Goal: Task Accomplishment & Management: Use online tool/utility

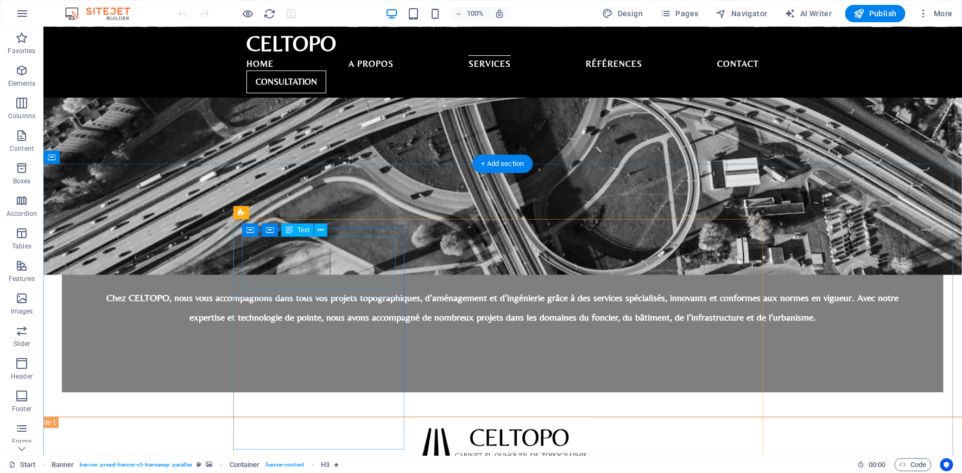
scroll to position [844, 0]
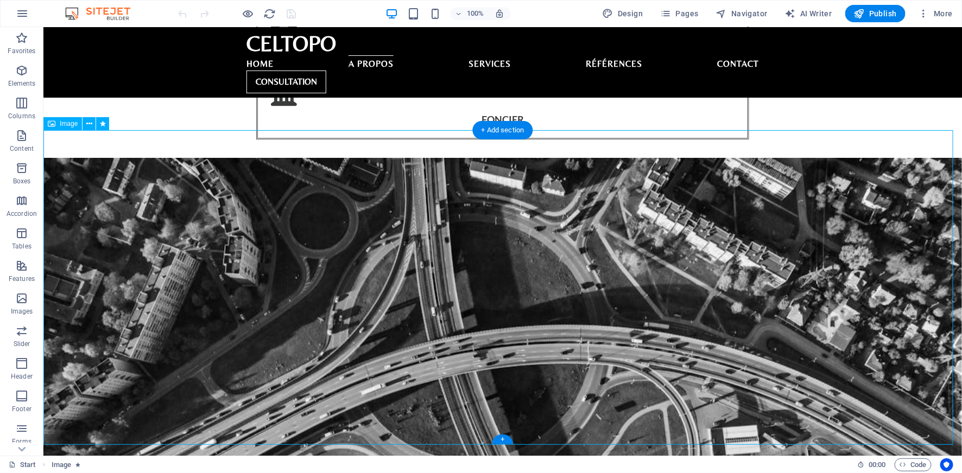
select select "px"
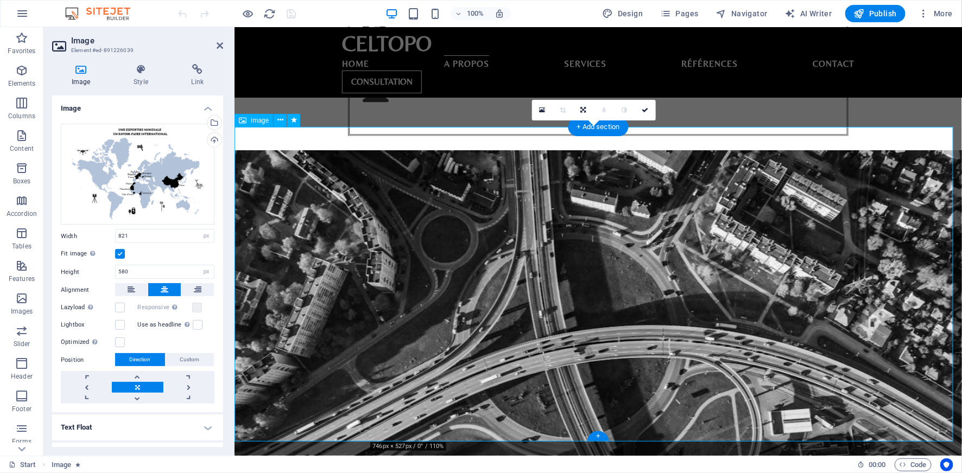
scroll to position [848, 0]
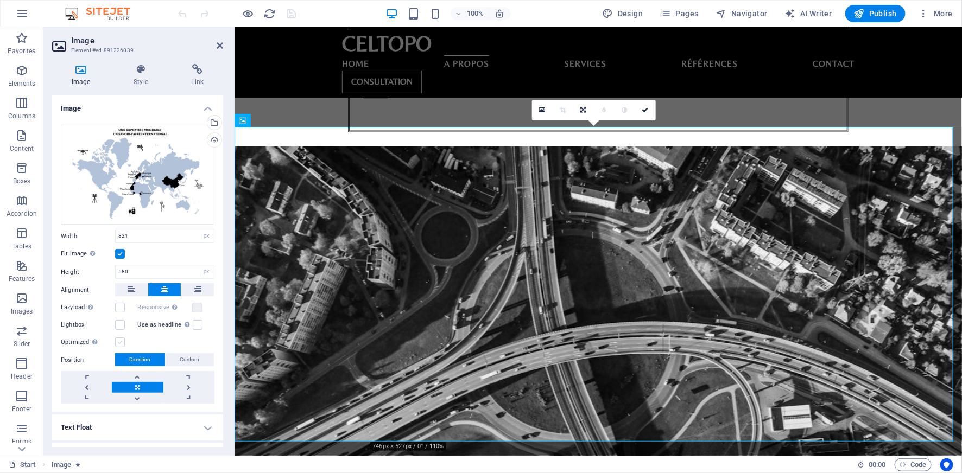
click at [119, 343] on label at bounding box center [120, 343] width 10 height 10
click at [0, 0] on input "Optimized Images are compressed to improve page speed." at bounding box center [0, 0] width 0 height 0
click at [118, 344] on label at bounding box center [120, 343] width 10 height 10
click at [0, 0] on input "Optimized Images are compressed to improve page speed." at bounding box center [0, 0] width 0 height 0
click at [120, 320] on label at bounding box center [120, 325] width 10 height 10
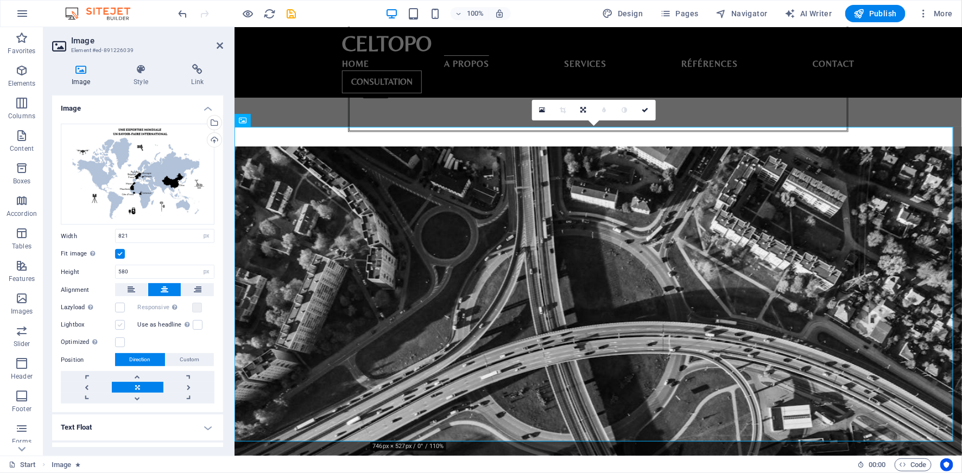
click at [0, 0] on input "Lightbox" at bounding box center [0, 0] width 0 height 0
click at [119, 305] on label at bounding box center [120, 308] width 10 height 10
click at [0, 0] on input "Lazyload Loading images after the page loads improves page speed." at bounding box center [0, 0] width 0 height 0
click at [120, 341] on label at bounding box center [120, 343] width 10 height 10
click at [0, 0] on input "Optimized Images are compressed to improve page speed." at bounding box center [0, 0] width 0 height 0
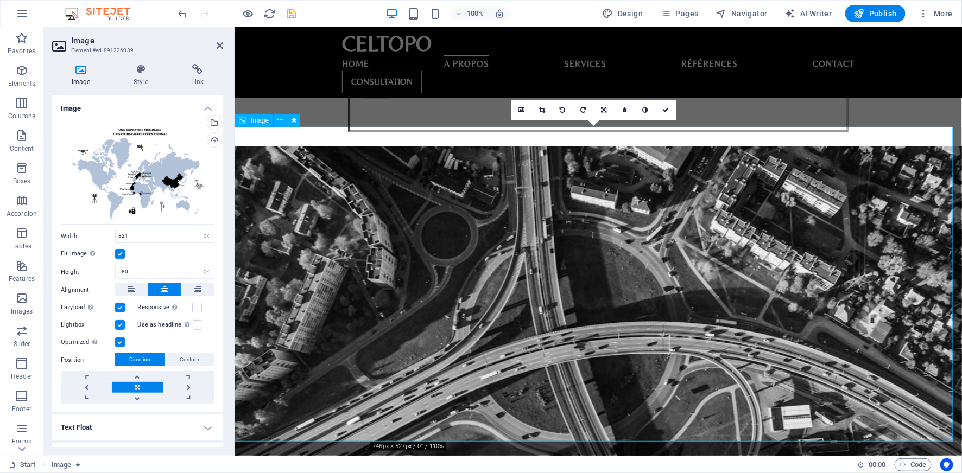
click at [121, 338] on label at bounding box center [120, 343] width 10 height 10
click at [0, 0] on input "Optimized Images are compressed to improve page speed." at bounding box center [0, 0] width 0 height 0
click at [120, 325] on label at bounding box center [120, 325] width 10 height 10
click at [0, 0] on input "Lightbox" at bounding box center [0, 0] width 0 height 0
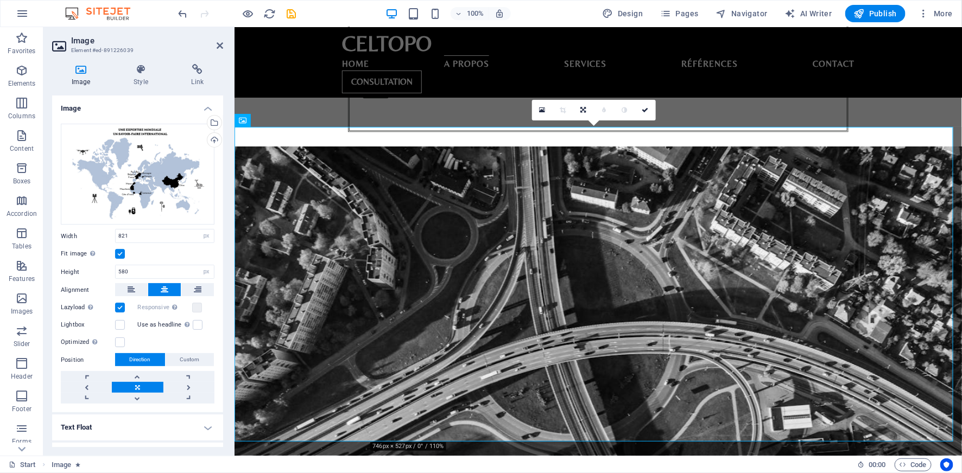
click at [119, 306] on label at bounding box center [120, 308] width 10 height 10
click at [0, 0] on input "Lazyload Loading images after the page loads improves page speed." at bounding box center [0, 0] width 0 height 0
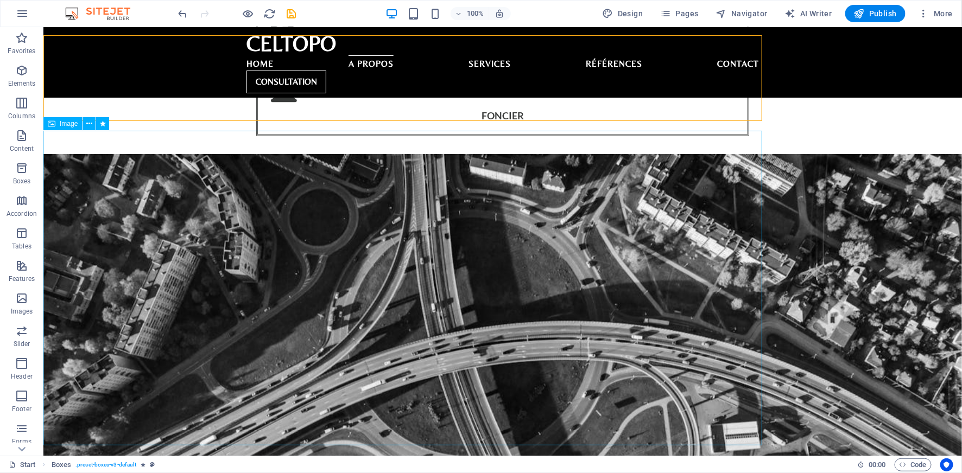
scroll to position [844, 0]
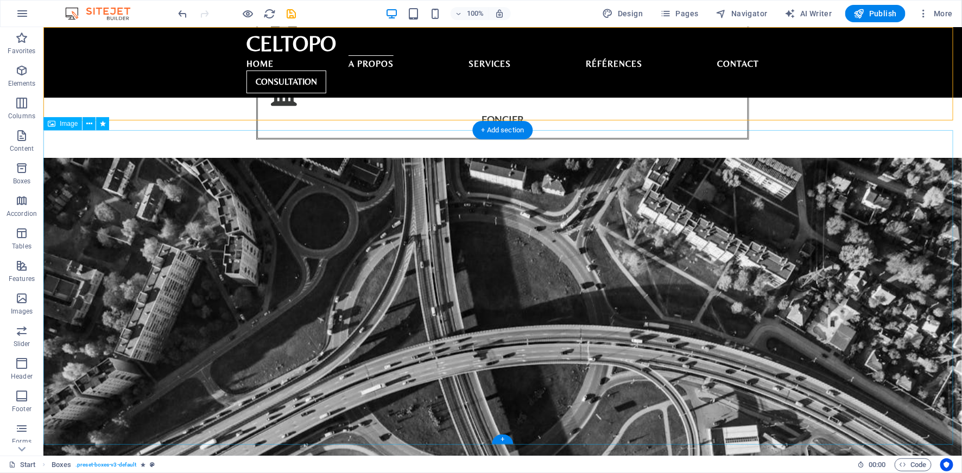
select select "px"
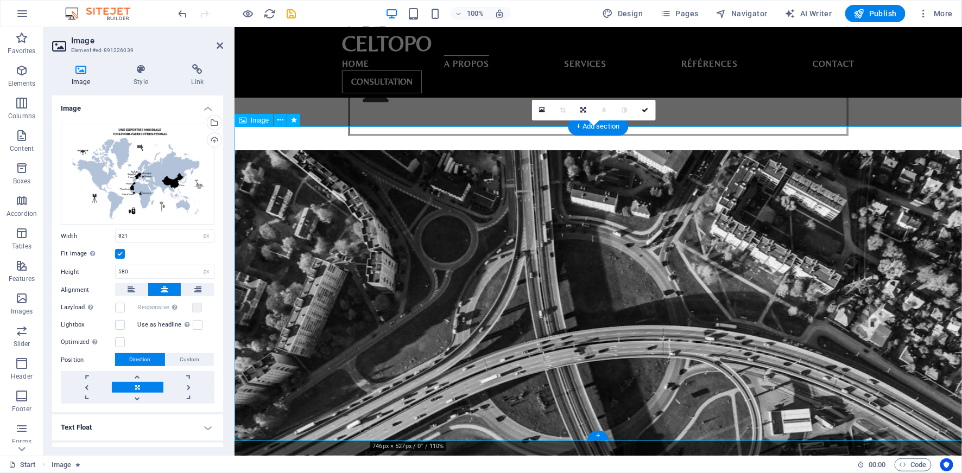
scroll to position [848, 0]
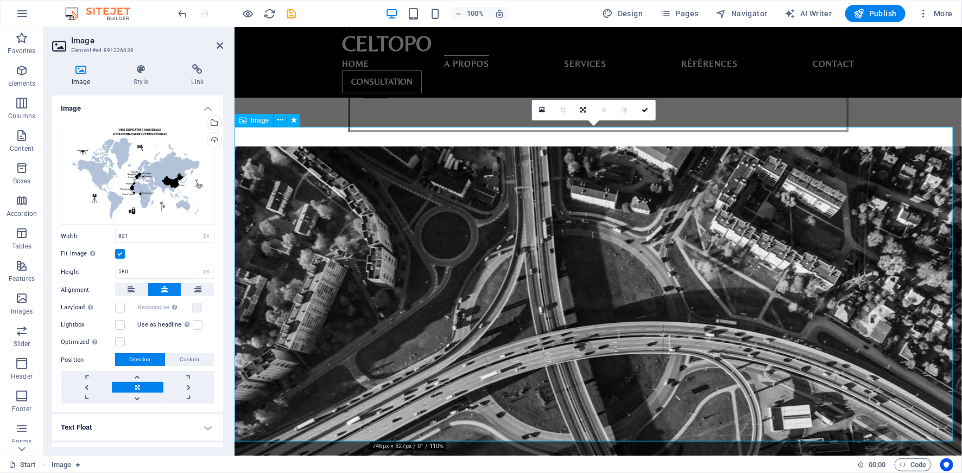
click at [118, 254] on label at bounding box center [120, 254] width 10 height 10
click at [0, 0] on input "Fit image Automatically fit image to a fixed width and height" at bounding box center [0, 0] width 0 height 0
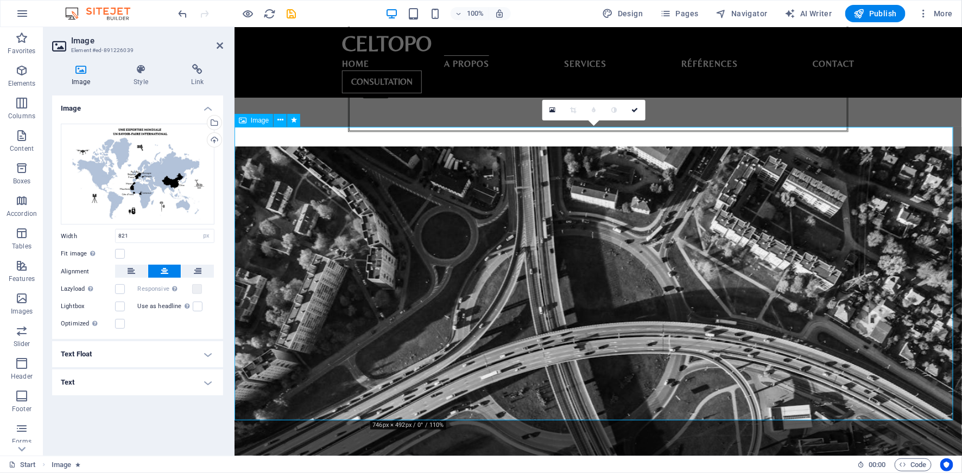
click at [123, 324] on label at bounding box center [120, 324] width 10 height 10
click at [0, 0] on input "Optimized Images are compressed to improve page speed." at bounding box center [0, 0] width 0 height 0
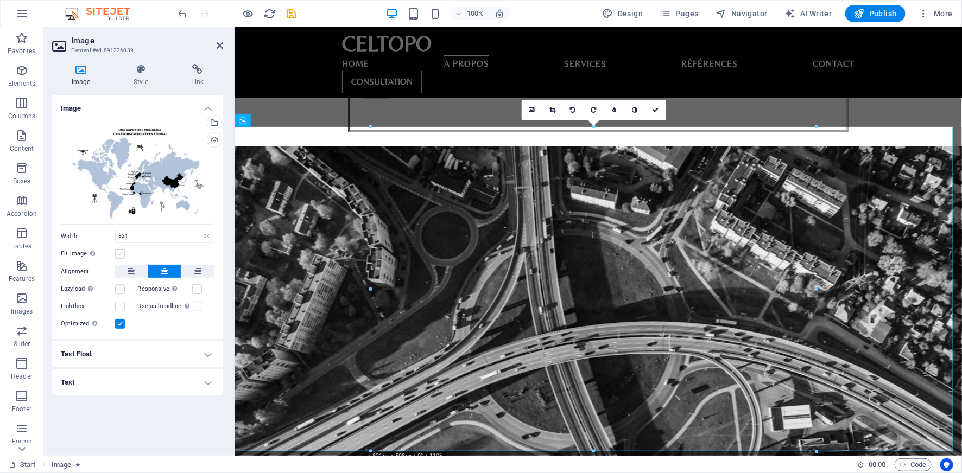
click at [119, 256] on label at bounding box center [120, 254] width 10 height 10
click at [0, 0] on input "Fit image Automatically fit image to a fixed width and height" at bounding box center [0, 0] width 0 height 0
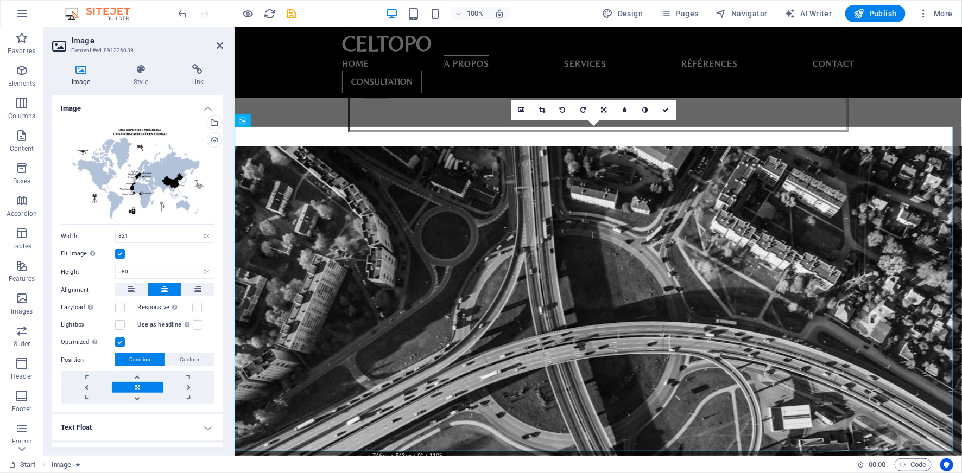
click at [119, 256] on label at bounding box center [120, 254] width 10 height 10
click at [0, 0] on input "Fit image Automatically fit image to a fixed width and height" at bounding box center [0, 0] width 0 height 0
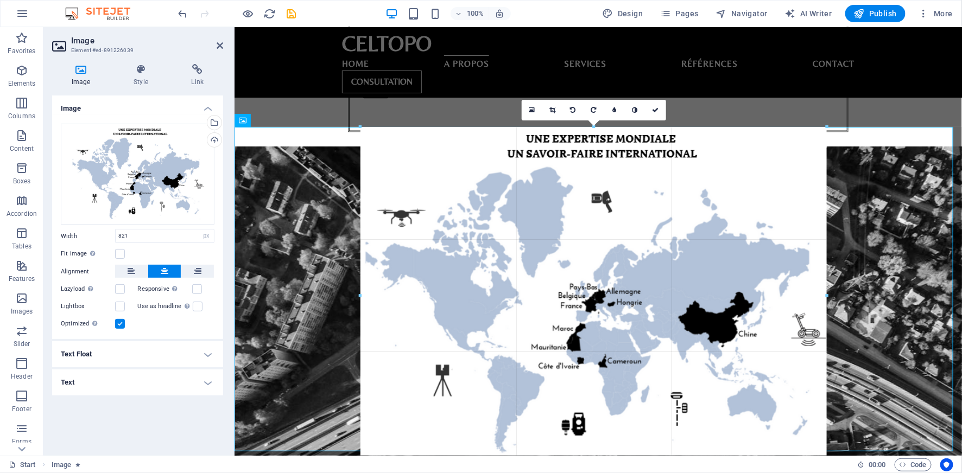
drag, startPoint x: 370, startPoint y: 453, endPoint x: 350, endPoint y: 467, distance: 25.0
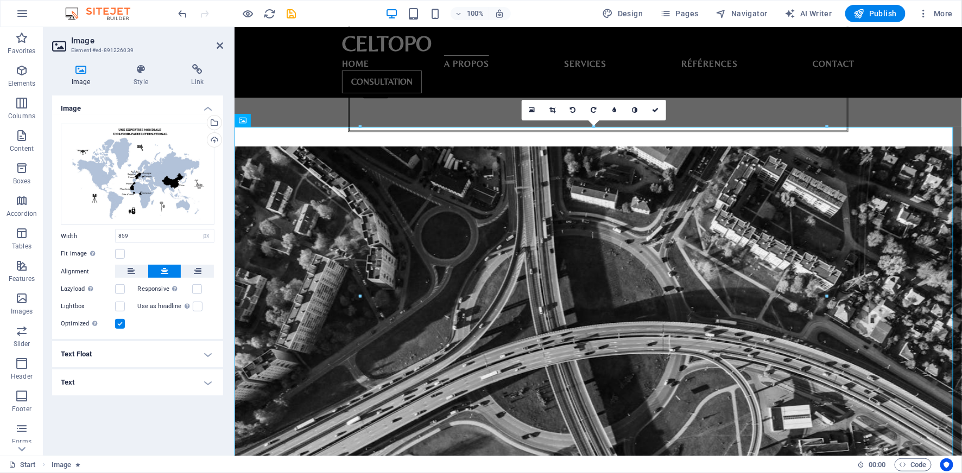
click at [120, 322] on label at bounding box center [120, 324] width 10 height 10
click at [0, 0] on input "Optimized Images are compressed to improve page speed." at bounding box center [0, 0] width 0 height 0
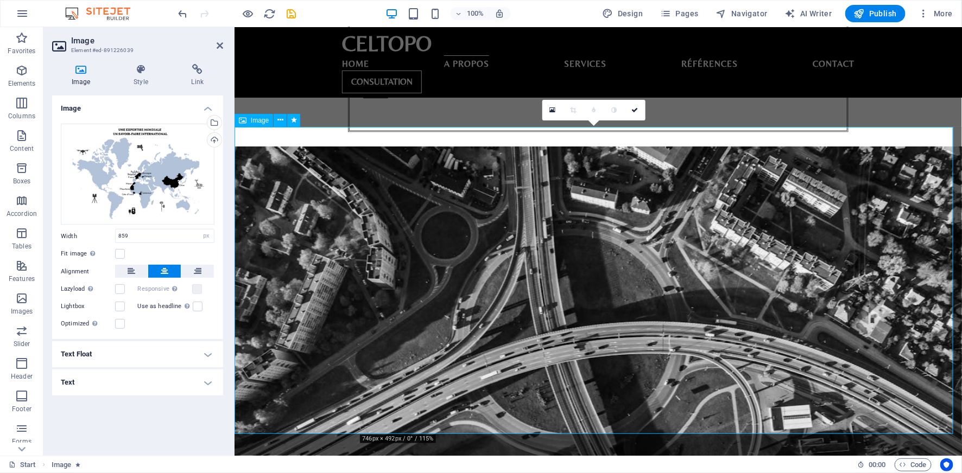
drag, startPoint x: 117, startPoint y: 322, endPoint x: 77, endPoint y: 330, distance: 41.5
click at [117, 322] on label at bounding box center [120, 324] width 10 height 10
click at [0, 0] on input "Optimized Images are compressed to improve page speed." at bounding box center [0, 0] width 0 height 0
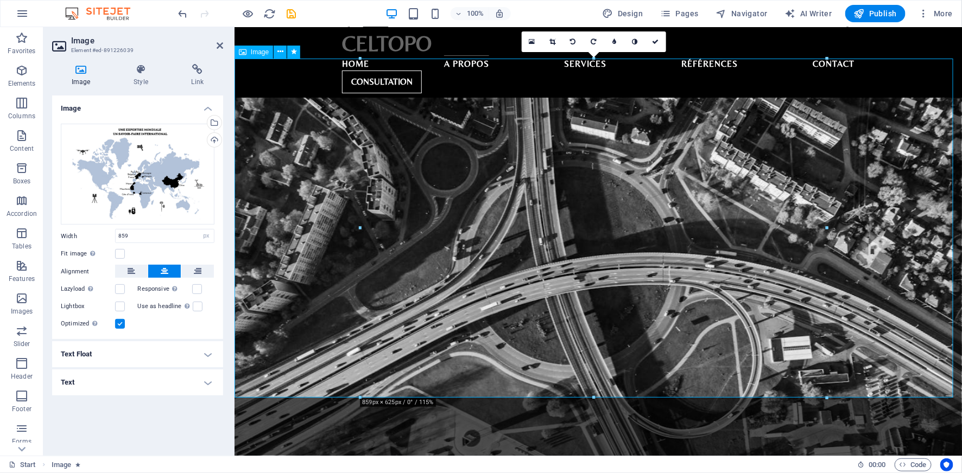
scroll to position [989, 0]
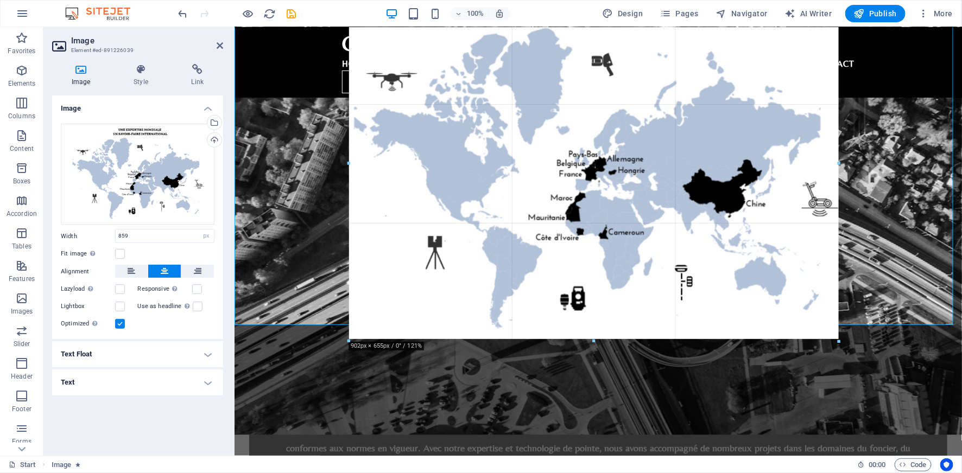
drag, startPoint x: 362, startPoint y: 326, endPoint x: 104, endPoint y: 315, distance: 258.1
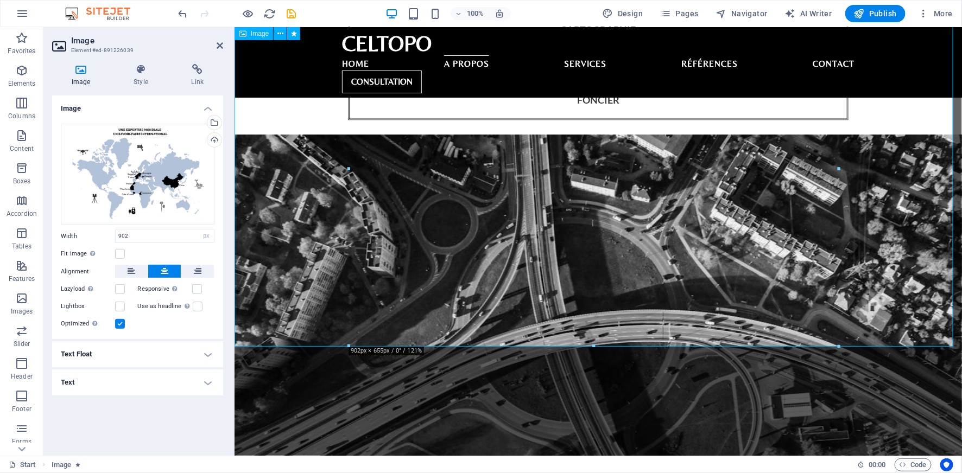
scroll to position [848, 0]
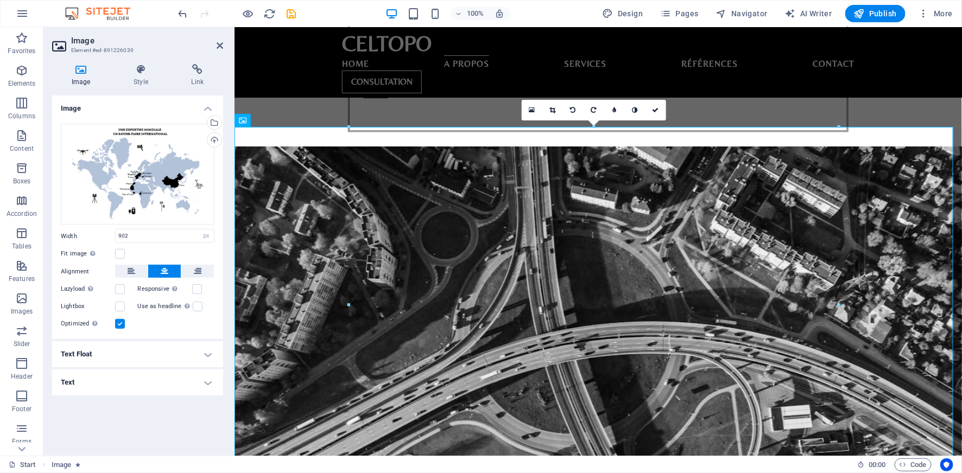
click at [118, 324] on label at bounding box center [120, 324] width 10 height 10
click at [0, 0] on input "Optimized Images are compressed to improve page speed." at bounding box center [0, 0] width 0 height 0
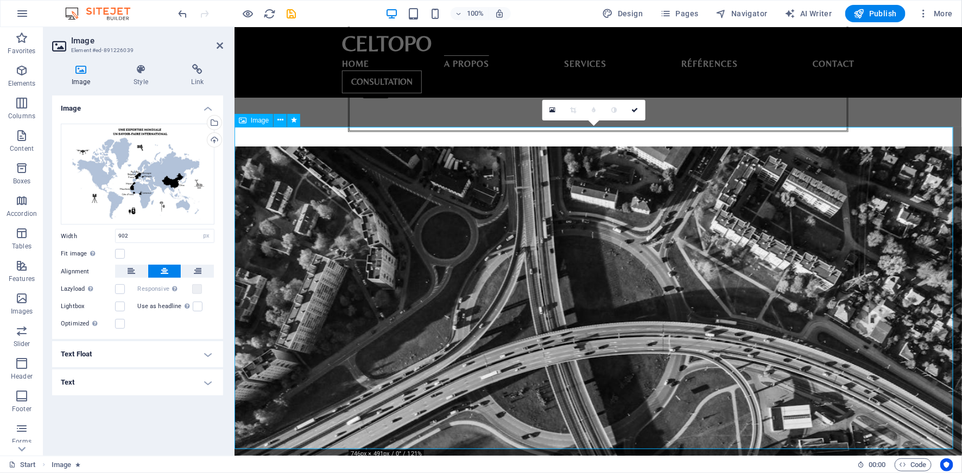
click at [119, 307] on label at bounding box center [120, 307] width 10 height 10
click at [0, 0] on input "Lightbox" at bounding box center [0, 0] width 0 height 0
click at [120, 286] on label at bounding box center [120, 289] width 10 height 10
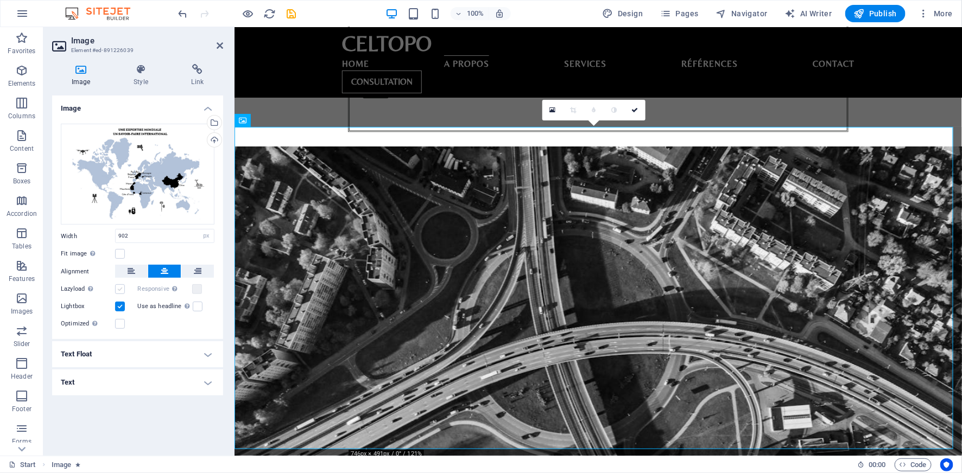
click at [0, 0] on input "Lazyload Loading images after the page loads improves page speed." at bounding box center [0, 0] width 0 height 0
click at [118, 307] on label at bounding box center [120, 307] width 10 height 10
click at [0, 0] on input "Lightbox" at bounding box center [0, 0] width 0 height 0
click at [117, 287] on label at bounding box center [120, 289] width 10 height 10
click at [0, 0] on input "Lazyload Loading images after the page loads improves page speed." at bounding box center [0, 0] width 0 height 0
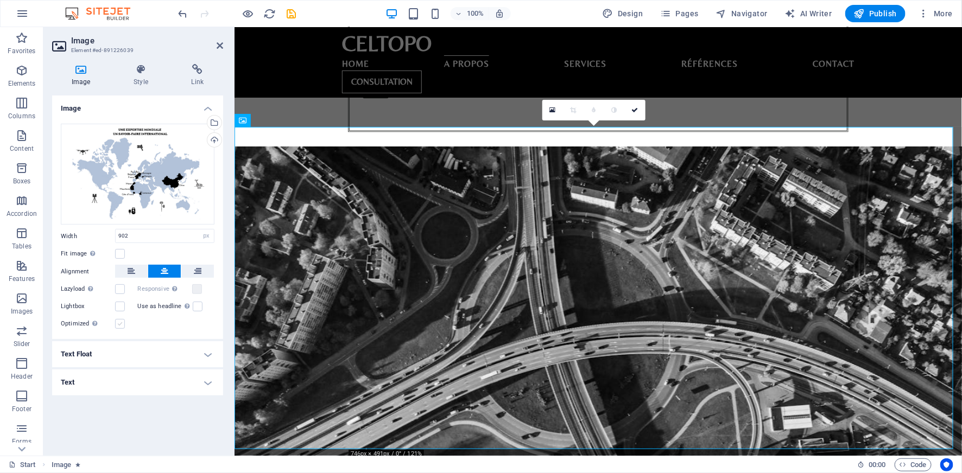
click at [119, 328] on label at bounding box center [120, 324] width 10 height 10
click at [0, 0] on input "Optimized Images are compressed to improve page speed." at bounding box center [0, 0] width 0 height 0
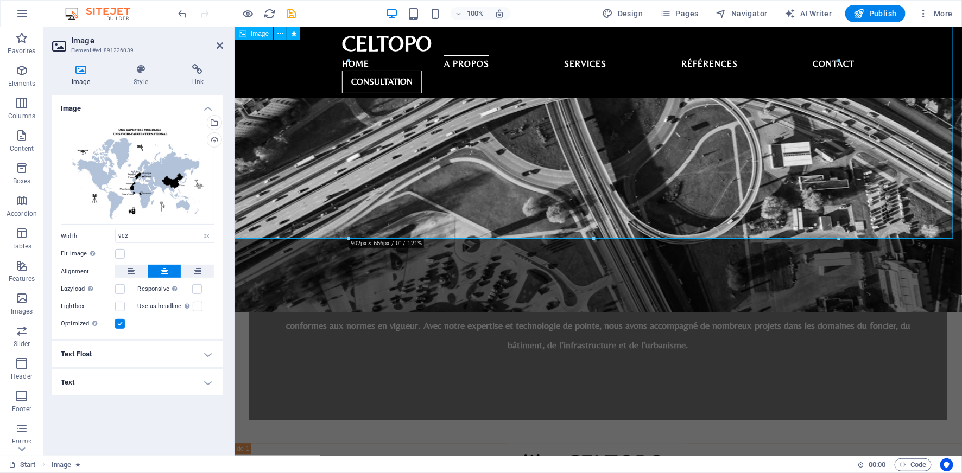
scroll to position [1130, 0]
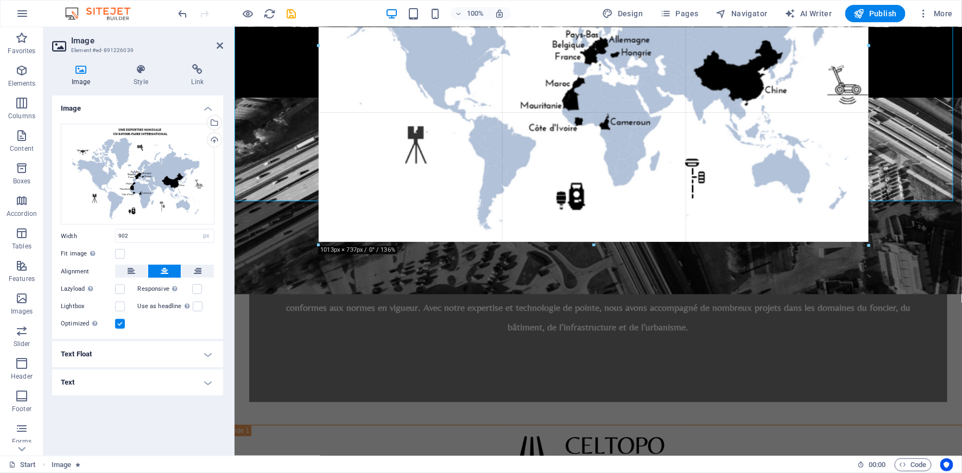
drag, startPoint x: 349, startPoint y: 202, endPoint x: 299, endPoint y: 251, distance: 69.9
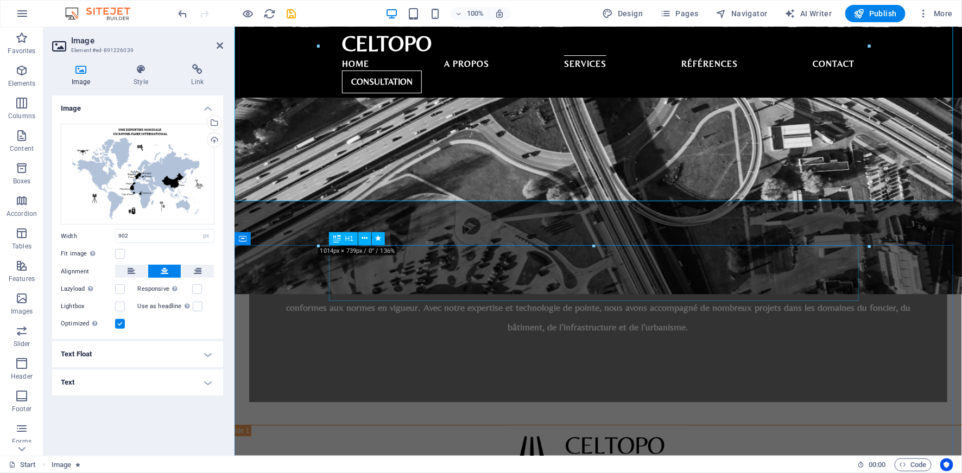
type input "1014"
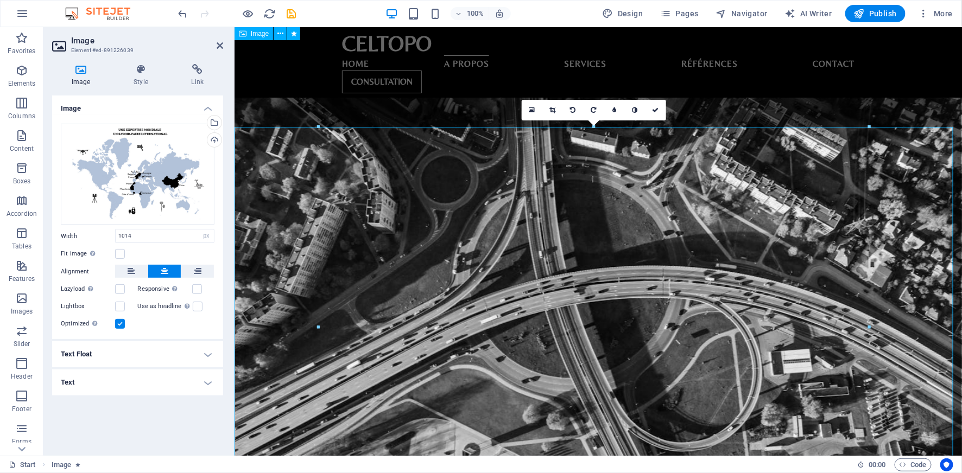
scroll to position [848, 0]
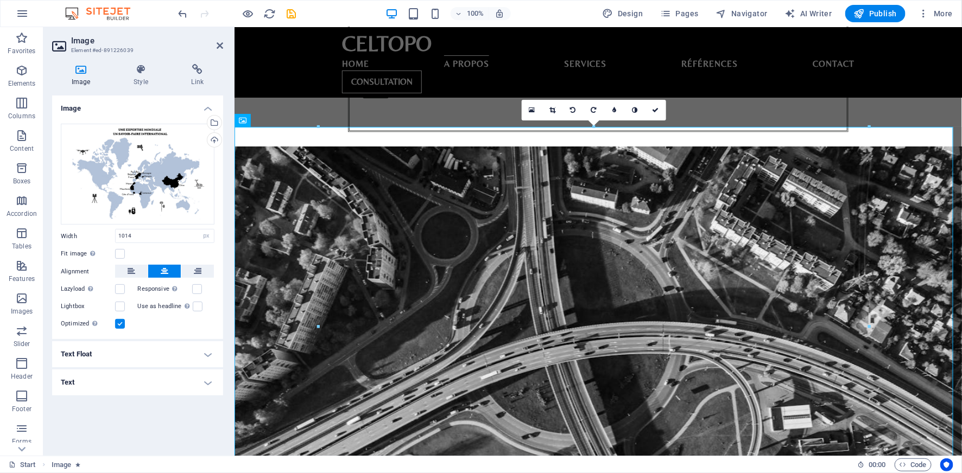
click at [118, 321] on label at bounding box center [120, 324] width 10 height 10
click at [0, 0] on input "Optimized Images are compressed to improve page speed." at bounding box center [0, 0] width 0 height 0
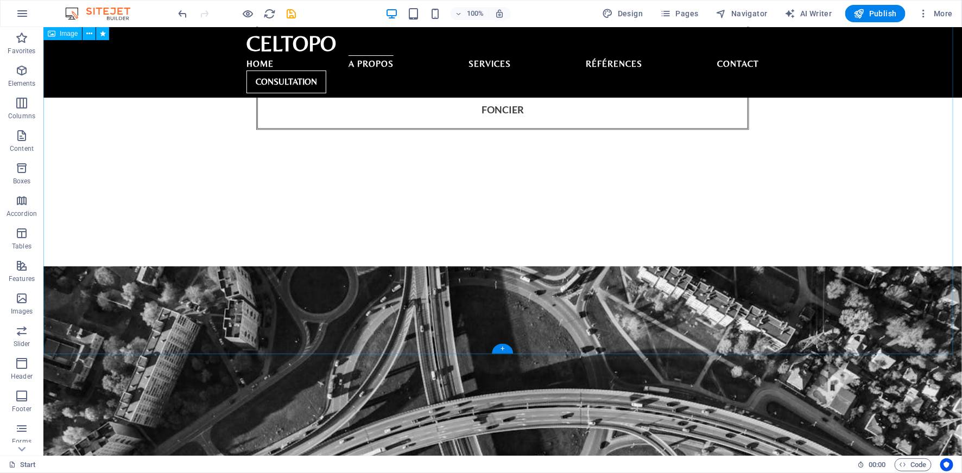
scroll to position [842, 0]
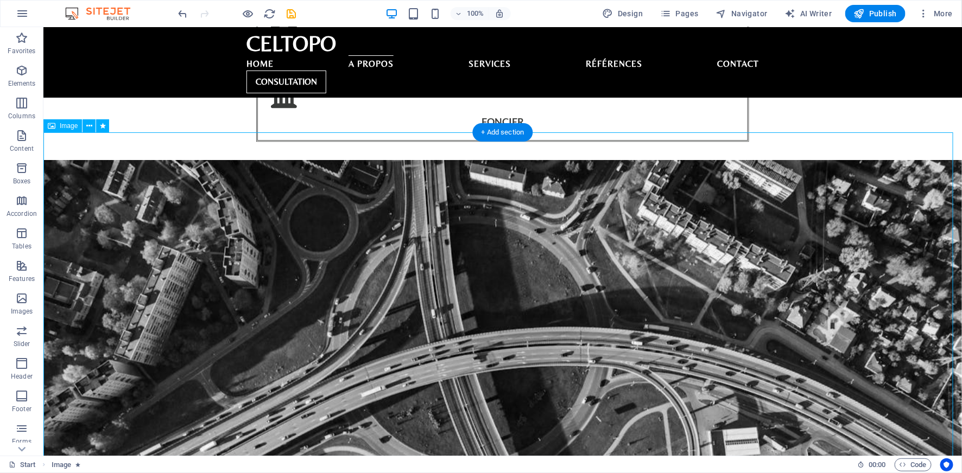
select select "px"
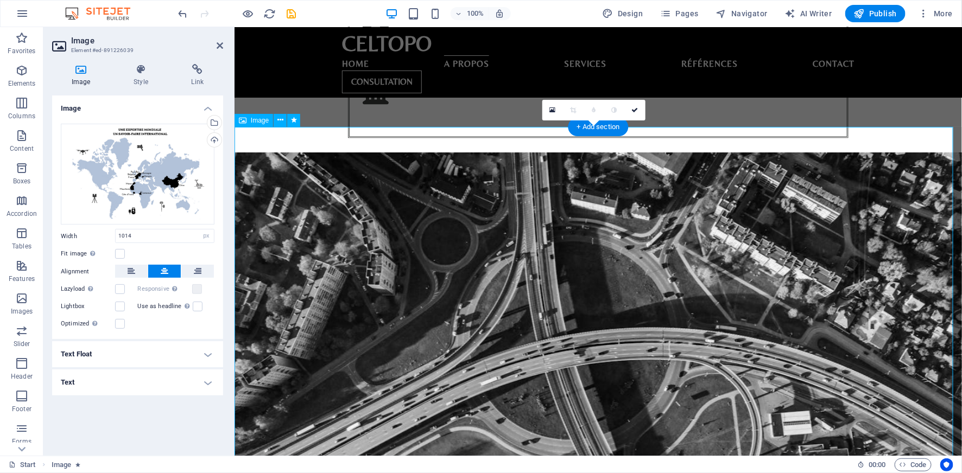
scroll to position [848, 0]
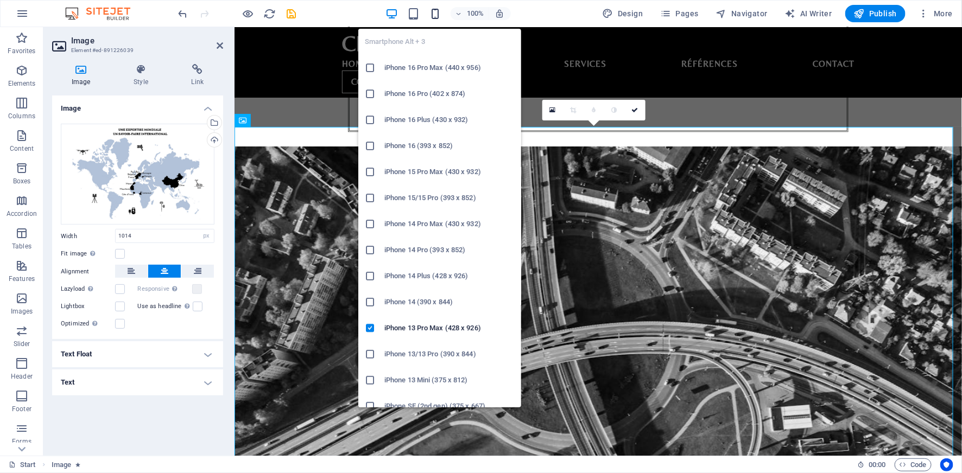
click at [438, 16] on icon "button" at bounding box center [435, 14] width 12 height 12
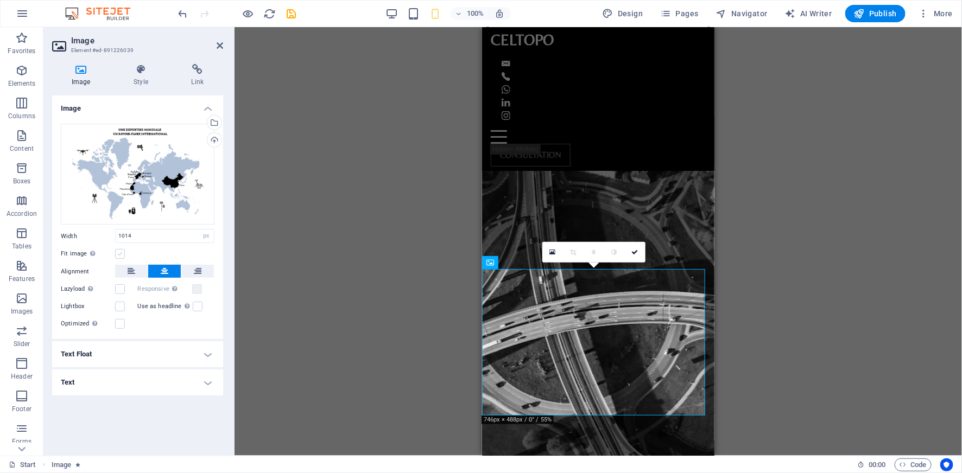
click at [121, 255] on label at bounding box center [120, 254] width 10 height 10
click at [0, 0] on input "Fit image Automatically fit image to a fixed width and height" at bounding box center [0, 0] width 0 height 0
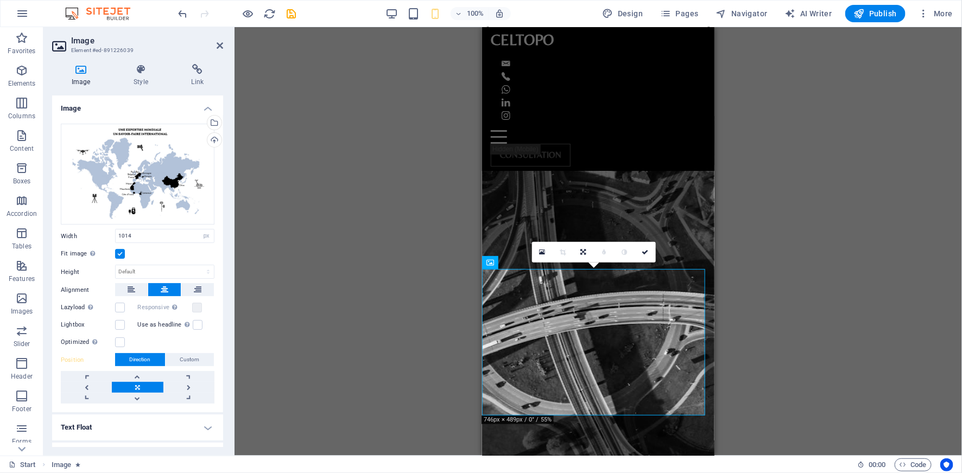
click at [121, 255] on label at bounding box center [120, 254] width 10 height 10
click at [0, 0] on input "Fit image Automatically fit image to a fixed width and height" at bounding box center [0, 0] width 0 height 0
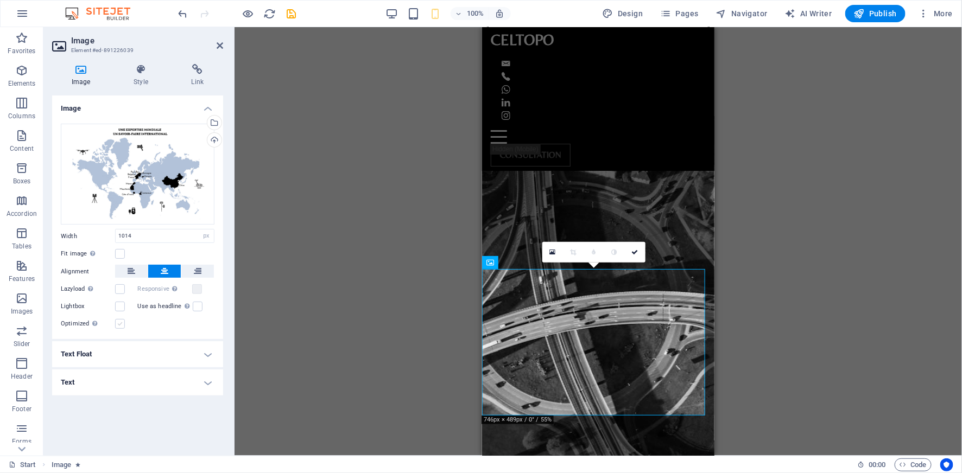
click at [118, 321] on label at bounding box center [120, 324] width 10 height 10
click at [0, 0] on input "Optimized Images are compressed to improve page speed." at bounding box center [0, 0] width 0 height 0
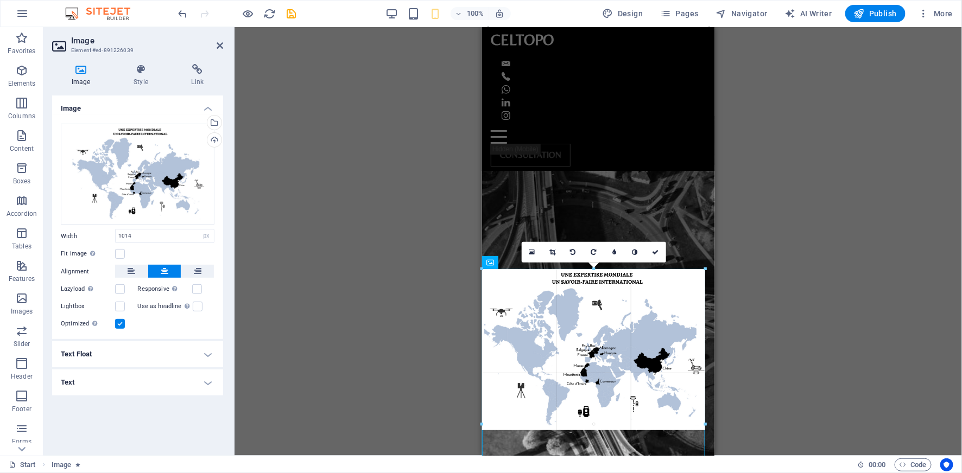
drag, startPoint x: 472, startPoint y: 426, endPoint x: 463, endPoint y: 433, distance: 11.6
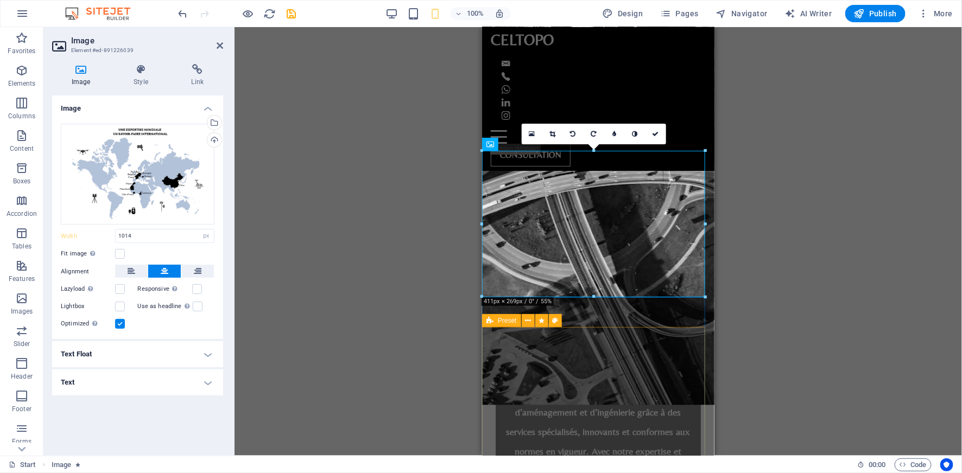
scroll to position [989, 0]
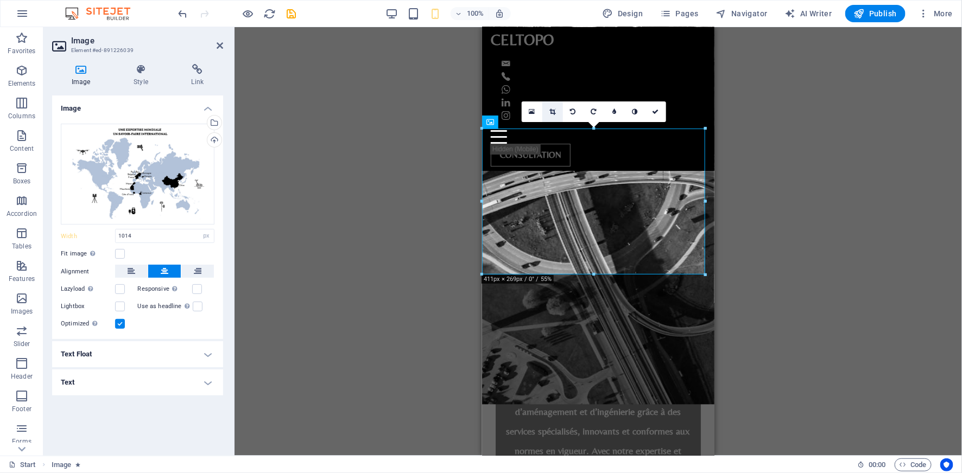
click at [553, 110] on icon at bounding box center [552, 112] width 6 height 7
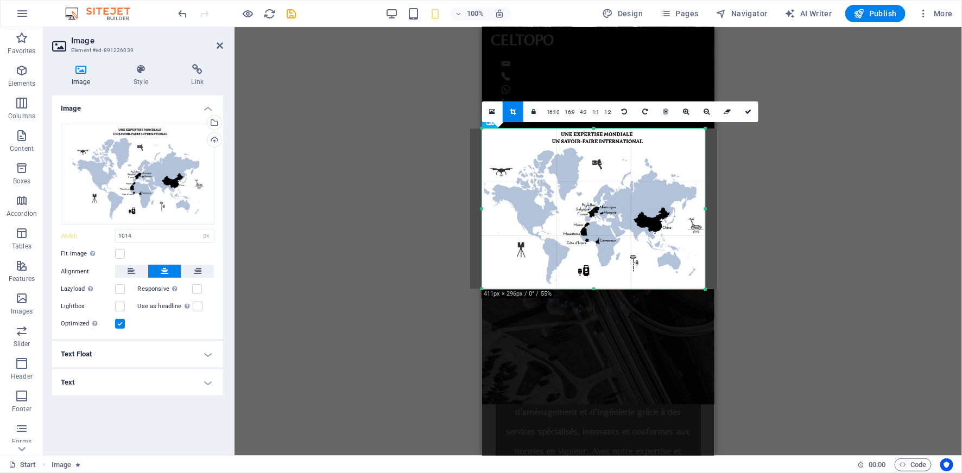
drag, startPoint x: 594, startPoint y: 274, endPoint x: 593, endPoint y: 292, distance: 17.9
click at [593, 289] on div "180 170 160 150 140 130 120 110 100 90 80 70 60 50 40 30 20 10 0 -10 -20 -30 -4…" at bounding box center [593, 209] width 223 height 161
click at [748, 113] on icon at bounding box center [748, 112] width 7 height 7
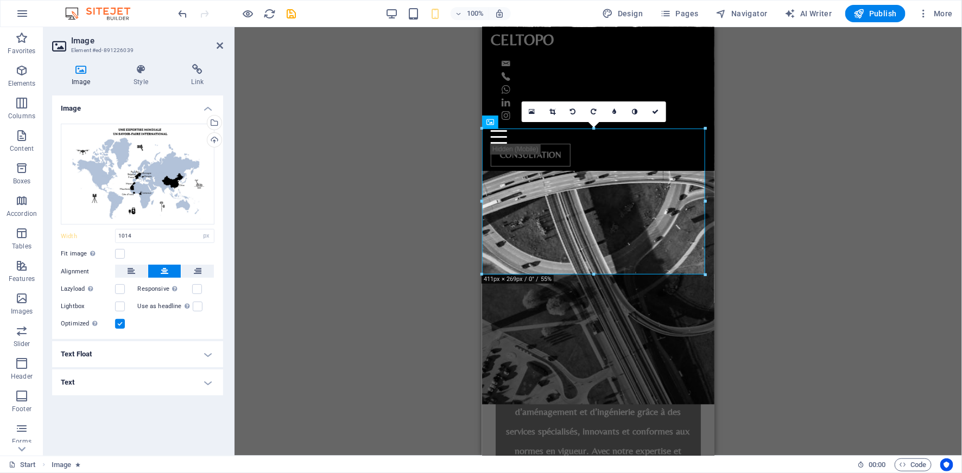
click at [120, 323] on label at bounding box center [120, 324] width 10 height 10
click at [0, 0] on input "Optimized Images are compressed to improve page speed." at bounding box center [0, 0] width 0 height 0
click at [426, 293] on div "Drag here to replace the existing content. Press “Ctrl” if you want to create a…" at bounding box center [599, 241] width 728 height 429
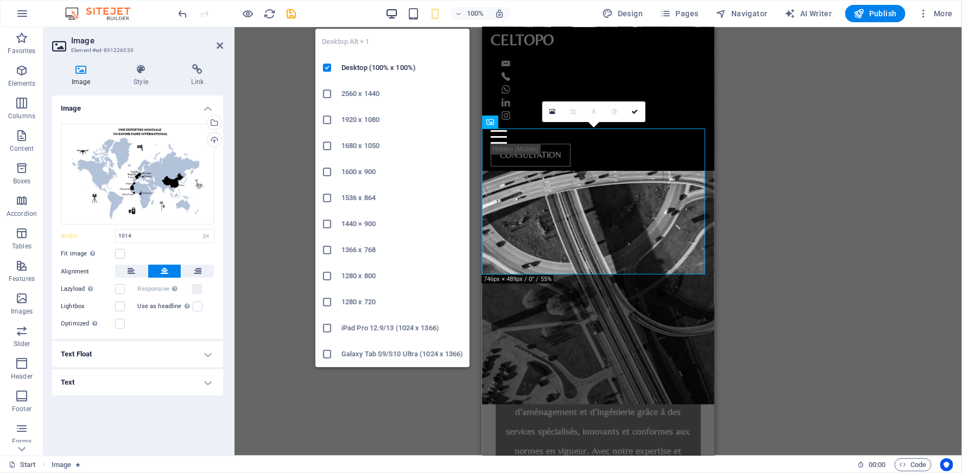
click at [393, 14] on icon "button" at bounding box center [391, 14] width 12 height 12
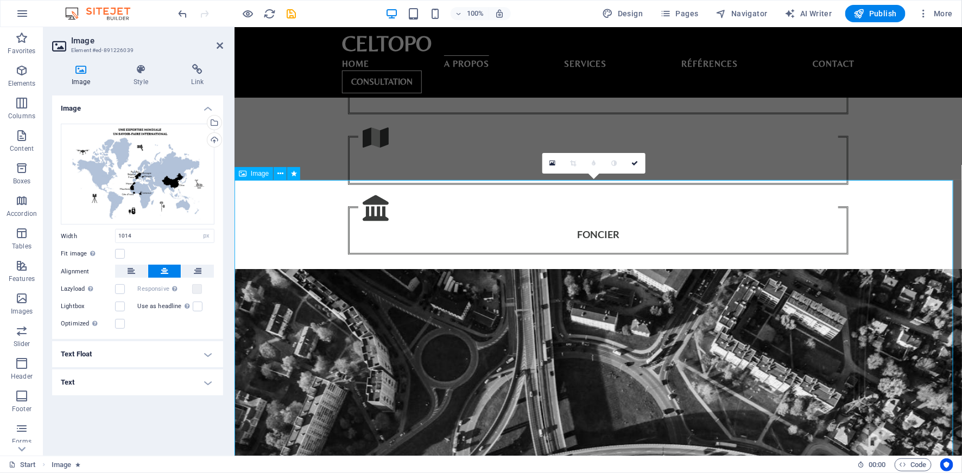
scroll to position [708, 0]
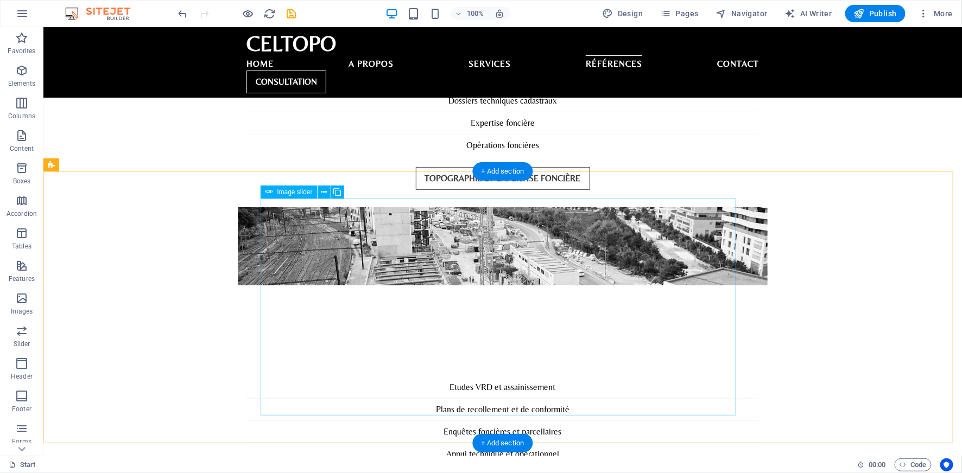
scroll to position [1988, 0]
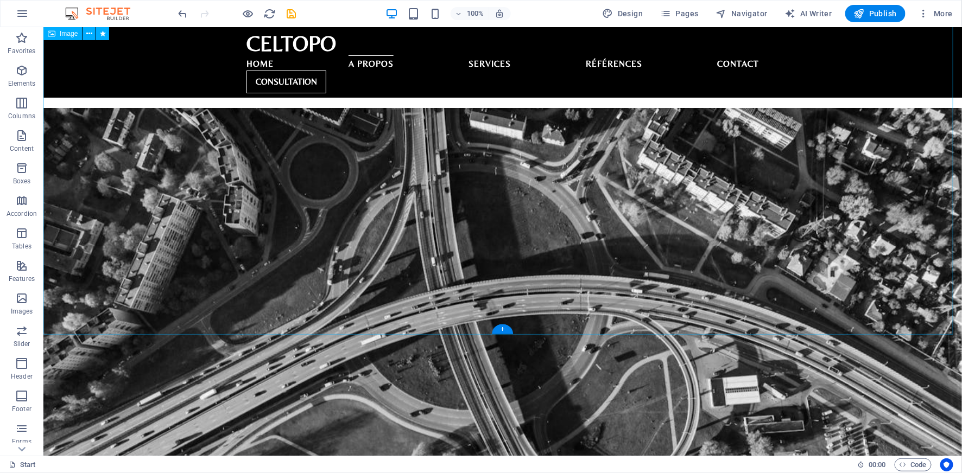
scroll to position [862, 0]
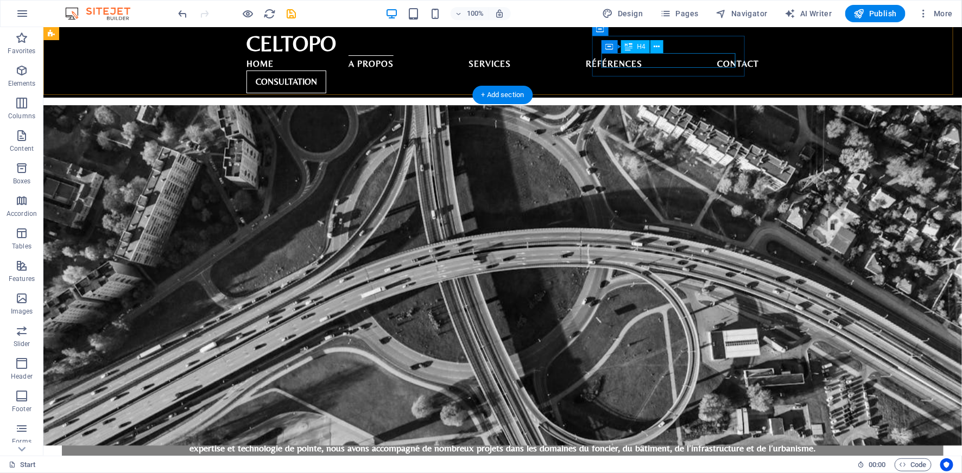
scroll to position [1003, 0]
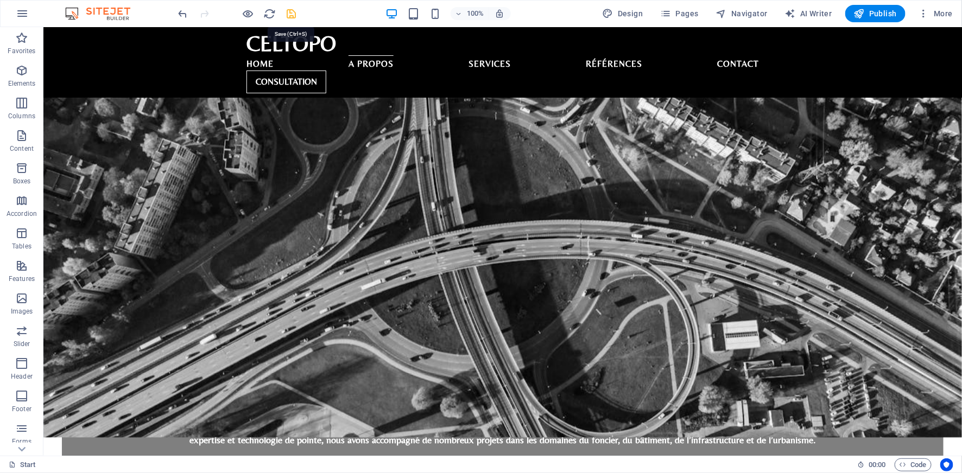
click at [288, 11] on icon "save" at bounding box center [292, 14] width 12 height 12
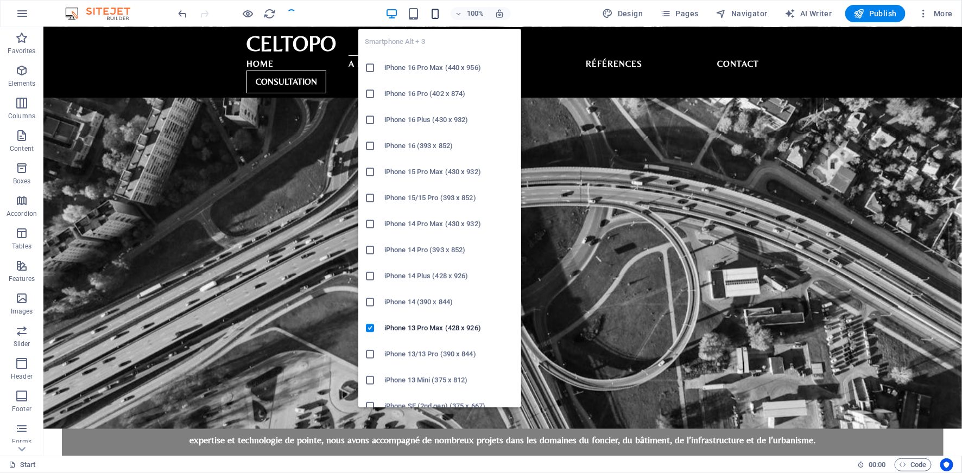
click at [437, 15] on icon "button" at bounding box center [435, 14] width 12 height 12
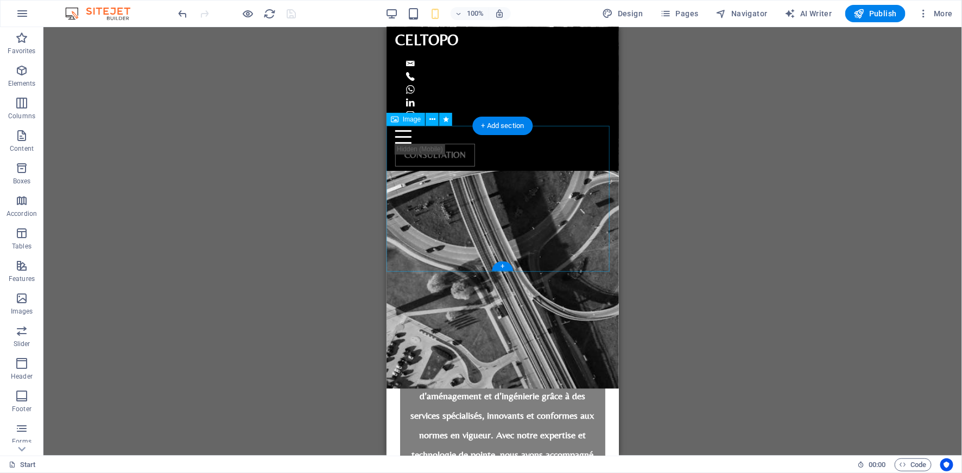
scroll to position [864, 0]
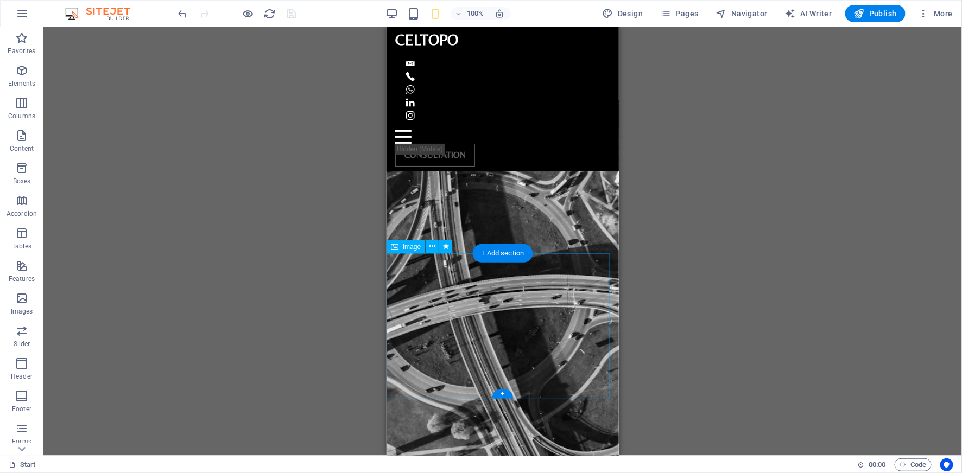
select select "px"
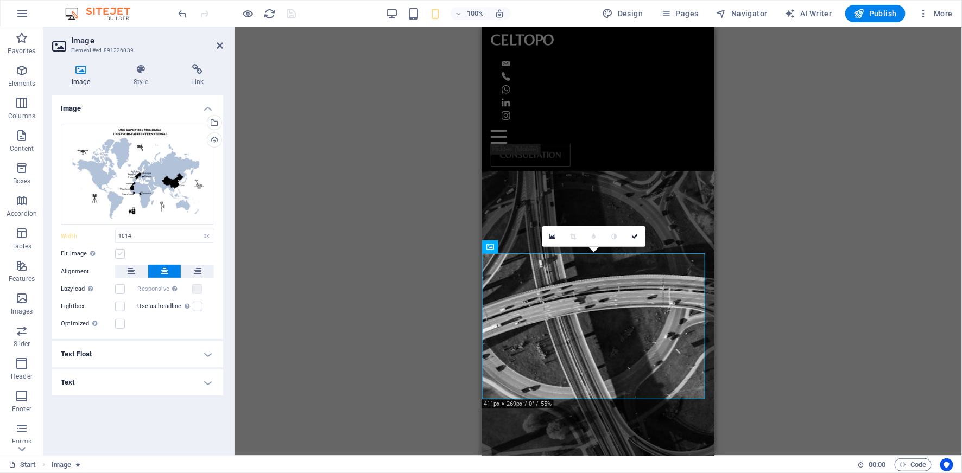
click at [123, 252] on label at bounding box center [120, 254] width 10 height 10
click at [0, 0] on input "Fit image Automatically fit image to a fixed width and height" at bounding box center [0, 0] width 0 height 0
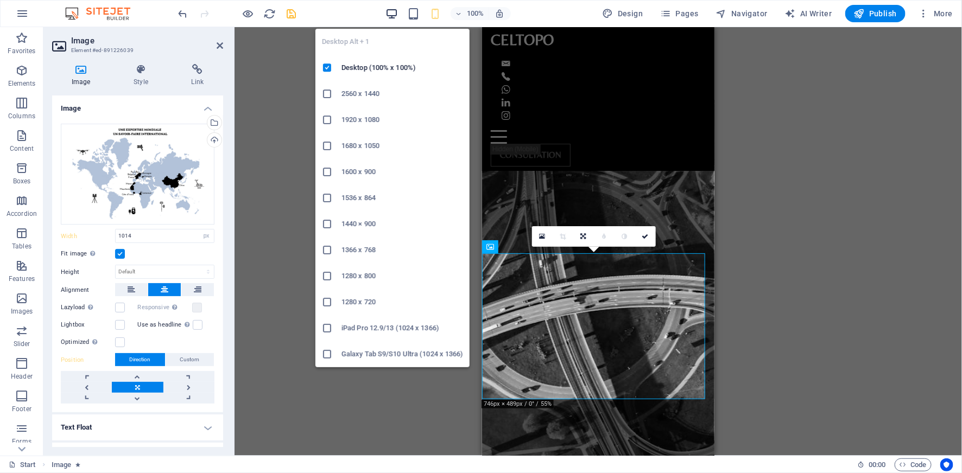
click at [395, 15] on icon "button" at bounding box center [391, 14] width 12 height 12
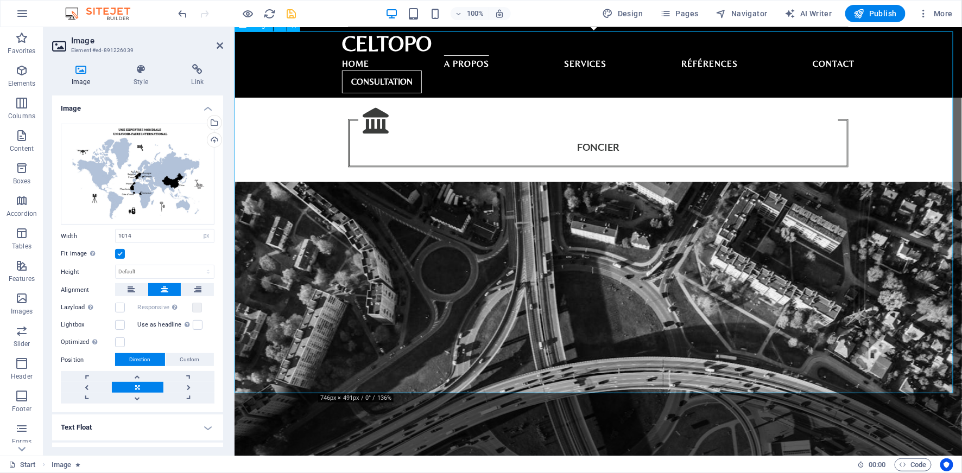
scroll to position [803, 0]
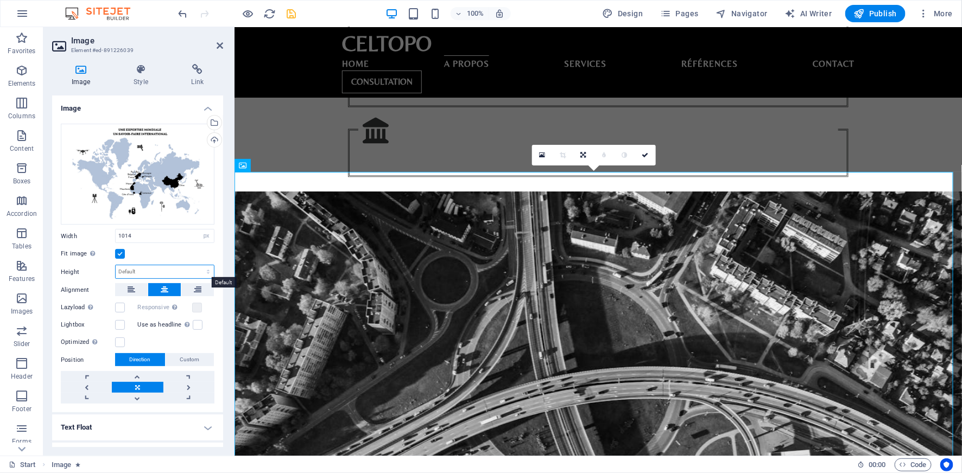
click at [138, 273] on select "Default auto px" at bounding box center [165, 271] width 98 height 13
select select "px"
click at [197, 265] on select "Default auto px" at bounding box center [165, 271] width 98 height 13
type input "641"
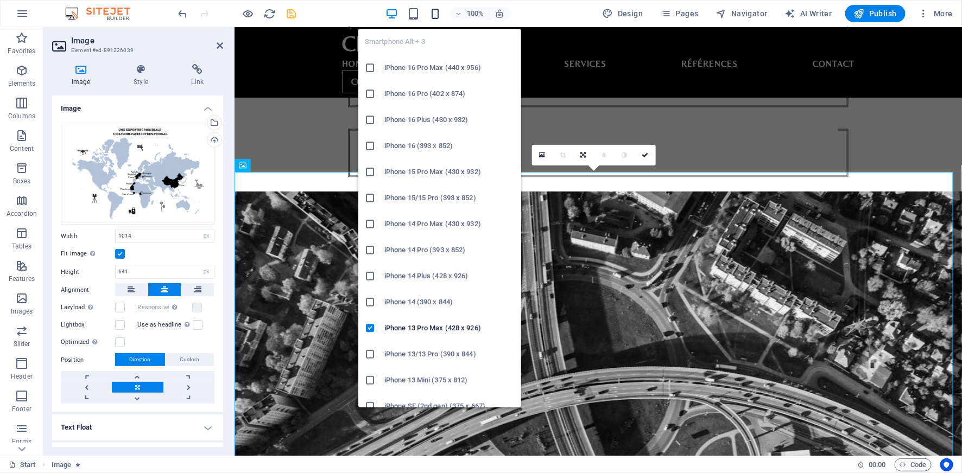
click at [437, 15] on icon "button" at bounding box center [435, 14] width 12 height 12
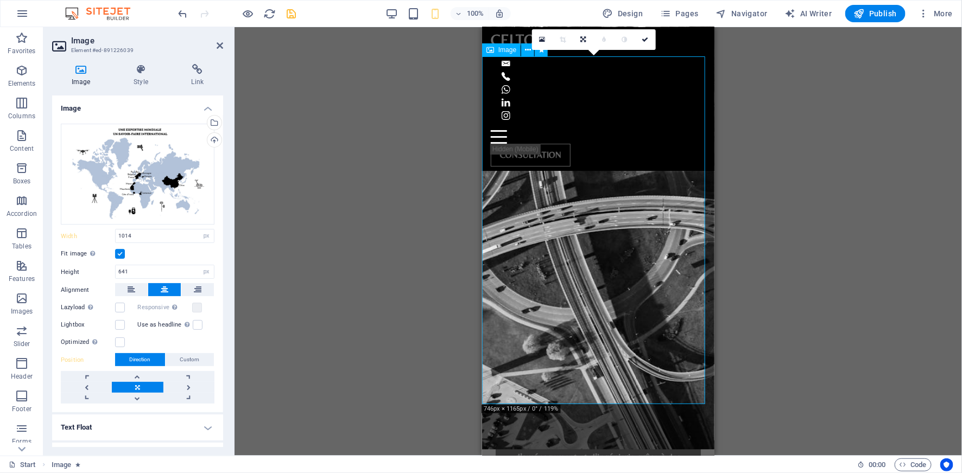
scroll to position [1084, 0]
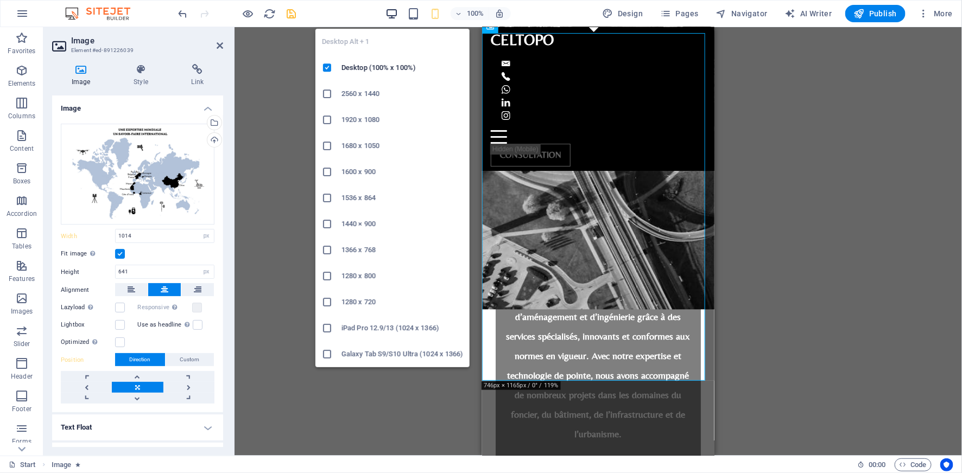
click at [390, 12] on icon "button" at bounding box center [391, 14] width 12 height 12
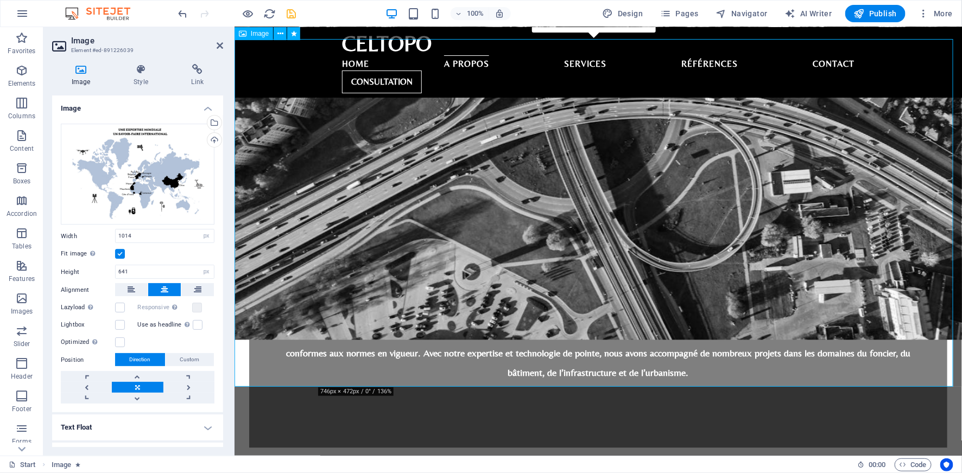
scroll to position [803, 0]
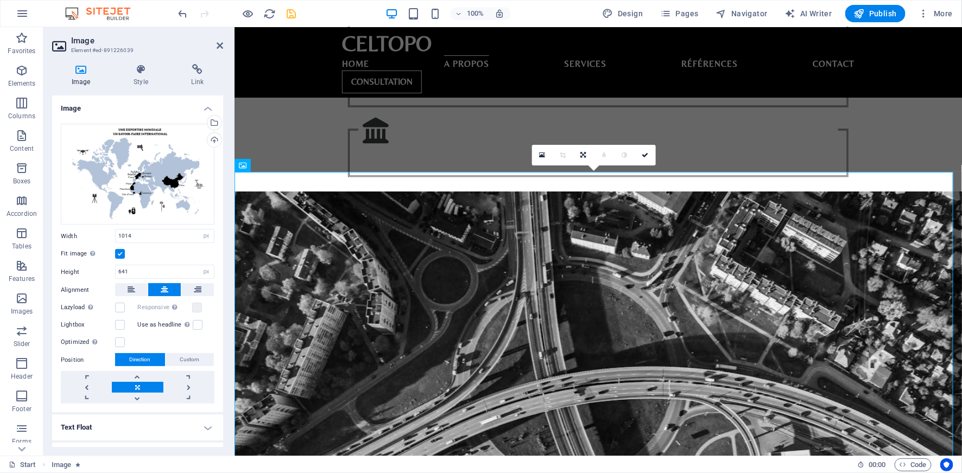
click at [117, 252] on label at bounding box center [120, 254] width 10 height 10
click at [0, 0] on input "Fit image Automatically fit image to a fixed width and height" at bounding box center [0, 0] width 0 height 0
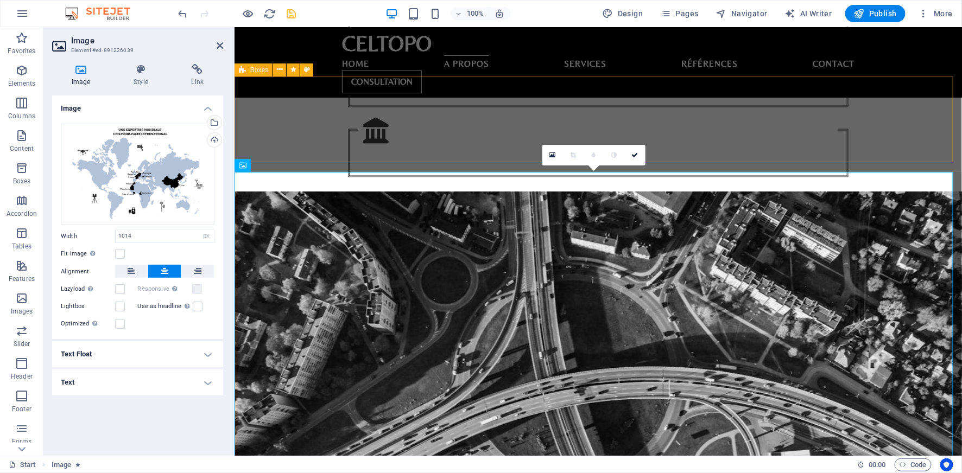
drag, startPoint x: 905, startPoint y: 135, endPoint x: 738, endPoint y: 174, distance: 170.8
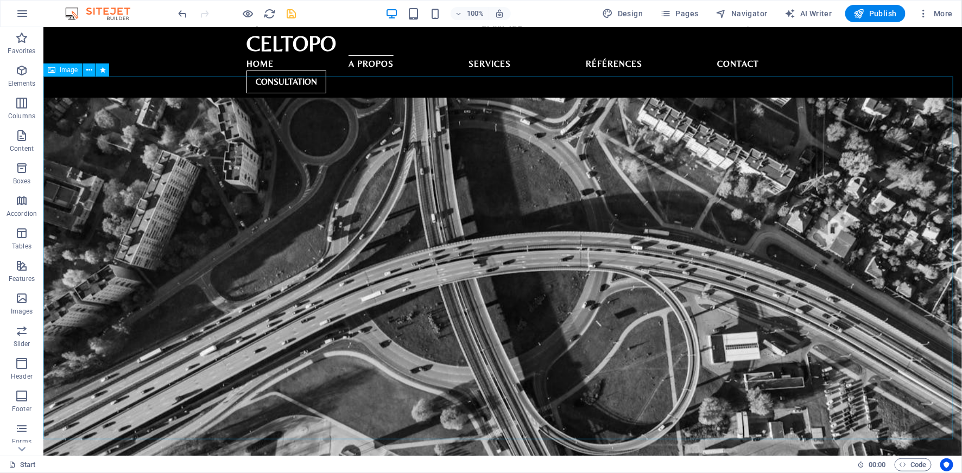
scroll to position [797, 0]
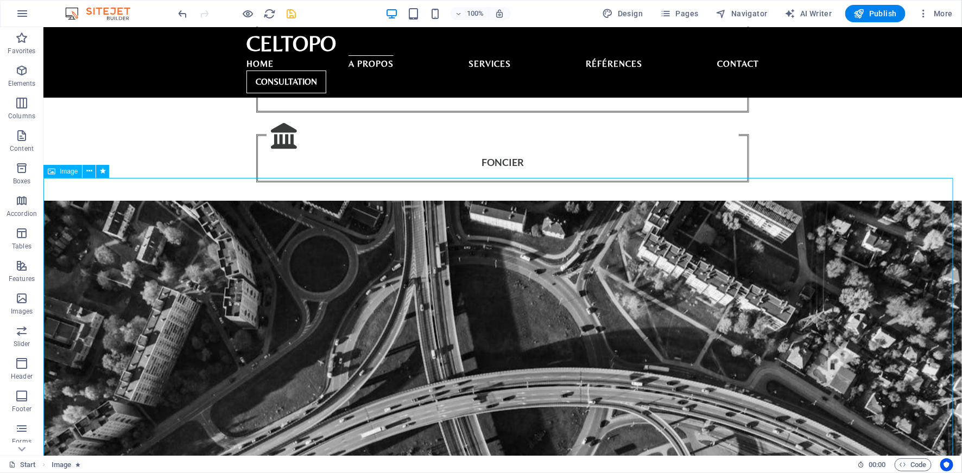
select select "px"
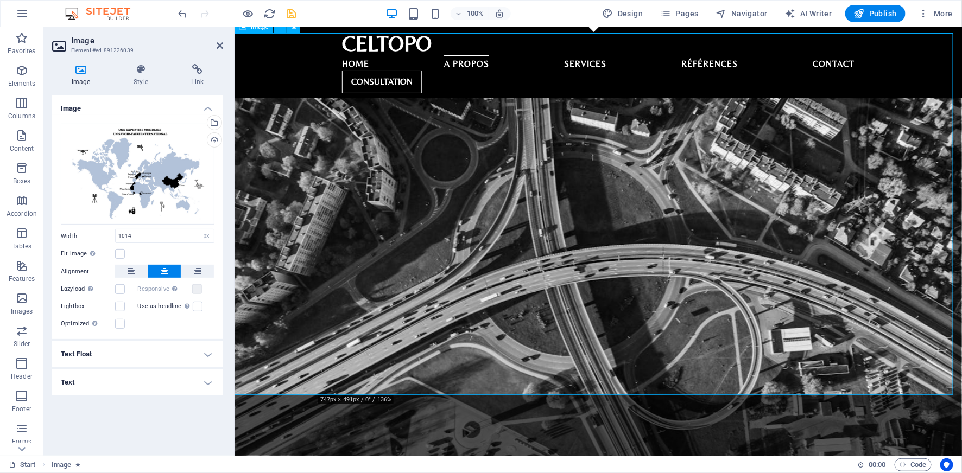
scroll to position [942, 0]
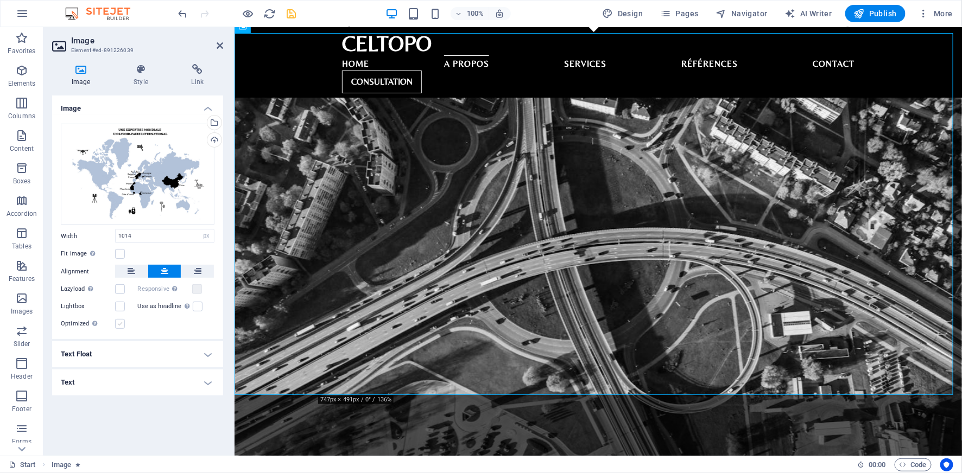
click at [121, 325] on label at bounding box center [120, 324] width 10 height 10
click at [0, 0] on input "Optimized Images are compressed to improve page speed." at bounding box center [0, 0] width 0 height 0
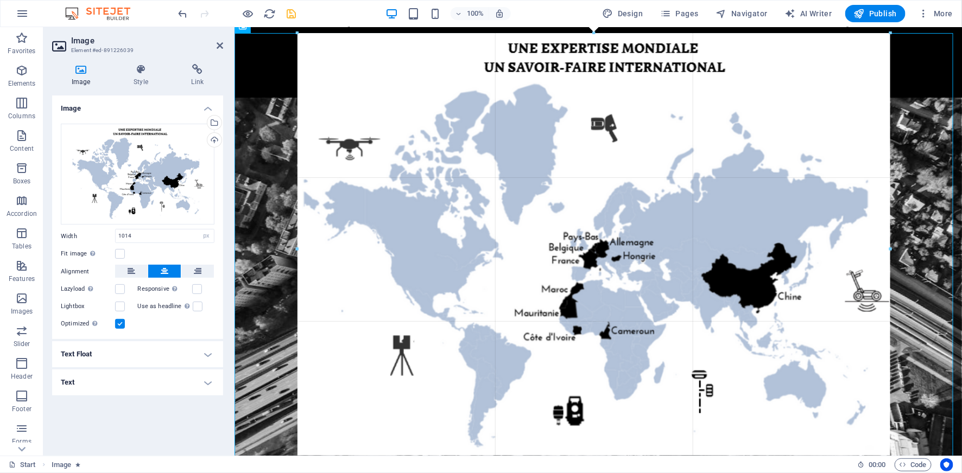
drag, startPoint x: 318, startPoint y: 434, endPoint x: 279, endPoint y: 465, distance: 49.9
type input "1092"
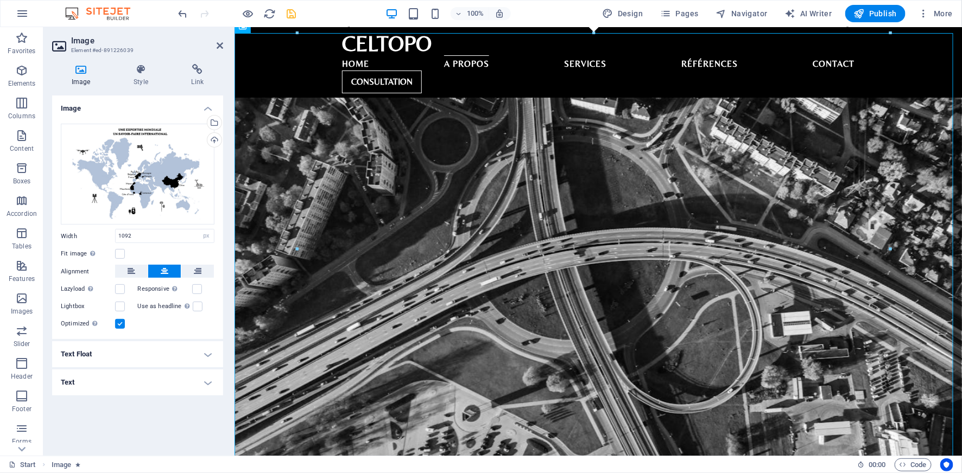
click at [119, 324] on label at bounding box center [120, 324] width 10 height 10
click at [0, 0] on input "Optimized Images are compressed to improve page speed." at bounding box center [0, 0] width 0 height 0
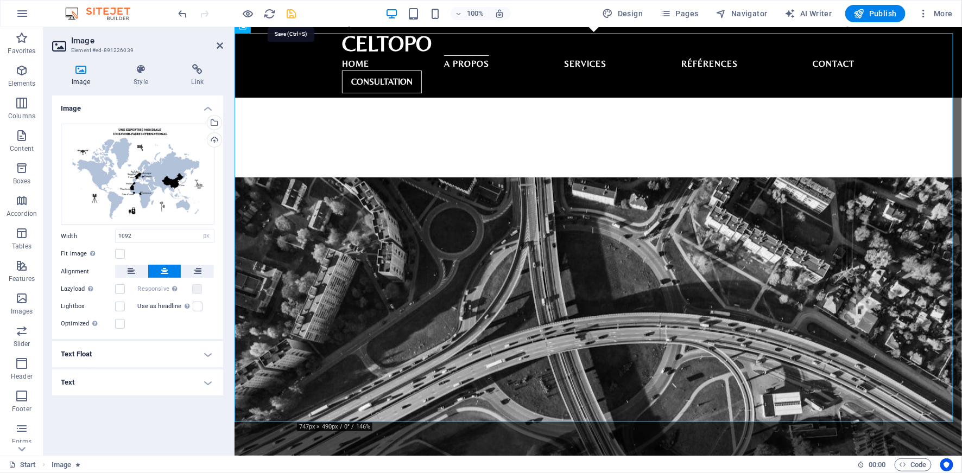
drag, startPoint x: 293, startPoint y: 15, endPoint x: 346, endPoint y: 55, distance: 66.6
click at [293, 15] on icon "save" at bounding box center [292, 14] width 12 height 12
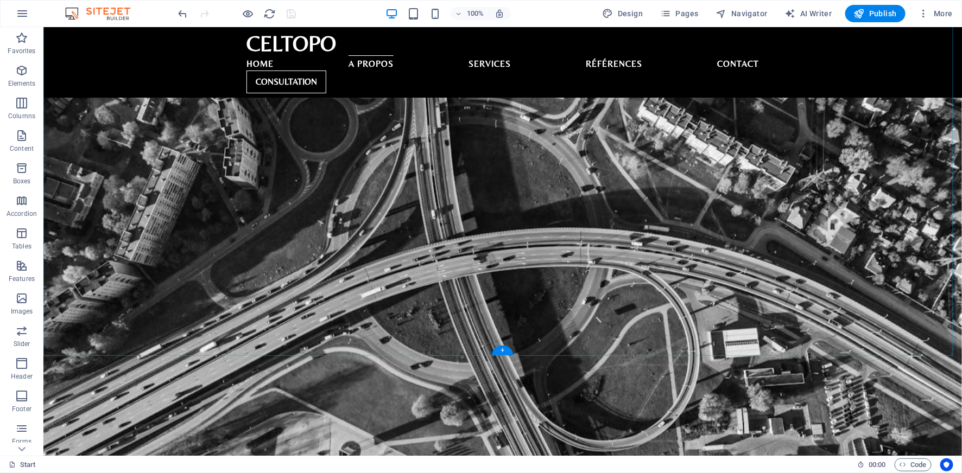
scroll to position [1083, 0]
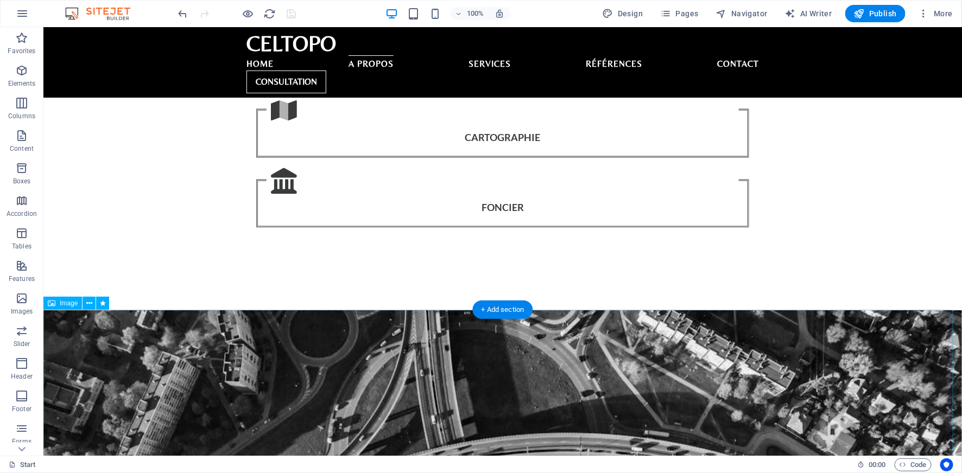
scroll to position [801, 0]
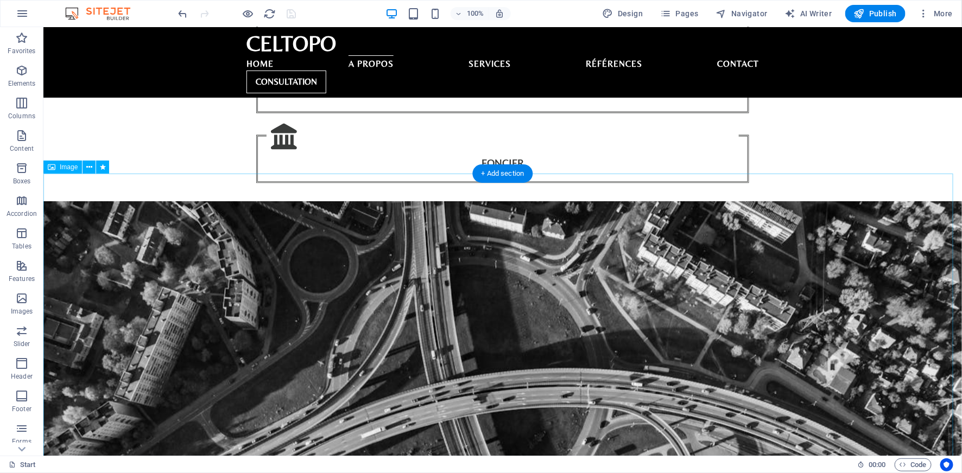
select select "px"
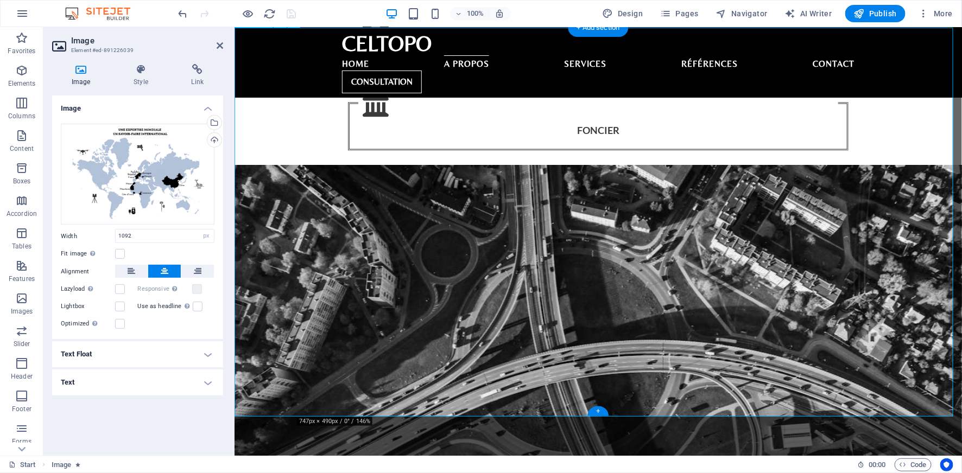
scroll to position [807, 0]
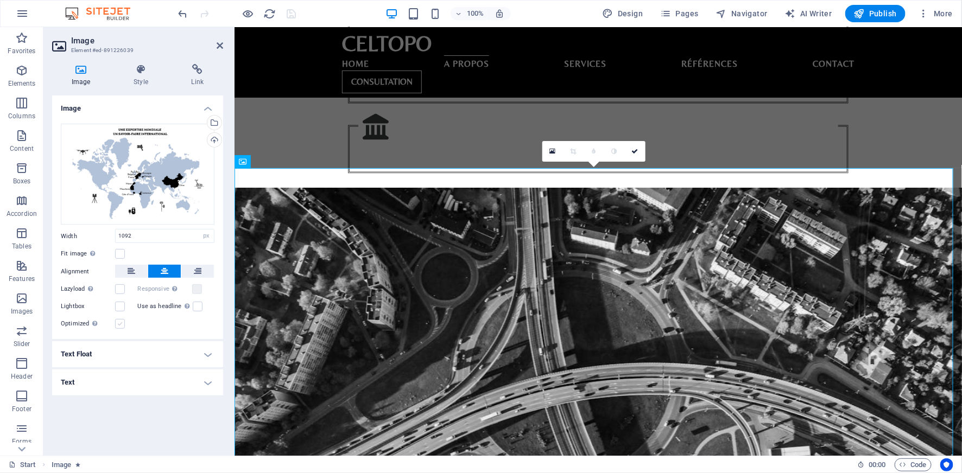
click at [121, 325] on label at bounding box center [120, 324] width 10 height 10
click at [0, 0] on input "Optimized Images are compressed to improve page speed." at bounding box center [0, 0] width 0 height 0
click at [555, 153] on icon at bounding box center [552, 151] width 6 height 7
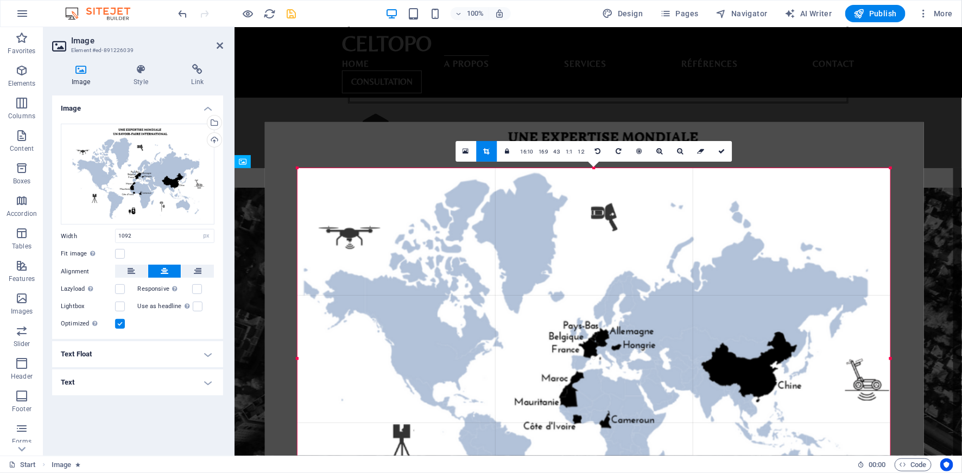
drag, startPoint x: 593, startPoint y: 168, endPoint x: 596, endPoint y: 214, distance: 46.2
click at [596, 214] on div "180 170 160 150 140 130 120 110 100 90 80 70 60 50 40 30 20 10 0 -10 -20 -30 -4…" at bounding box center [594, 359] width 593 height 382
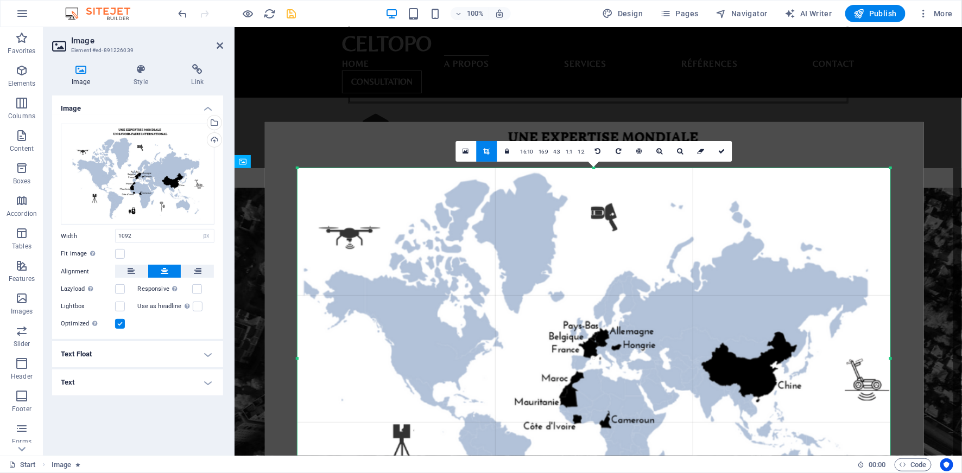
click at [925, 119] on div at bounding box center [594, 335] width 681 height 449
drag, startPoint x: 722, startPoint y: 152, endPoint x: 492, endPoint y: 120, distance: 231.9
click at [722, 152] on icon at bounding box center [721, 151] width 7 height 7
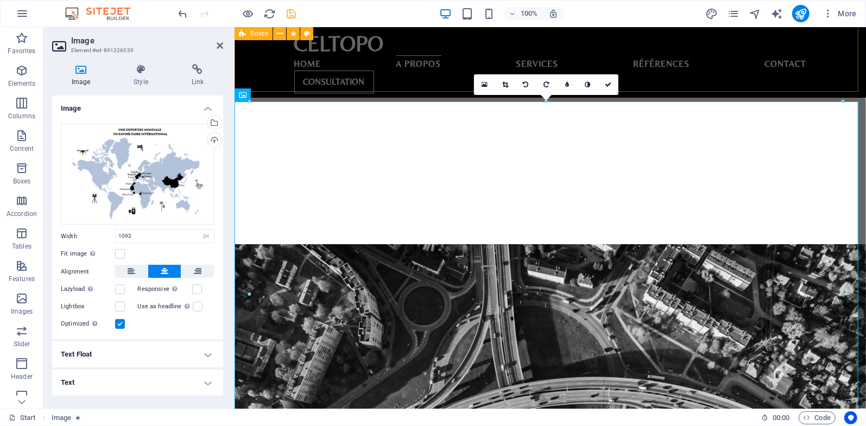
scroll to position [709, 0]
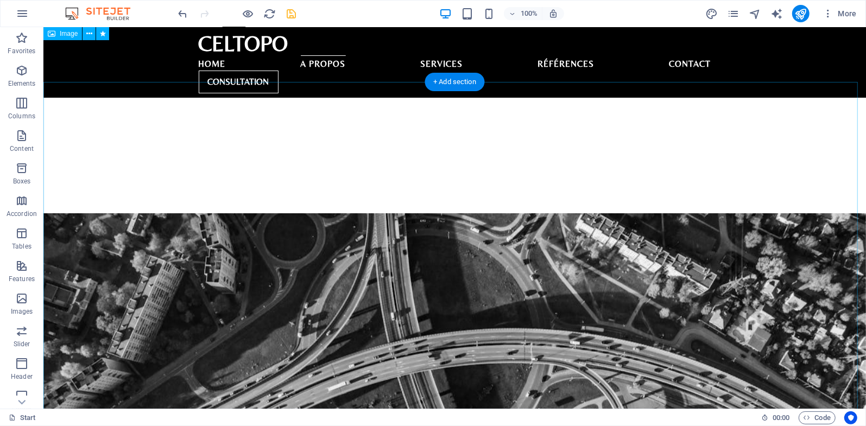
scroll to position [836, 0]
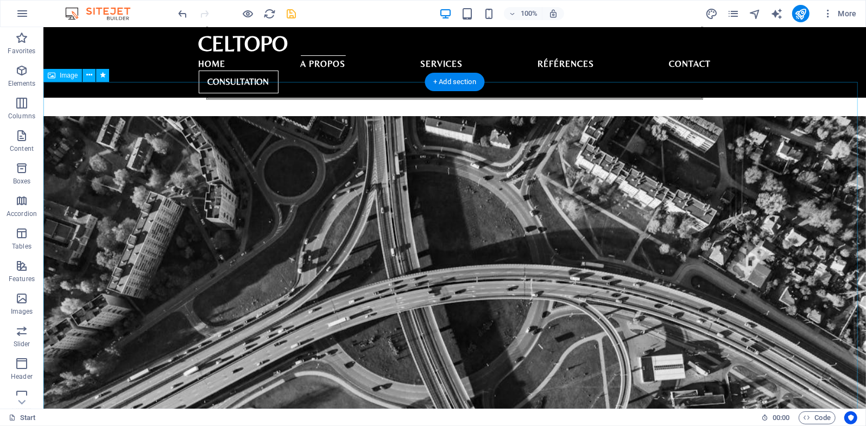
select select "px"
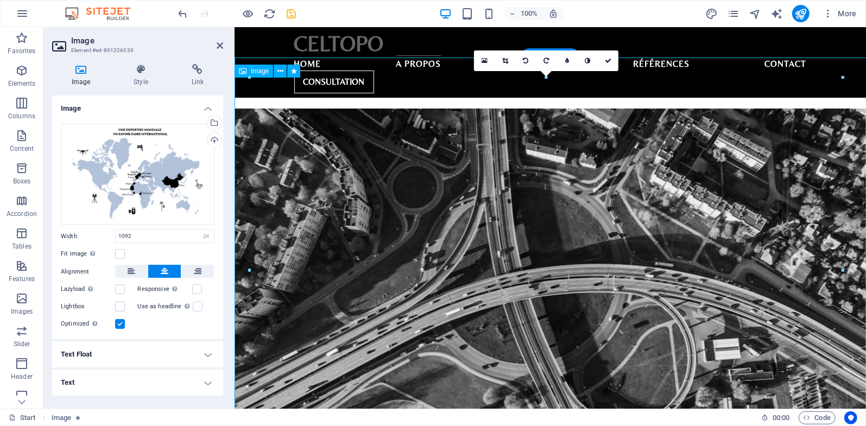
scroll to position [859, 0]
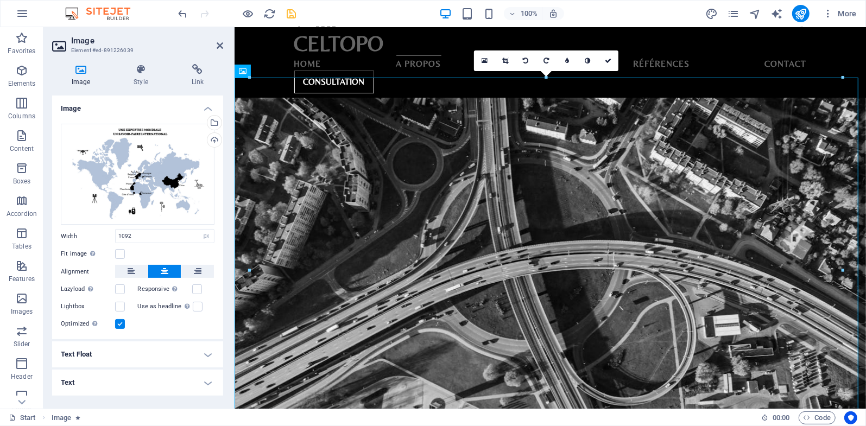
click at [118, 327] on label at bounding box center [120, 324] width 10 height 10
click at [0, 0] on input "Optimized Images are compressed to improve page speed." at bounding box center [0, 0] width 0 height 0
click at [589, 63] on icon at bounding box center [587, 61] width 7 height 7
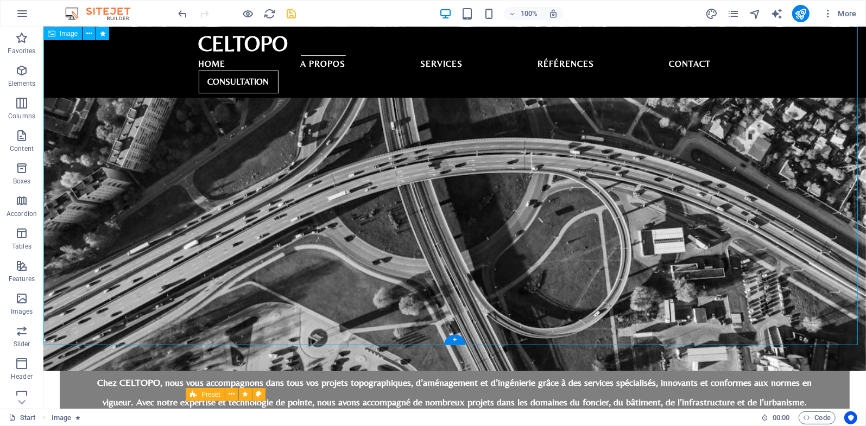
scroll to position [709, 0]
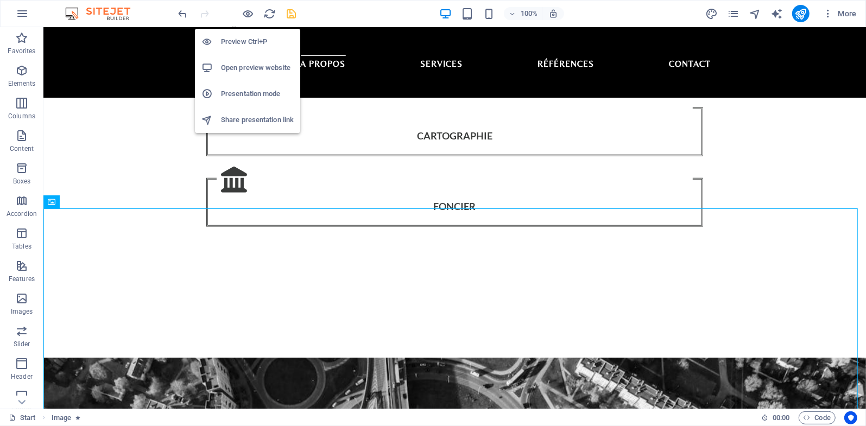
click at [243, 69] on h6 "Open preview website" at bounding box center [257, 67] width 73 height 13
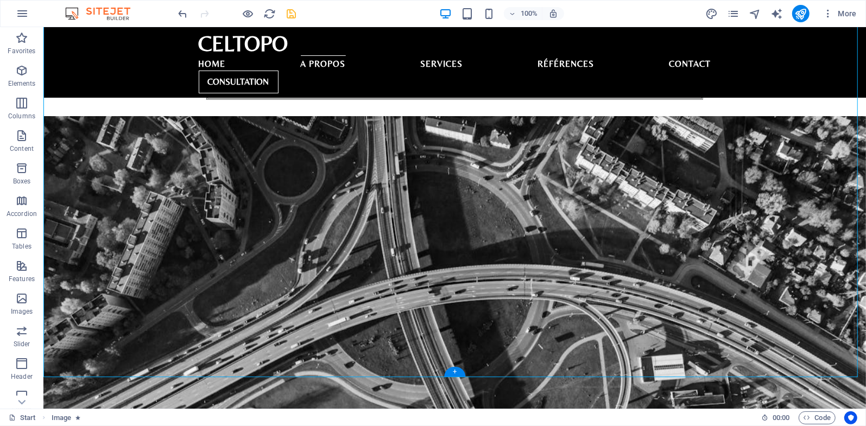
scroll to position [962, 0]
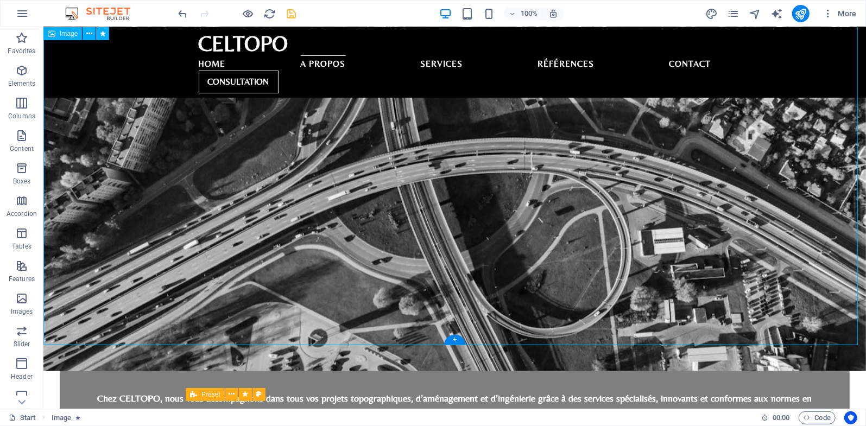
select select "px"
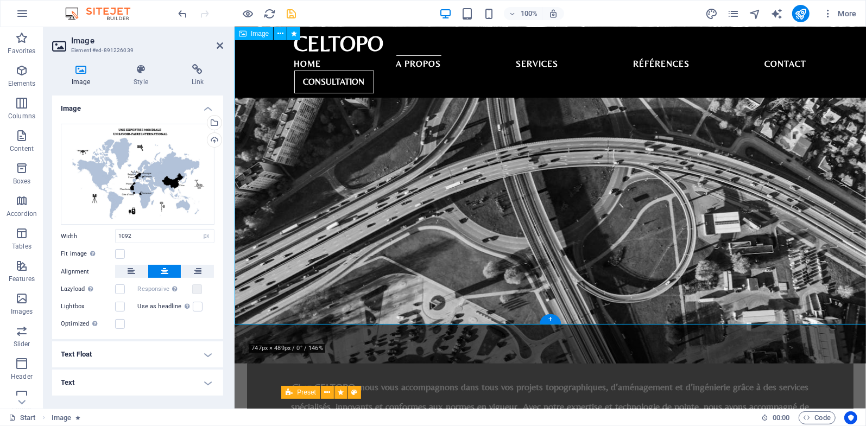
scroll to position [982, 0]
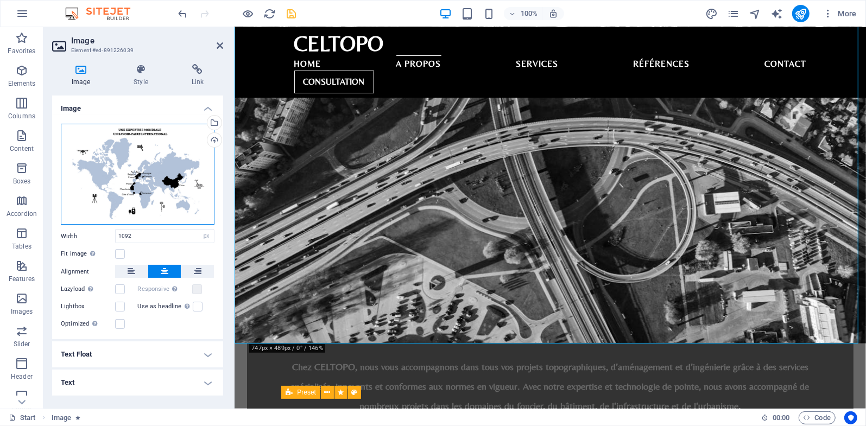
click at [156, 185] on div "Drag files here, click to choose files or select files from Files or our free s…" at bounding box center [138, 175] width 154 height 102
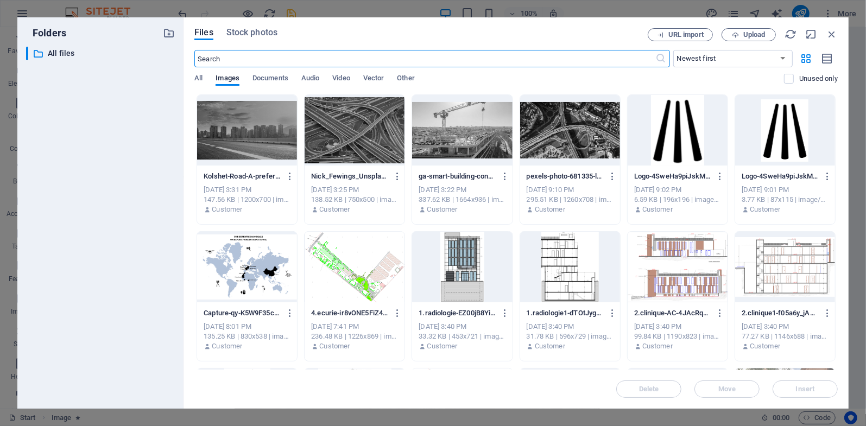
scroll to position [1200, 0]
click at [288, 315] on icon "button" at bounding box center [290, 313] width 10 height 10
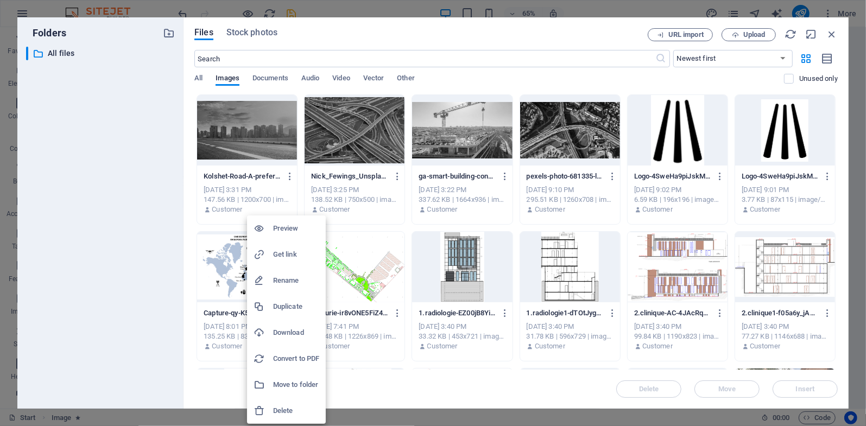
click at [287, 406] on h6 "Delete" at bounding box center [296, 410] width 46 height 13
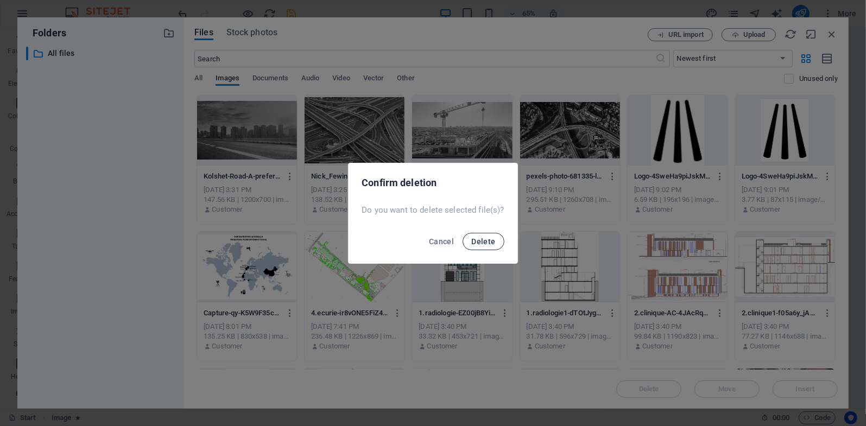
click at [484, 241] on span "Delete" at bounding box center [483, 241] width 24 height 9
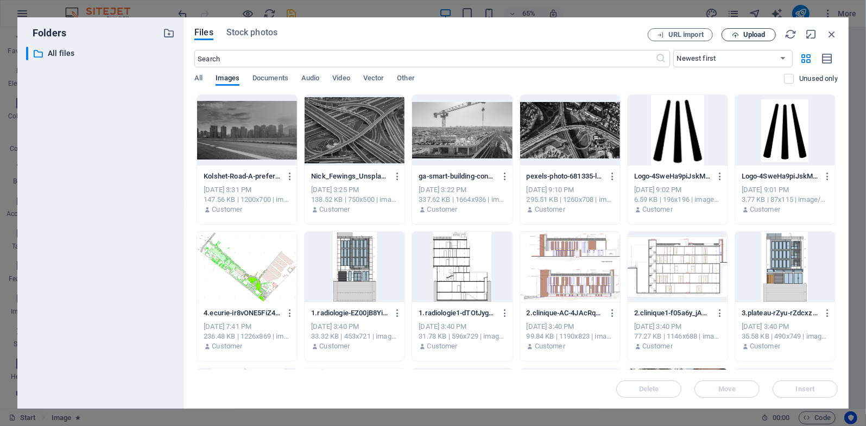
click at [741, 37] on span "Upload" at bounding box center [748, 34] width 45 height 7
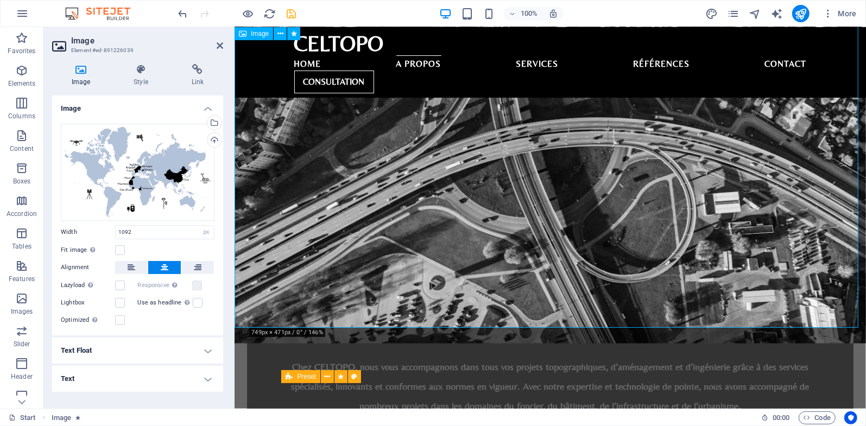
scroll to position [856, 0]
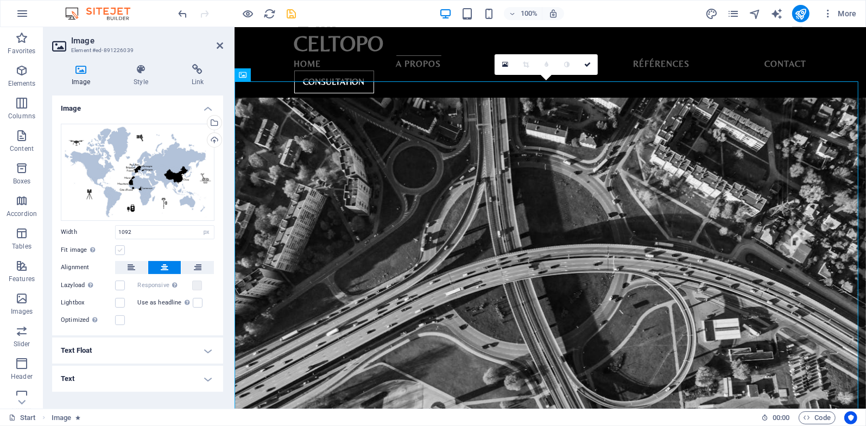
click at [118, 252] on label at bounding box center [120, 250] width 10 height 10
click at [0, 0] on input "Fit image Automatically fit image to a fixed width and height" at bounding box center [0, 0] width 0 height 0
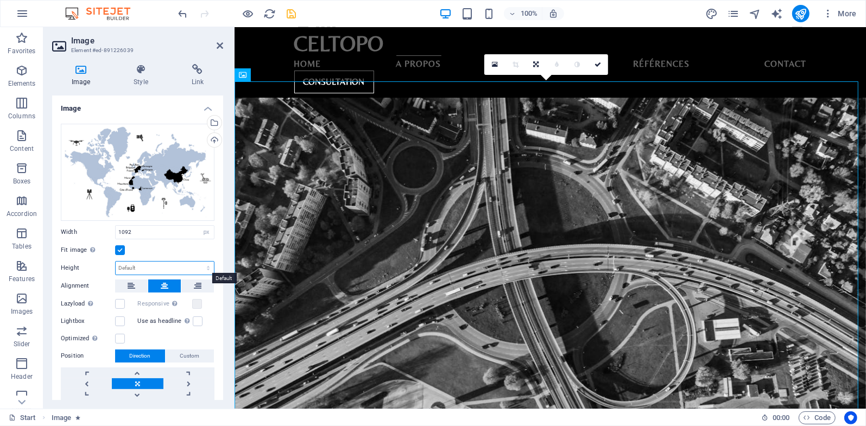
click at [163, 268] on select "Default auto px" at bounding box center [165, 268] width 98 height 13
select select "px"
click at [197, 262] on select "Default auto px" at bounding box center [165, 268] width 98 height 13
type input "664"
click at [207, 264] on select "Default auto px" at bounding box center [206, 268] width 15 height 13
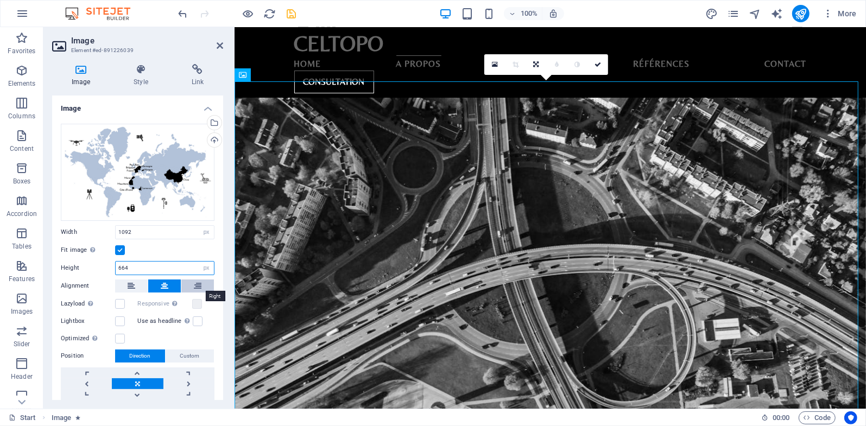
select select "default"
click at [199, 262] on select "Default auto px" at bounding box center [206, 268] width 15 height 13
select select "DISABLED_OPTION_VALUE"
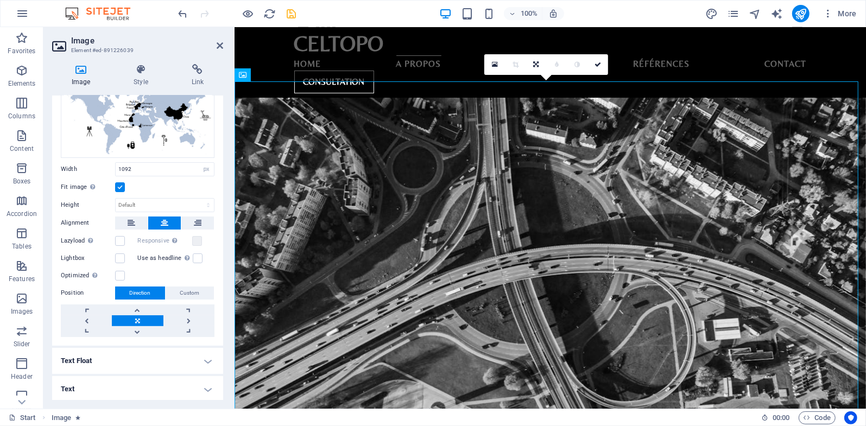
click at [122, 187] on label at bounding box center [120, 187] width 10 height 10
click at [0, 0] on input "Fit image Automatically fit image to a fixed width and height" at bounding box center [0, 0] width 0 height 0
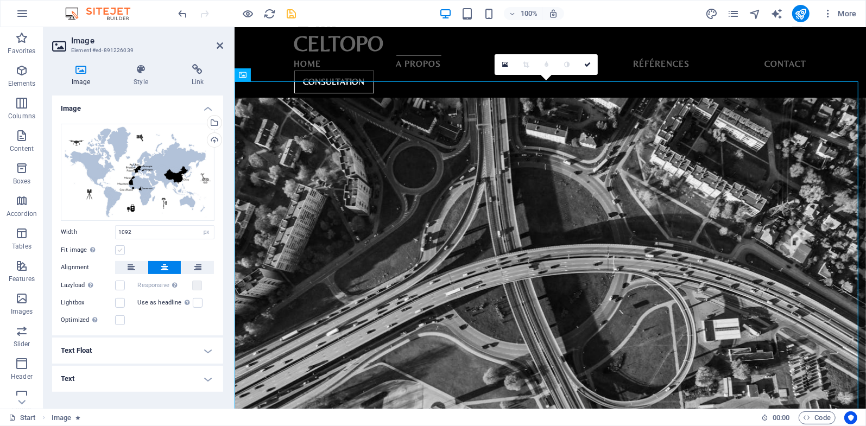
scroll to position [0, 0]
click at [124, 320] on label at bounding box center [120, 320] width 10 height 10
click at [0, 0] on input "Optimized Images are compressed to improve page speed." at bounding box center [0, 0] width 0 height 0
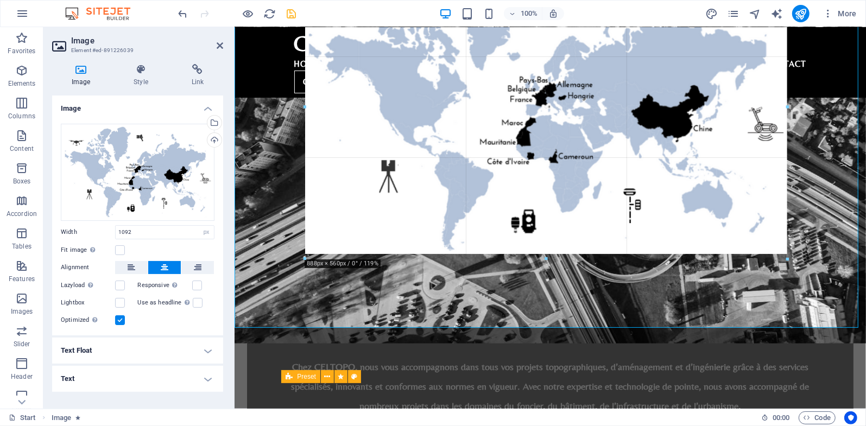
drag, startPoint x: 321, startPoint y: 293, endPoint x: 159, endPoint y: 243, distance: 170.4
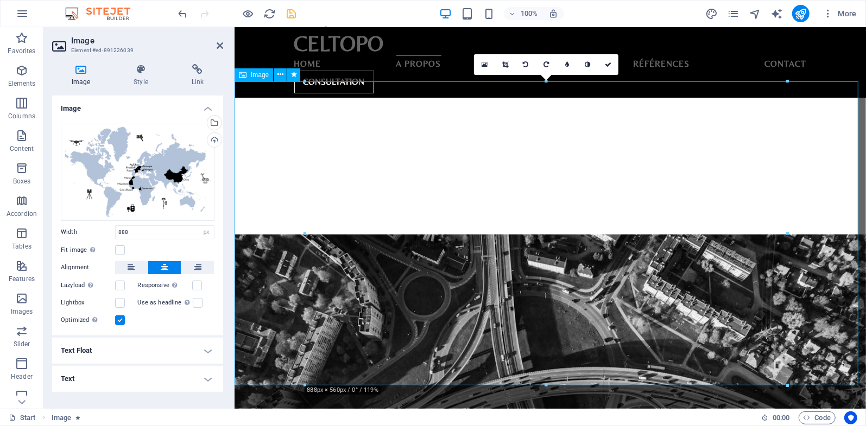
scroll to position [856, 0]
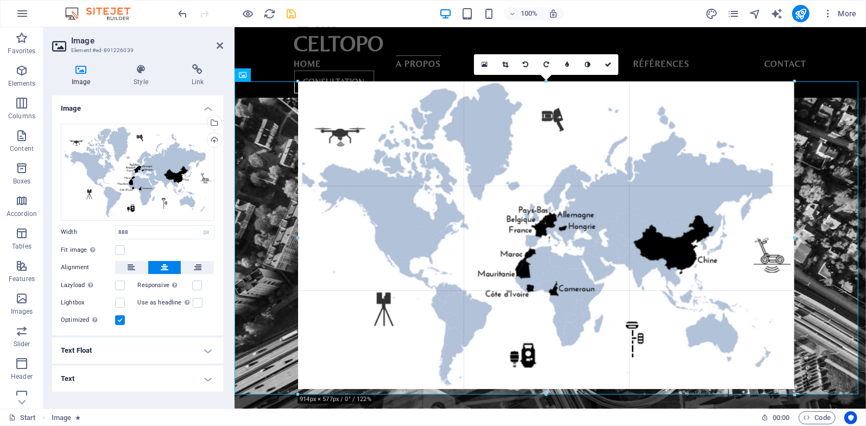
drag, startPoint x: 787, startPoint y: 81, endPoint x: 565, endPoint y: 54, distance: 223.1
type input "914"
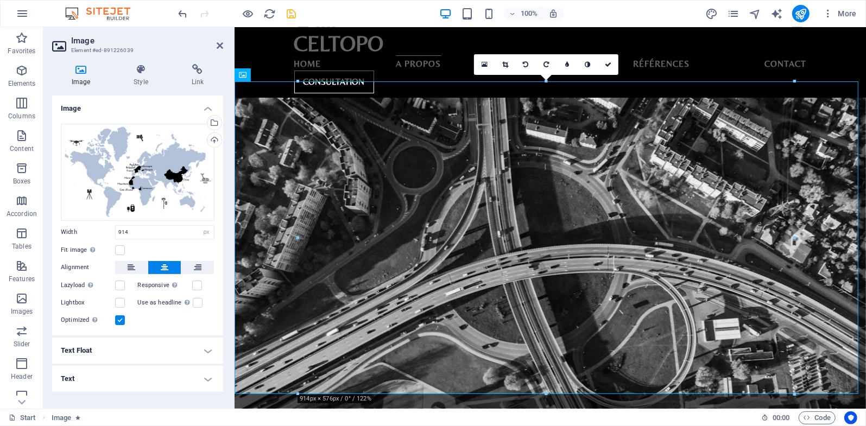
click at [119, 319] on label at bounding box center [120, 320] width 10 height 10
click at [0, 0] on input "Optimized Images are compressed to improve page speed." at bounding box center [0, 0] width 0 height 0
click at [588, 67] on icon at bounding box center [587, 64] width 7 height 7
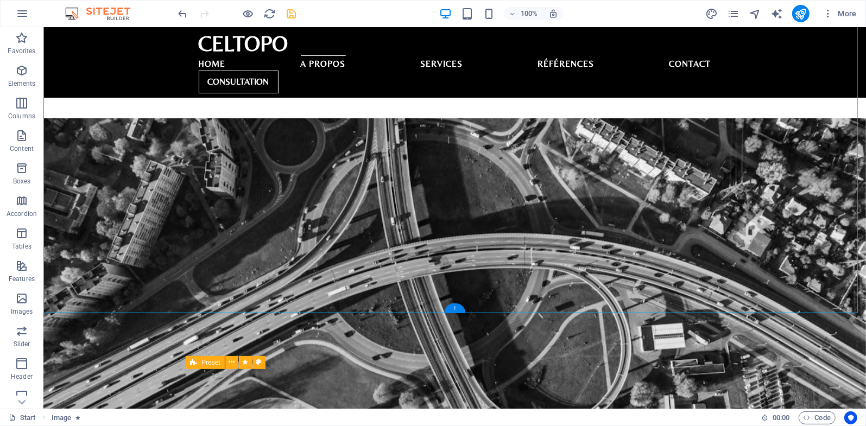
scroll to position [958, 0]
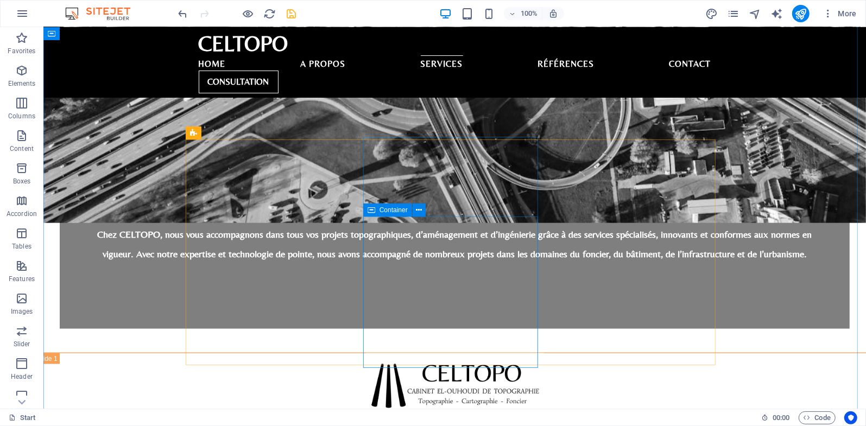
scroll to position [1085, 0]
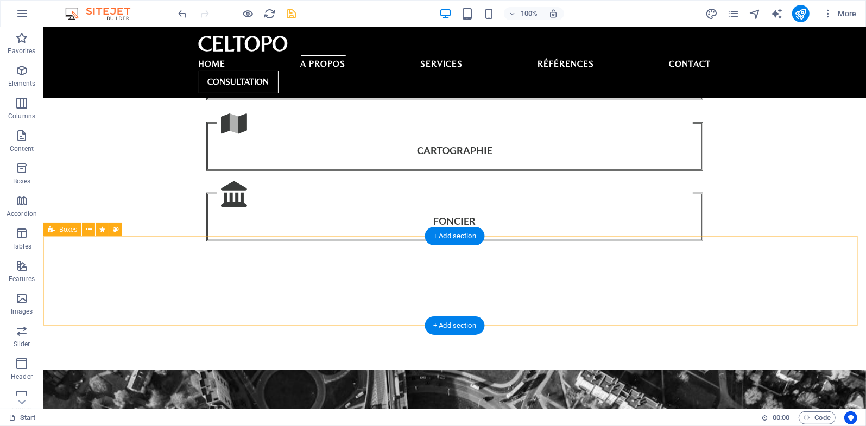
scroll to position [705, 0]
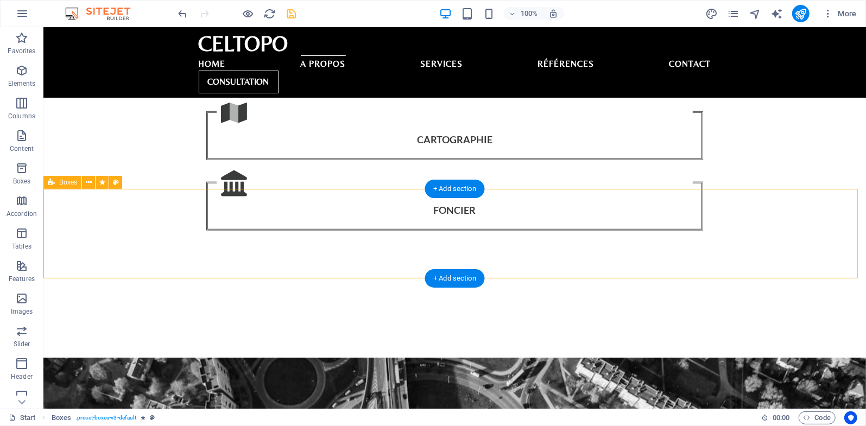
scroll to position [579, 0]
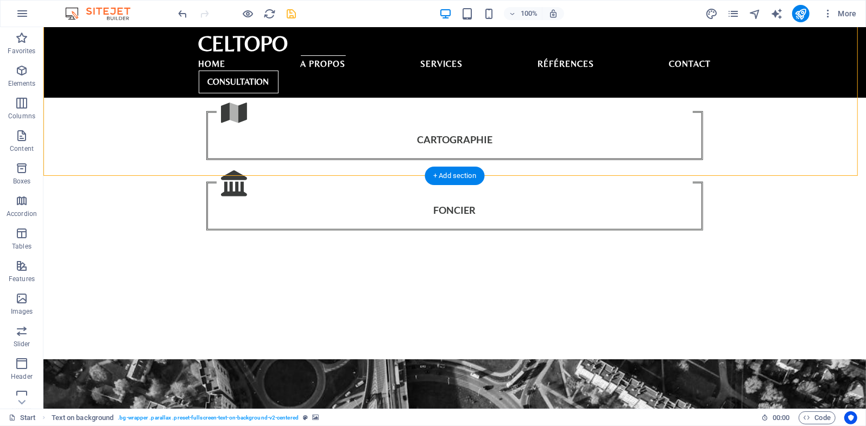
scroll to position [705, 0]
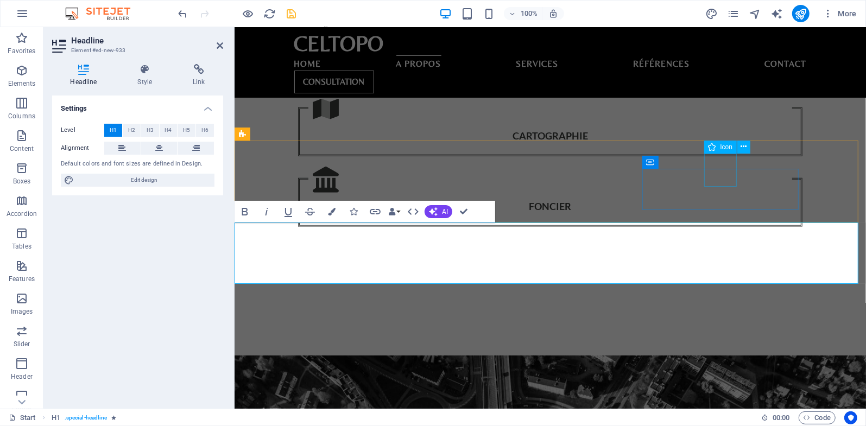
click at [733, 148] on div "Icon" at bounding box center [720, 147] width 33 height 13
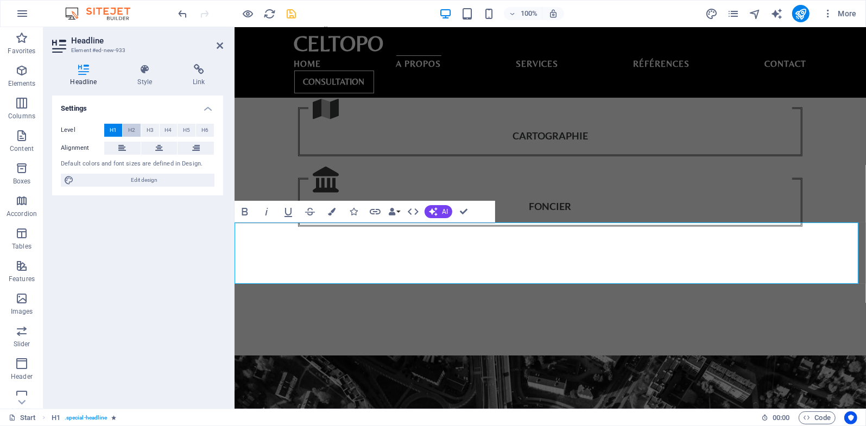
click at [133, 134] on span "H2" at bounding box center [131, 130] width 7 height 13
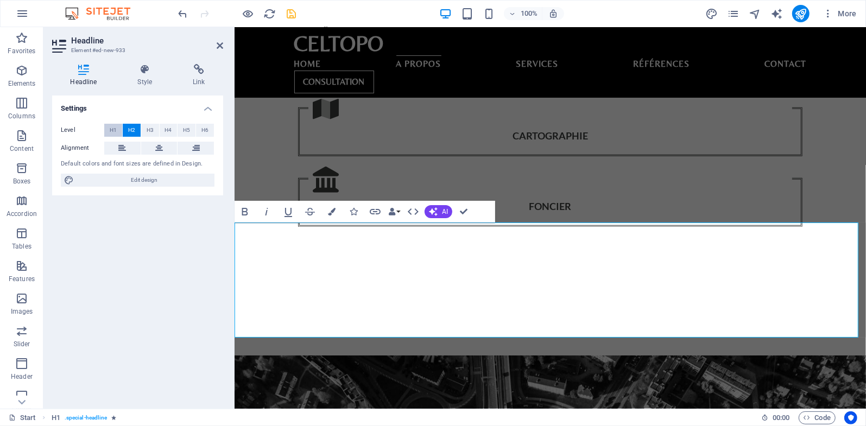
click at [113, 130] on span "H1" at bounding box center [113, 130] width 7 height 13
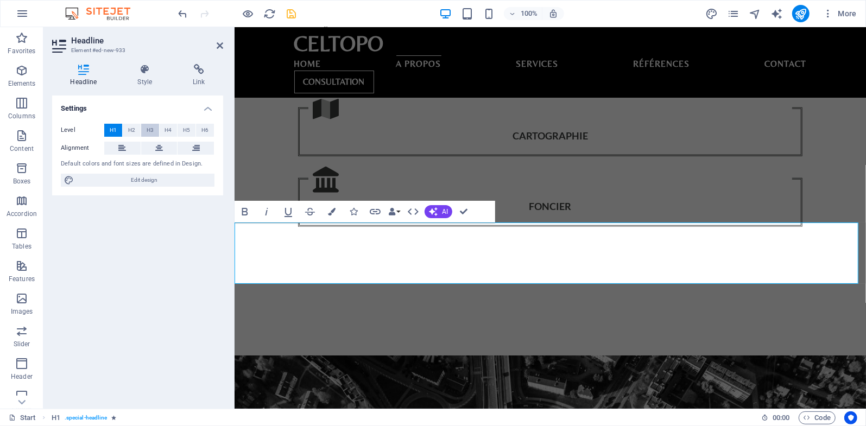
click at [149, 130] on span "H3" at bounding box center [150, 130] width 7 height 13
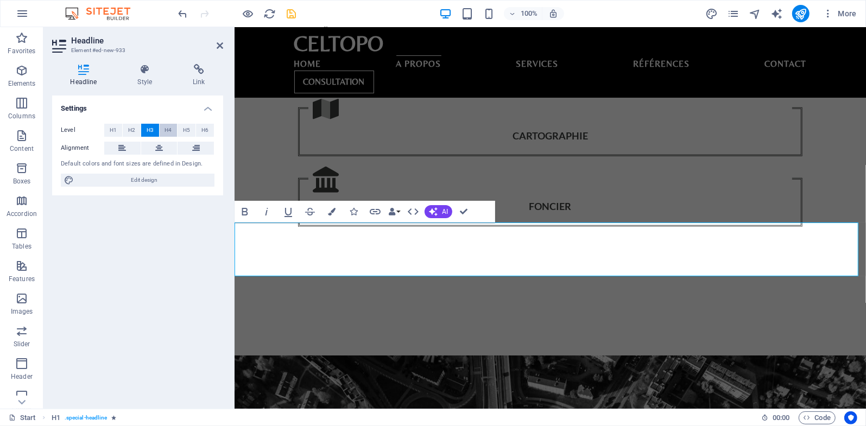
click at [165, 131] on span "H4" at bounding box center [168, 130] width 7 height 13
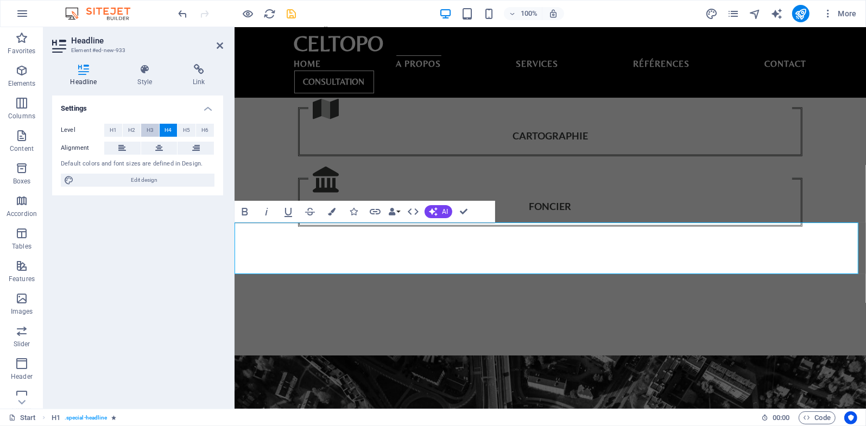
click at [143, 131] on button "H3" at bounding box center [150, 130] width 18 height 13
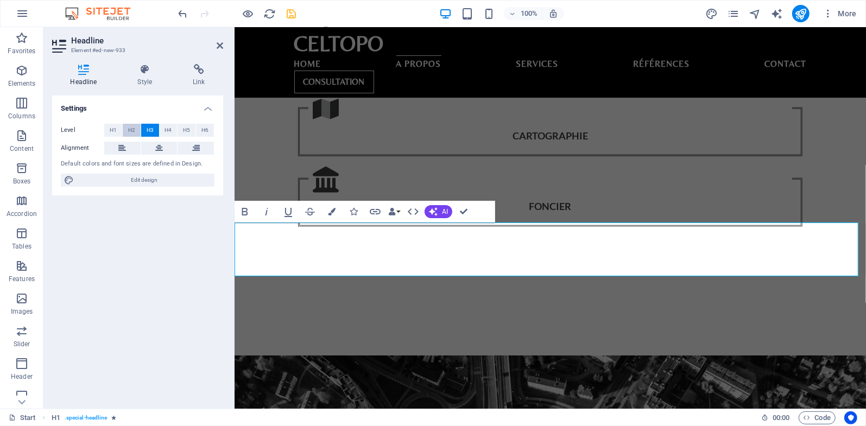
click at [128, 130] on span "H2" at bounding box center [131, 130] width 7 height 13
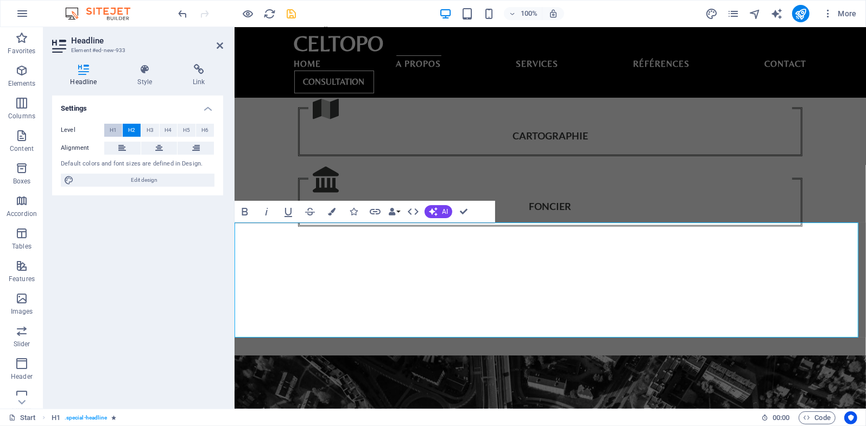
click at [113, 132] on span "H1" at bounding box center [113, 130] width 7 height 13
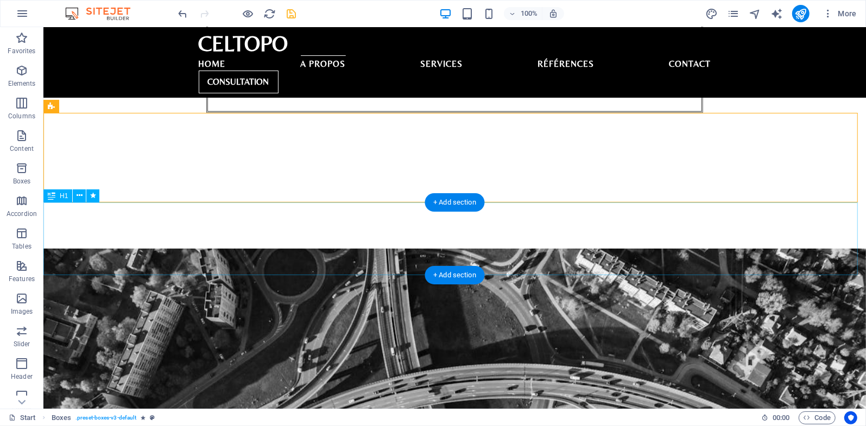
scroll to position [832, 0]
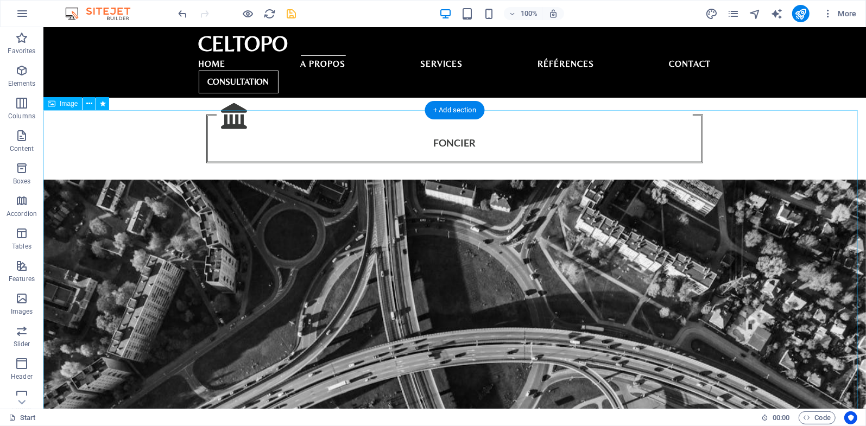
scroll to position [705, 0]
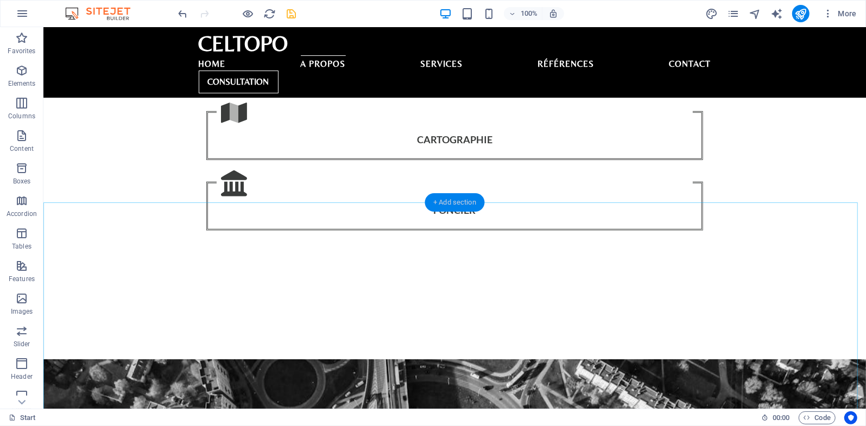
click at [453, 204] on div "+ Add section" at bounding box center [455, 202] width 60 height 18
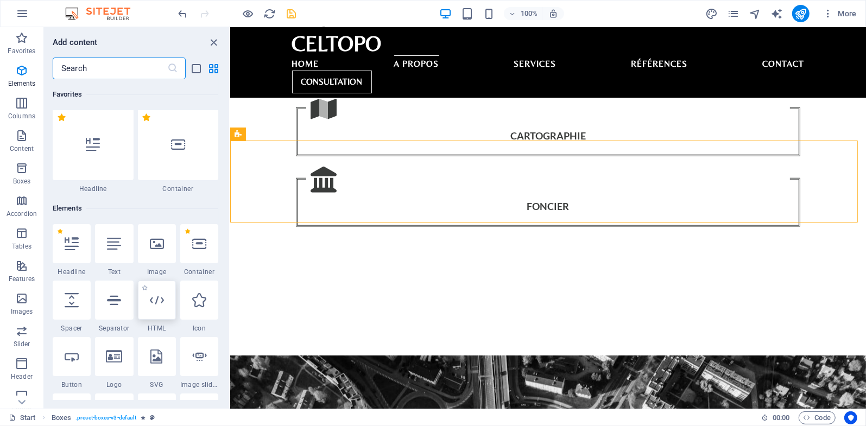
scroll to position [0, 0]
click at [116, 247] on icon at bounding box center [114, 245] width 14 height 14
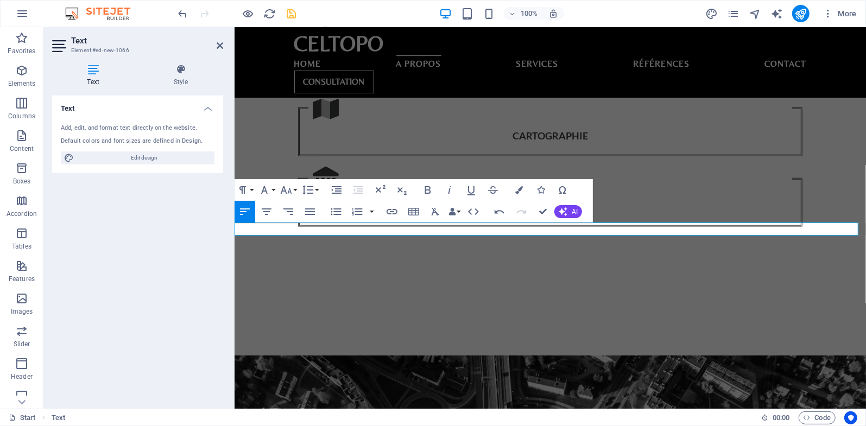
click at [515, 191] on icon "button" at bounding box center [519, 190] width 8 height 8
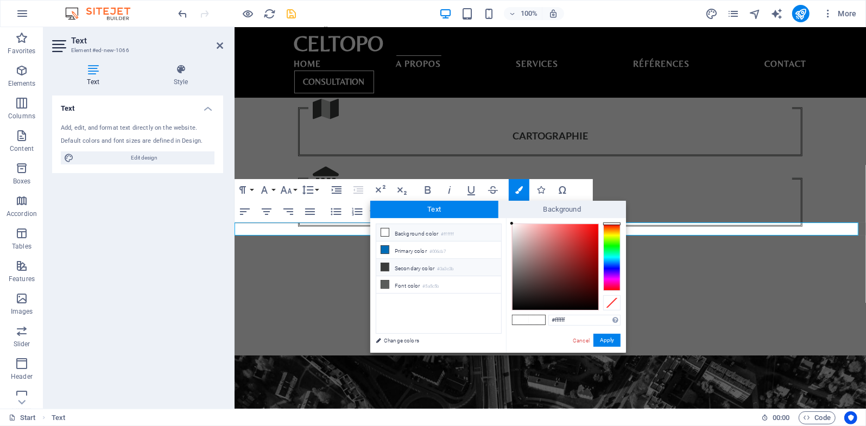
click at [403, 267] on li "Secondary color #3a3c3b" at bounding box center [438, 267] width 125 height 17
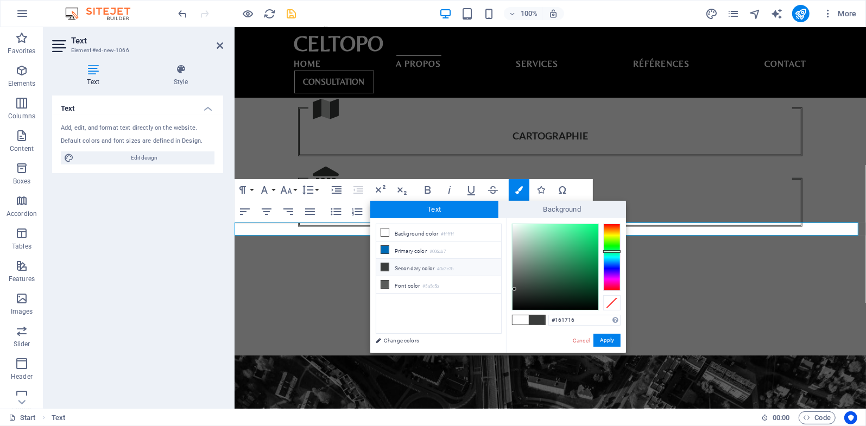
type input "#000000"
drag, startPoint x: 516, startPoint y: 287, endPoint x: 516, endPoint y: 340, distance: 53.2
click at [505, 339] on div "less Background color #ffffff Primary color #006cb7 Secondary color #3a3c3b Fon…" at bounding box center [498, 285] width 256 height 135
click at [611, 341] on button "Apply" at bounding box center [606, 340] width 27 height 13
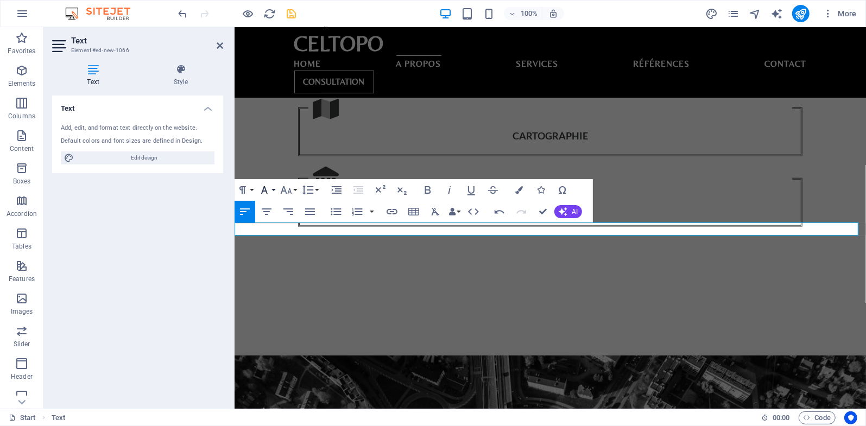
click at [272, 191] on button "Font Family" at bounding box center [266, 190] width 21 height 22
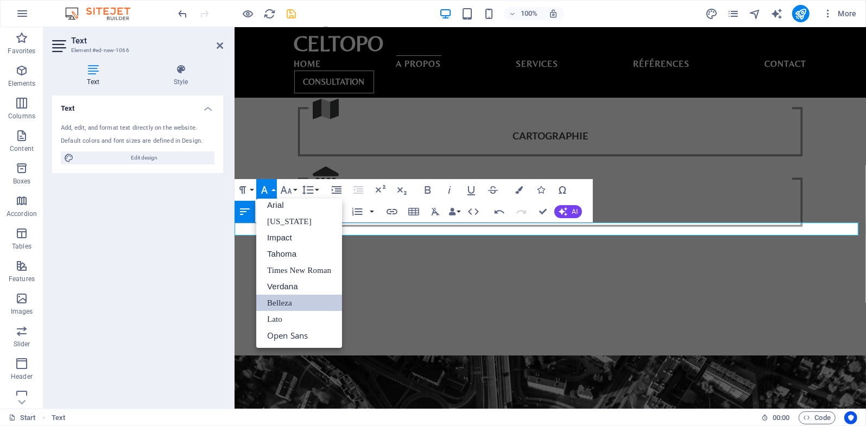
scroll to position [6, 0]
click at [291, 189] on icon "button" at bounding box center [286, 190] width 13 height 13
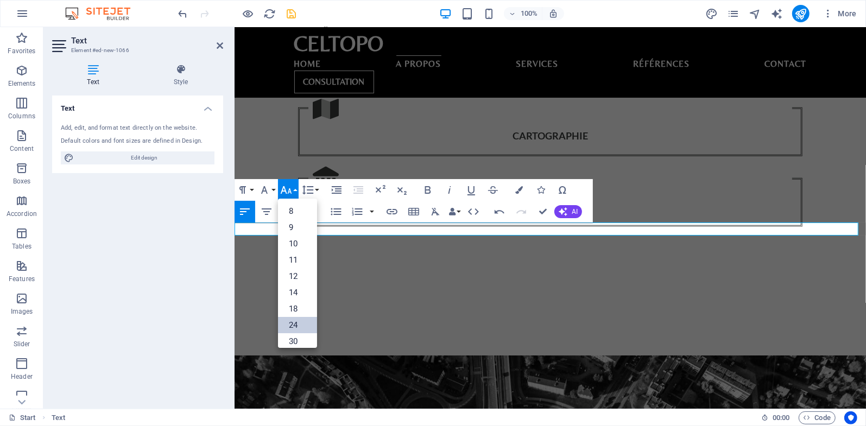
click at [298, 324] on link "24" at bounding box center [297, 325] width 39 height 16
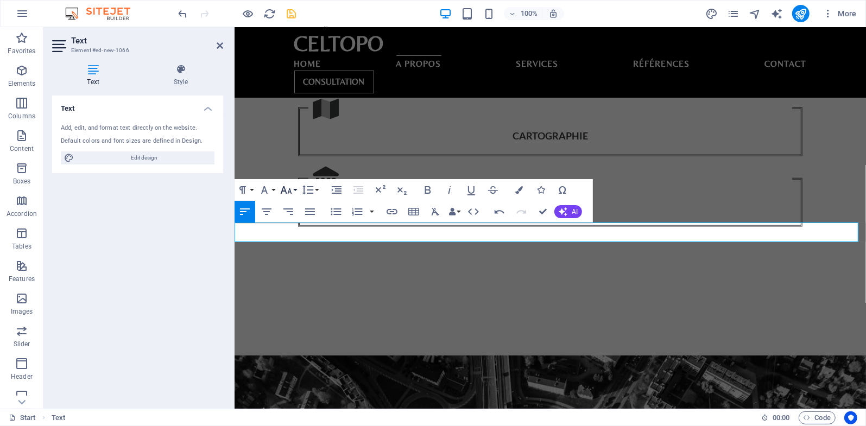
click at [289, 193] on icon "button" at bounding box center [286, 190] width 13 height 13
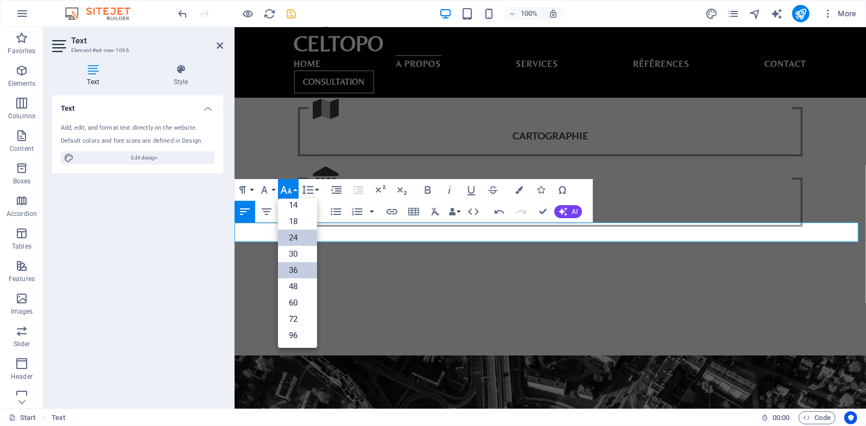
scroll to position [87, 0]
click at [300, 256] on link "30" at bounding box center [297, 254] width 39 height 16
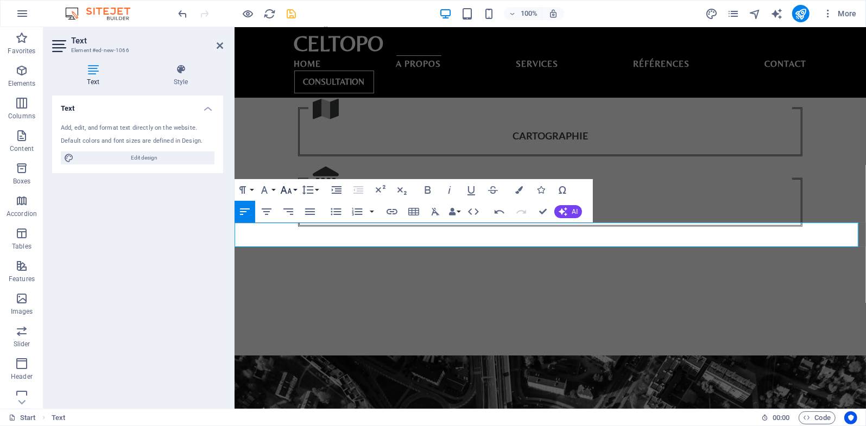
click at [286, 191] on icon "button" at bounding box center [286, 190] width 11 height 8
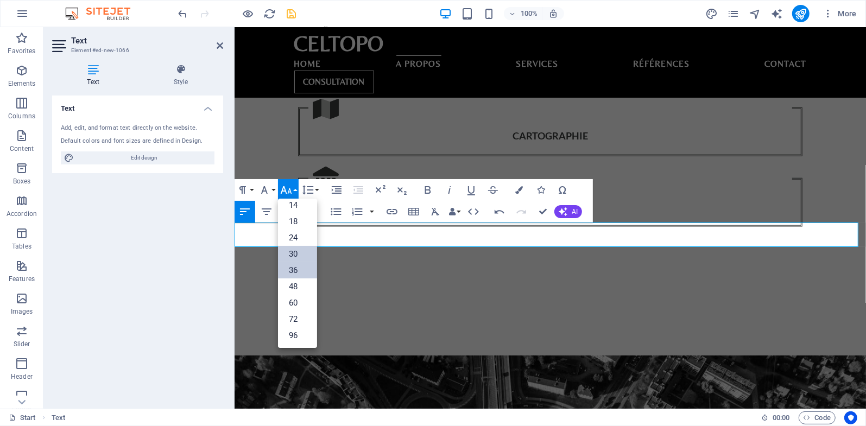
click at [295, 271] on link "36" at bounding box center [297, 270] width 39 height 16
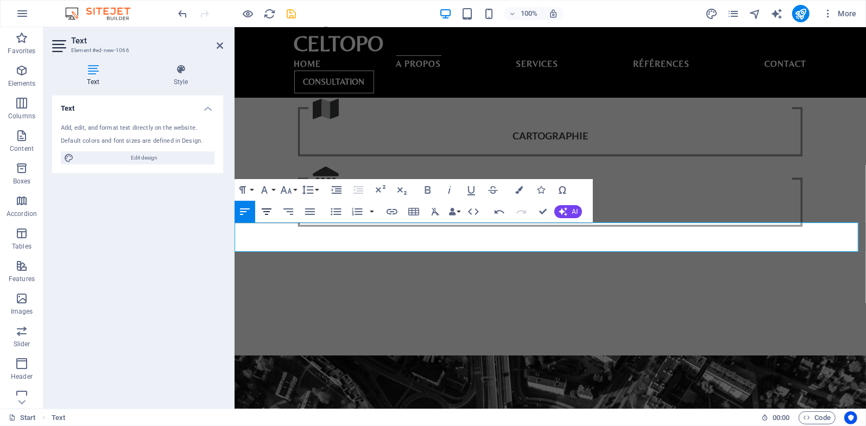
click at [264, 213] on icon "button" at bounding box center [266, 211] width 13 height 13
click at [688, 137] on div "H3 Banner Container Menu Bar Button Container H6 Container Preset Container Con…" at bounding box center [550, 218] width 631 height 382
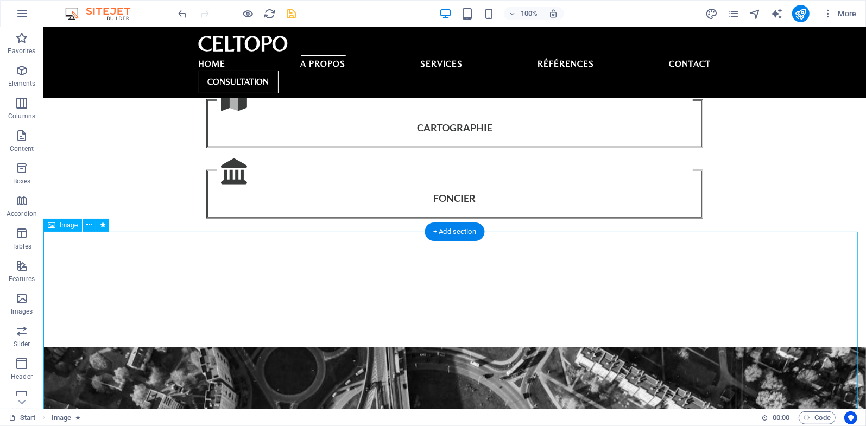
scroll to position [705, 0]
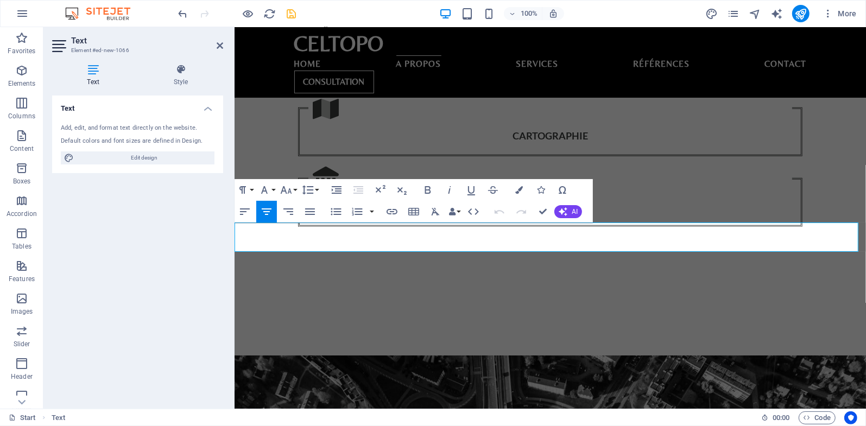
click at [428, 192] on icon "button" at bounding box center [427, 190] width 13 height 13
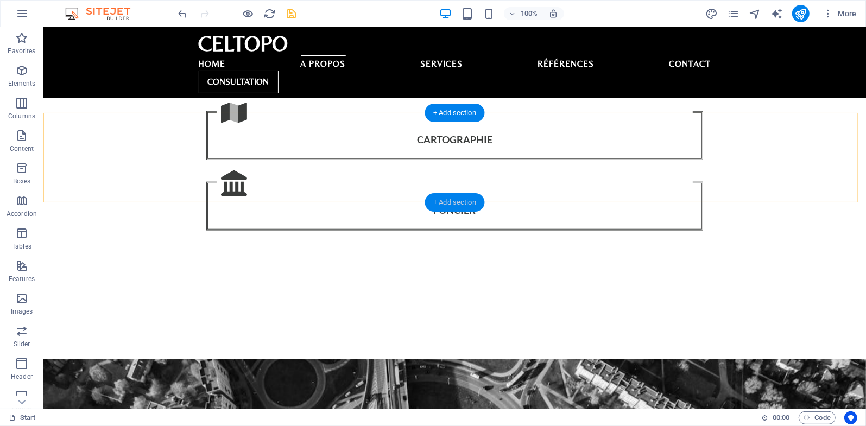
click at [454, 201] on div "+ Add section" at bounding box center [455, 202] width 60 height 18
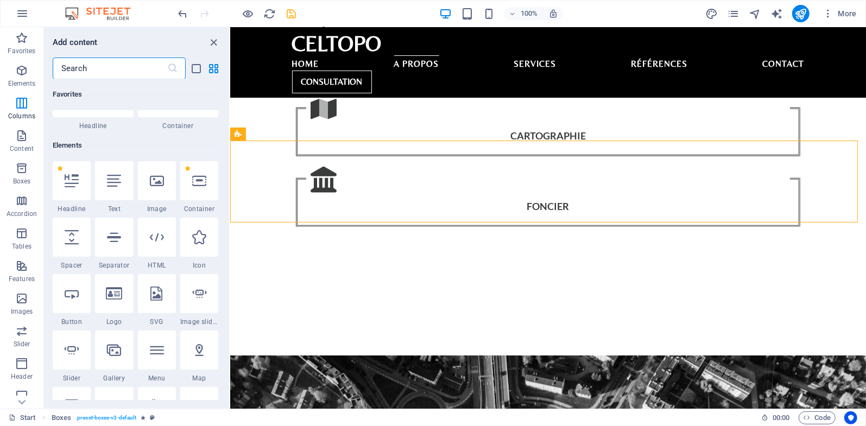
scroll to position [0, 0]
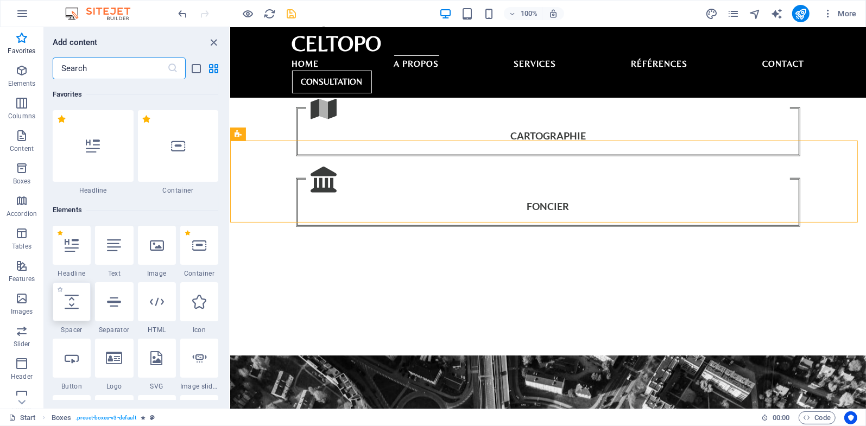
click at [74, 300] on icon at bounding box center [72, 302] width 14 height 14
select select "px"
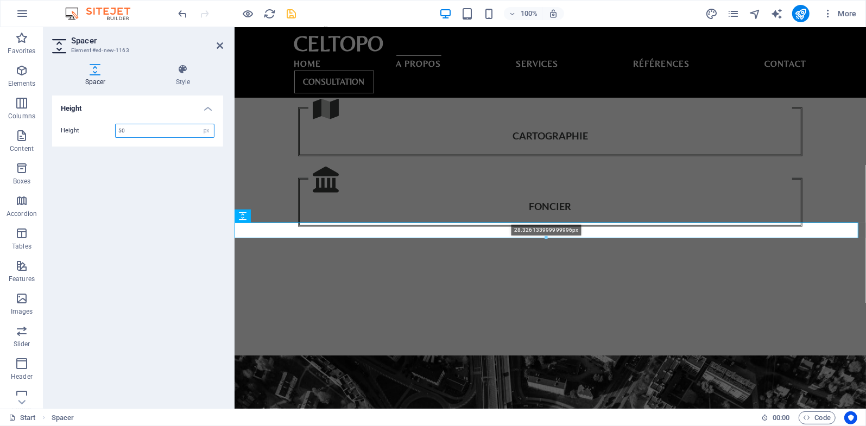
drag, startPoint x: 547, startPoint y: 249, endPoint x: 554, endPoint y: 239, distance: 11.6
click at [554, 239] on div at bounding box center [546, 238] width 623 height 4
type input "28"
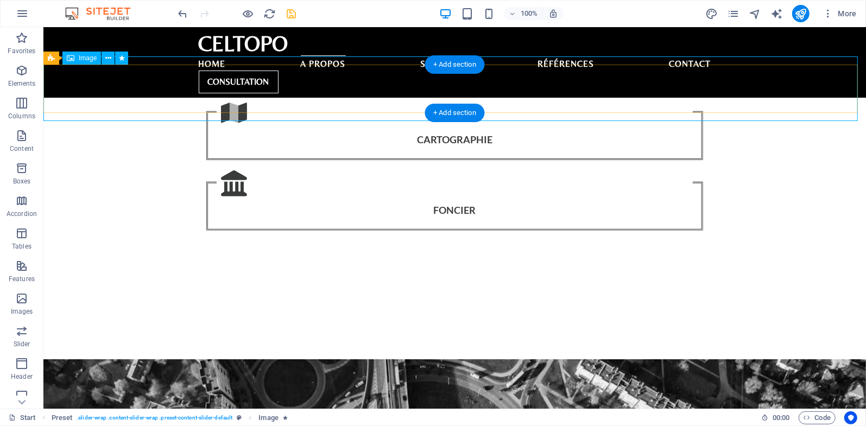
scroll to position [579, 0]
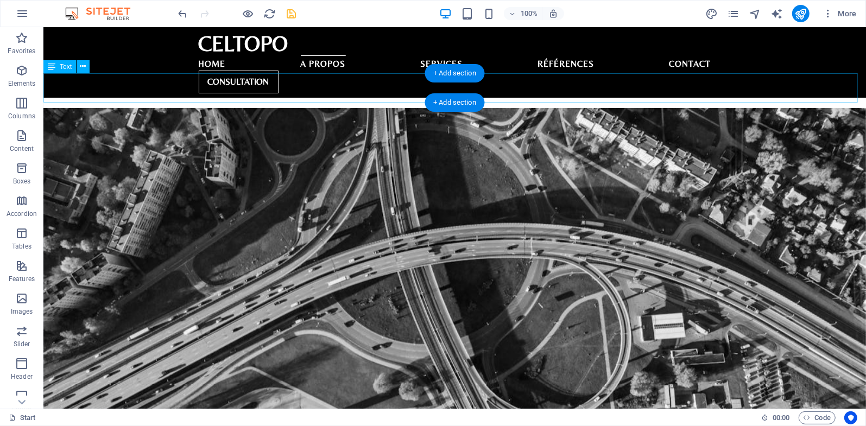
scroll to position [832, 0]
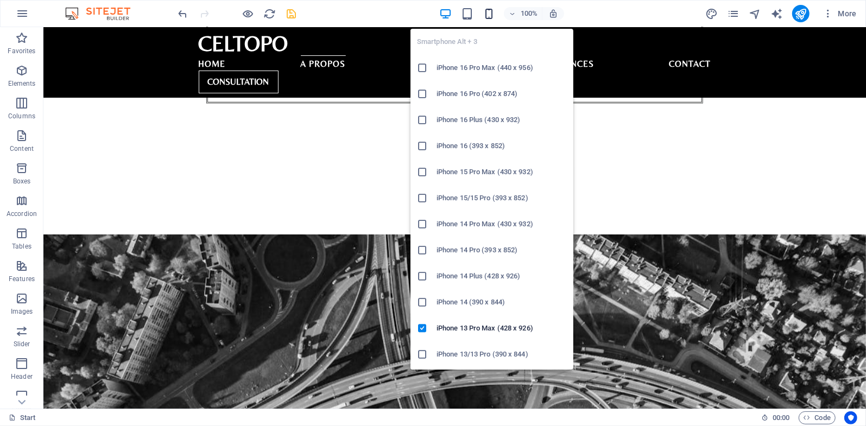
click at [488, 14] on icon "button" at bounding box center [489, 14] width 12 height 12
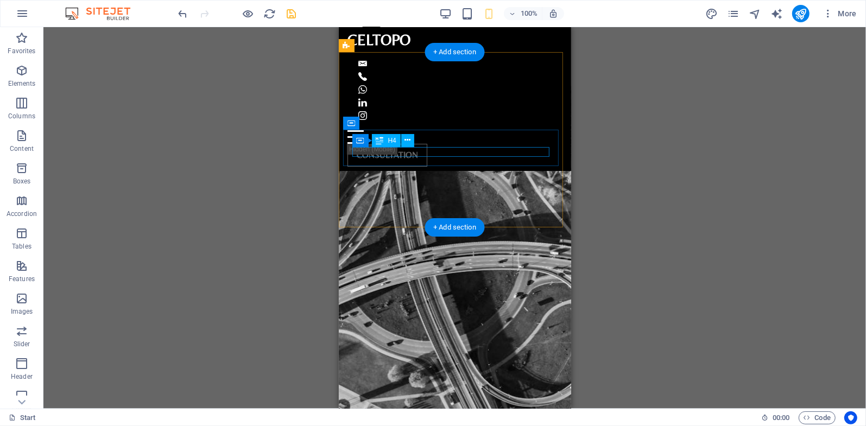
scroll to position [958, 0]
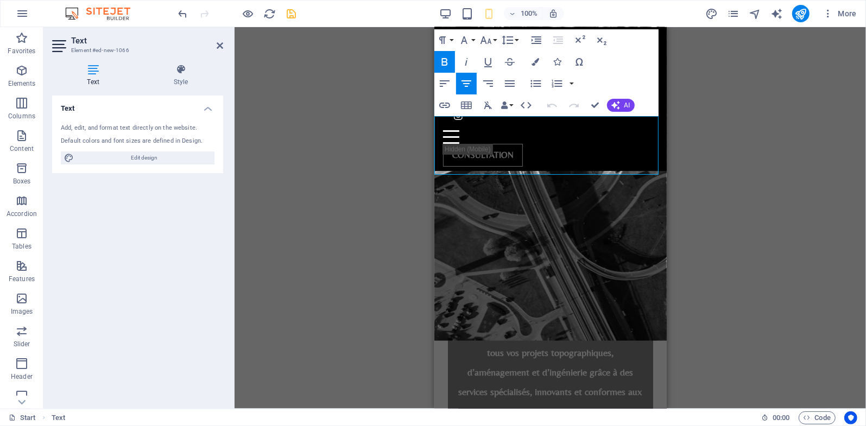
click at [467, 40] on icon "button" at bounding box center [464, 40] width 13 height 13
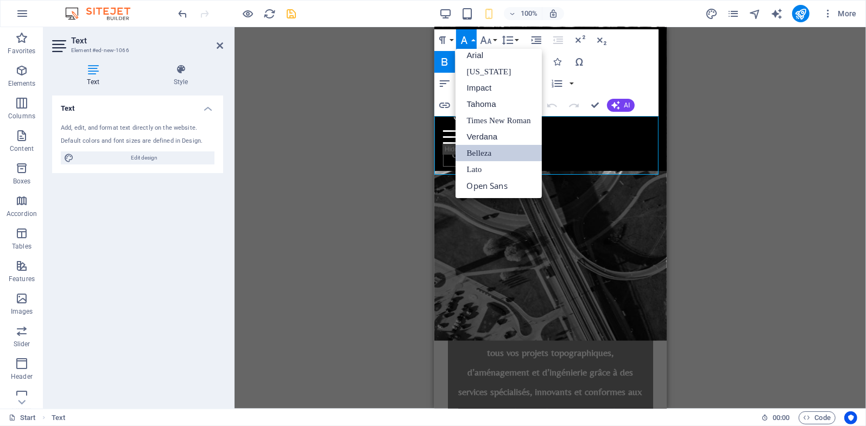
scroll to position [6, 0]
click at [489, 43] on icon "button" at bounding box center [485, 40] width 13 height 13
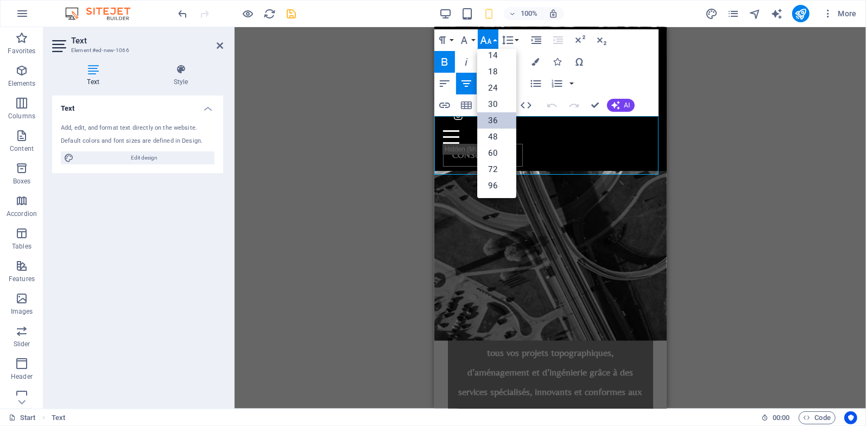
scroll to position [87, 0]
click at [494, 86] on link "24" at bounding box center [496, 88] width 39 height 16
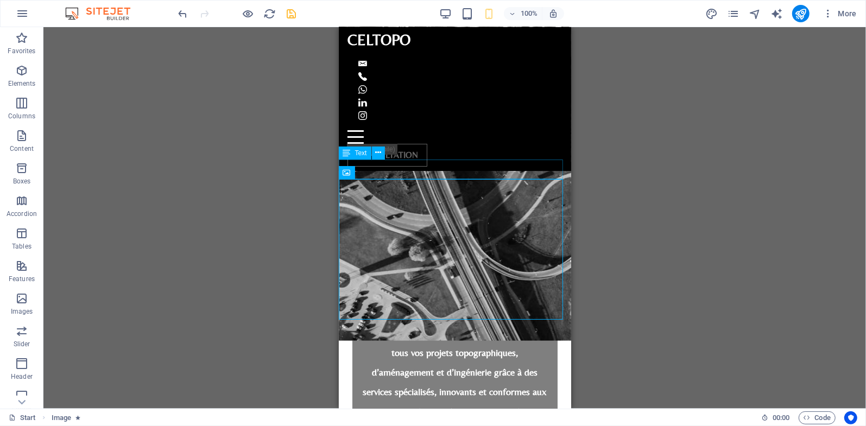
scroll to position [832, 0]
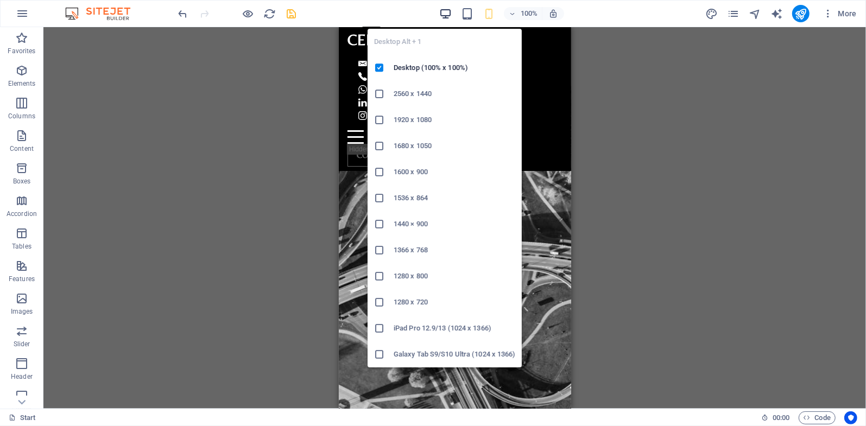
drag, startPoint x: 450, startPoint y: 11, endPoint x: 527, endPoint y: 146, distance: 154.9
click at [450, 11] on icon "button" at bounding box center [445, 14] width 12 height 12
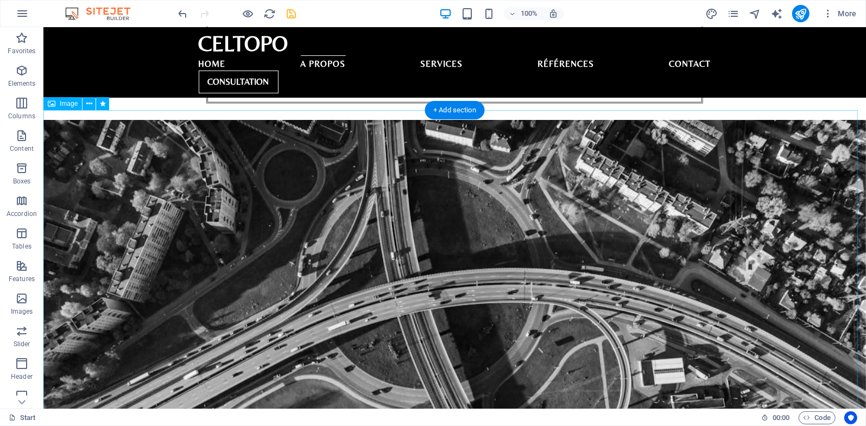
scroll to position [705, 0]
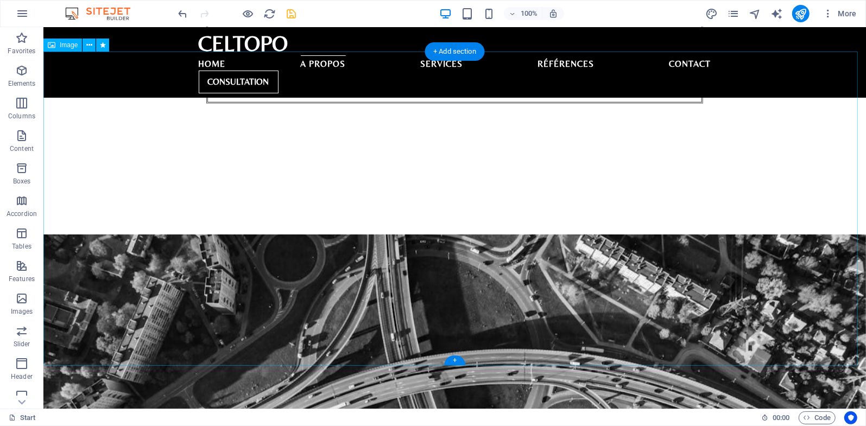
scroll to position [958, 0]
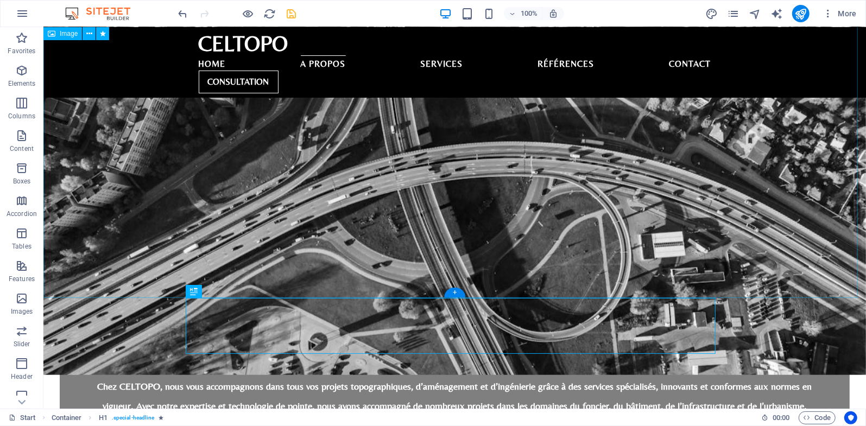
scroll to position [705, 0]
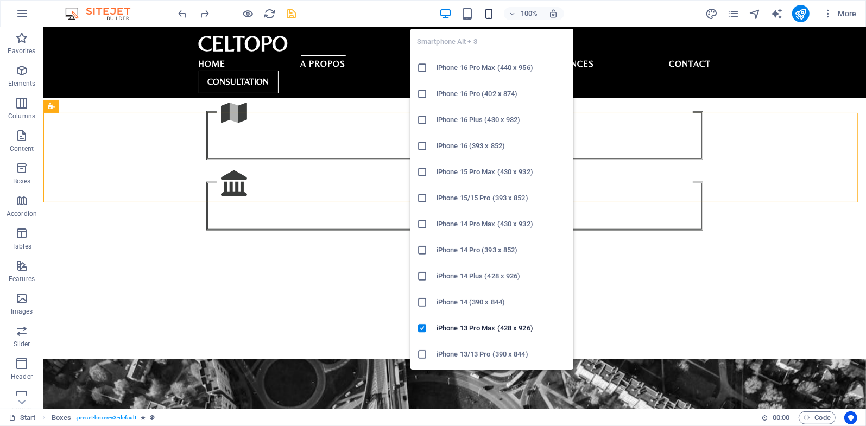
click at [490, 14] on icon "button" at bounding box center [489, 14] width 12 height 12
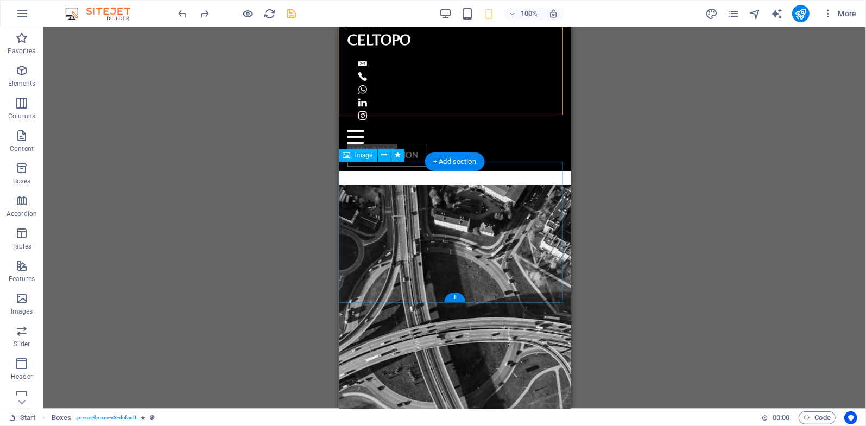
scroll to position [832, 0]
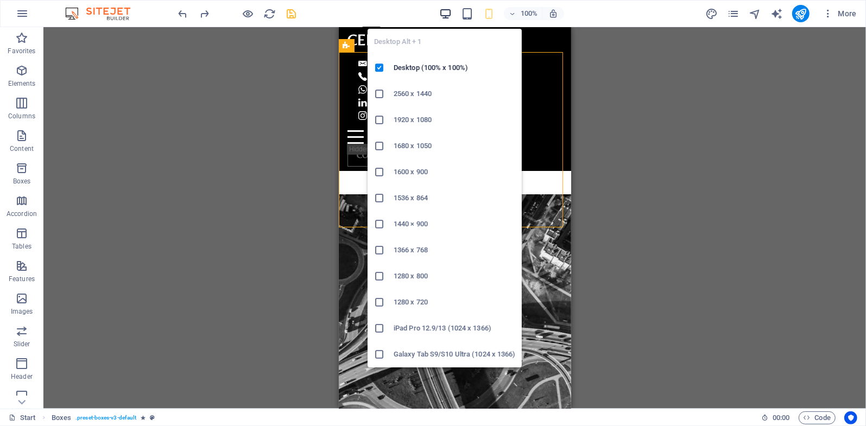
click at [446, 14] on icon "button" at bounding box center [445, 14] width 12 height 12
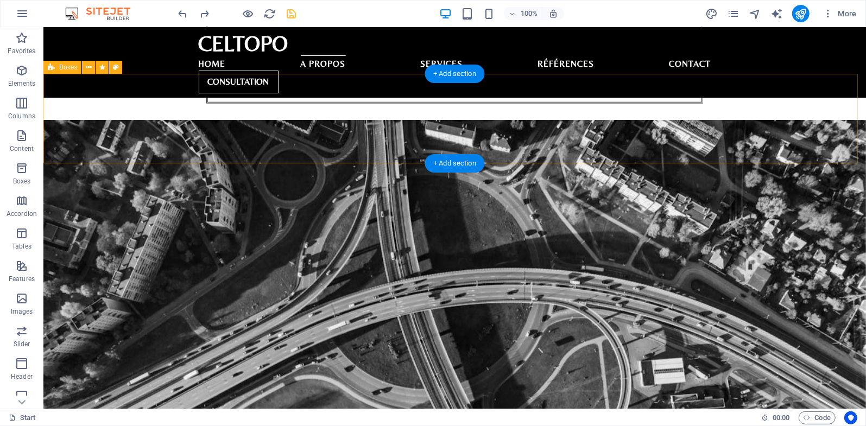
scroll to position [705, 0]
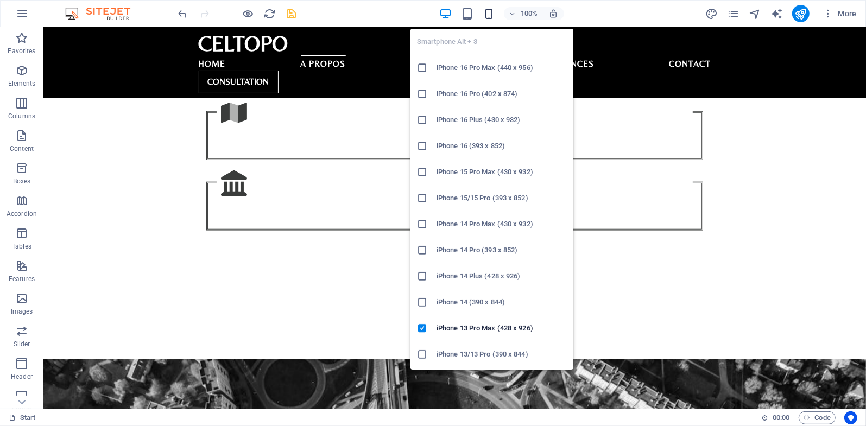
click at [494, 16] on icon "button" at bounding box center [489, 14] width 12 height 12
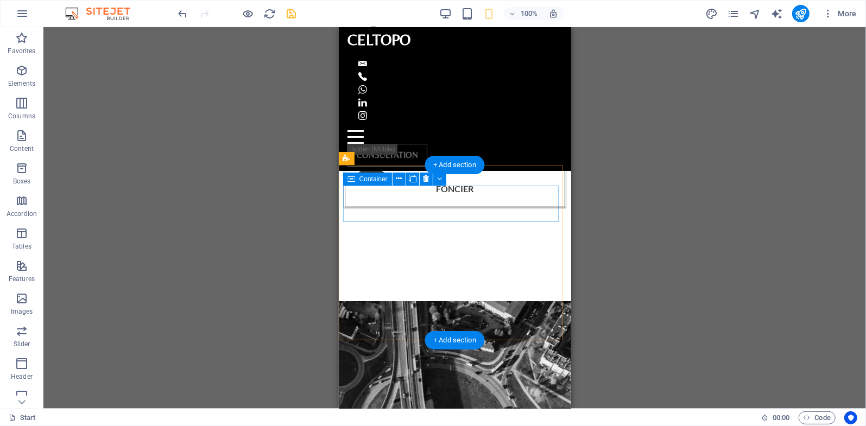
scroll to position [832, 0]
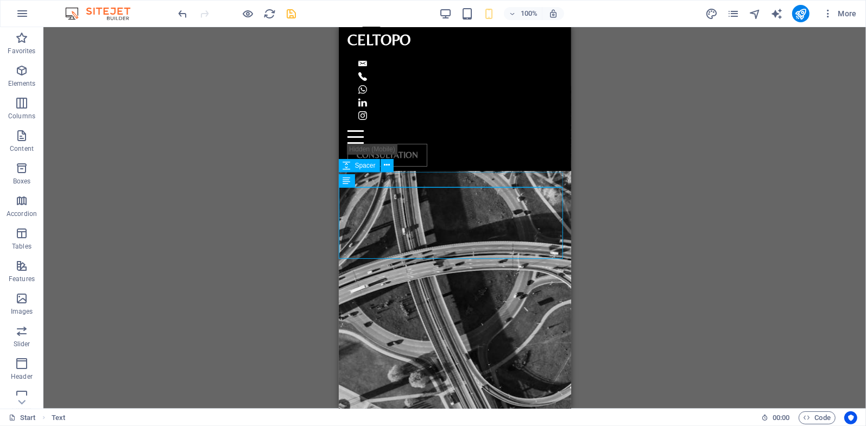
scroll to position [958, 0]
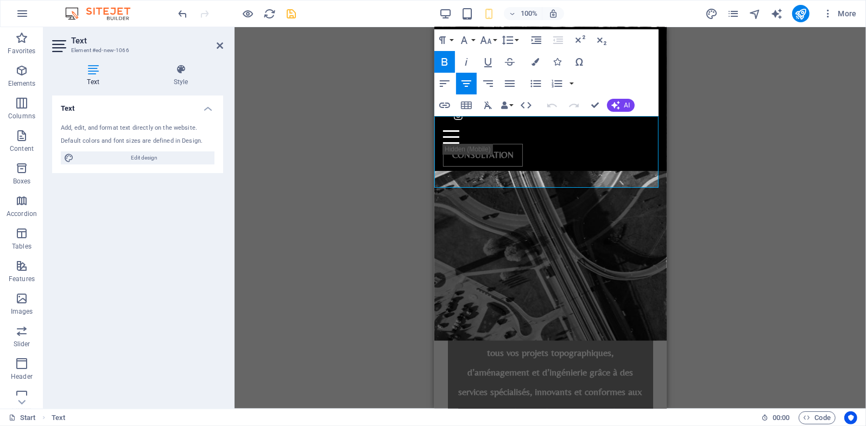
drag, startPoint x: 482, startPoint y: 130, endPoint x: 635, endPoint y: 173, distance: 159.0
click at [472, 38] on button "Font Family" at bounding box center [466, 40] width 21 height 22
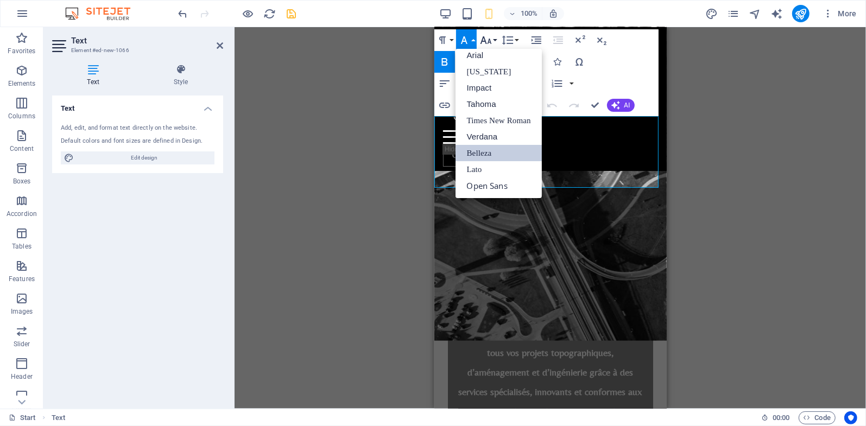
scroll to position [6, 0]
click at [489, 40] on icon "button" at bounding box center [485, 40] width 11 height 8
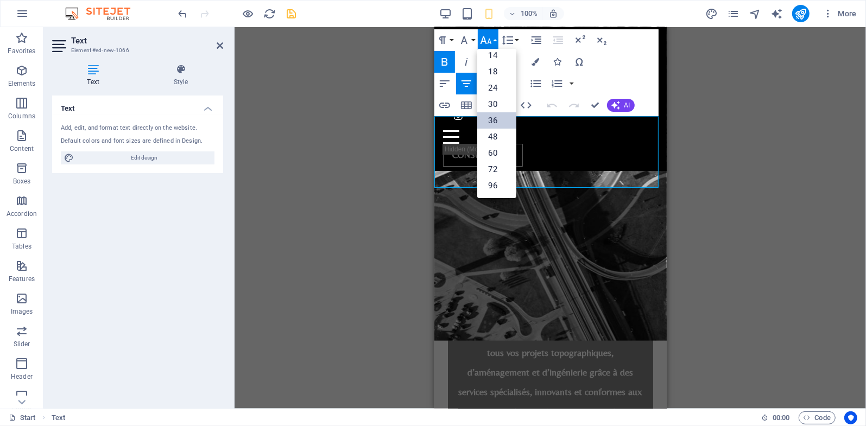
scroll to position [87, 0]
click at [499, 105] on link "30" at bounding box center [496, 104] width 39 height 16
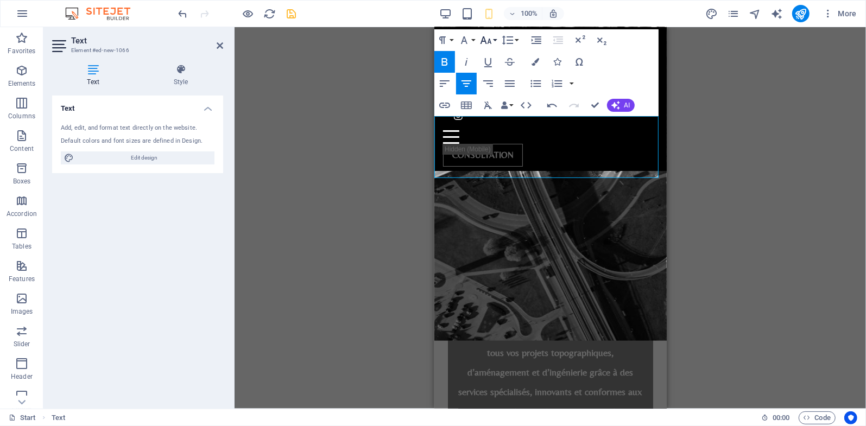
click at [483, 43] on icon "button" at bounding box center [485, 40] width 13 height 13
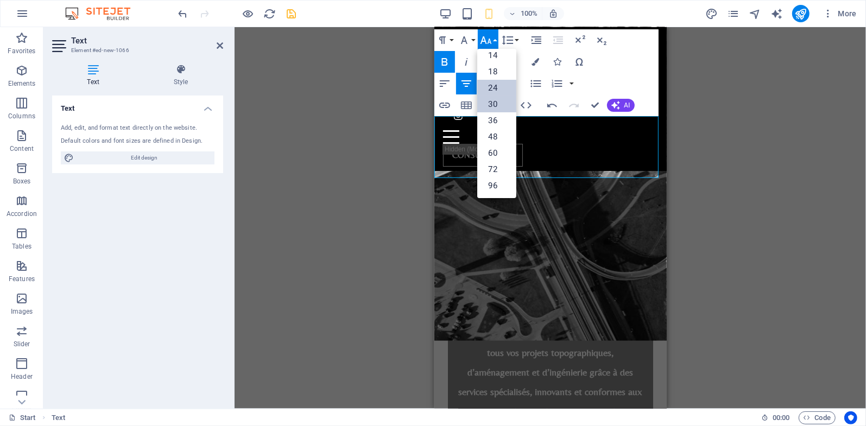
click at [502, 87] on link "24" at bounding box center [496, 88] width 39 height 16
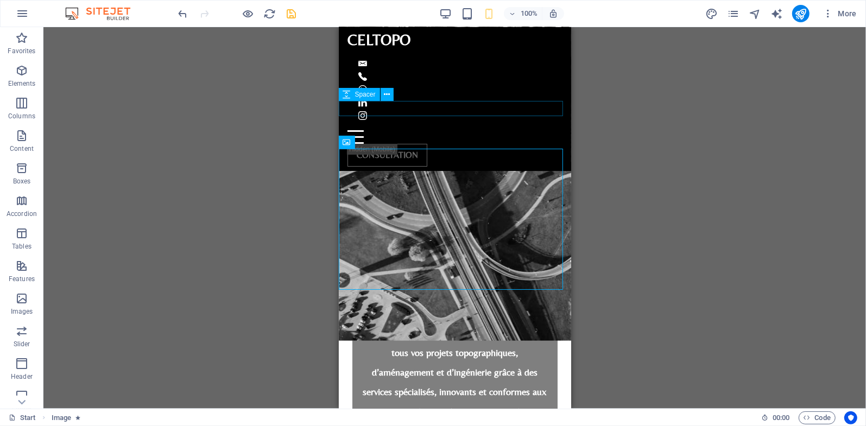
scroll to position [832, 0]
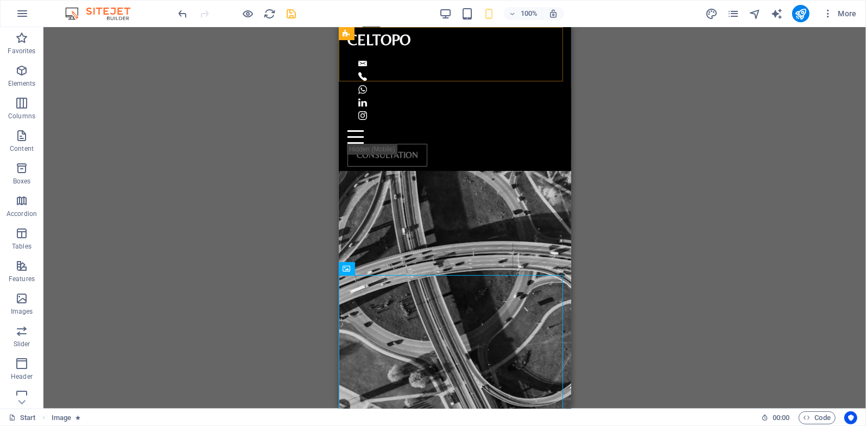
click at [527, 64] on div "CELTOPO Home A propos Services Références Contact CONSULTATION" at bounding box center [454, 99] width 232 height 144
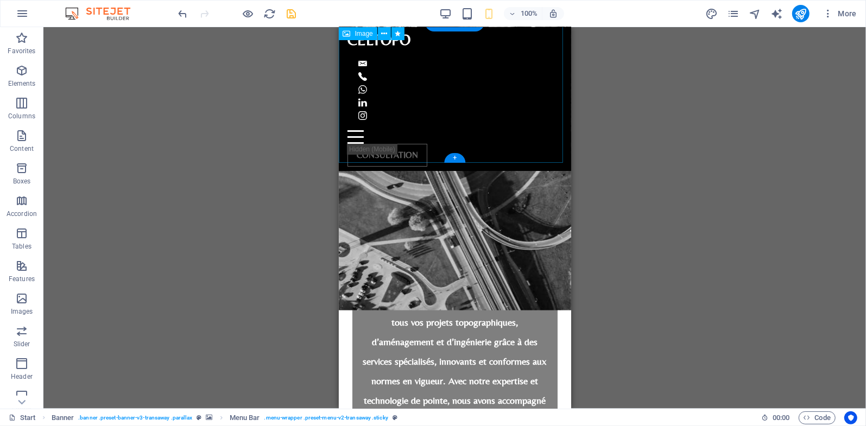
scroll to position [958, 0]
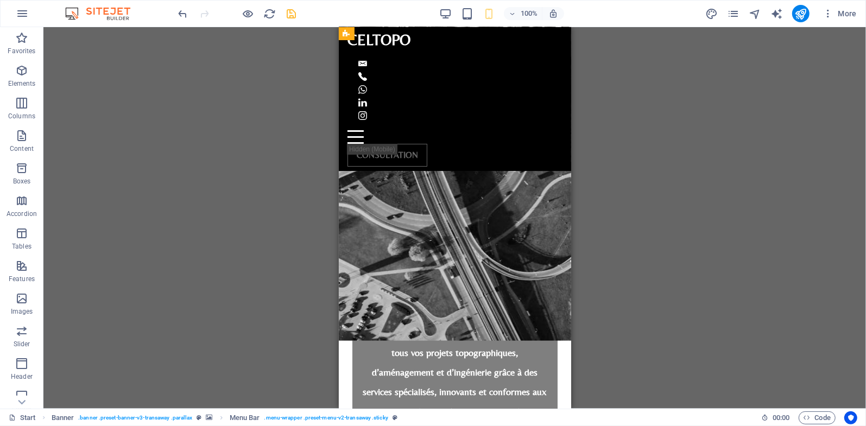
click at [497, 60] on div "CELTOPO Home A propos Services Références Contact CONSULTATION" at bounding box center [454, 99] width 232 height 144
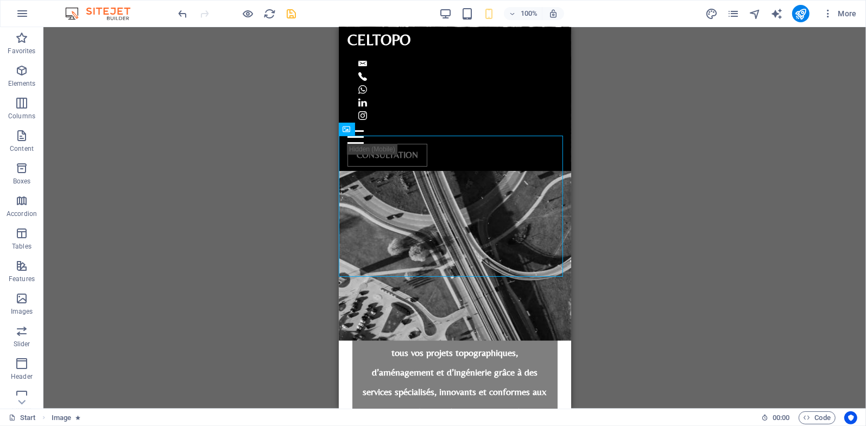
drag, startPoint x: 301, startPoint y: 198, endPoint x: 327, endPoint y: 241, distance: 49.7
click at [301, 198] on div "H3 Banner Container Menu Bar Button Container H6 Container Preset Container Con…" at bounding box center [454, 218] width 823 height 382
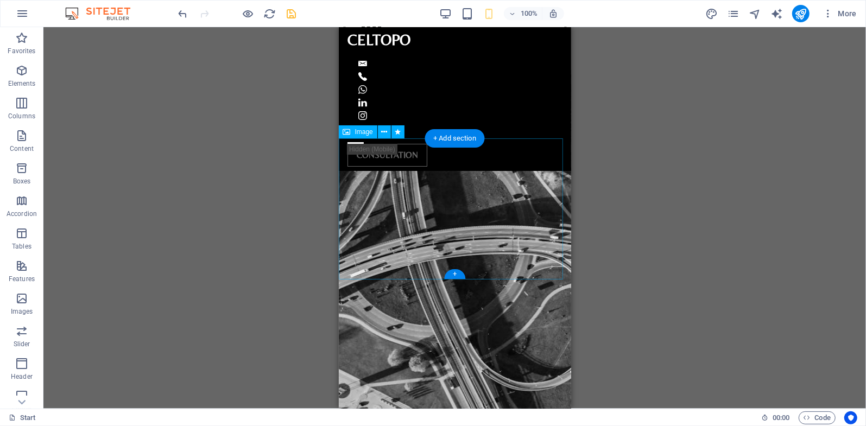
scroll to position [832, 0]
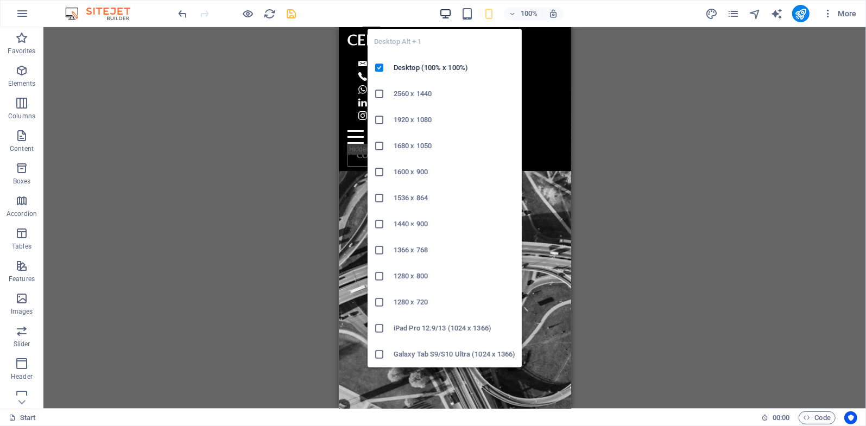
click at [451, 13] on icon "button" at bounding box center [445, 14] width 12 height 12
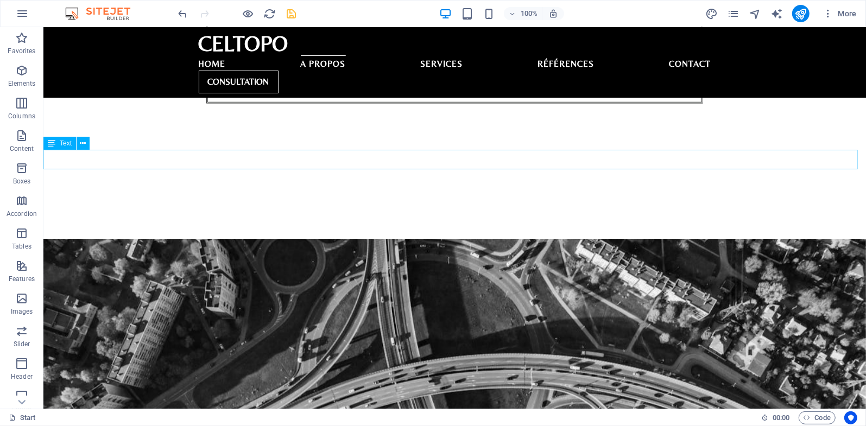
scroll to position [705, 0]
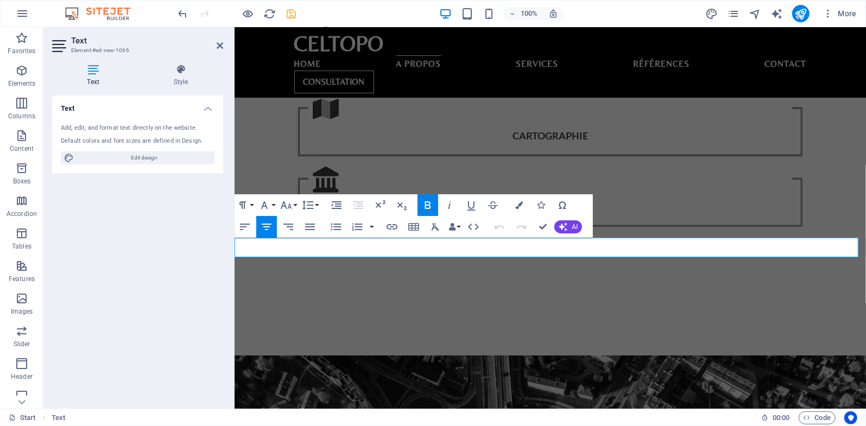
click at [170, 63] on div "Text Style Text Add, edit, and format text directly on the website. Default col…" at bounding box center [137, 231] width 188 height 353
click at [186, 68] on icon at bounding box center [180, 69] width 85 height 11
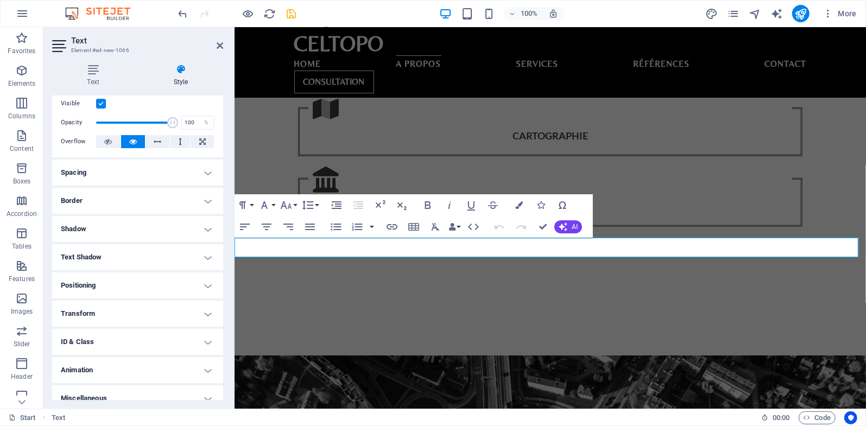
scroll to position [37, 0]
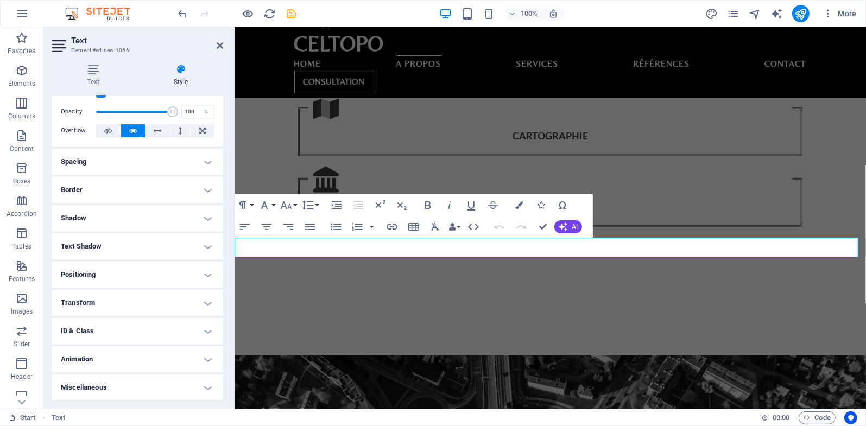
click at [199, 161] on h4 "Spacing" at bounding box center [137, 162] width 171 height 26
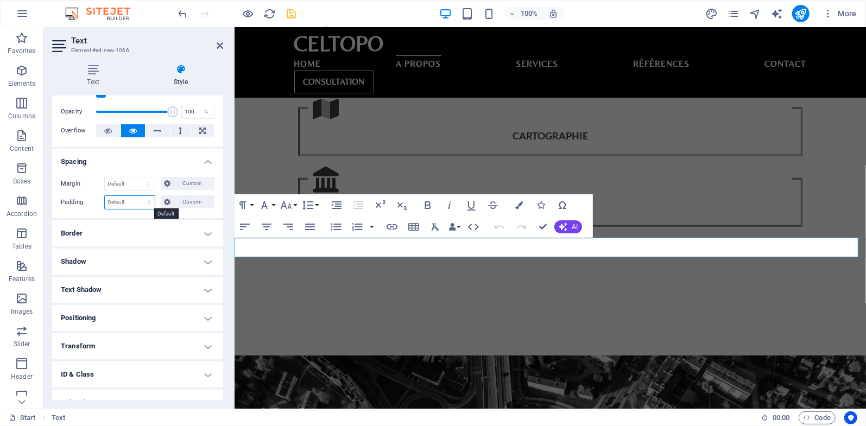
click at [132, 201] on select "Default px rem % vh vw Custom" at bounding box center [130, 202] width 50 height 13
select select "%"
click at [139, 196] on select "Default px rem % vh vw Custom" at bounding box center [130, 202] width 50 height 13
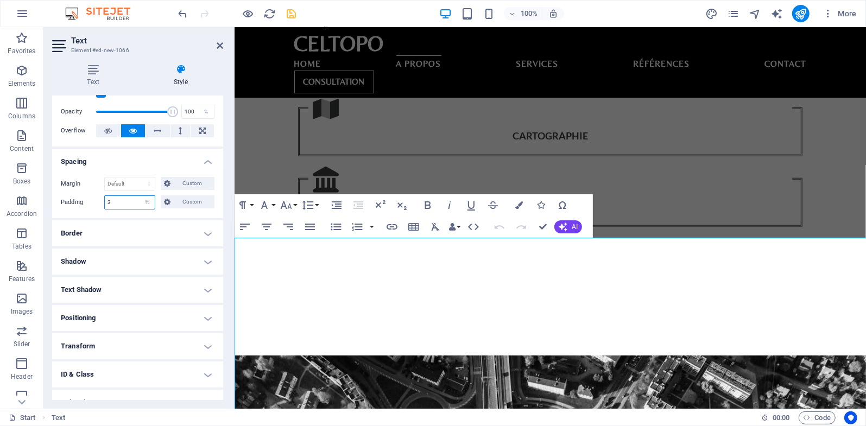
type input "3"
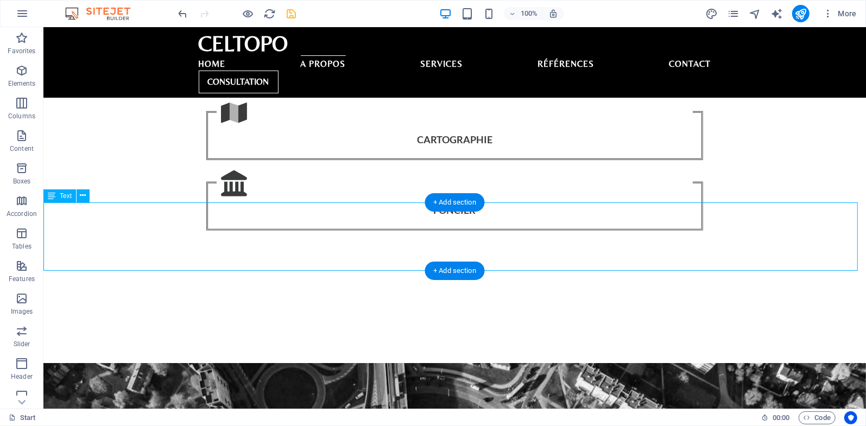
select select "%"
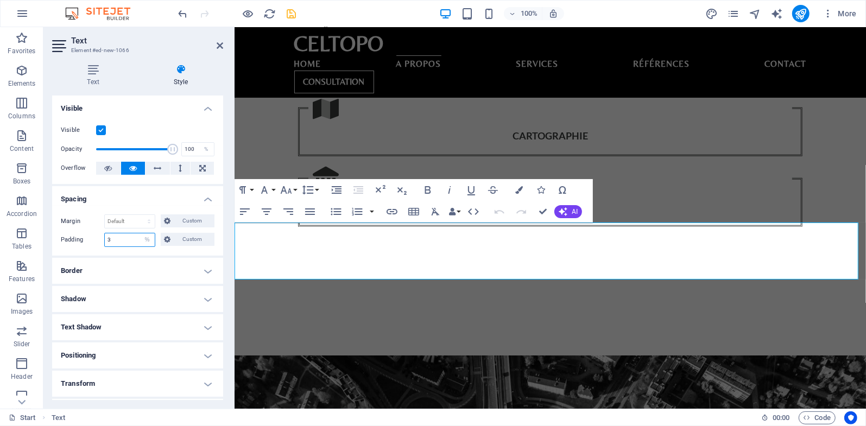
drag, startPoint x: 121, startPoint y: 238, endPoint x: 103, endPoint y: 238, distance: 17.9
click at [105, 238] on input "3" at bounding box center [130, 239] width 50 height 13
type input "2"
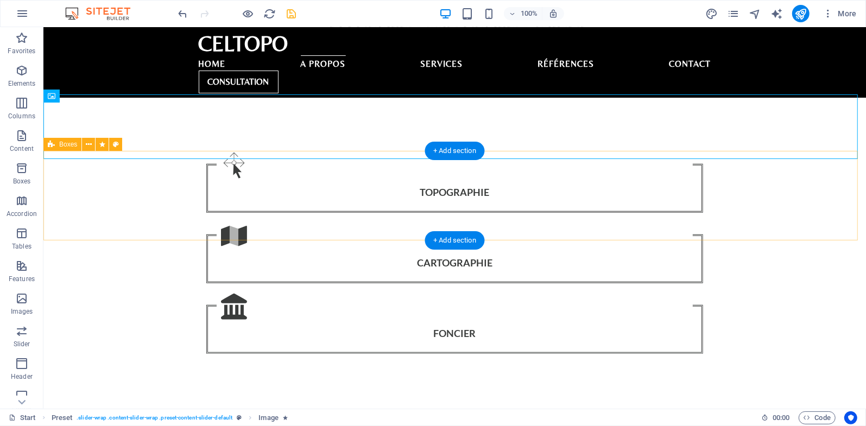
scroll to position [579, 0]
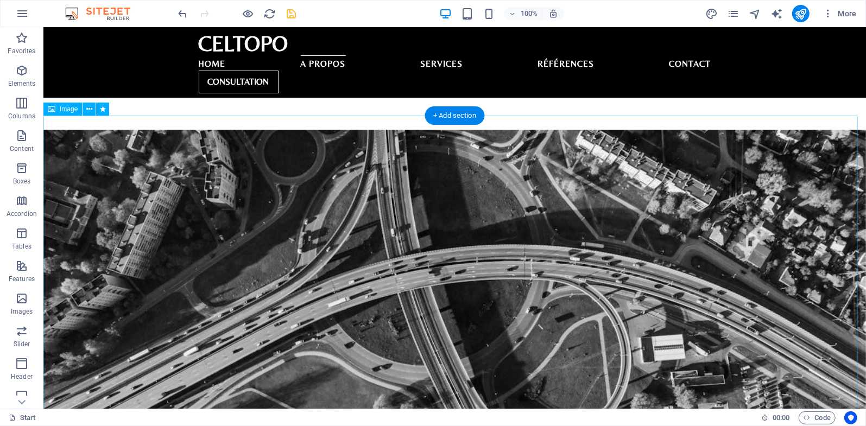
scroll to position [958, 0]
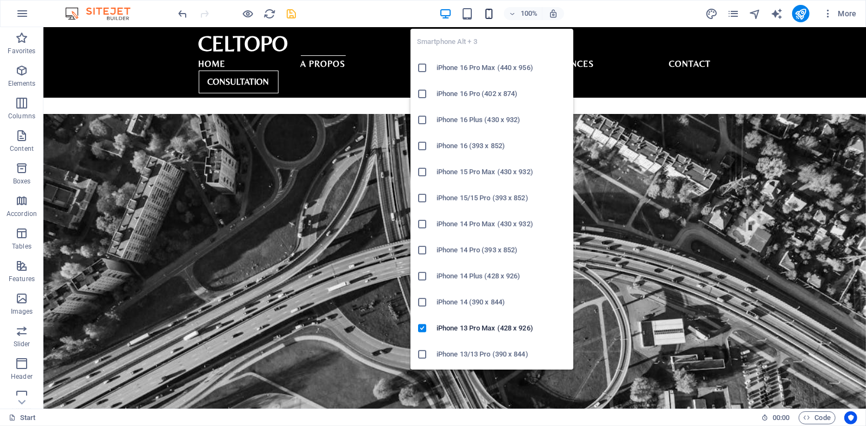
click at [493, 13] on icon "button" at bounding box center [489, 14] width 12 height 12
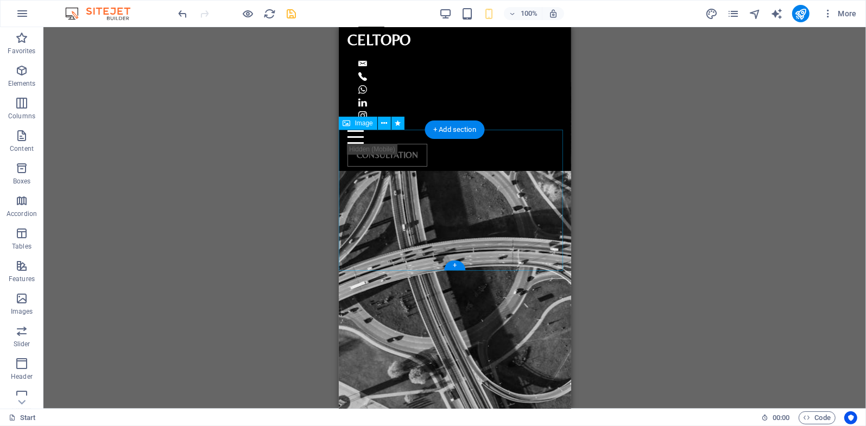
scroll to position [832, 0]
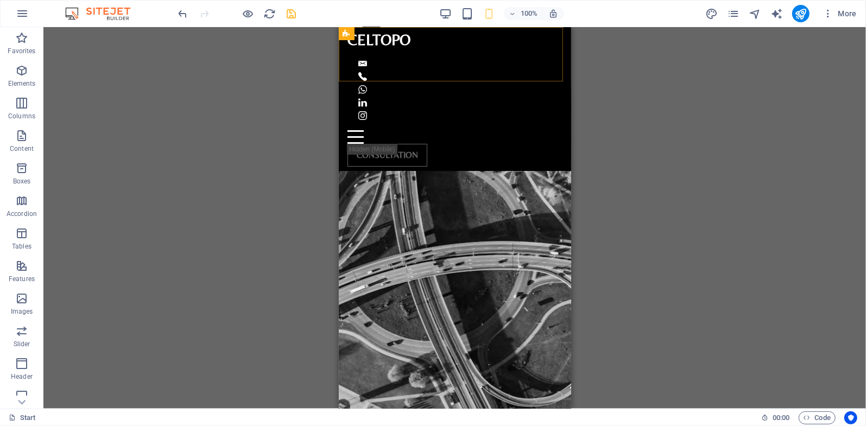
click at [547, 80] on div "CELTOPO Home A propos Services Références Contact CONSULTATION" at bounding box center [454, 99] width 232 height 144
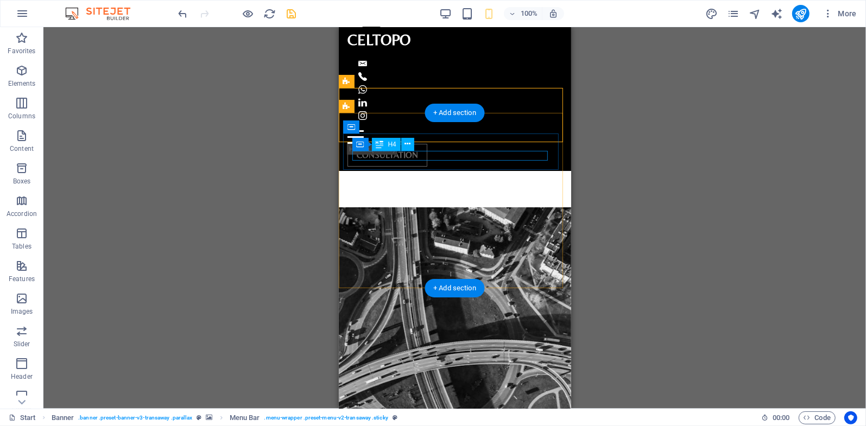
scroll to position [705, 0]
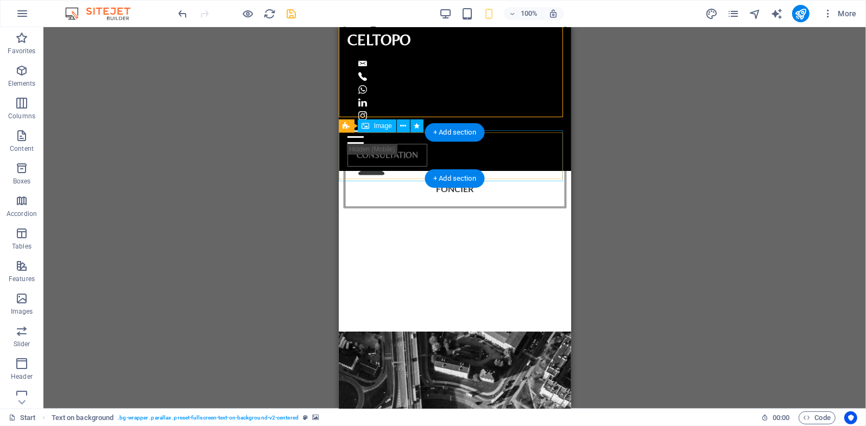
scroll to position [832, 0]
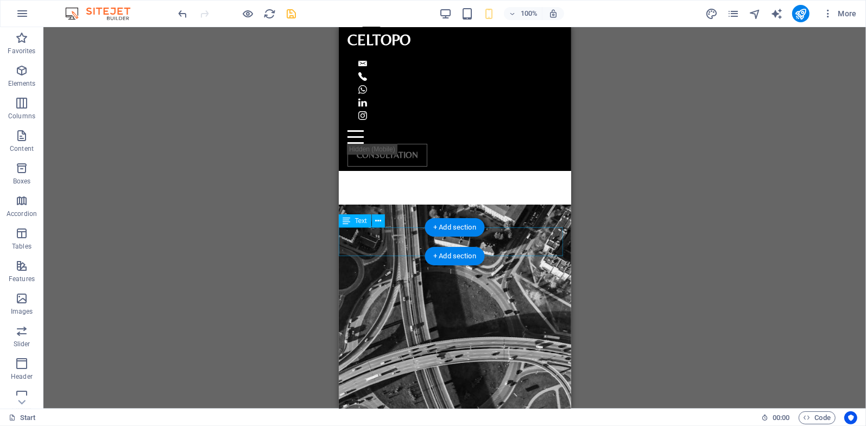
select select "%"
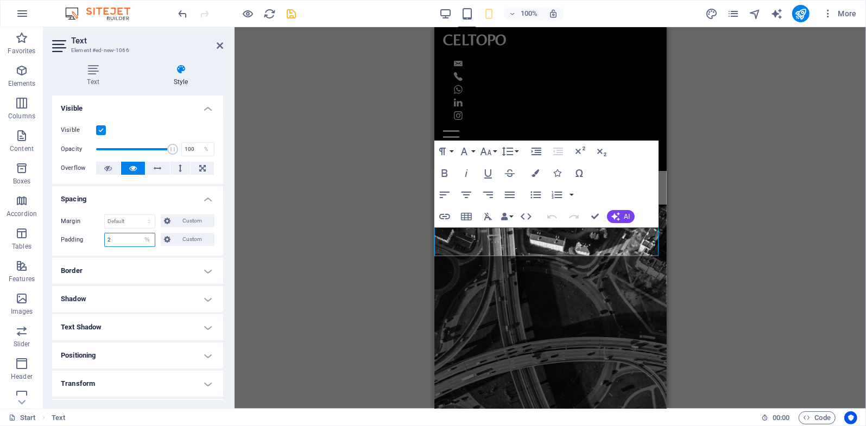
drag, startPoint x: 127, startPoint y: 239, endPoint x: 98, endPoint y: 239, distance: 28.8
click at [98, 239] on div "Padding 2 Default px rem % vh vw Custom Custom" at bounding box center [138, 240] width 154 height 14
type input "3"
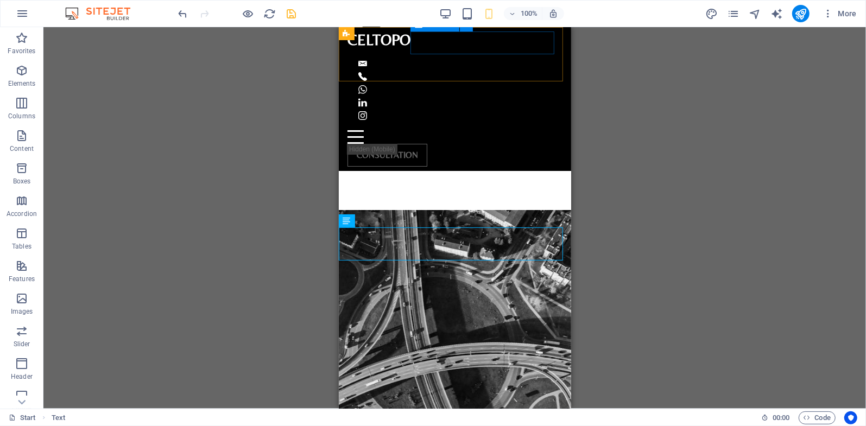
click at [431, 48] on div at bounding box center [454, 96] width 215 height 96
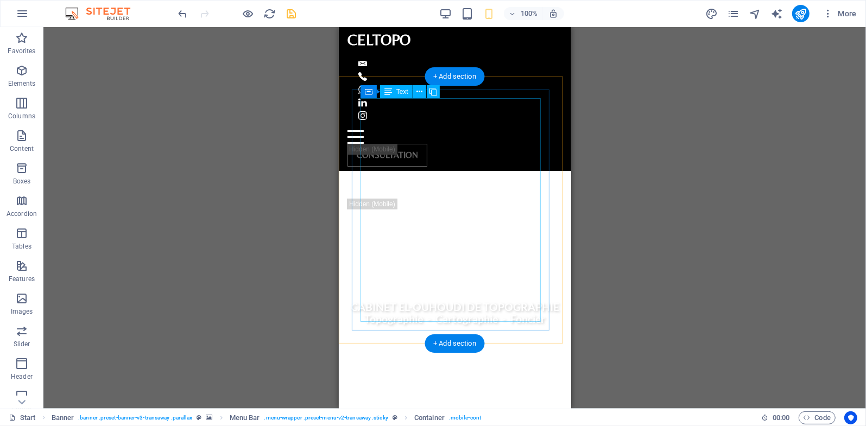
scroll to position [507, 0]
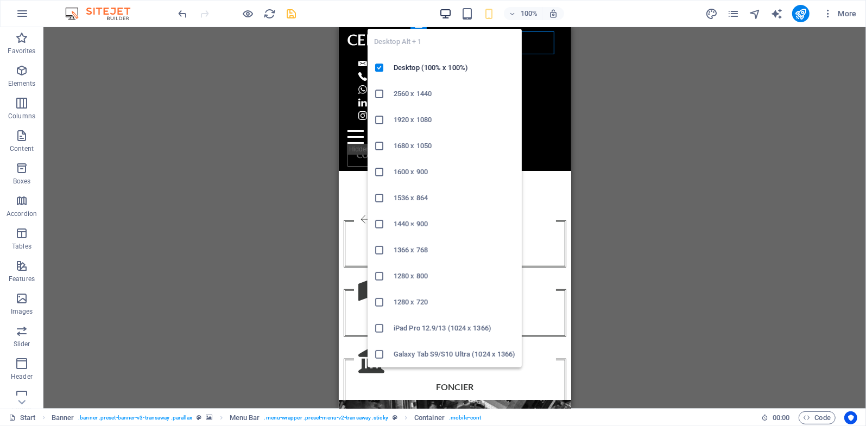
click at [446, 13] on icon "button" at bounding box center [445, 14] width 12 height 12
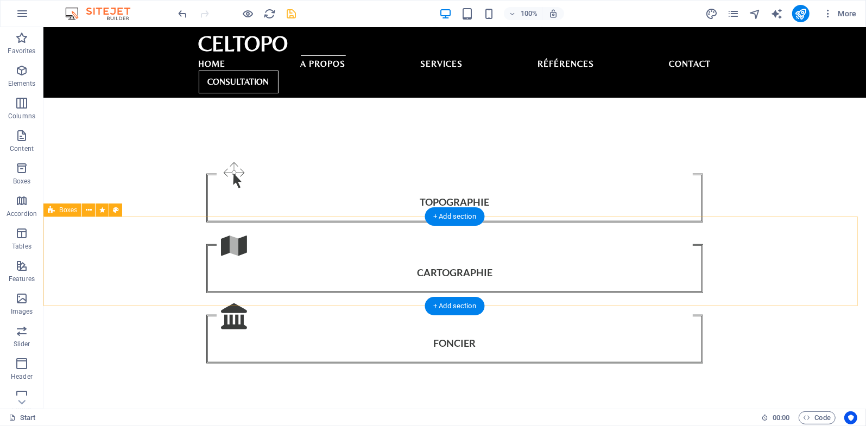
scroll to position [698, 0]
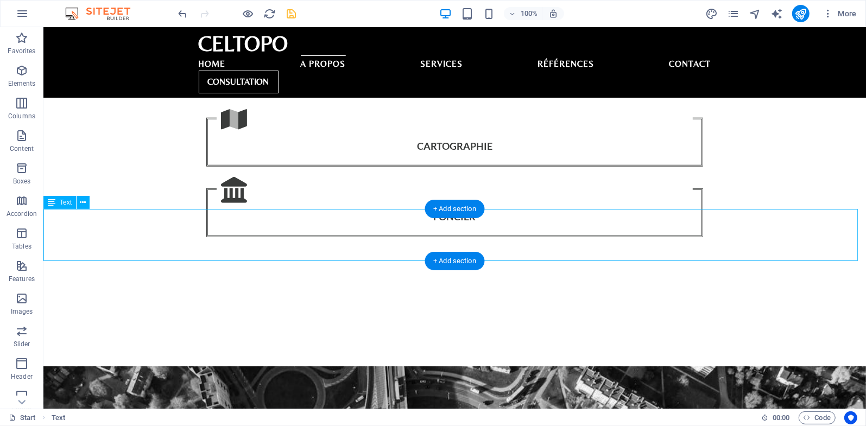
select select "%"
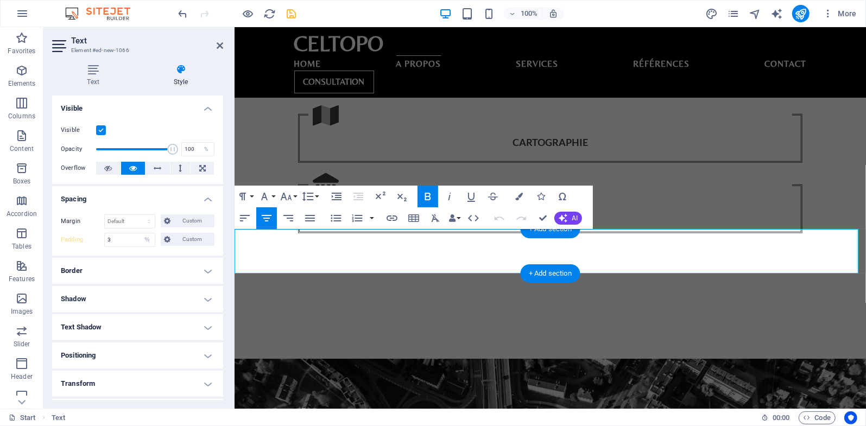
type input "2"
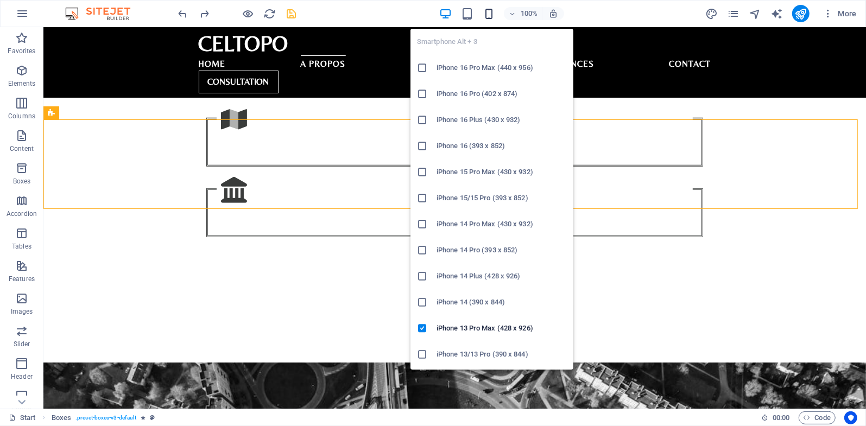
click at [488, 10] on icon "button" at bounding box center [489, 14] width 12 height 12
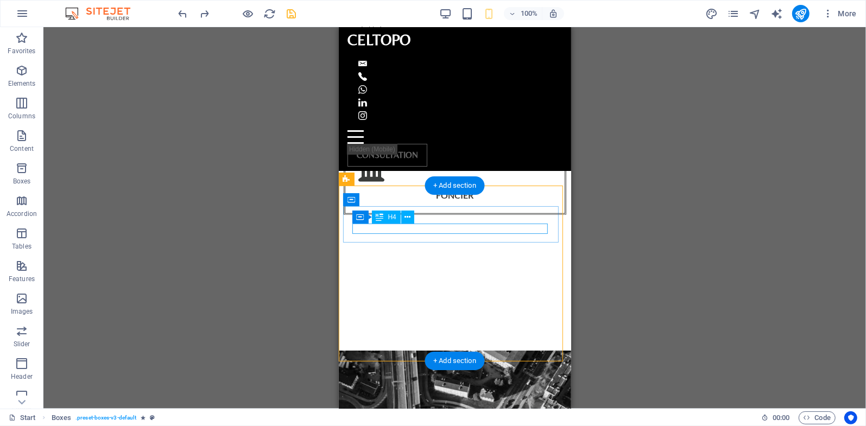
scroll to position [825, 0]
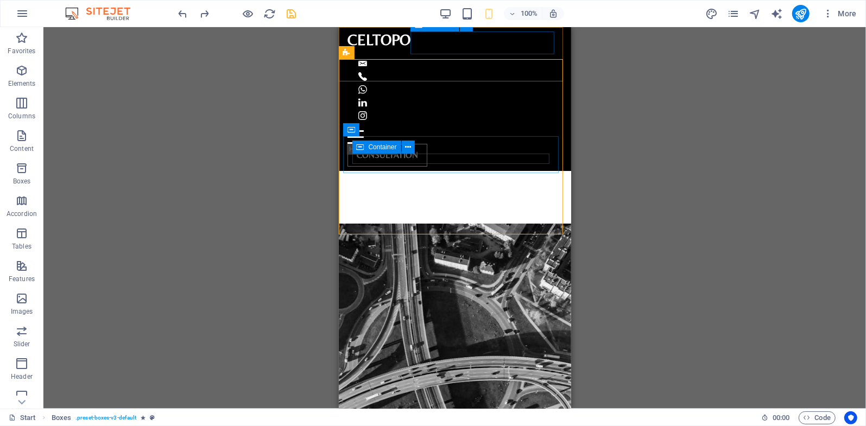
click at [428, 48] on div at bounding box center [454, 96] width 215 height 96
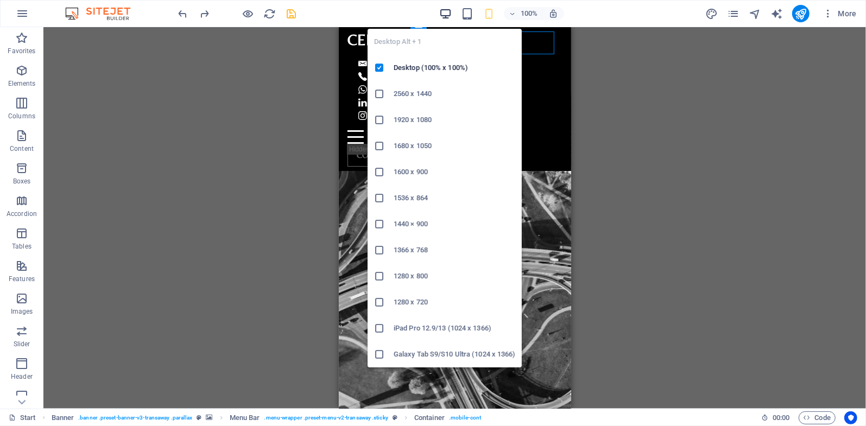
click at [448, 17] on icon "button" at bounding box center [445, 14] width 12 height 12
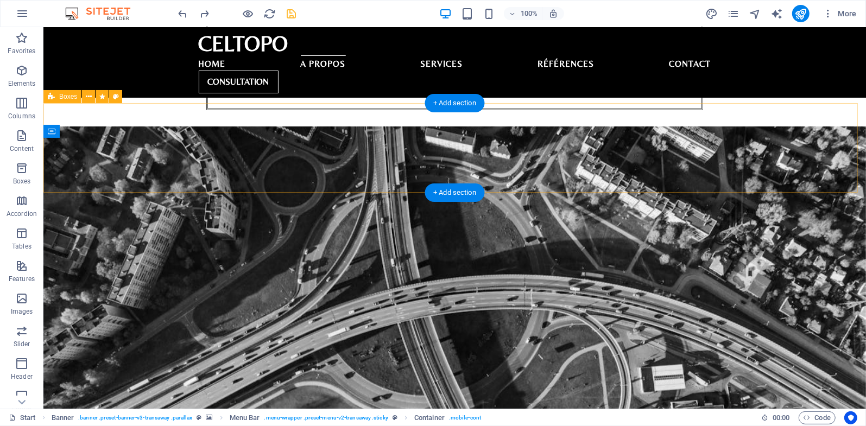
scroll to position [698, 0]
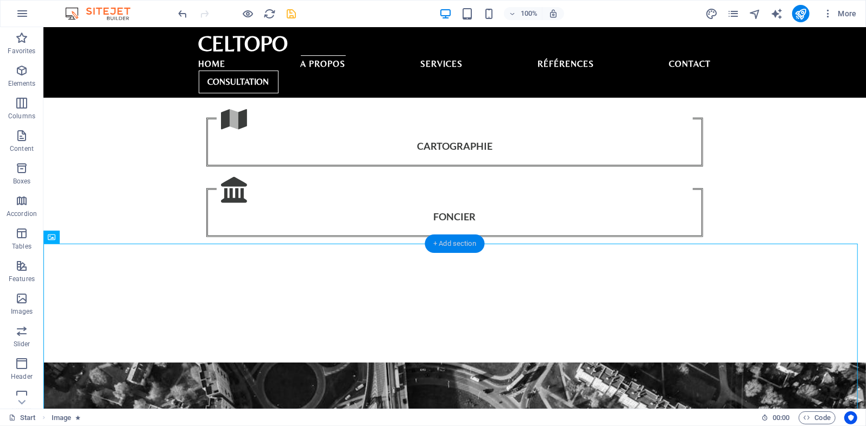
drag, startPoint x: 462, startPoint y: 242, endPoint x: 226, endPoint y: 219, distance: 237.3
click at [462, 242] on div "+ Add section" at bounding box center [455, 244] width 60 height 18
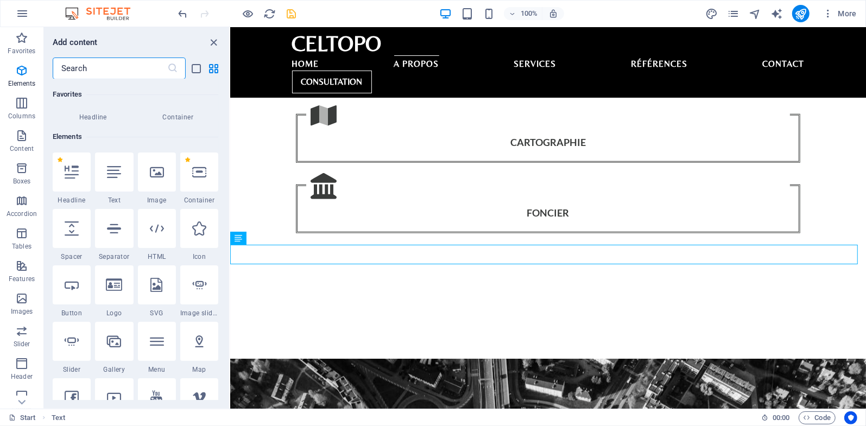
scroll to position [0, 0]
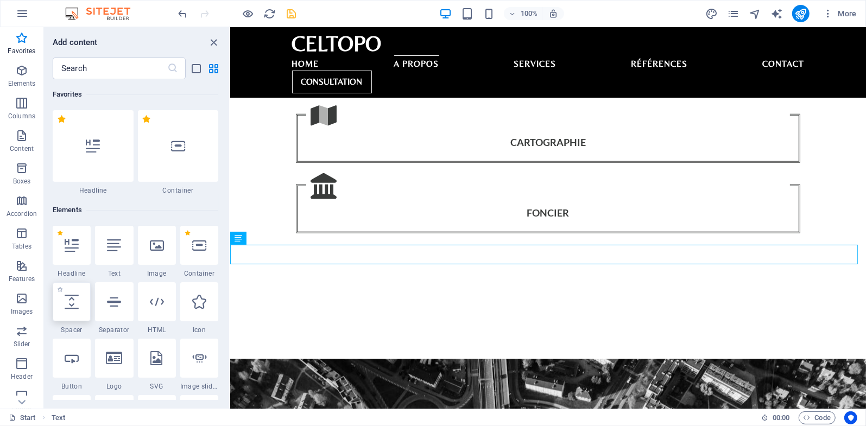
drag, startPoint x: 72, startPoint y: 312, endPoint x: 142, endPoint y: 269, distance: 82.9
click at [72, 312] on div at bounding box center [72, 301] width 38 height 39
select select "px"
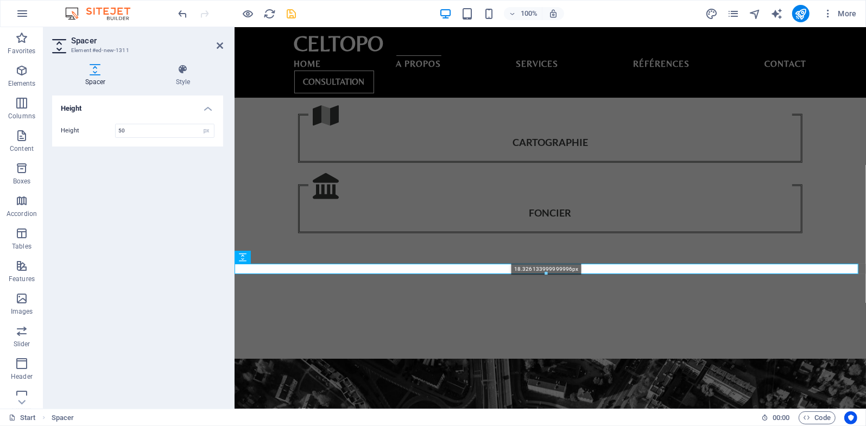
drag, startPoint x: 547, startPoint y: 290, endPoint x: 516, endPoint y: 250, distance: 50.3
type input "18"
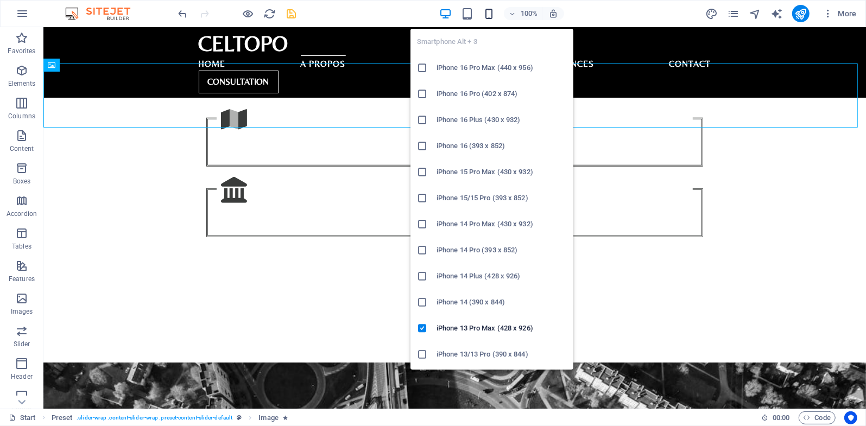
click at [492, 15] on icon "button" at bounding box center [489, 14] width 12 height 12
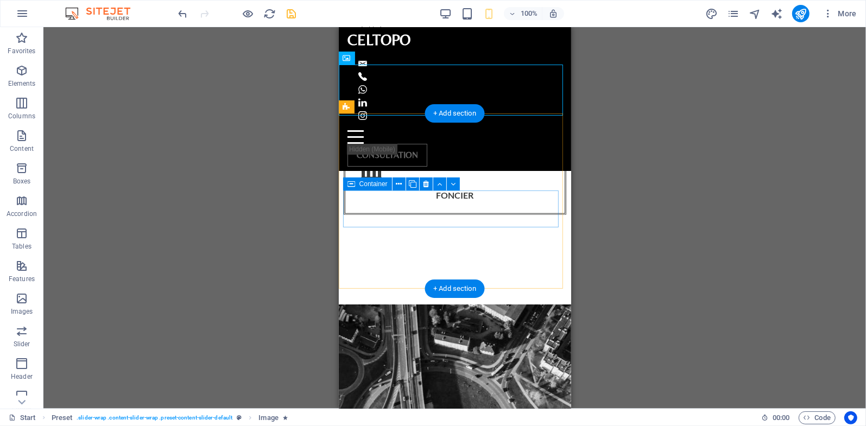
scroll to position [825, 0]
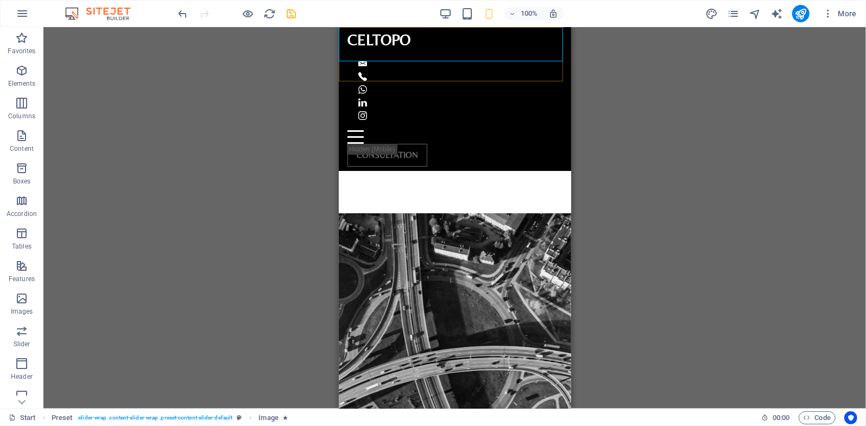
click at [475, 55] on div "CELTOPO Home A propos Services Références Contact CONSULTATION" at bounding box center [454, 99] width 232 height 144
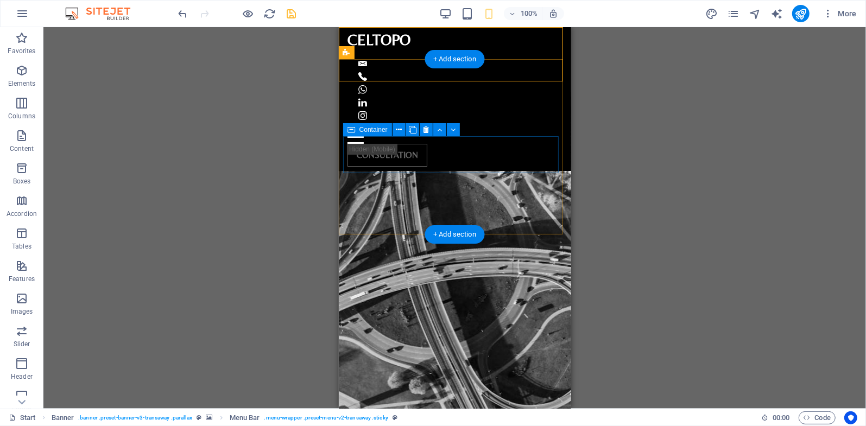
scroll to position [952, 0]
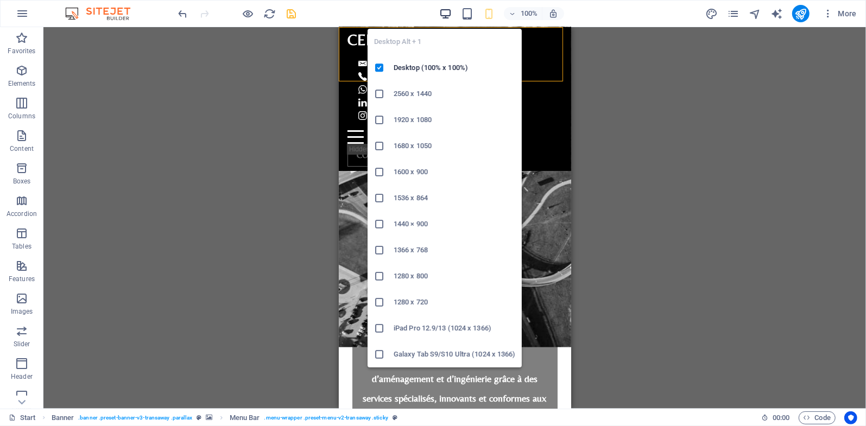
click at [450, 15] on icon "button" at bounding box center [445, 14] width 12 height 12
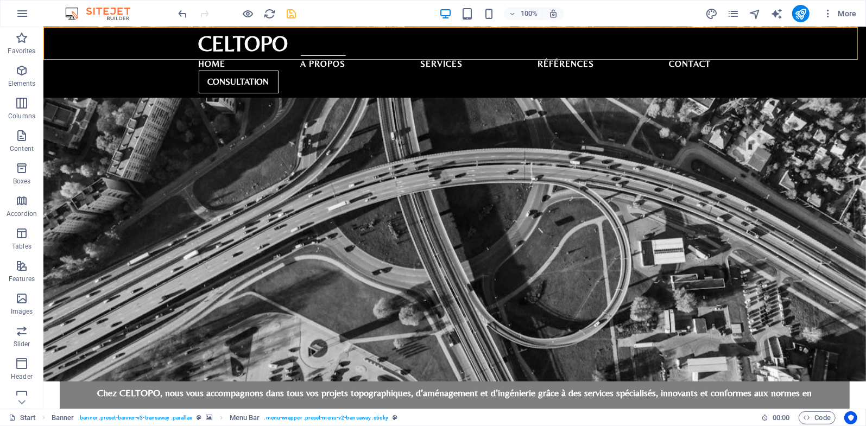
click at [497, 16] on div "100%" at bounding box center [501, 13] width 125 height 17
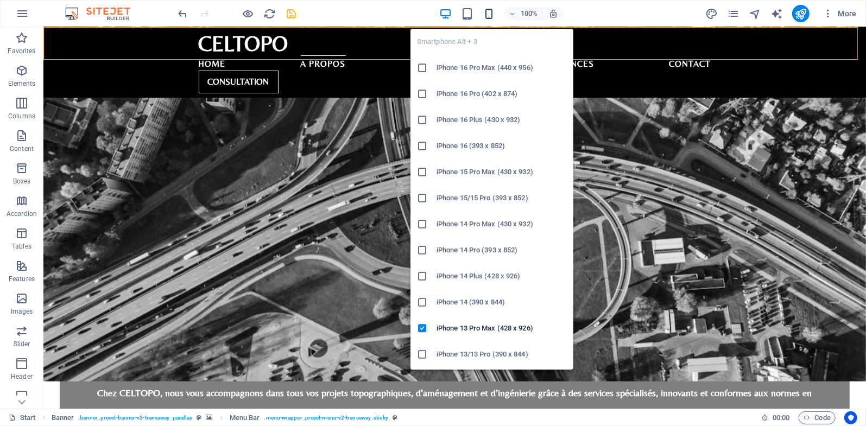
click at [494, 15] on icon "button" at bounding box center [489, 14] width 12 height 12
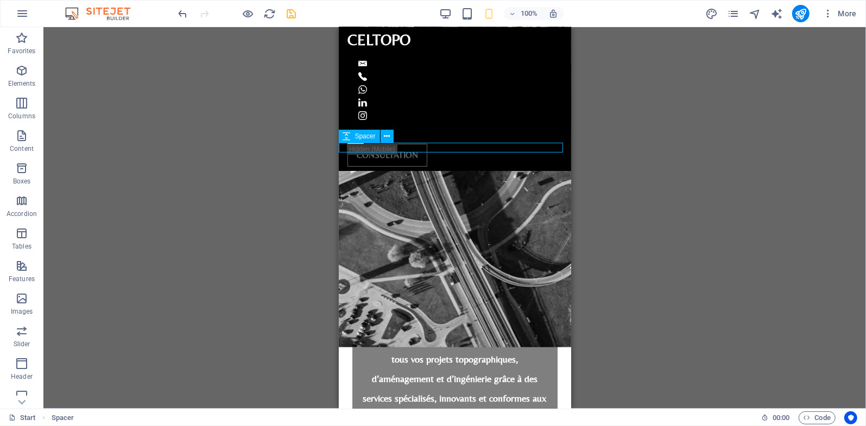
select select "px"
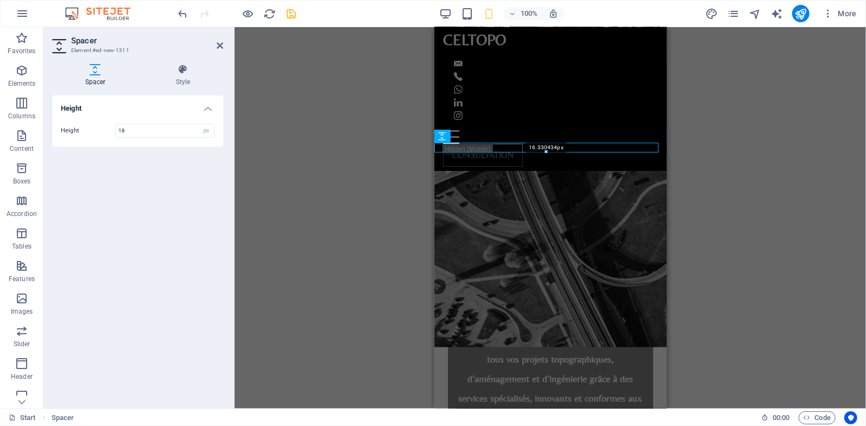
drag, startPoint x: 546, startPoint y: 151, endPoint x: 536, endPoint y: 141, distance: 13.8
type input "16"
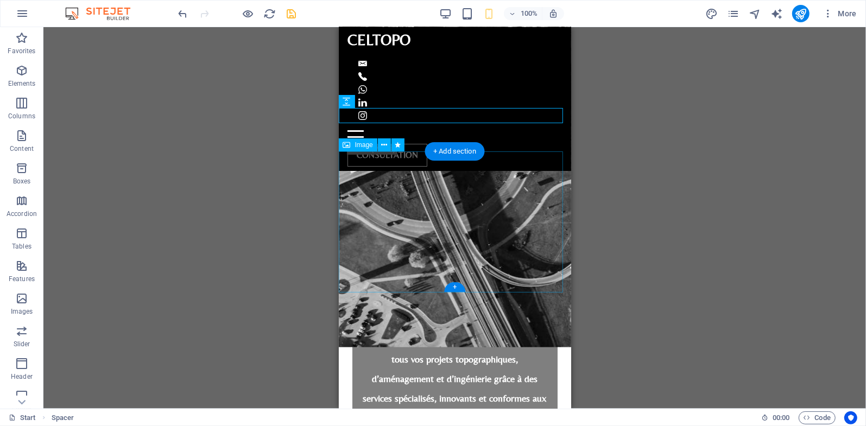
scroll to position [825, 0]
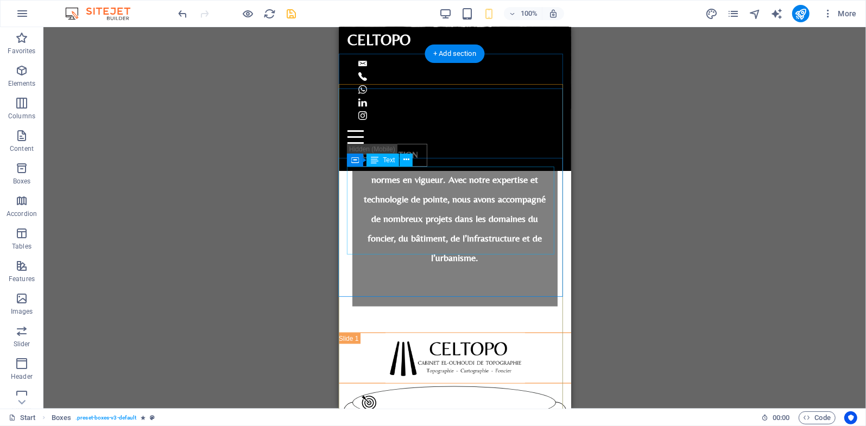
scroll to position [1332, 0]
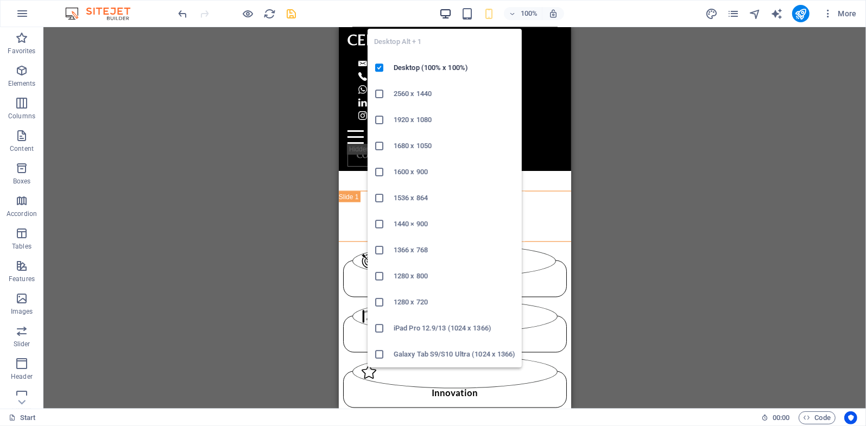
click at [442, 15] on icon "button" at bounding box center [445, 14] width 12 height 12
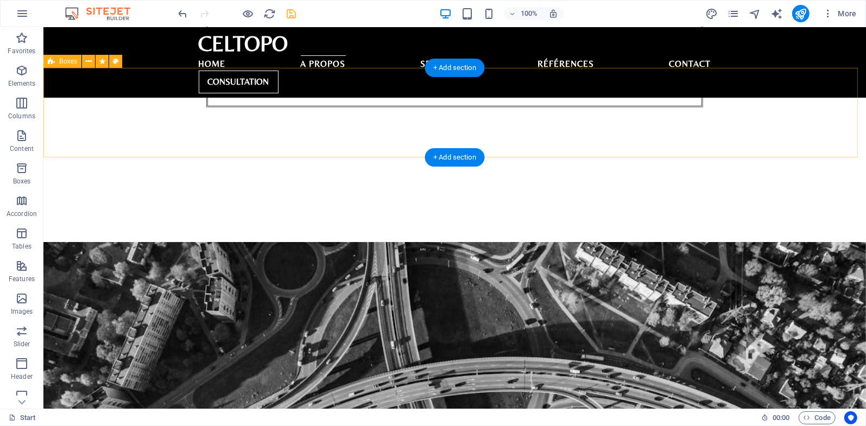
scroll to position [877, 0]
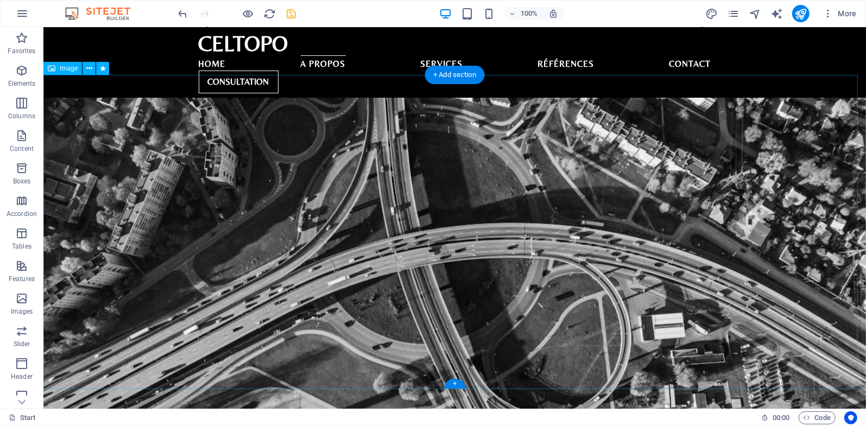
select select "px"
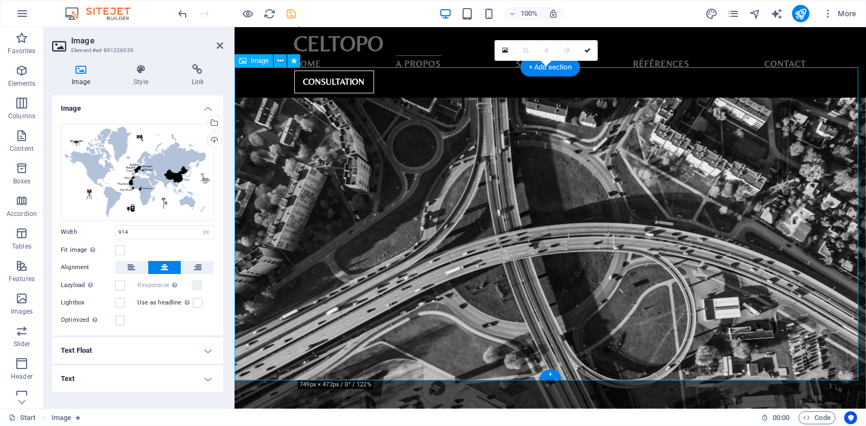
scroll to position [905, 0]
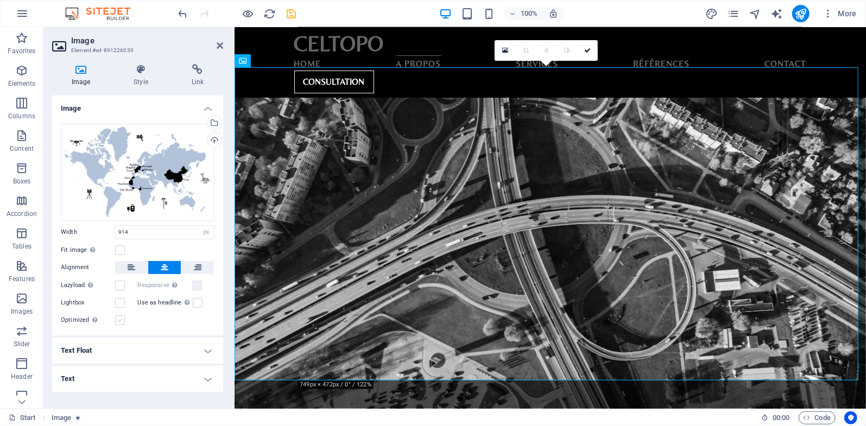
click at [116, 319] on label at bounding box center [120, 320] width 10 height 10
click at [0, 0] on input "Optimized Images are compressed to improve page speed." at bounding box center [0, 0] width 0 height 0
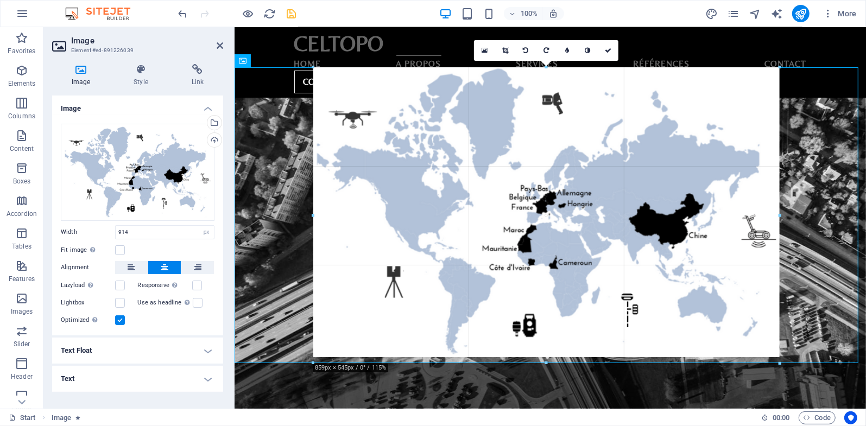
drag, startPoint x: 795, startPoint y: 68, endPoint x: 530, endPoint y: 65, distance: 265.0
type input "859"
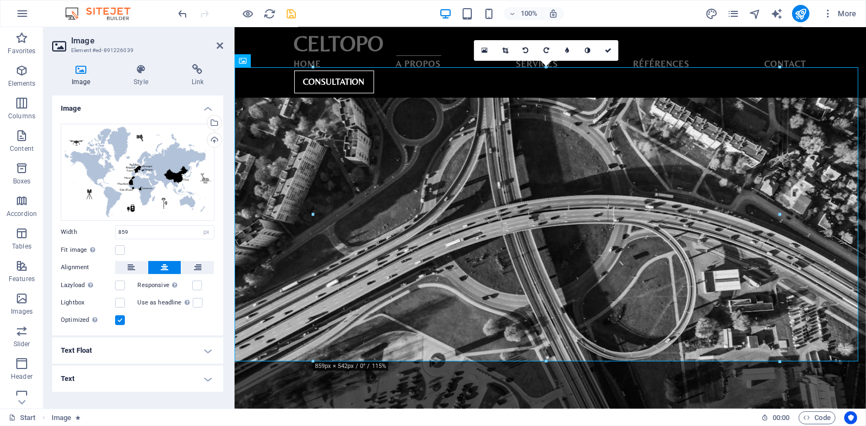
click at [118, 321] on label at bounding box center [120, 320] width 10 height 10
click at [0, 0] on input "Optimized Images are compressed to improve page speed." at bounding box center [0, 0] width 0 height 0
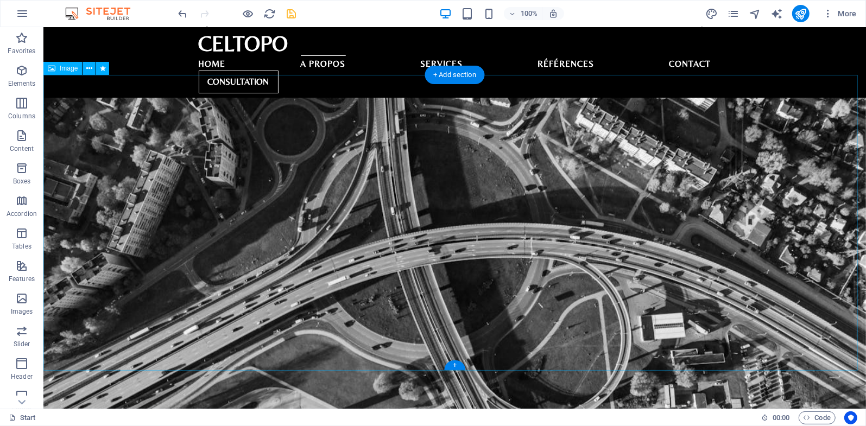
scroll to position [750, 0]
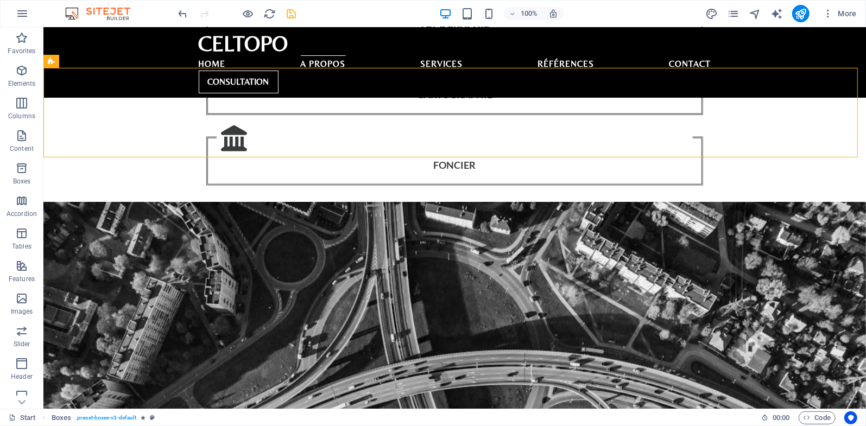
click at [602, 5] on div "100% More" at bounding box center [518, 13] width 685 height 17
click at [765, 48] on div "CELTOPO Home A propos Services Références Contact CONSULTATION" at bounding box center [454, 62] width 823 height 71
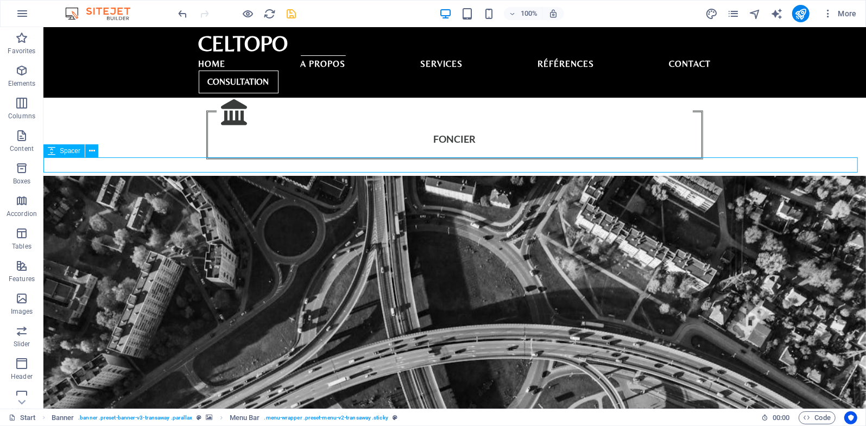
select select "px"
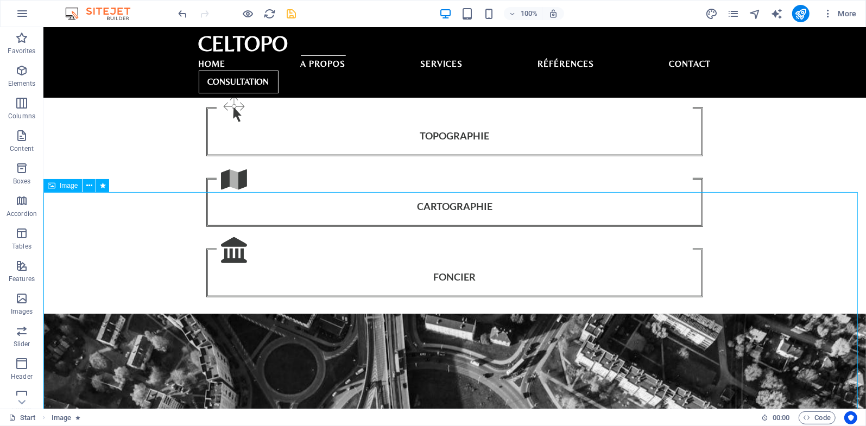
scroll to position [623, 0]
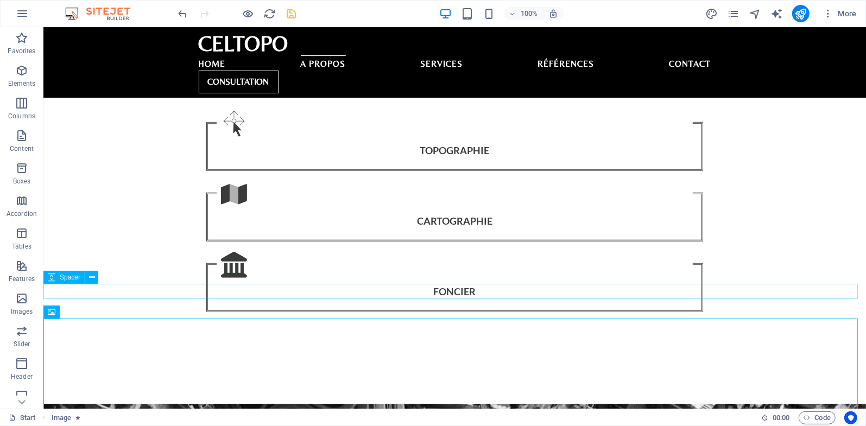
select select "px"
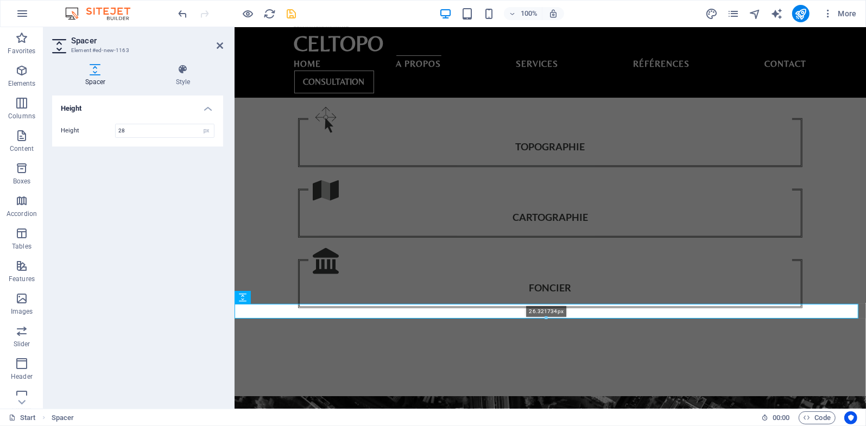
drag, startPoint x: 546, startPoint y: 320, endPoint x: 350, endPoint y: 267, distance: 203.1
click at [565, 319] on div at bounding box center [546, 319] width 623 height 4
type input "26"
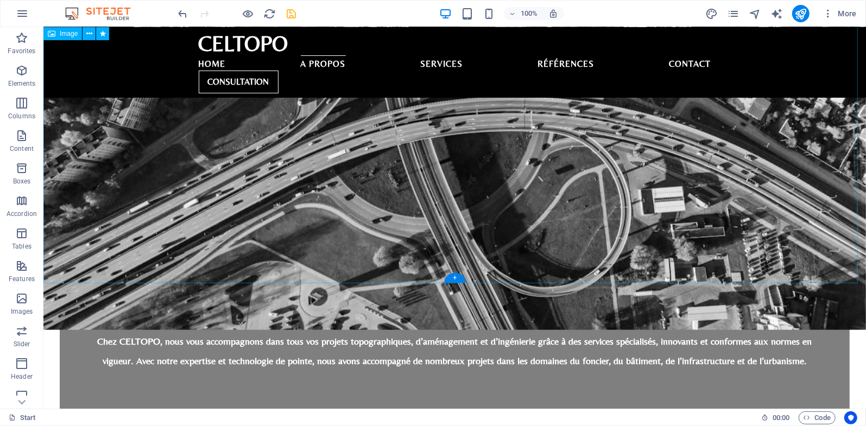
scroll to position [750, 0]
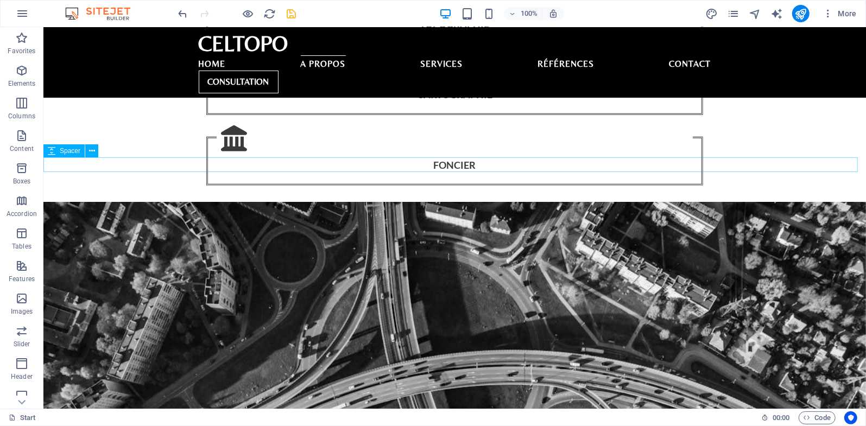
select select "px"
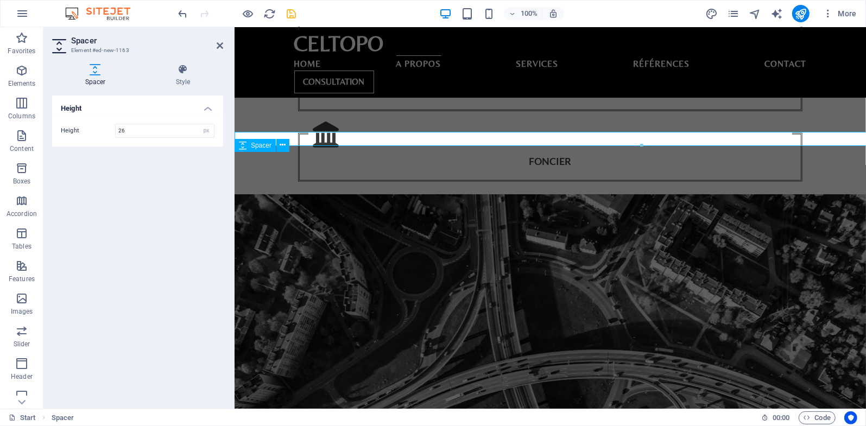
scroll to position [776, 0]
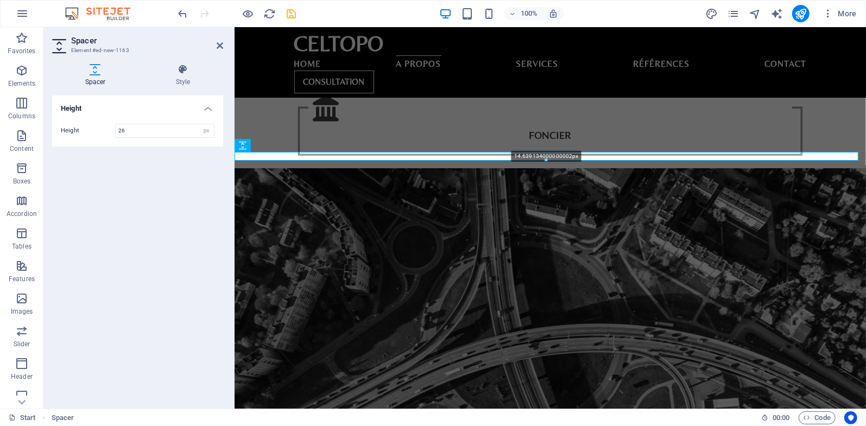
drag, startPoint x: 546, startPoint y: 165, endPoint x: 226, endPoint y: 185, distance: 319.8
click at [532, 161] on div at bounding box center [546, 161] width 623 height 4
type input "14"
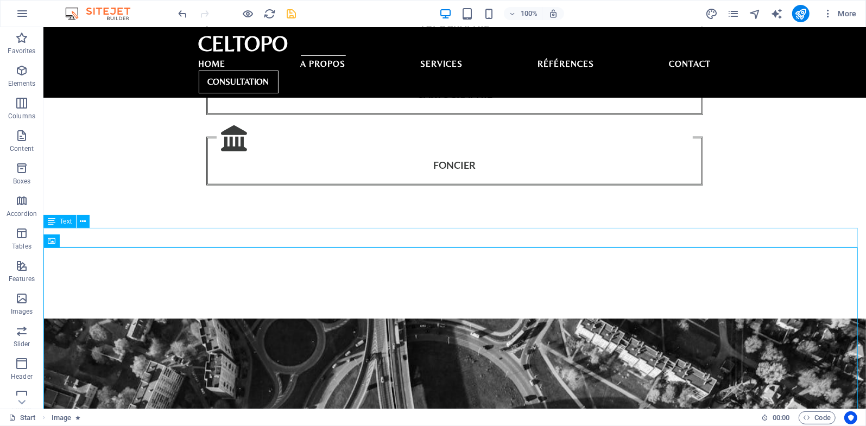
scroll to position [623, 0]
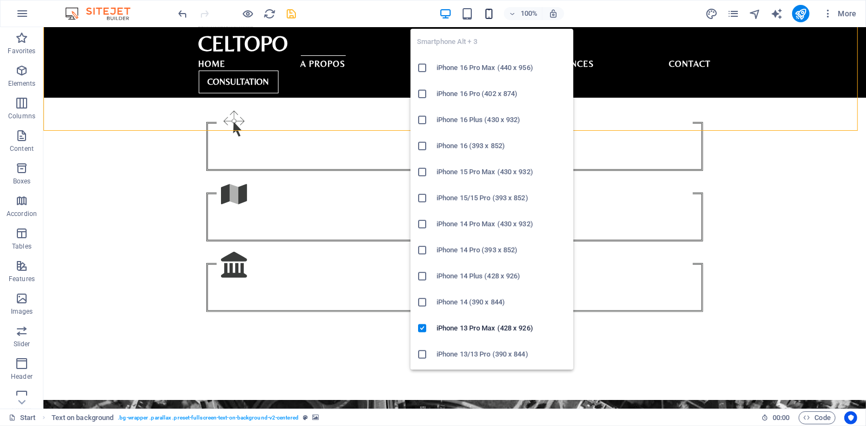
click at [491, 12] on icon "button" at bounding box center [489, 14] width 12 height 12
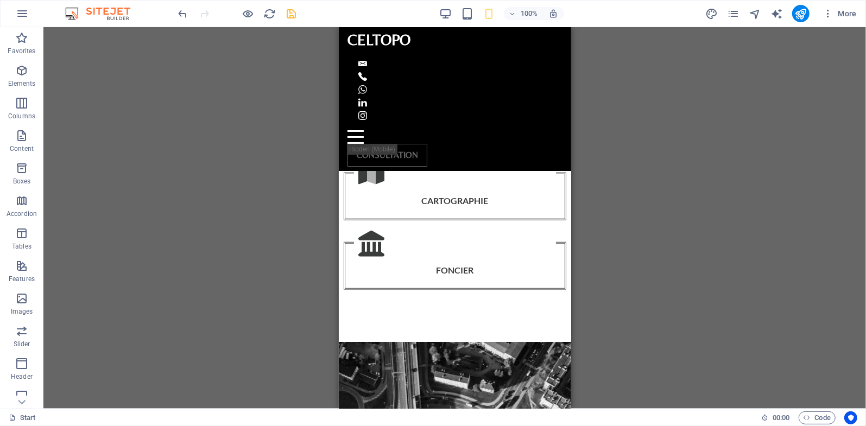
click at [280, 13] on div at bounding box center [237, 13] width 122 height 17
click at [287, 13] on icon "save" at bounding box center [292, 14] width 12 height 12
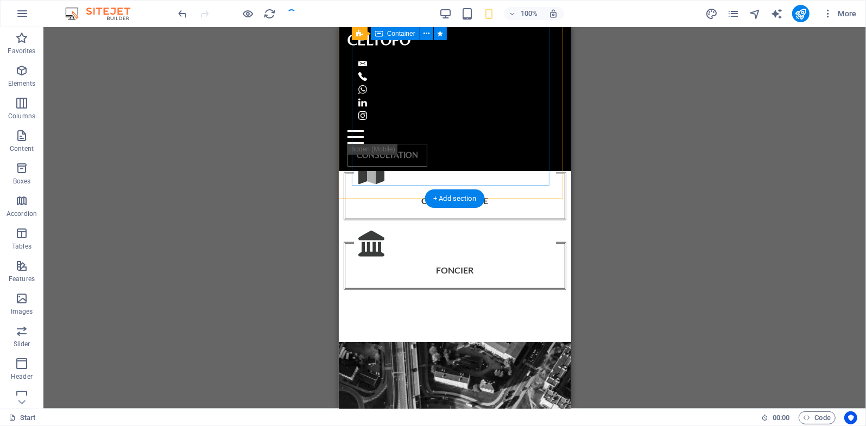
scroll to position [750, 0]
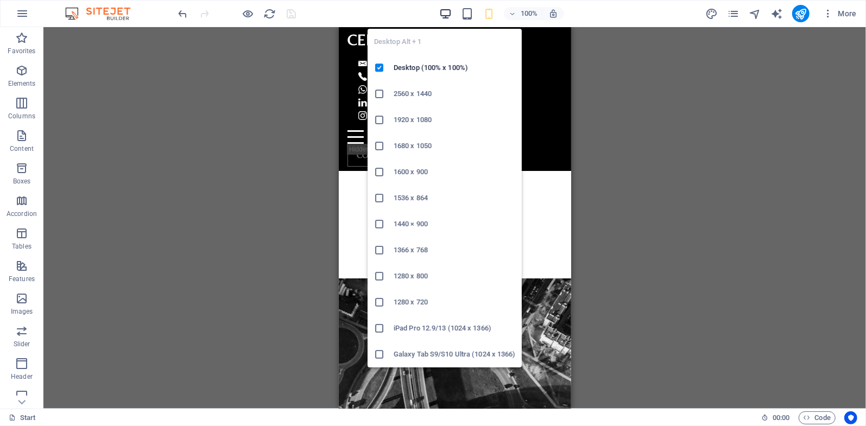
click at [445, 15] on icon "button" at bounding box center [445, 14] width 12 height 12
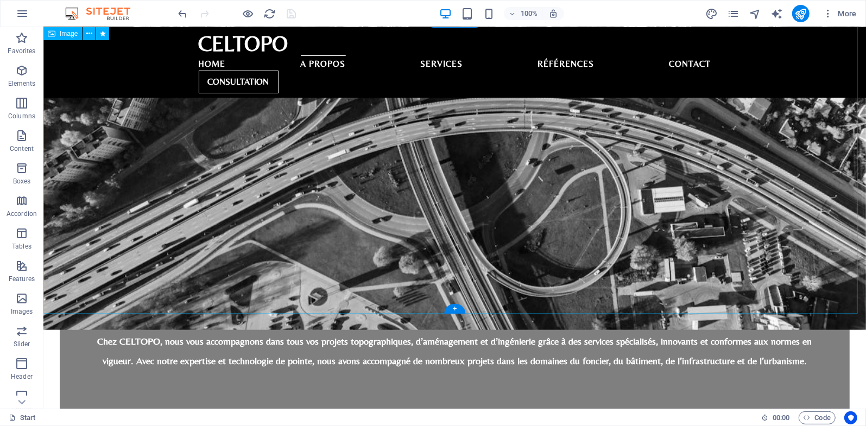
scroll to position [877, 0]
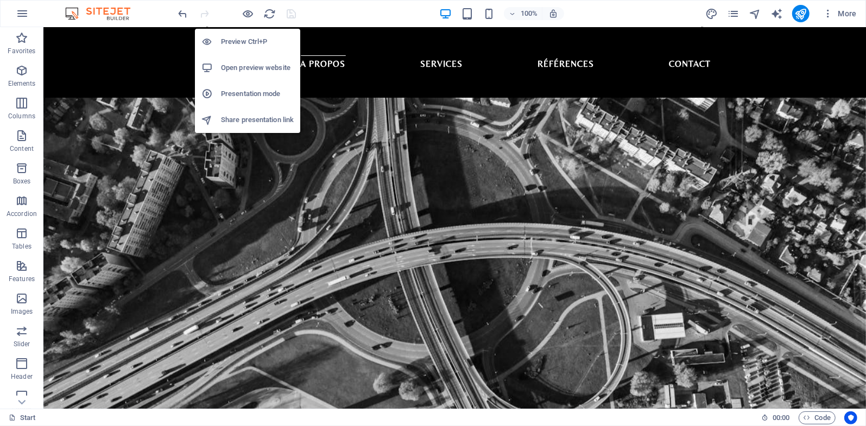
click at [250, 66] on h6 "Open preview website" at bounding box center [257, 67] width 73 height 13
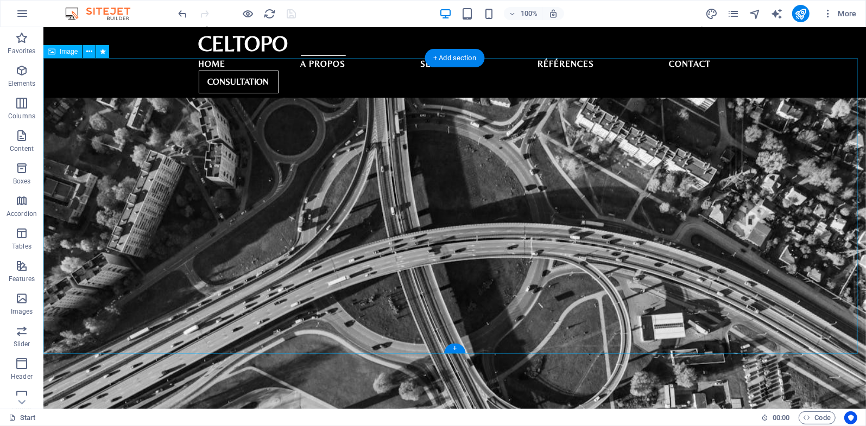
scroll to position [750, 0]
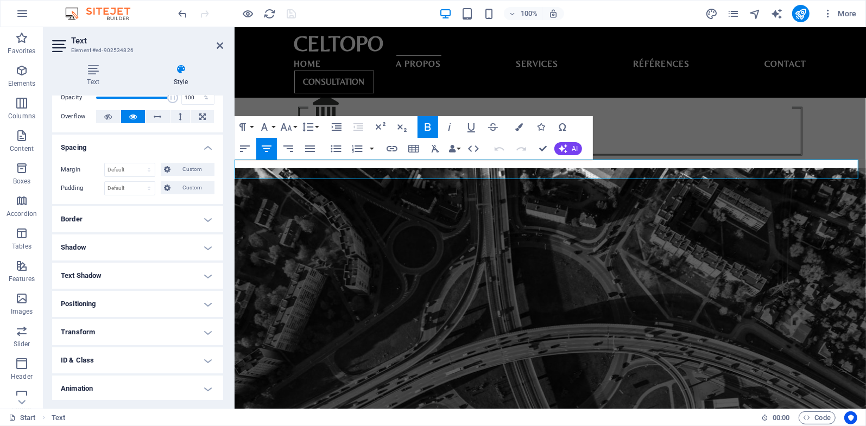
scroll to position [80, 0]
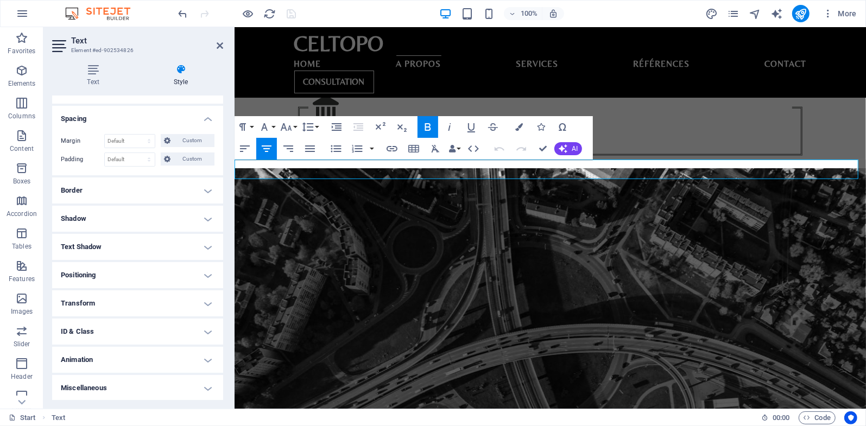
click at [153, 359] on h4 "Animation" at bounding box center [137, 360] width 171 height 26
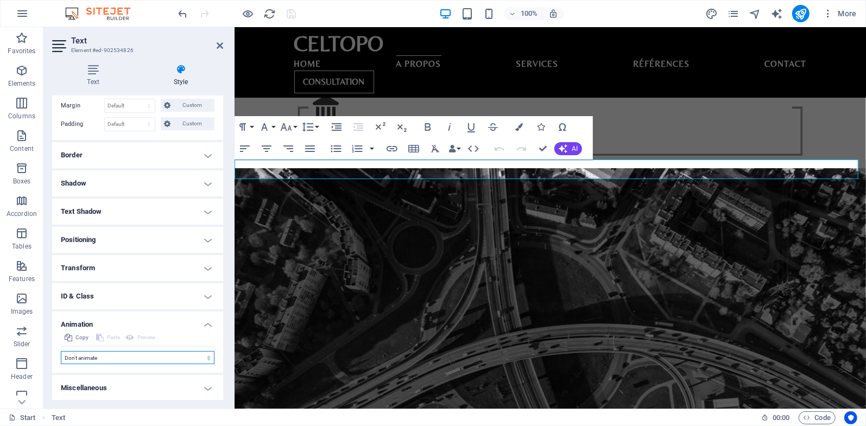
click at [112, 359] on select "Don't animate Show / Hide Slide up/down Zoom in/out Slide left to right Slide r…" at bounding box center [138, 357] width 154 height 13
select select "move-bottom-to-top"
click at [61, 351] on select "Don't animate Show / Hide Slide up/down Zoom in/out Slide left to right Slide r…" at bounding box center [138, 357] width 154 height 13
select select "scroll"
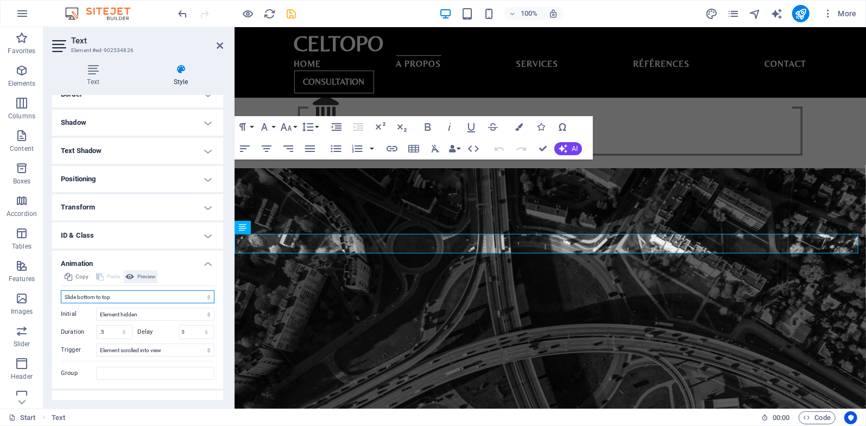
scroll to position [192, 0]
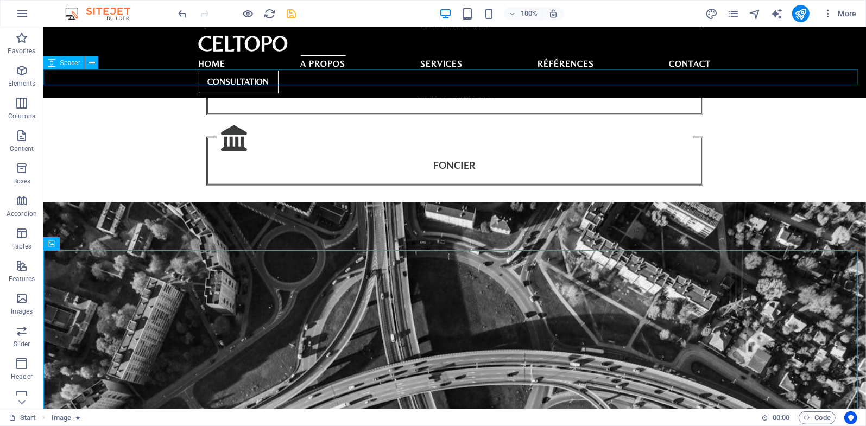
scroll to position [623, 0]
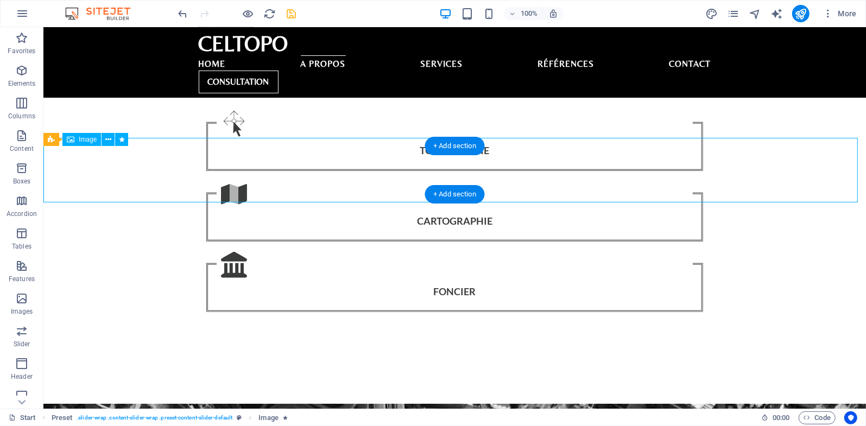
select select "px"
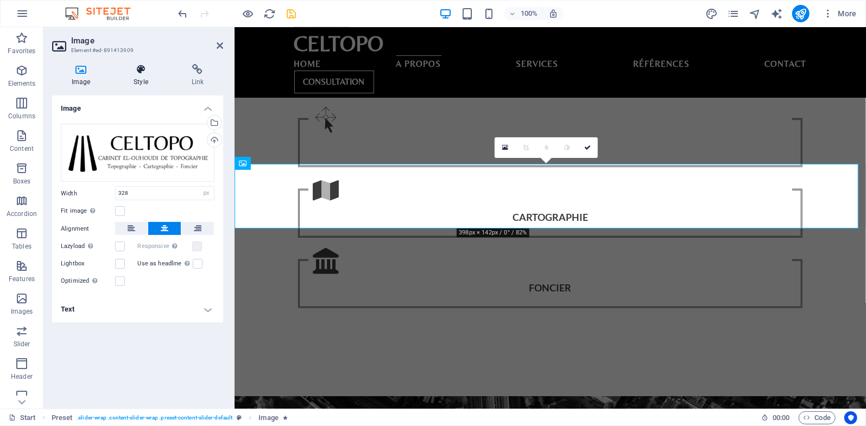
click at [153, 73] on icon at bounding box center [140, 69] width 53 height 11
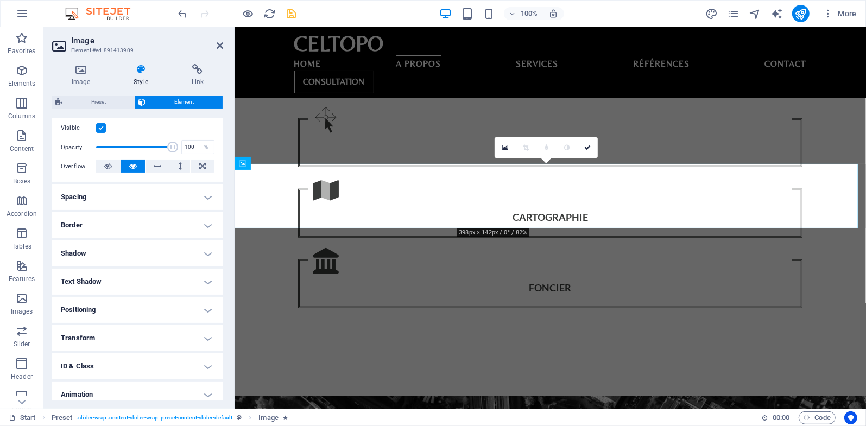
scroll to position [176, 0]
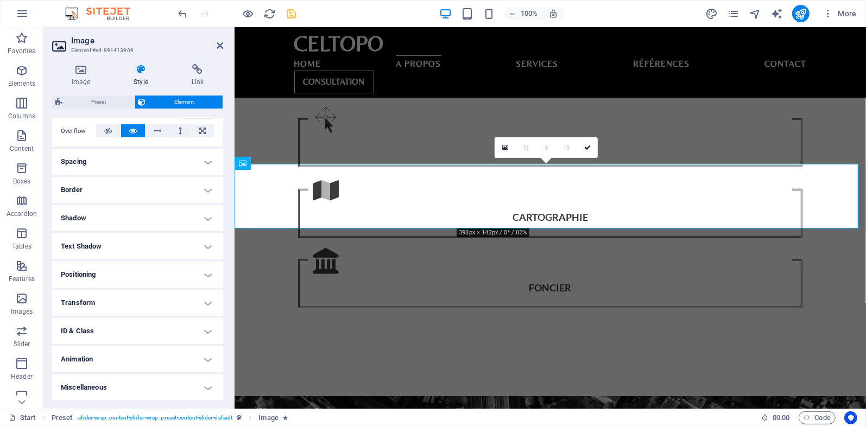
drag, startPoint x: 212, startPoint y: 353, endPoint x: 206, endPoint y: 353, distance: 6.0
click at [211, 353] on h4 "Animation" at bounding box center [137, 359] width 171 height 26
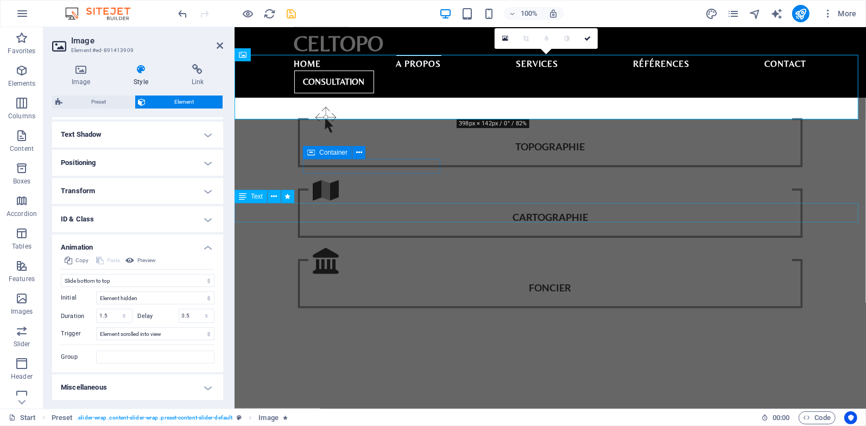
scroll to position [750, 0]
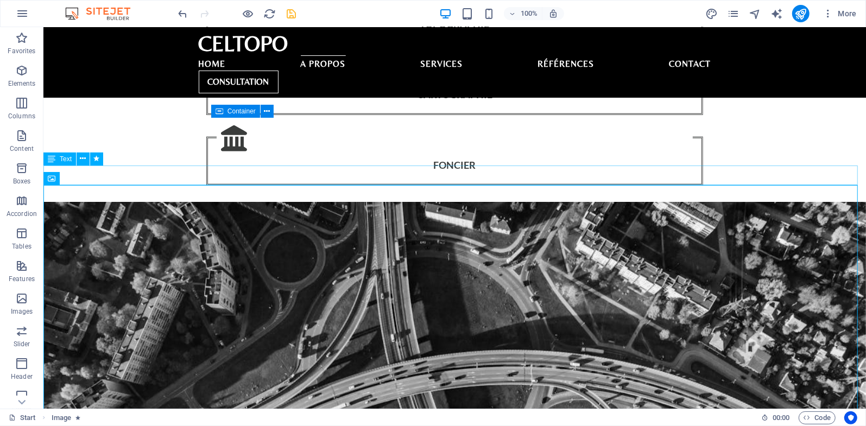
select select "move-bottom-to-top"
select select "s"
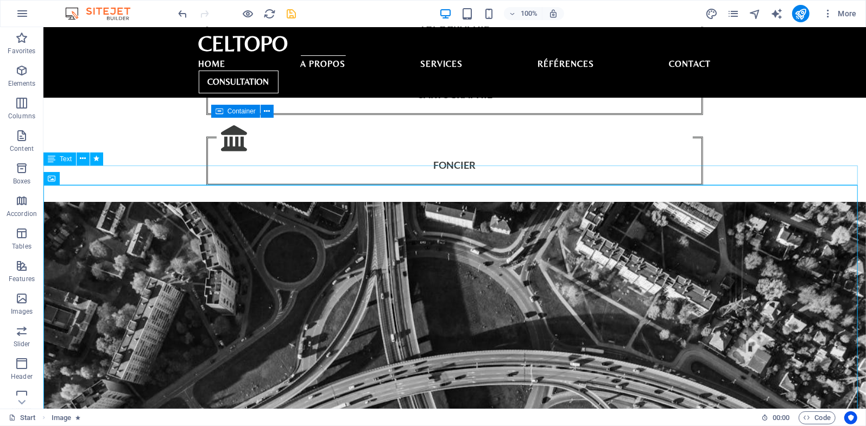
select select "scroll"
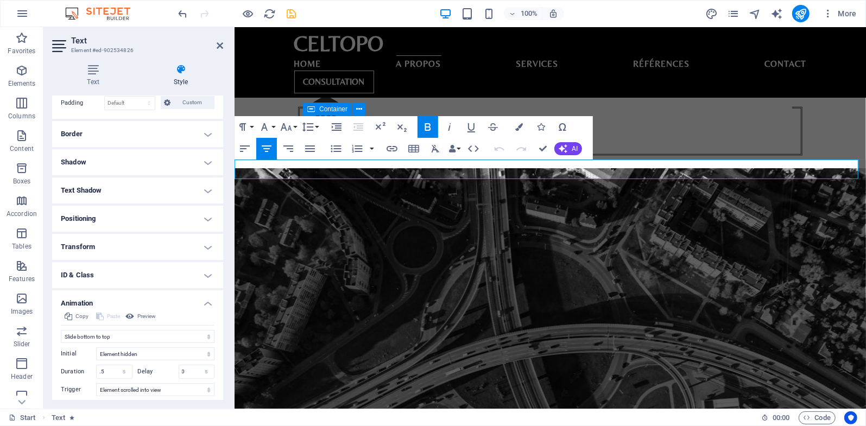
scroll to position [192, 0]
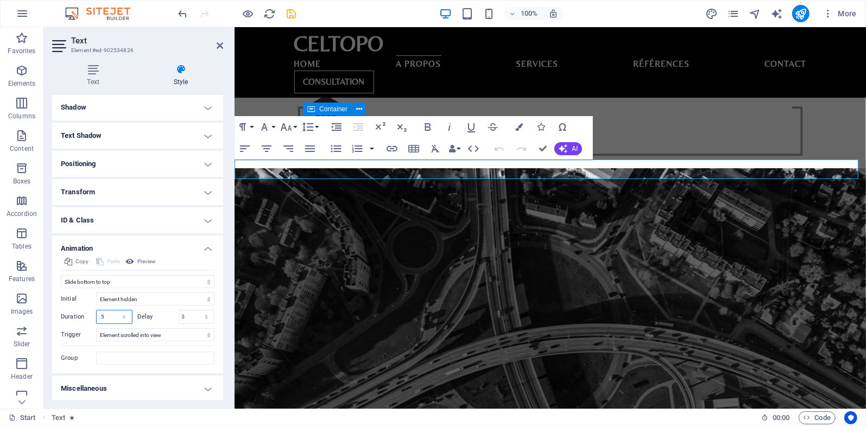
drag, startPoint x: 110, startPoint y: 313, endPoint x: 91, endPoint y: 313, distance: 19.5
click at [91, 313] on div "Duration .5 s ms" at bounding box center [97, 317] width 72 height 14
type input "1.5"
click at [189, 318] on input "0" at bounding box center [196, 317] width 35 height 13
type input "0.5"
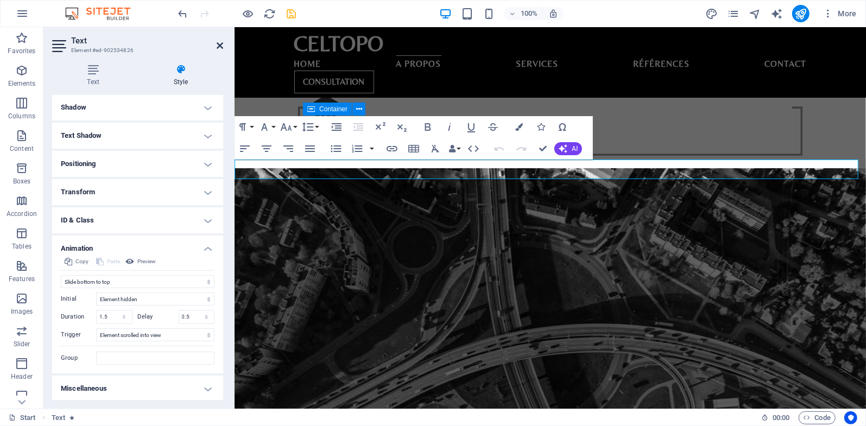
drag, startPoint x: 218, startPoint y: 45, endPoint x: 174, endPoint y: 18, distance: 52.1
click at [218, 45] on icon at bounding box center [220, 45] width 7 height 9
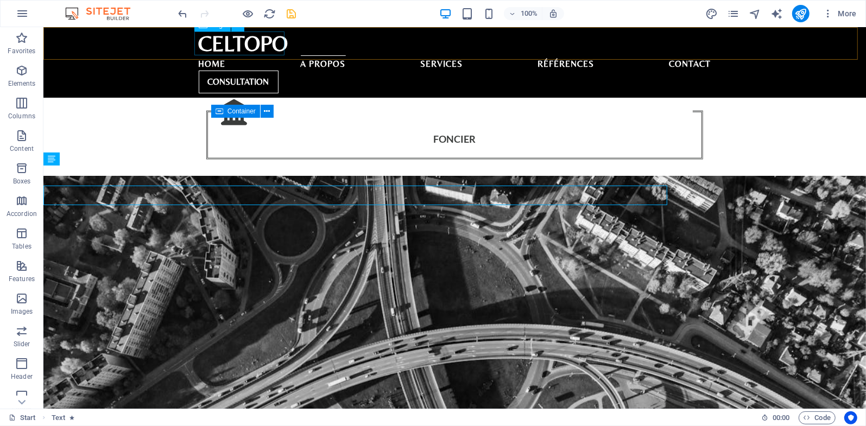
scroll to position [750, 0]
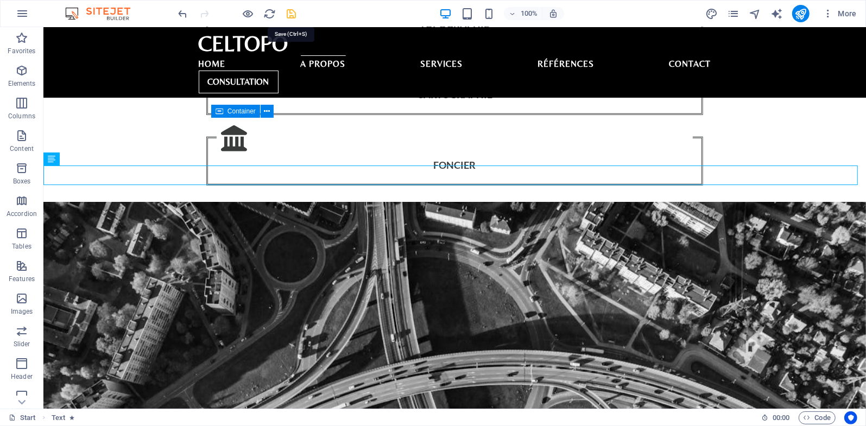
click at [289, 17] on icon "save" at bounding box center [292, 14] width 12 height 12
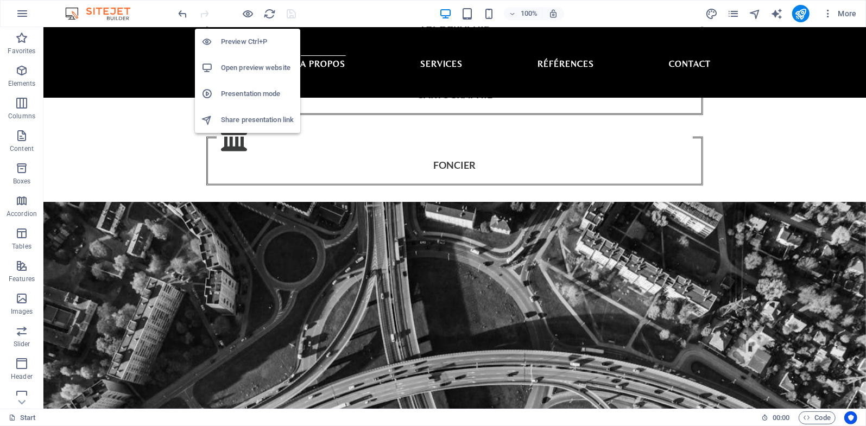
click at [250, 62] on h6 "Open preview website" at bounding box center [257, 67] width 73 height 13
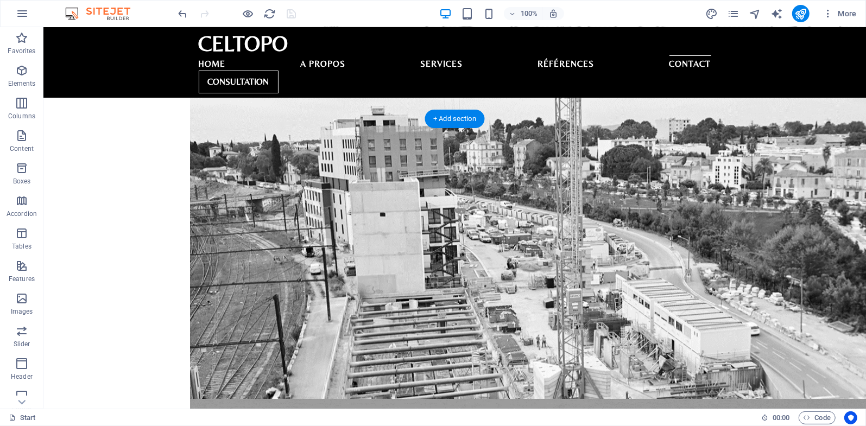
scroll to position [2335, 0]
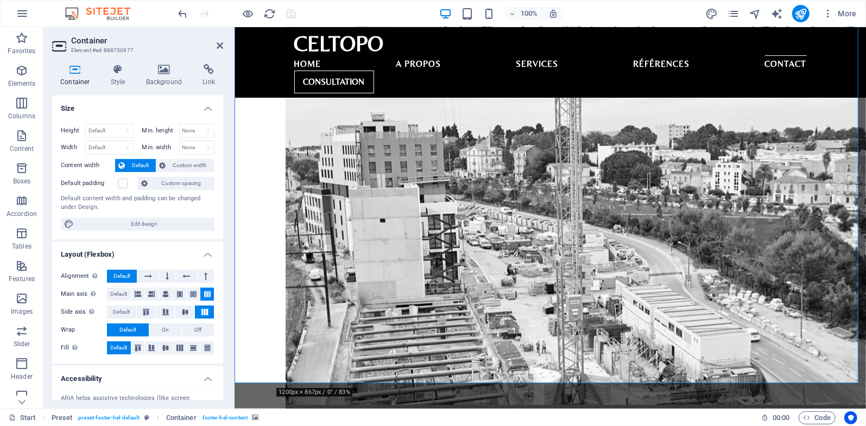
scroll to position [2324, 0]
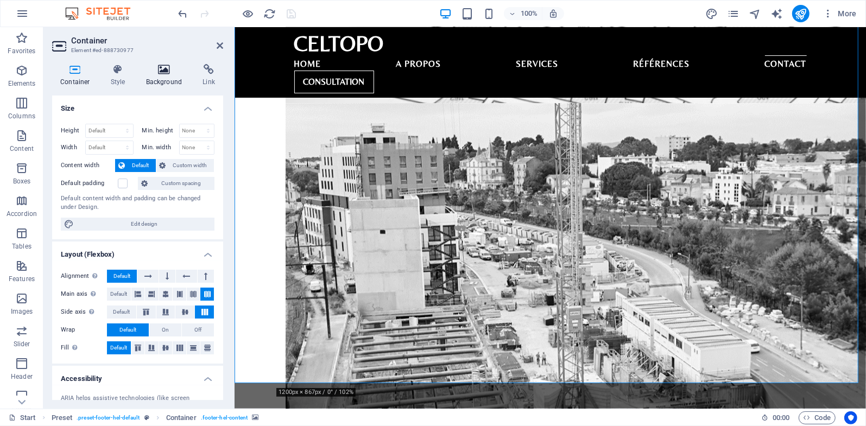
click at [154, 72] on icon at bounding box center [164, 69] width 53 height 11
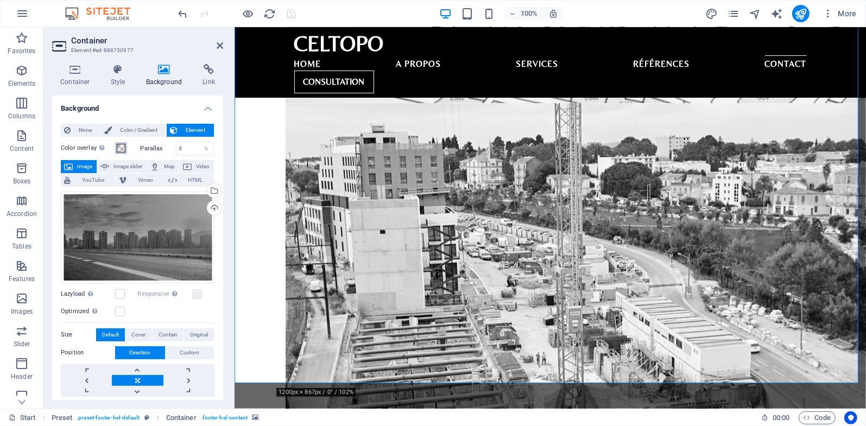
click at [123, 149] on span at bounding box center [121, 148] width 9 height 9
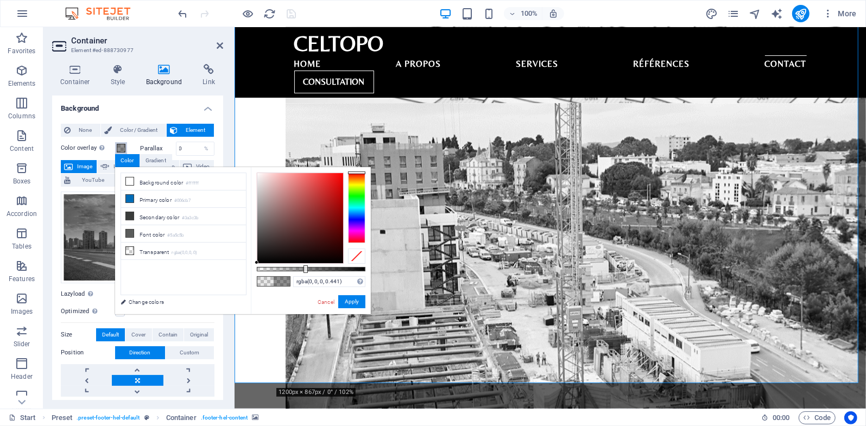
drag, startPoint x: 272, startPoint y: 271, endPoint x: 305, endPoint y: 270, distance: 32.6
click at [305, 270] on div at bounding box center [305, 269] width 4 height 8
drag, startPoint x: 351, startPoint y: 301, endPoint x: 79, endPoint y: 261, distance: 275.0
click at [351, 301] on button "Apply" at bounding box center [351, 301] width 27 height 13
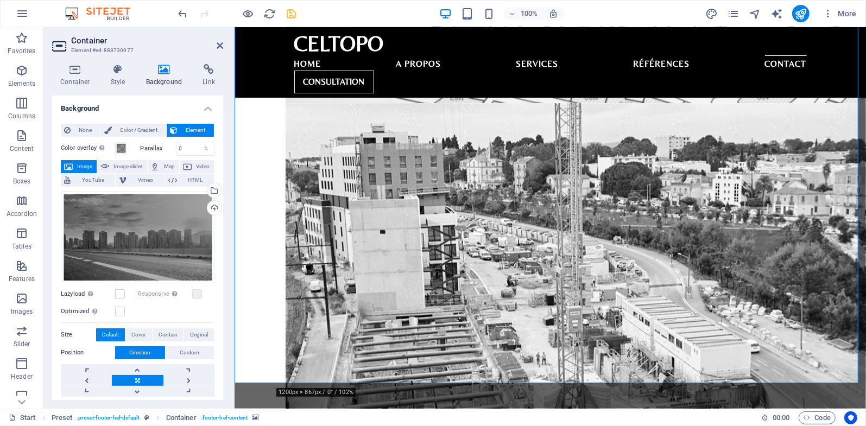
click at [219, 46] on icon at bounding box center [220, 45] width 7 height 9
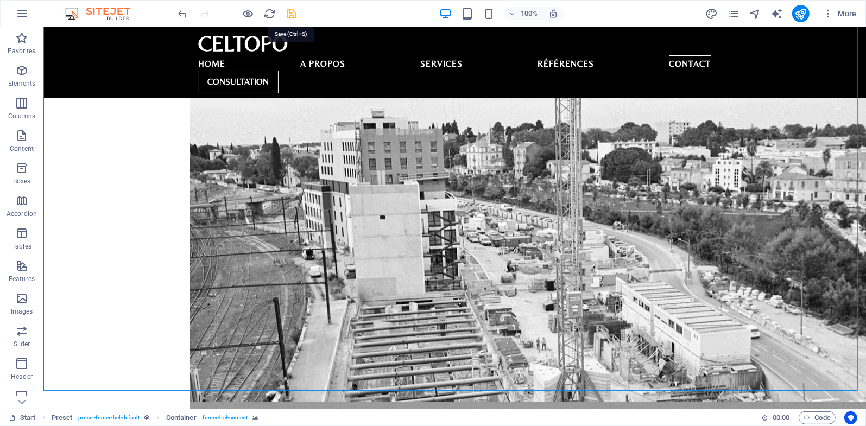
drag, startPoint x: 290, startPoint y: 15, endPoint x: 157, endPoint y: 86, distance: 150.4
click at [290, 15] on icon "save" at bounding box center [292, 14] width 12 height 12
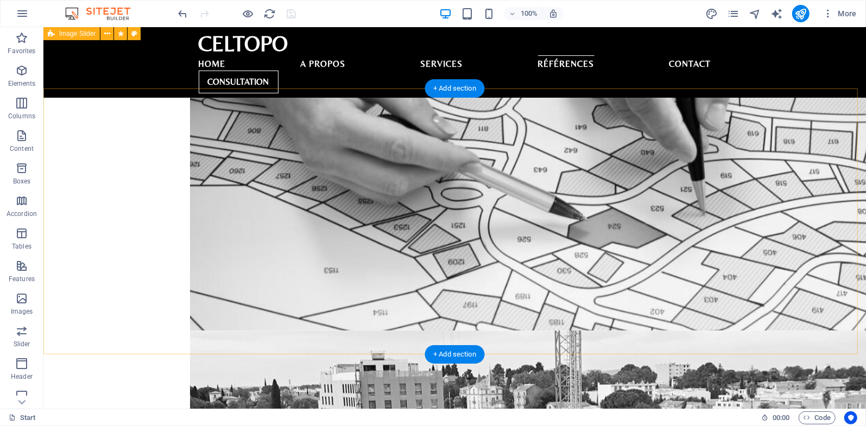
scroll to position [1955, 0]
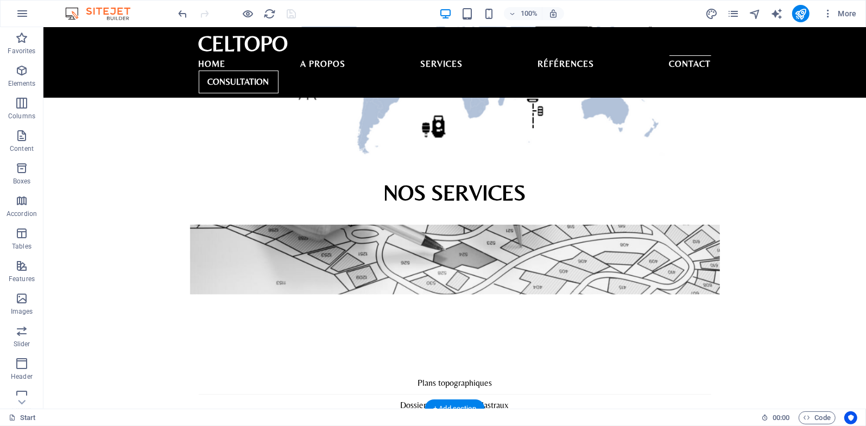
scroll to position [2335, 0]
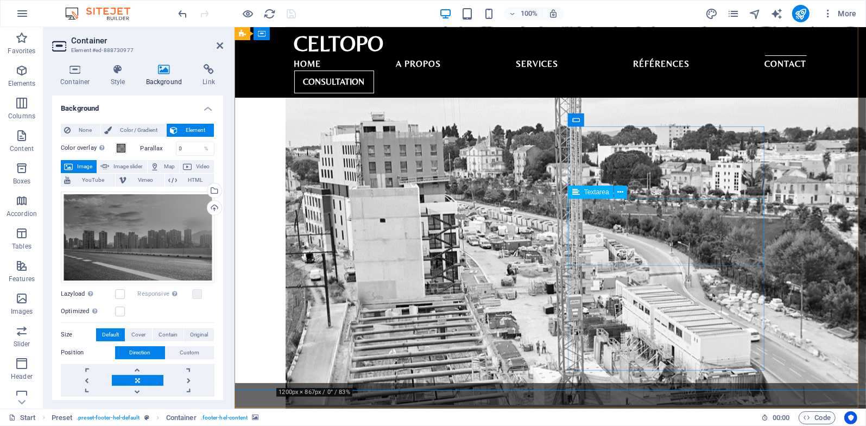
scroll to position [2324, 0]
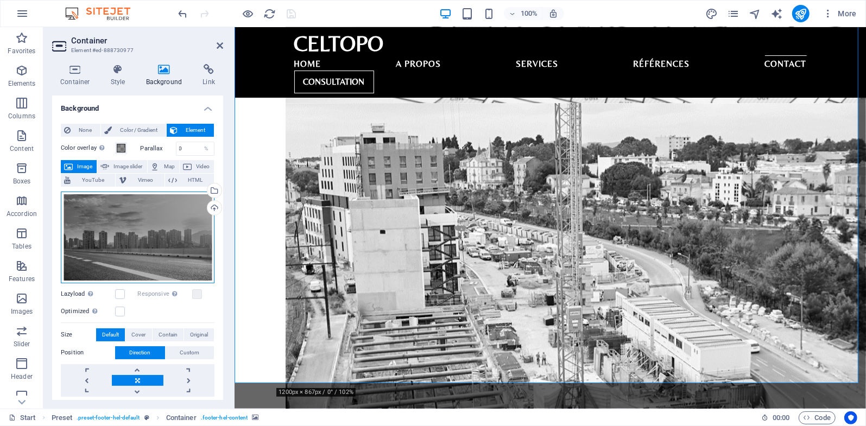
click at [191, 248] on div "Drag files here, click to choose files or select files from Files or our free s…" at bounding box center [138, 238] width 154 height 92
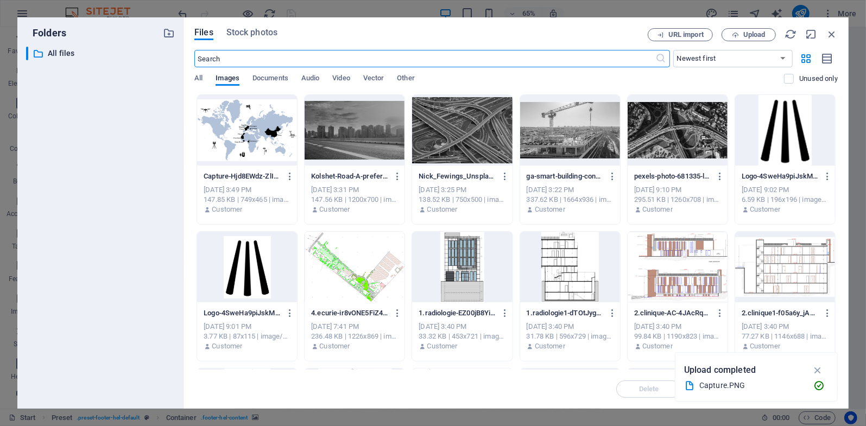
click at [571, 135] on div at bounding box center [570, 130] width 100 height 71
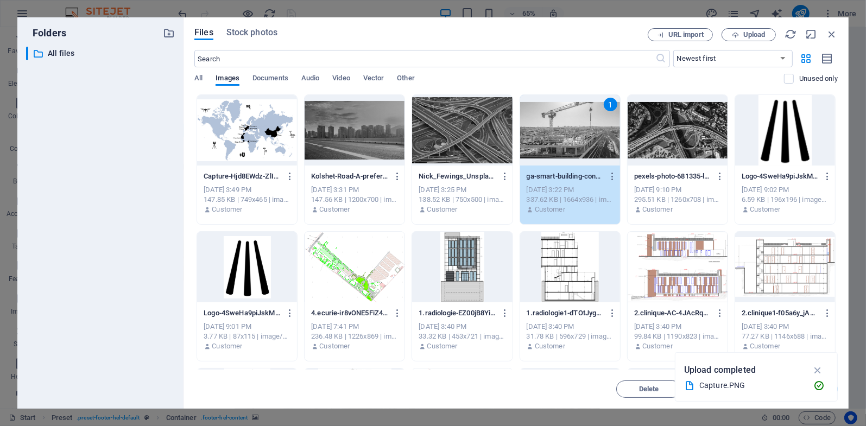
click at [571, 135] on div "1" at bounding box center [570, 130] width 100 height 71
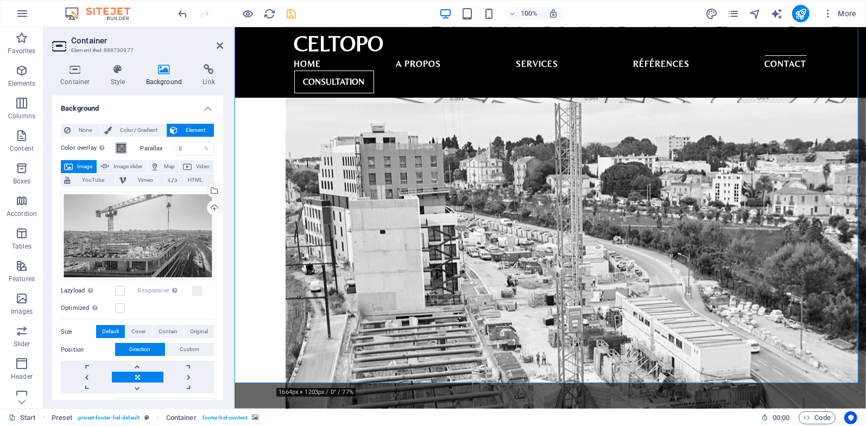
click at [122, 149] on span at bounding box center [121, 148] width 9 height 9
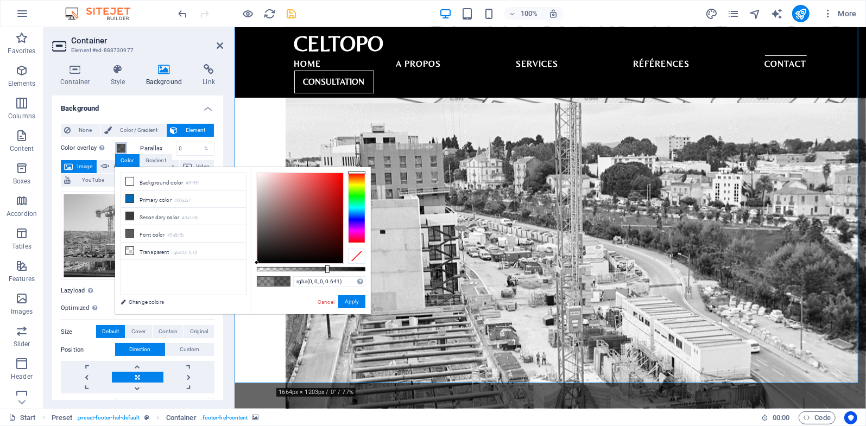
type input "rgba(0, 0, 0, 0.626)"
drag, startPoint x: 307, startPoint y: 267, endPoint x: 325, endPoint y: 267, distance: 17.9
click at [325, 267] on div at bounding box center [326, 269] width 4 height 8
click at [346, 302] on button "Apply" at bounding box center [351, 301] width 27 height 13
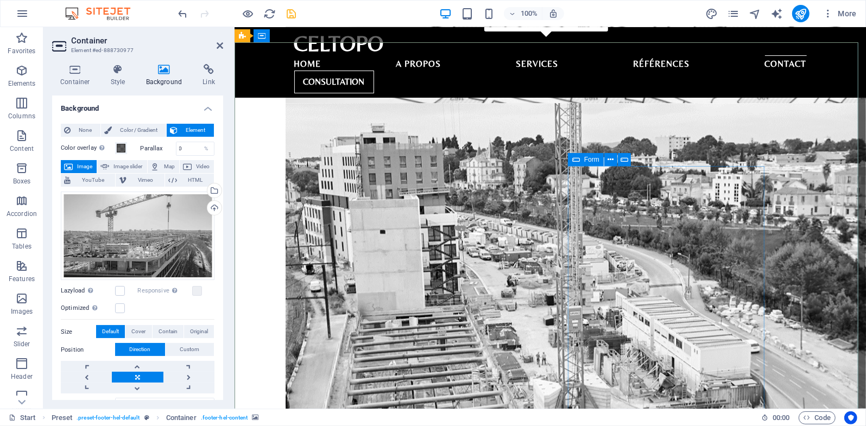
scroll to position [2197, 0]
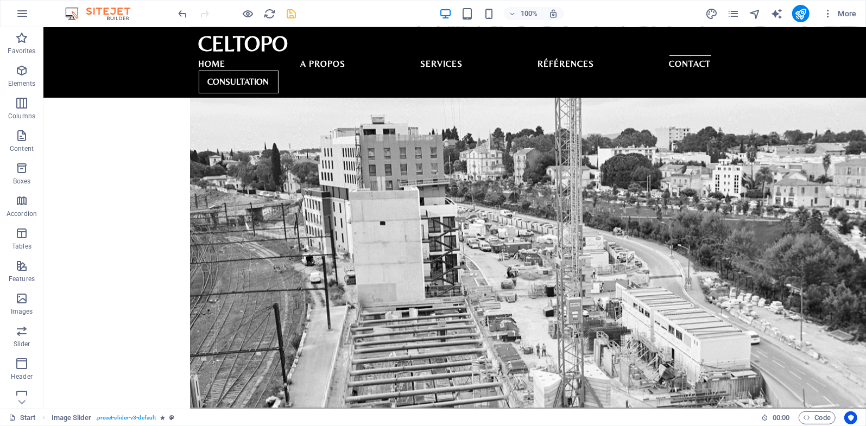
scroll to position [2324, 0]
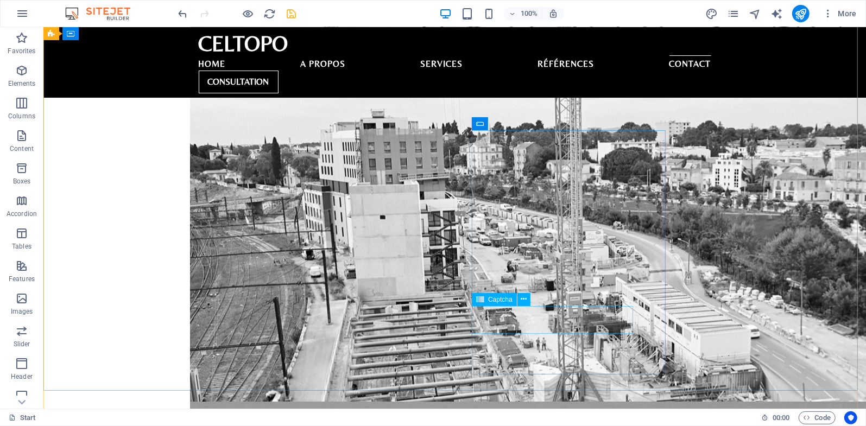
click div "Unreadable? Load new"
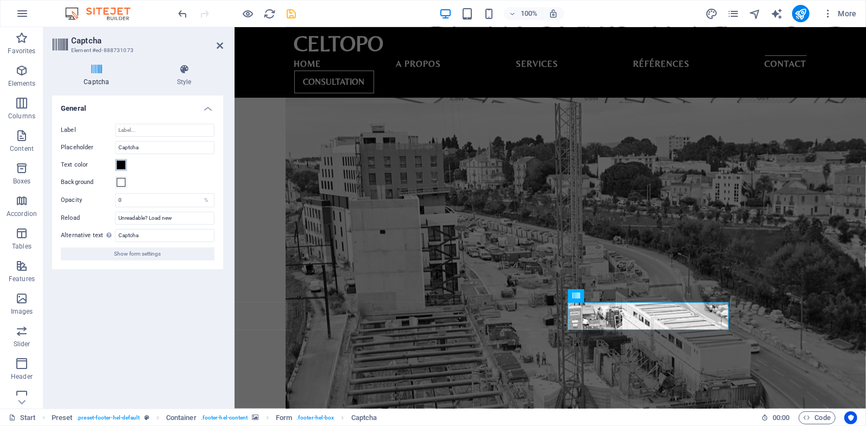
click at [123, 165] on span at bounding box center [121, 165] width 9 height 9
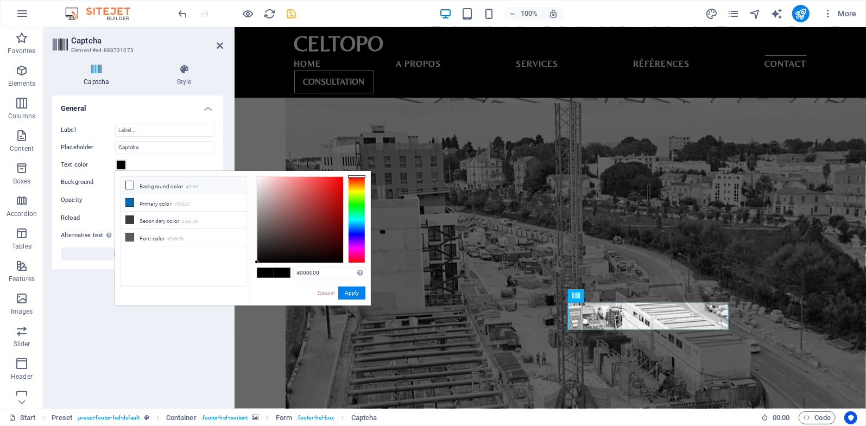
click at [143, 183] on li "Background color #ffffff" at bounding box center [183, 185] width 125 height 17
type input "#ffffff"
click at [351, 292] on button "Apply" at bounding box center [351, 293] width 27 height 13
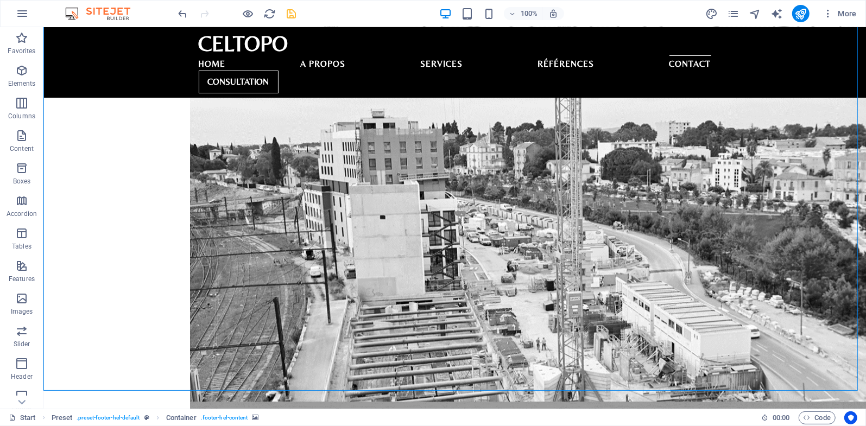
click textarea
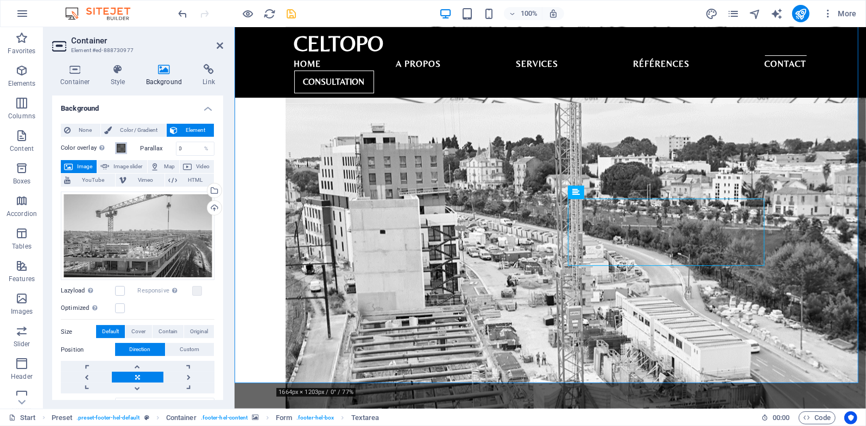
click at [118, 148] on span at bounding box center [121, 148] width 9 height 9
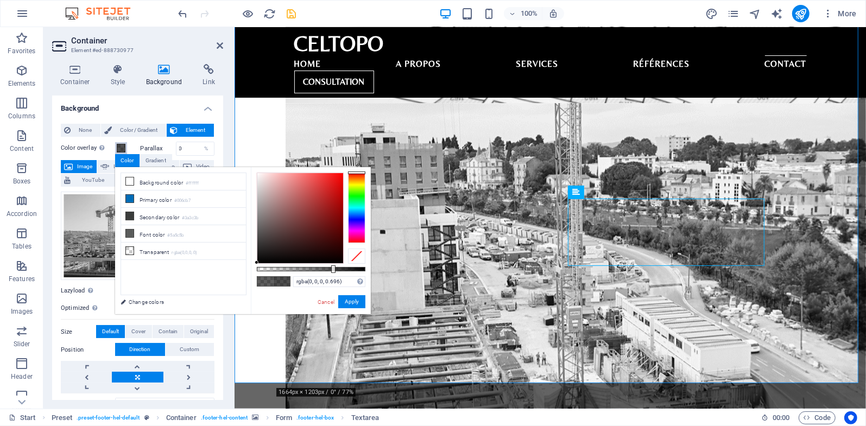
click at [332, 269] on div at bounding box center [333, 269] width 4 height 8
click at [150, 214] on li "Secondary color #3a3c3b" at bounding box center [183, 216] width 125 height 17
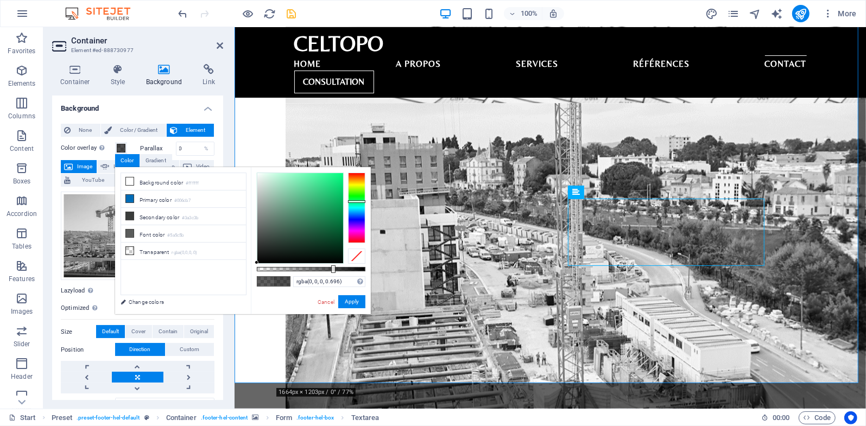
drag, startPoint x: 260, startPoint y: 241, endPoint x: 251, endPoint y: 274, distance: 34.1
click at [251, 274] on div "rgba(0, 0, 0, 0.696) Supported formats #0852ed rgb(8, 82, 237) rgba(8, 82, 237,…" at bounding box center [311, 319] width 120 height 305
type input "rgba(0, 0, 0, 0.711)"
click at [334, 269] on div at bounding box center [335, 269] width 4 height 8
click at [354, 303] on button "Apply" at bounding box center [351, 301] width 27 height 13
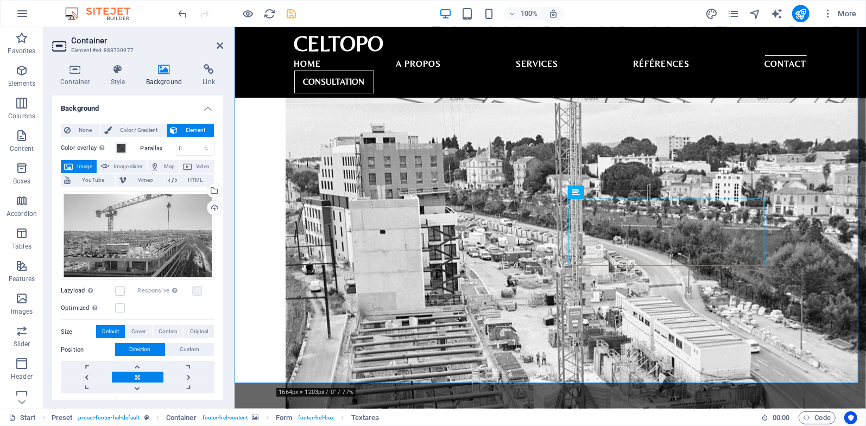
drag, startPoint x: 220, startPoint y: 49, endPoint x: 521, endPoint y: 197, distance: 335.6
click at [220, 49] on icon at bounding box center [220, 45] width 7 height 9
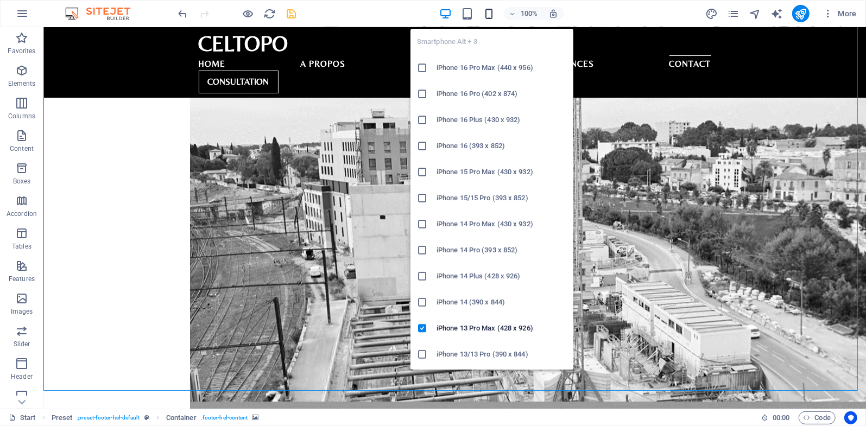
click at [487, 11] on icon "button" at bounding box center [489, 14] width 12 height 12
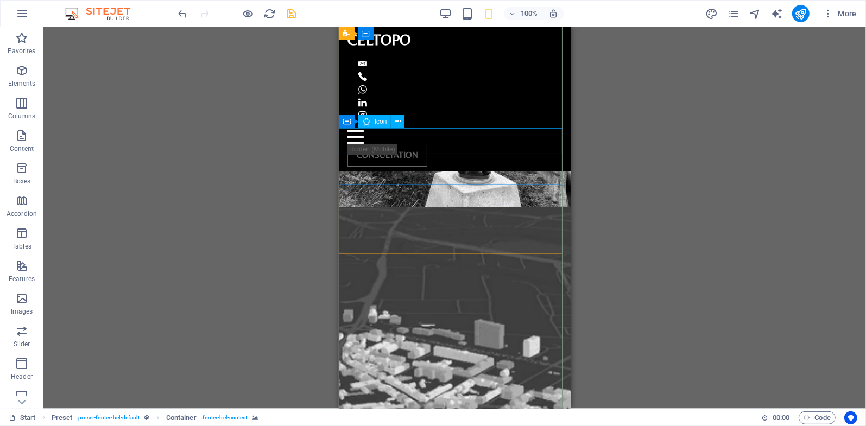
scroll to position [3305, 0]
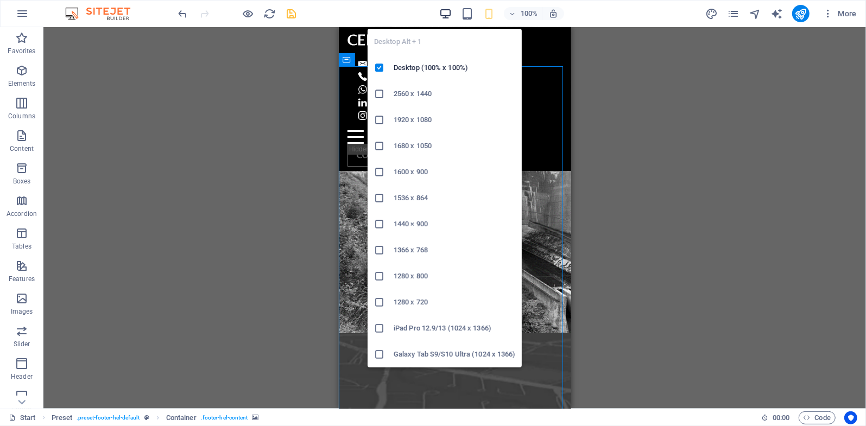
drag, startPoint x: 448, startPoint y: 13, endPoint x: 161, endPoint y: 167, distance: 325.2
click at [448, 13] on icon "button" at bounding box center [445, 14] width 12 height 12
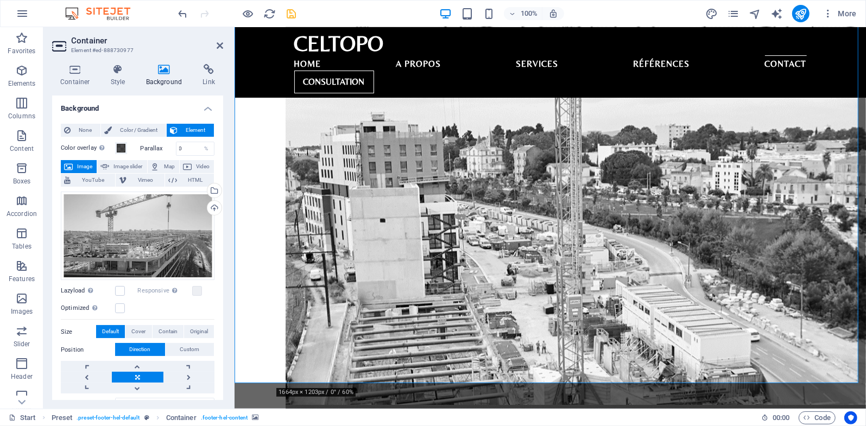
scroll to position [2324, 0]
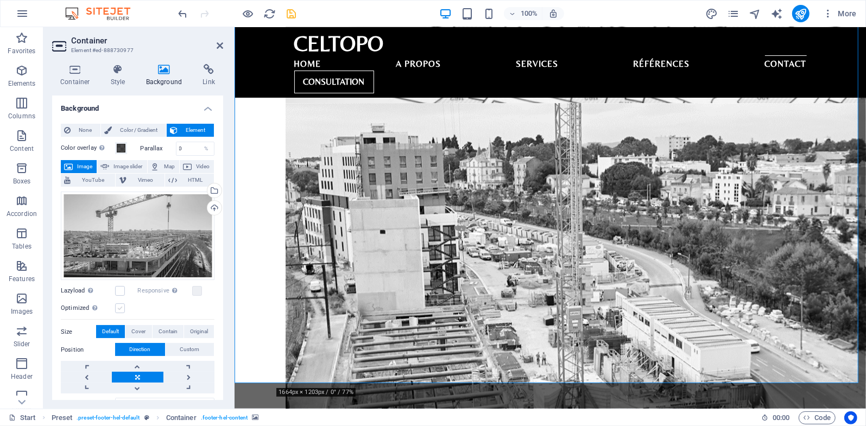
click at [121, 308] on label at bounding box center [120, 308] width 10 height 10
click at [0, 0] on input "Optimized Images are compressed to improve page speed." at bounding box center [0, 0] width 0 height 0
click at [121, 308] on label at bounding box center [120, 308] width 10 height 10
click at [0, 0] on input "Optimized Images are compressed to improve page speed." at bounding box center [0, 0] width 0 height 0
click at [121, 308] on label at bounding box center [120, 308] width 10 height 10
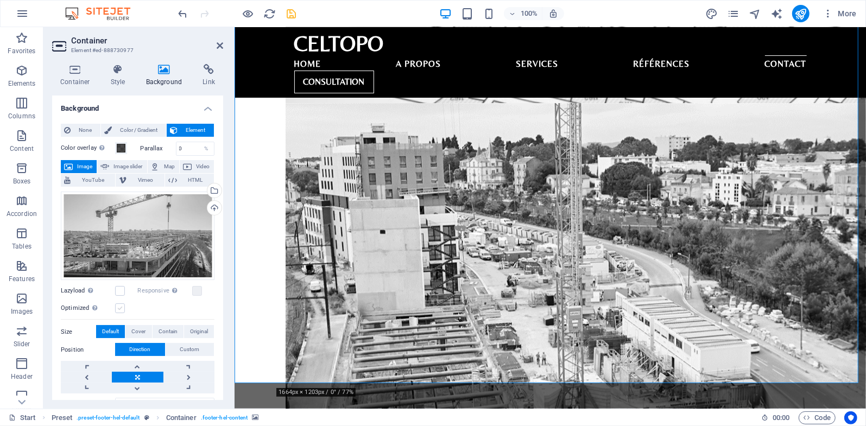
click at [0, 0] on input "Optimized Images are compressed to improve page speed." at bounding box center [0, 0] width 0 height 0
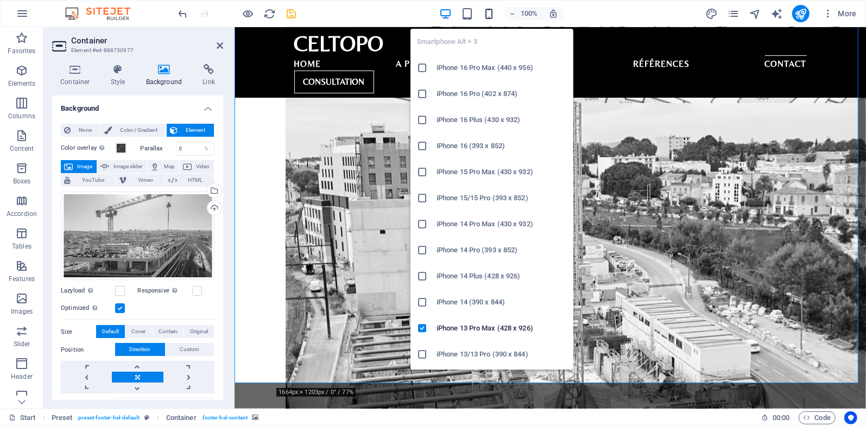
click at [488, 14] on icon "button" at bounding box center [489, 14] width 12 height 12
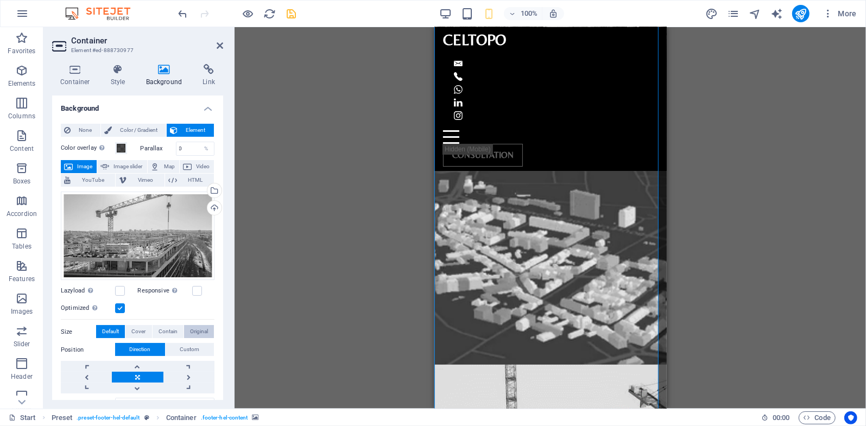
click at [195, 331] on span "Original" at bounding box center [199, 331] width 18 height 13
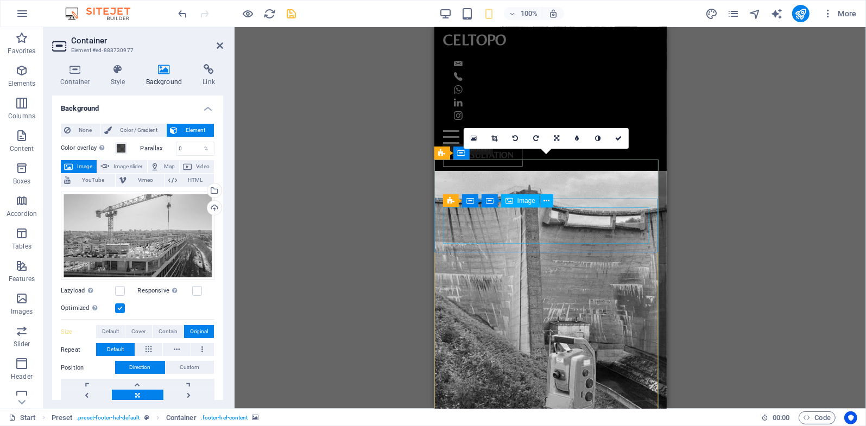
scroll to position [3308, 0]
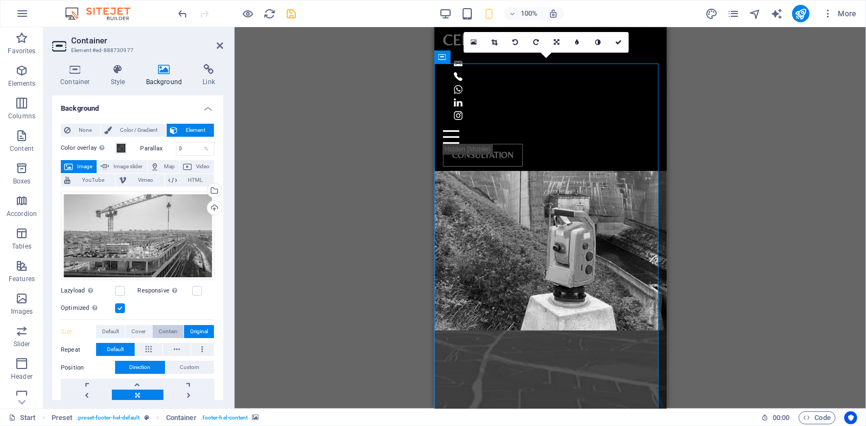
click at [170, 331] on span "Contain" at bounding box center [168, 331] width 19 height 13
click at [144, 331] on span "Cover" at bounding box center [138, 331] width 14 height 13
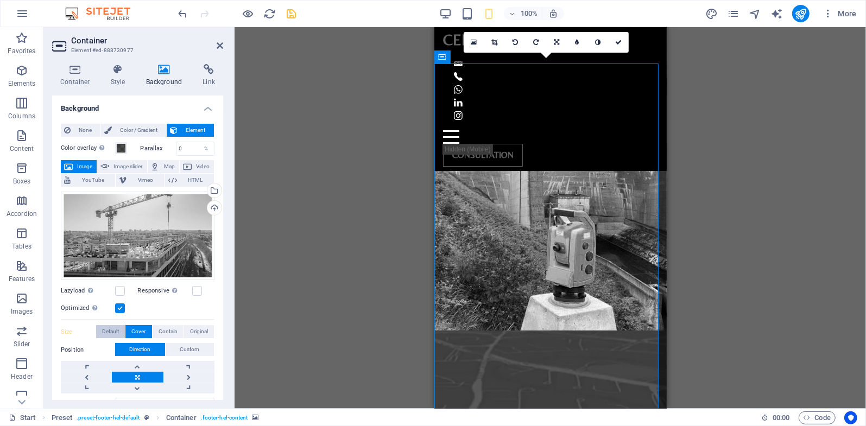
click at [112, 331] on span "Default" at bounding box center [110, 331] width 17 height 13
click at [121, 308] on label at bounding box center [120, 308] width 10 height 10
click at [0, 0] on input "Optimized Images are compressed to improve page speed." at bounding box center [0, 0] width 0 height 0
click at [121, 289] on label at bounding box center [120, 291] width 10 height 10
click at [0, 0] on input "Lazyload Loading images after the page loads improves page speed." at bounding box center [0, 0] width 0 height 0
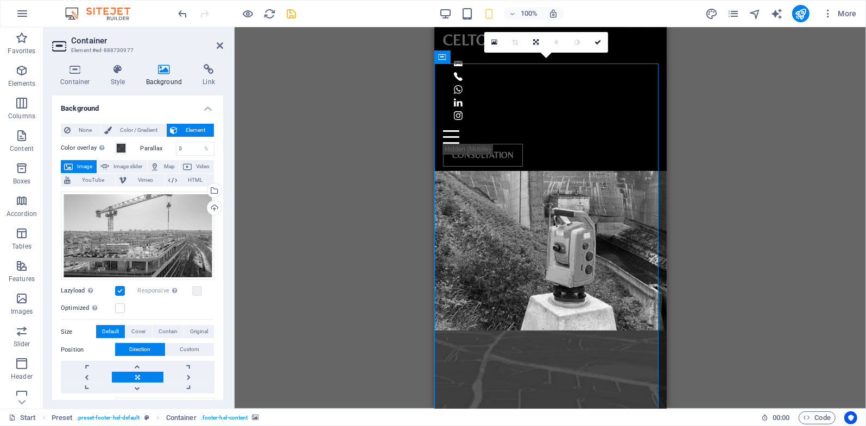
click at [121, 289] on label at bounding box center [120, 291] width 10 height 10
click at [0, 0] on input "Lazyload Loading images after the page loads improves page speed." at bounding box center [0, 0] width 0 height 0
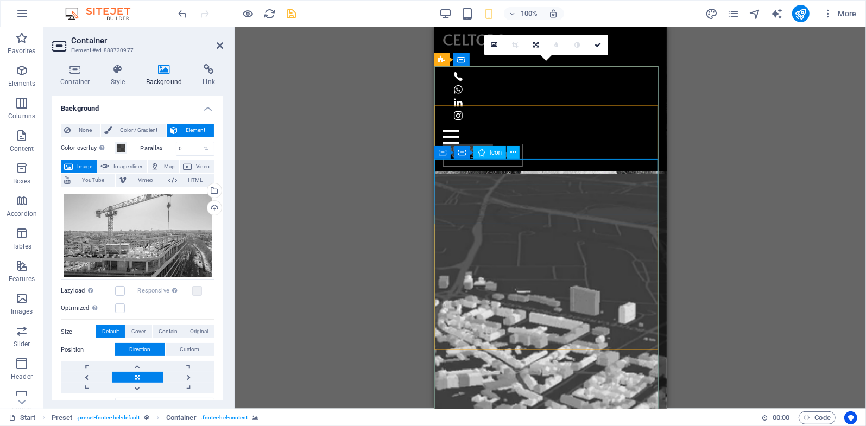
scroll to position [3305, 0]
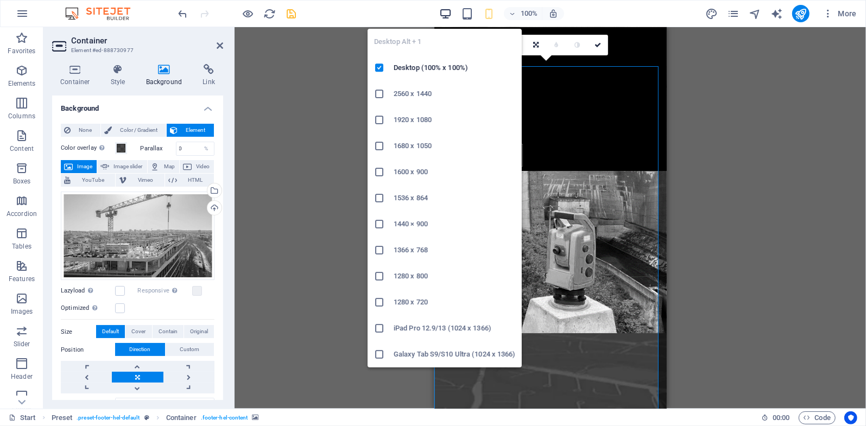
click at [450, 10] on icon "button" at bounding box center [445, 14] width 12 height 12
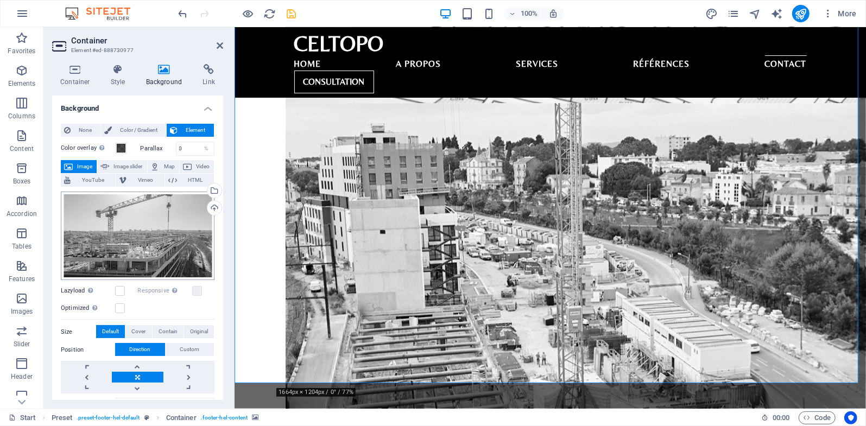
scroll to position [96, 0]
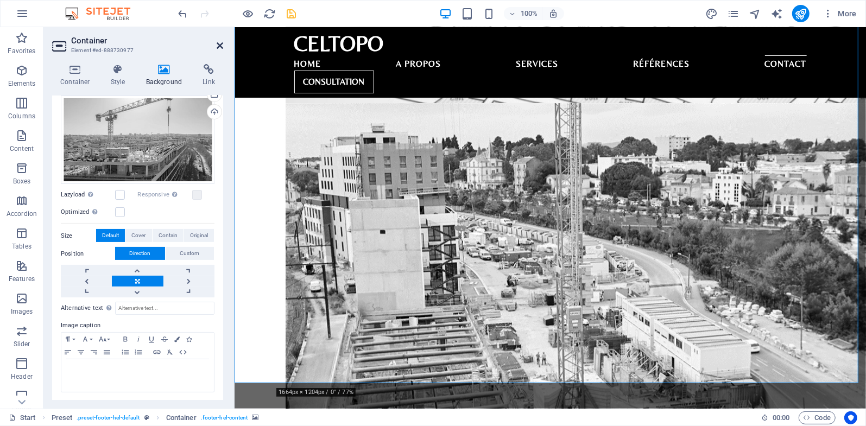
click at [219, 46] on icon at bounding box center [220, 45] width 7 height 9
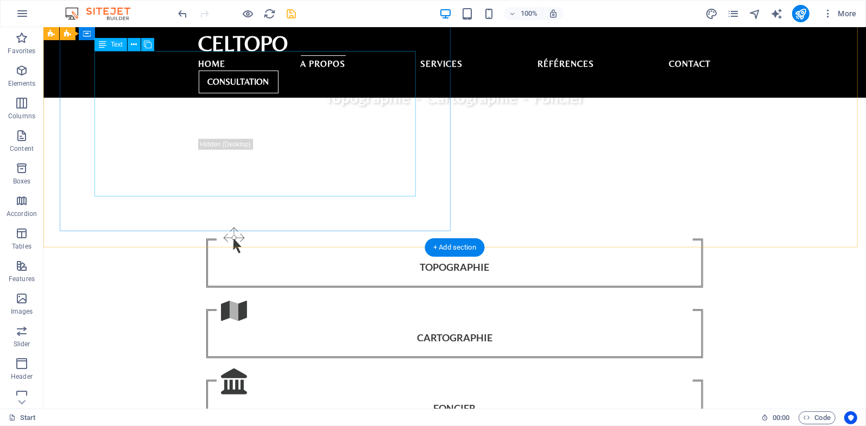
scroll to position [380, 0]
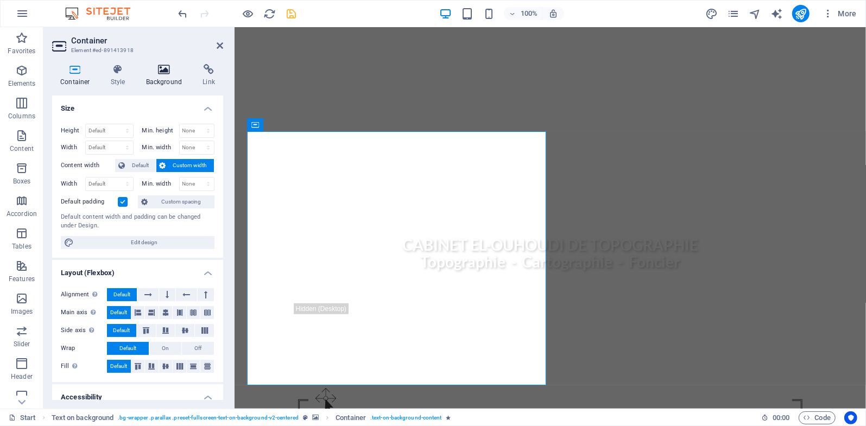
click at [162, 81] on h4 "Background" at bounding box center [166, 75] width 57 height 23
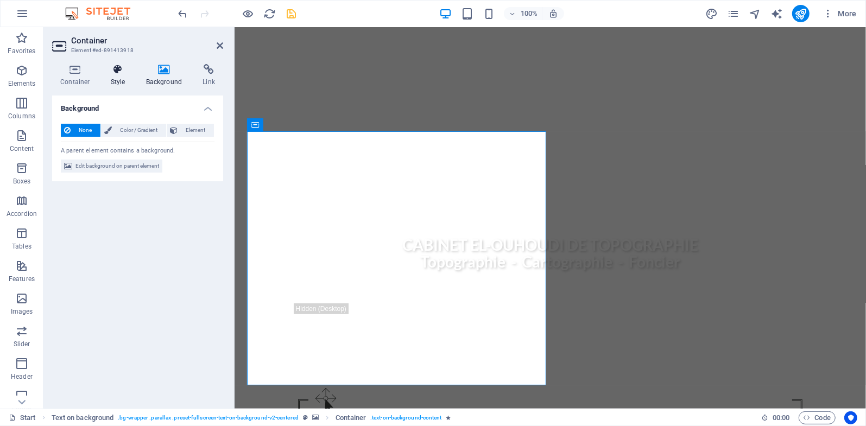
click at [121, 75] on h4 "Style" at bounding box center [120, 75] width 35 height 23
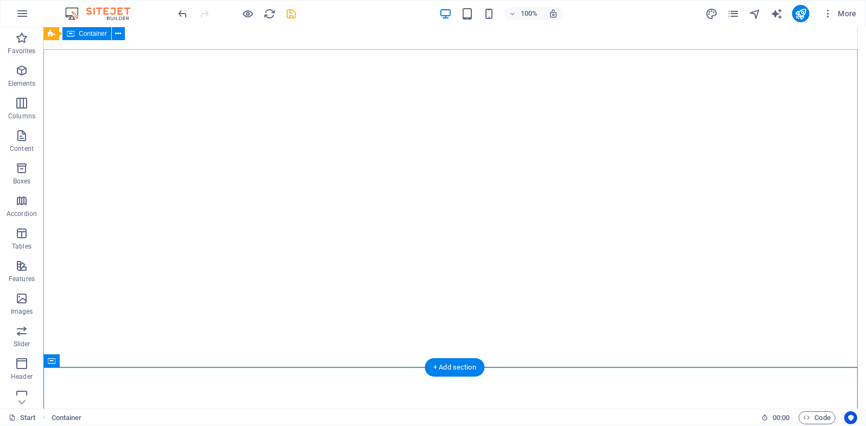
scroll to position [0, 0]
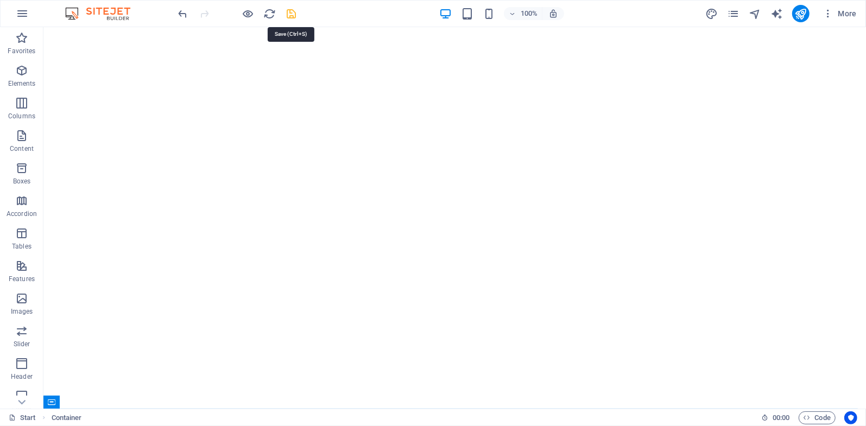
click at [292, 12] on icon "save" at bounding box center [292, 14] width 12 height 12
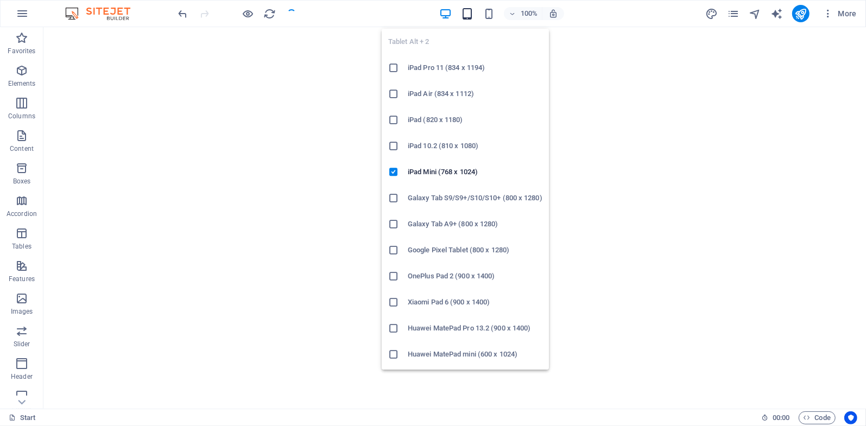
click at [471, 12] on icon "button" at bounding box center [467, 14] width 12 height 12
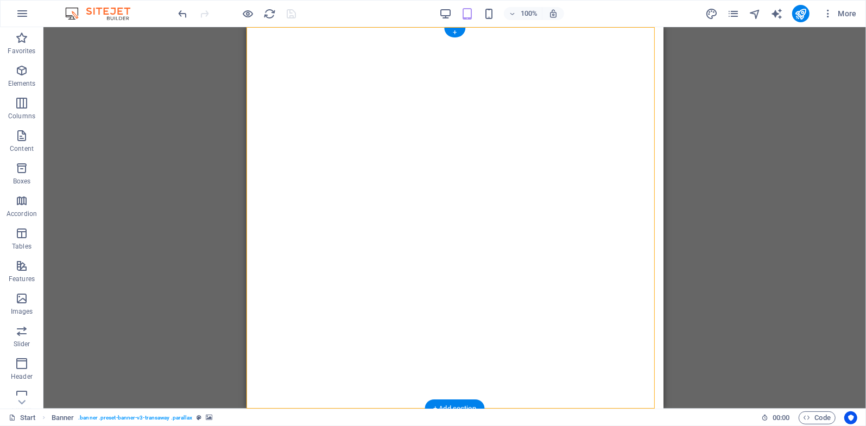
drag, startPoint x: 578, startPoint y: 46, endPoint x: 415, endPoint y: 50, distance: 162.9
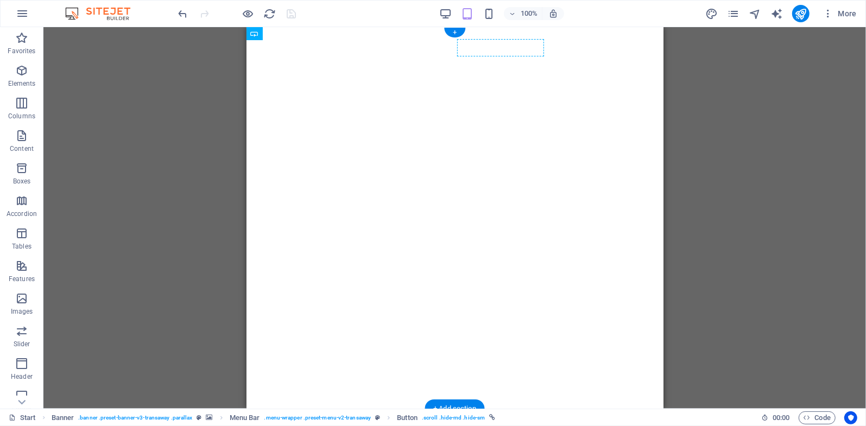
drag, startPoint x: 596, startPoint y: 53, endPoint x: 437, endPoint y: 50, distance: 159.1
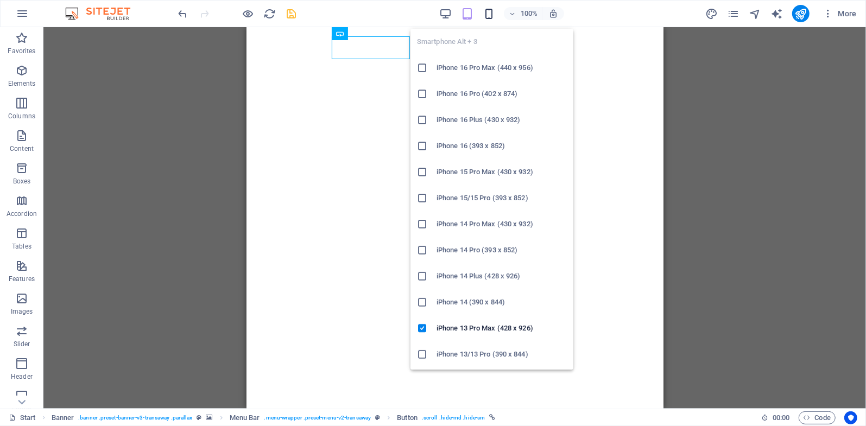
click at [490, 12] on icon "button" at bounding box center [489, 14] width 12 height 12
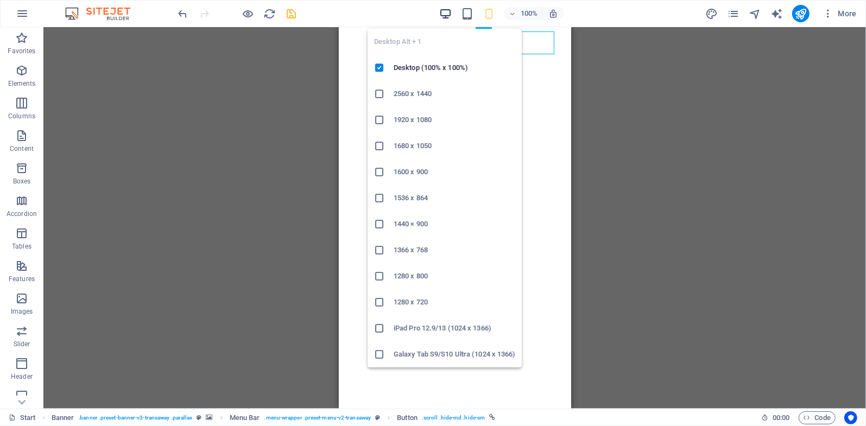
click at [442, 12] on icon "button" at bounding box center [445, 14] width 12 height 12
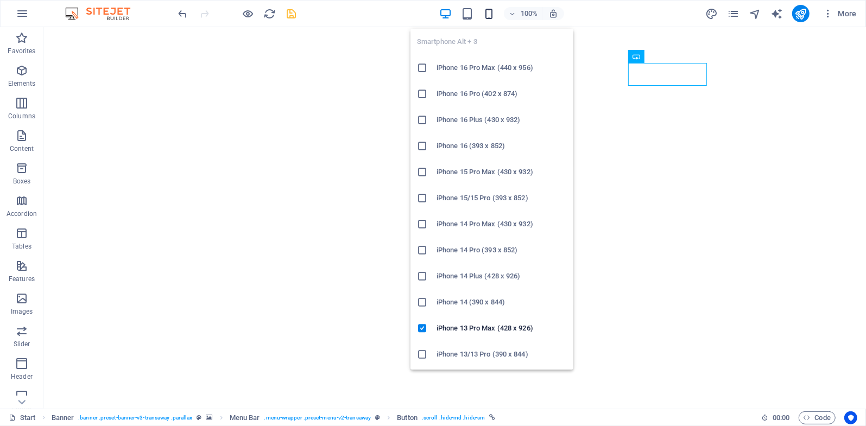
click at [492, 15] on icon "button" at bounding box center [489, 14] width 12 height 12
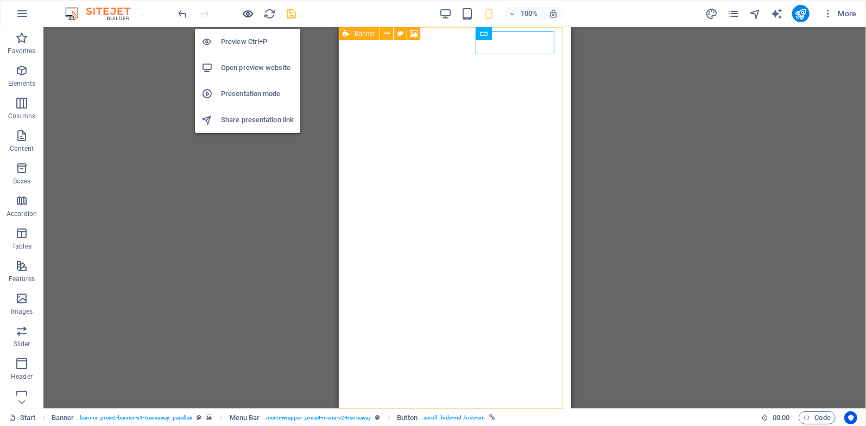
click at [248, 14] on icon "button" at bounding box center [248, 14] width 12 height 12
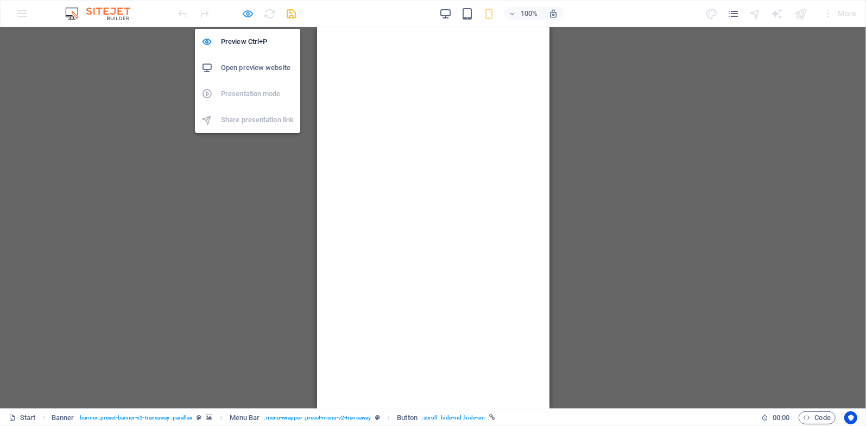
click at [248, 13] on icon "button" at bounding box center [248, 14] width 12 height 12
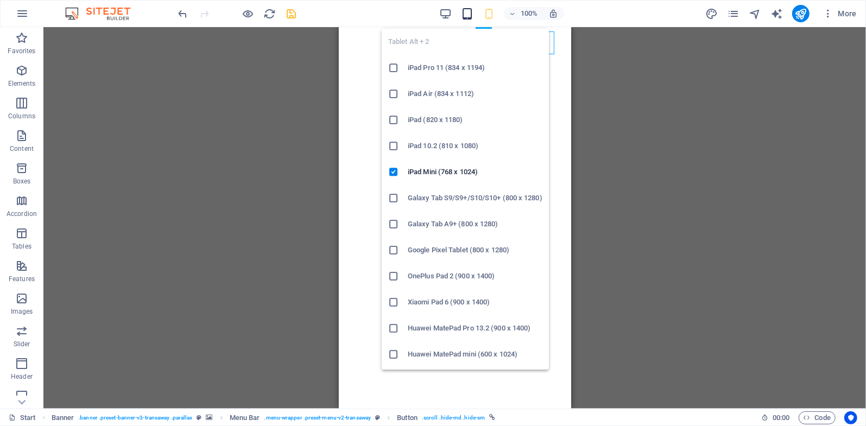
click at [472, 11] on icon "button" at bounding box center [467, 14] width 12 height 12
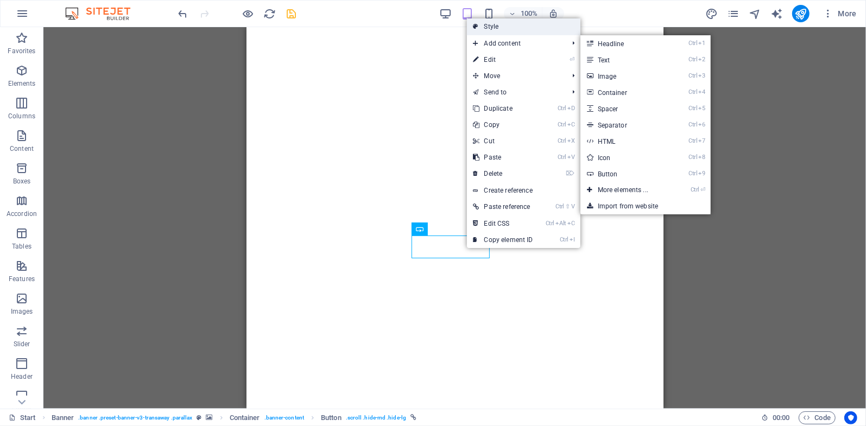
click at [499, 24] on link "Style" at bounding box center [523, 26] width 113 height 16
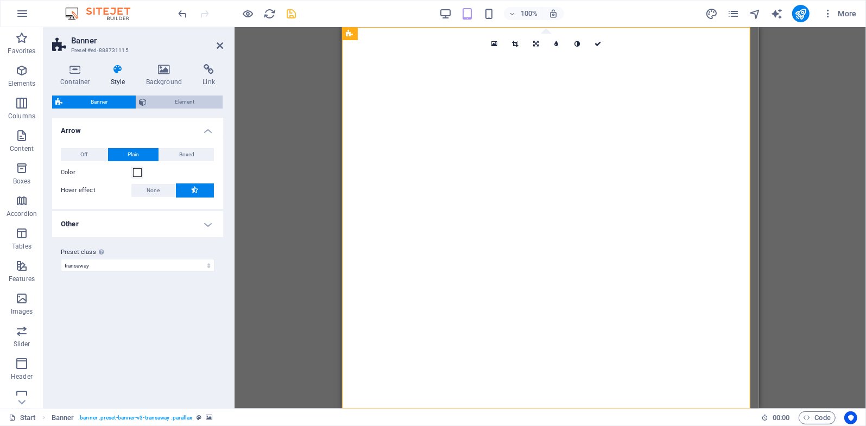
click at [161, 104] on span "Element" at bounding box center [184, 102] width 69 height 13
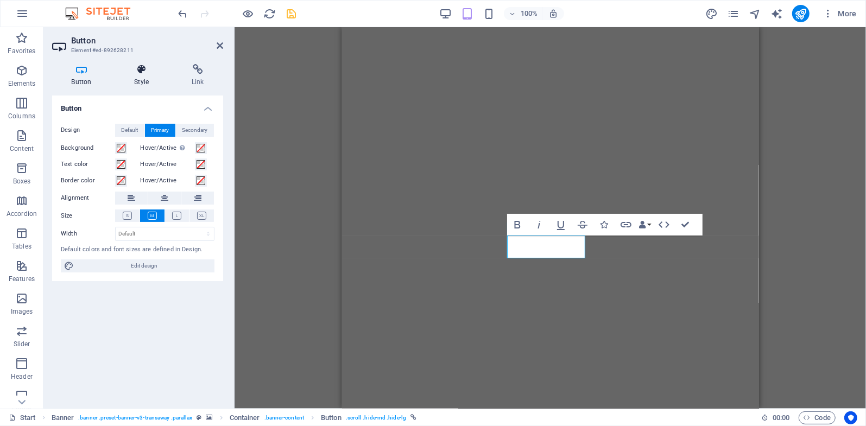
click at [131, 75] on h4 "Style" at bounding box center [144, 75] width 58 height 23
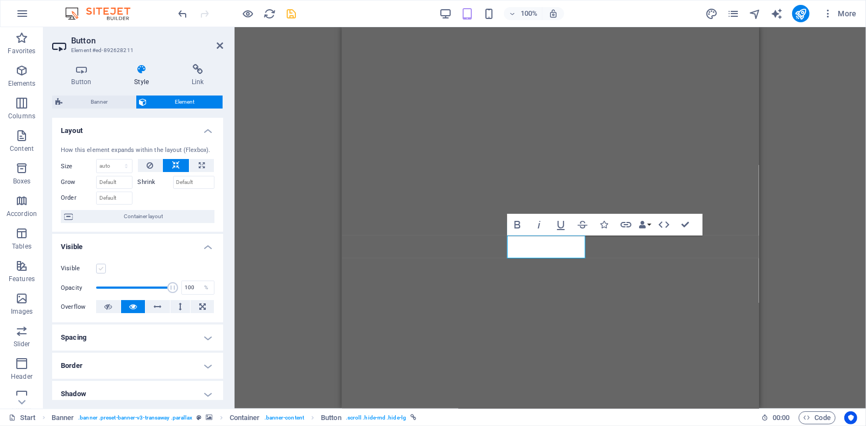
click at [99, 271] on label at bounding box center [101, 269] width 10 height 10
click at [0, 0] on input "Visible" at bounding box center [0, 0] width 0 height 0
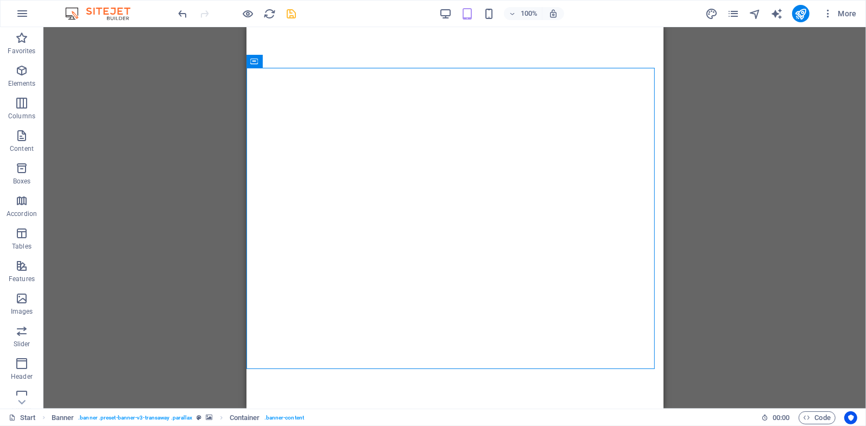
click at [743, 195] on div "H3 Banner Container Banner Menu Bar Button H6 Container Preset Container Contai…" at bounding box center [454, 218] width 823 height 382
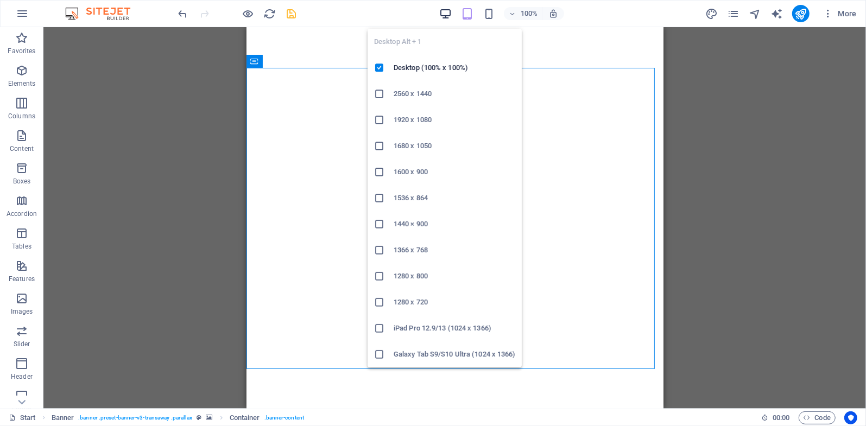
click at [443, 17] on icon "button" at bounding box center [445, 14] width 12 height 12
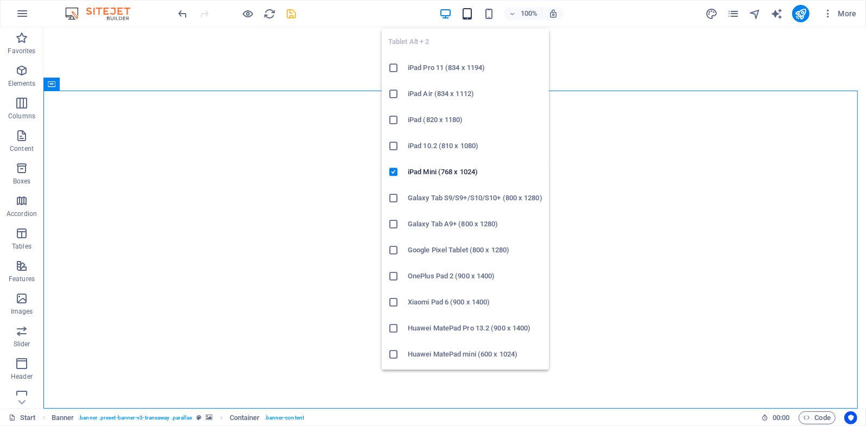
drag, startPoint x: 465, startPoint y: 15, endPoint x: 318, endPoint y: 191, distance: 230.1
click at [465, 15] on icon "button" at bounding box center [467, 14] width 12 height 12
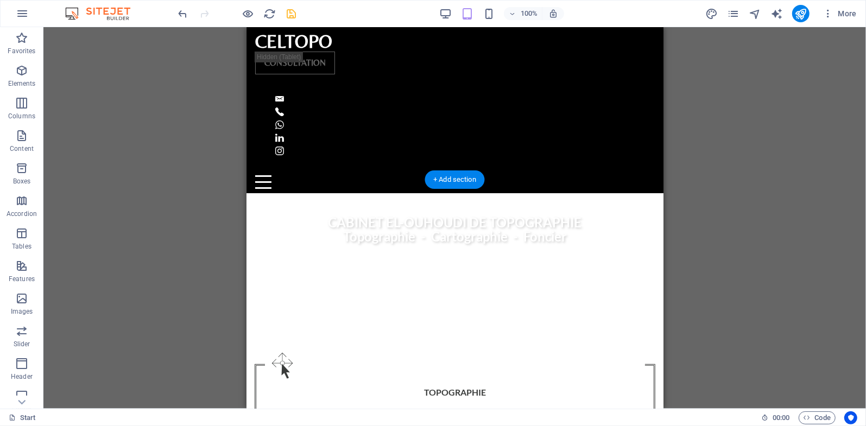
scroll to position [507, 0]
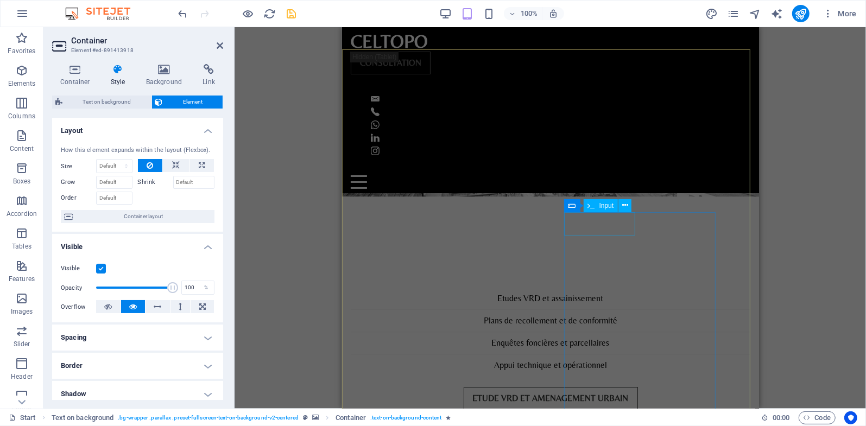
scroll to position [2616, 0]
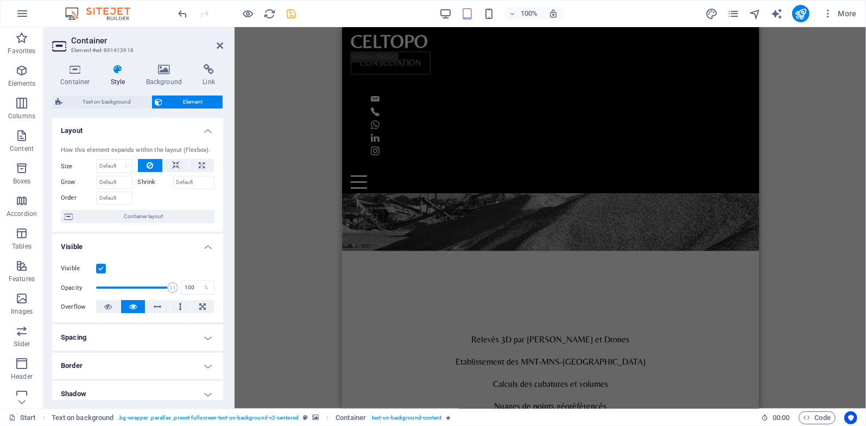
click at [811, 178] on div "Drag here to replace the existing content. Press “Ctrl” if you want to create a…" at bounding box center [550, 218] width 631 height 382
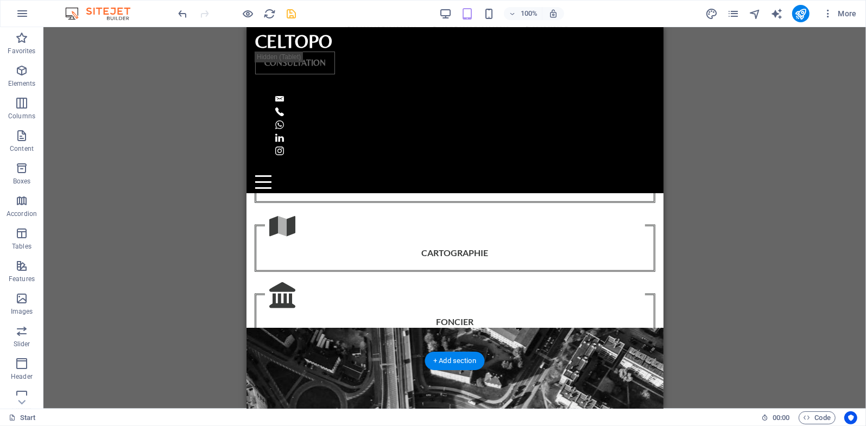
scroll to position [462, 0]
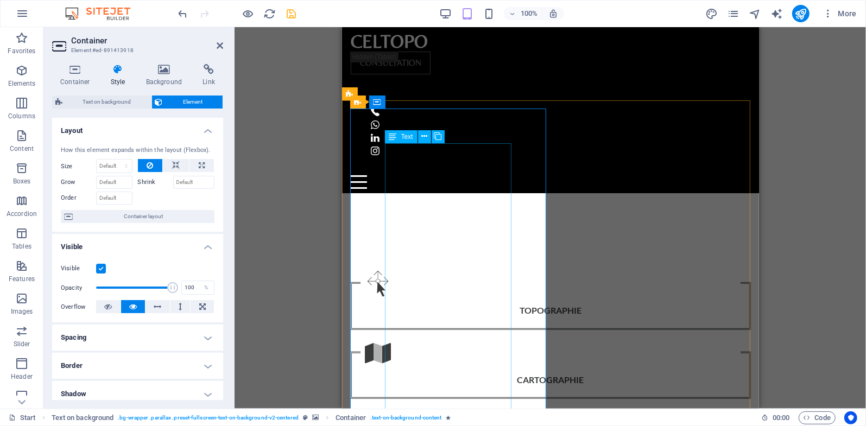
click at [127, 166] on select "Default auto px % 1/1 1/2 1/3 1/4 1/5 1/6 1/7 1/8 1/9 1/10" at bounding box center [114, 166] width 35 height 13
select select "%"
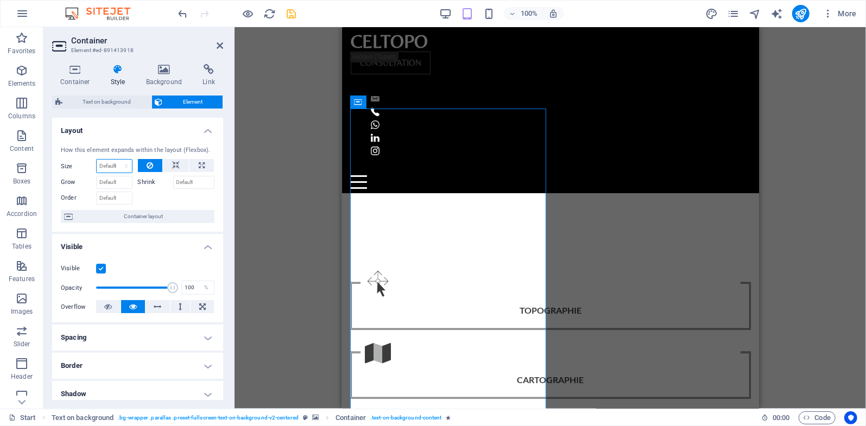
click at [116, 160] on select "Default auto px % 1/1 1/2 1/3 1/4 1/5 1/6 1/7 1/8 1/9 1/10" at bounding box center [114, 166] width 35 height 13
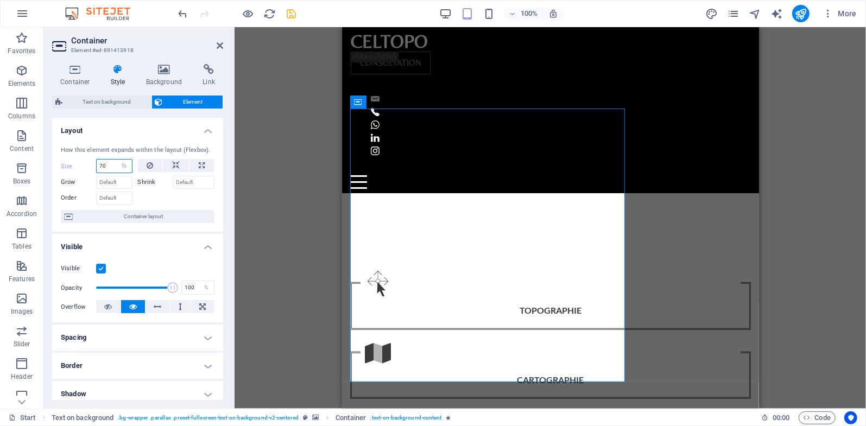
drag, startPoint x: 113, startPoint y: 165, endPoint x: 88, endPoint y: 165, distance: 25.0
click at [88, 165] on div "Size 70 Default auto px % 1/1 1/2 1/3 1/4 1/5 1/6 1/7 1/8 1/9 1/10" at bounding box center [97, 166] width 72 height 14
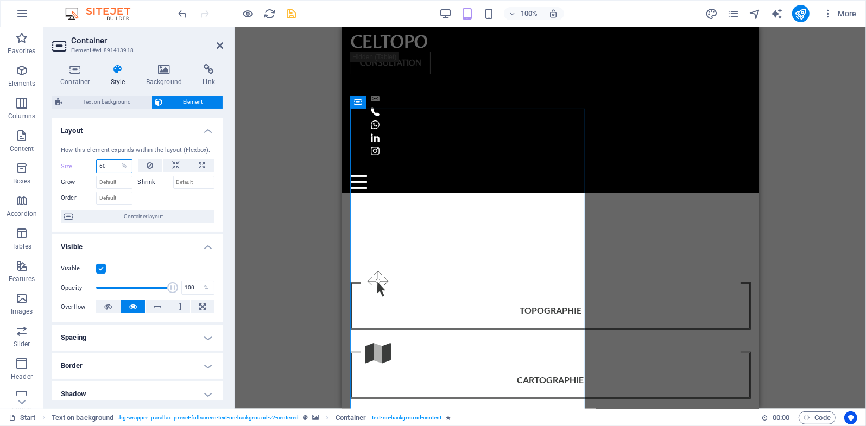
click at [110, 166] on input "60" at bounding box center [114, 166] width 35 height 13
type input "65"
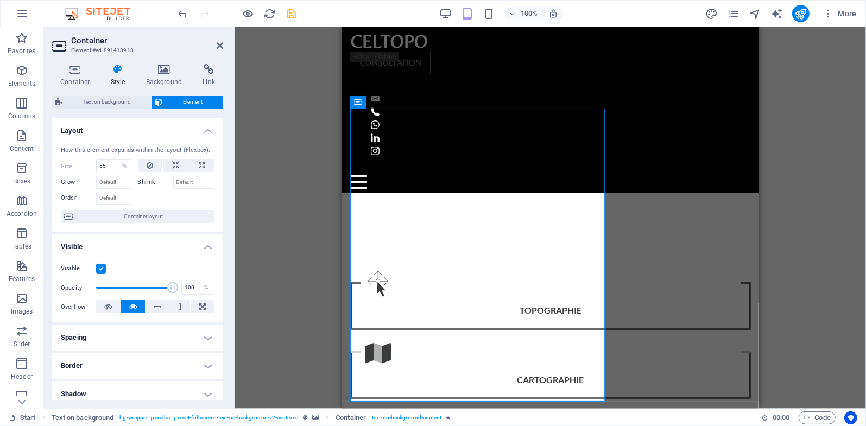
click at [275, 155] on div "Drag here to replace the existing content. Press “Ctrl” if you want to create a…" at bounding box center [550, 218] width 631 height 382
click at [219, 43] on icon at bounding box center [220, 45] width 7 height 9
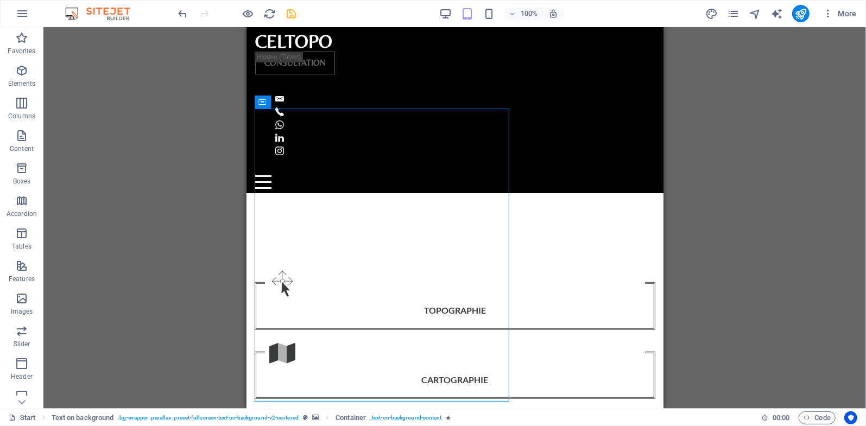
click at [701, 233] on div "Drag here to replace the existing content. Press “Ctrl” if you want to create a…" at bounding box center [454, 218] width 823 height 382
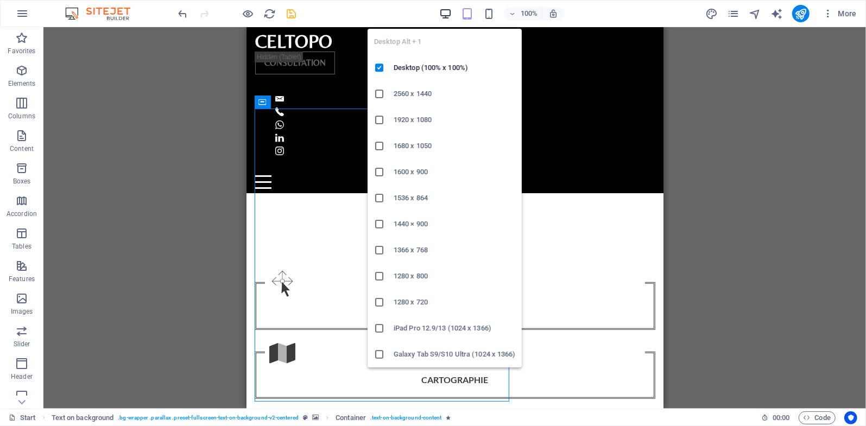
click at [444, 14] on icon "button" at bounding box center [445, 14] width 12 height 12
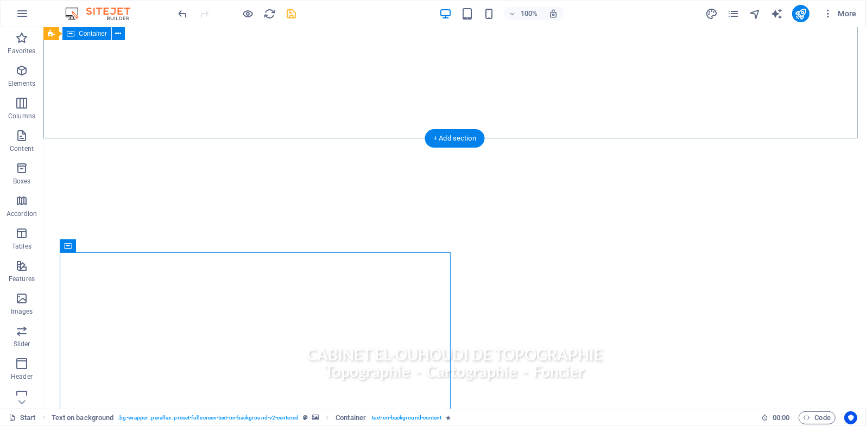
scroll to position [397, 0]
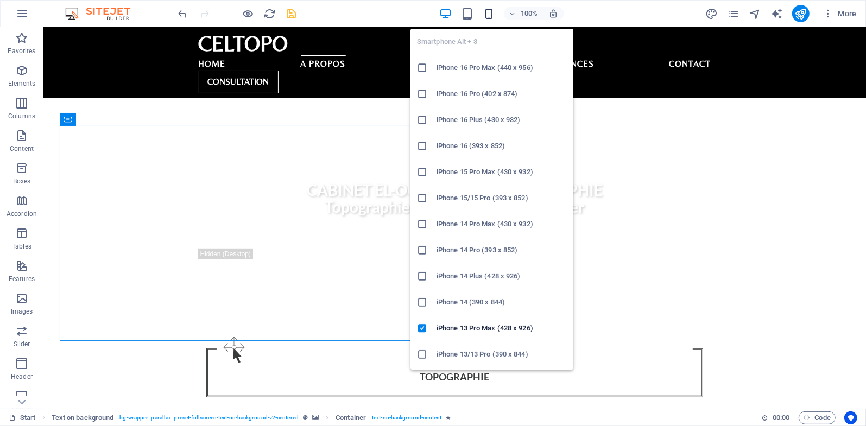
click at [489, 12] on icon "button" at bounding box center [489, 14] width 12 height 12
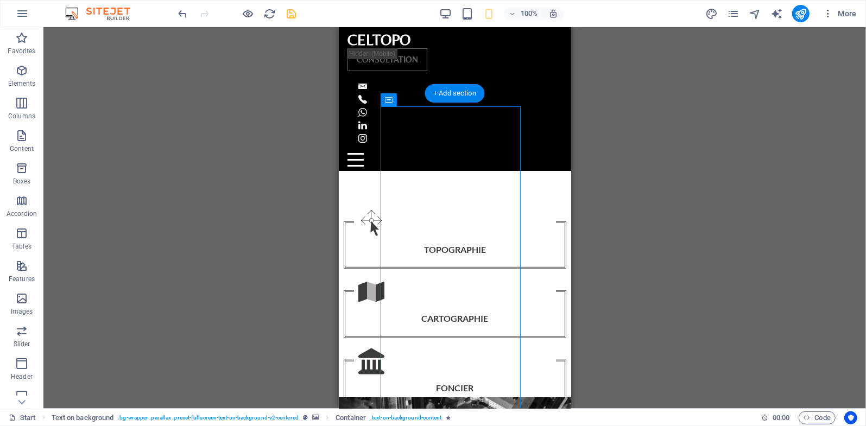
scroll to position [385, 0]
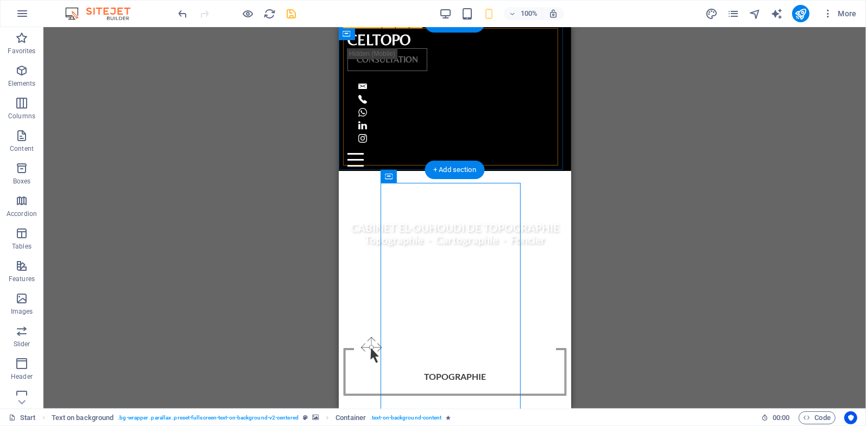
click at [537, 331] on div "TOPOGRAPHIE .fa-secondary{opacity:.4} CARTOGRAPHIE FONCIER" at bounding box center [454, 433] width 223 height 204
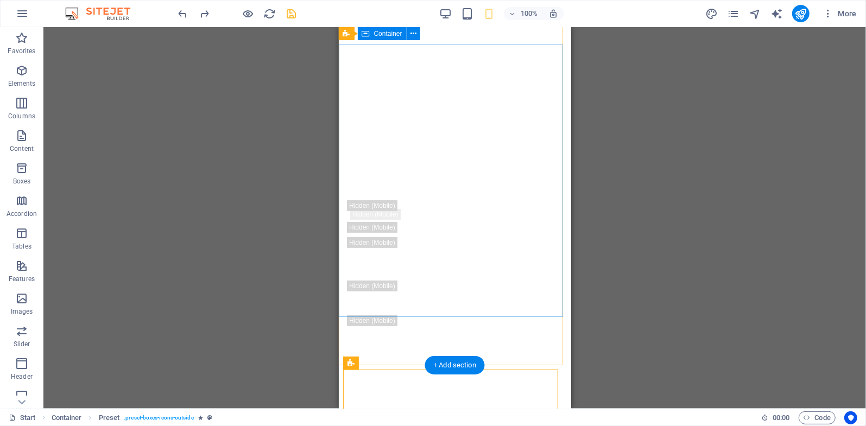
scroll to position [35, 0]
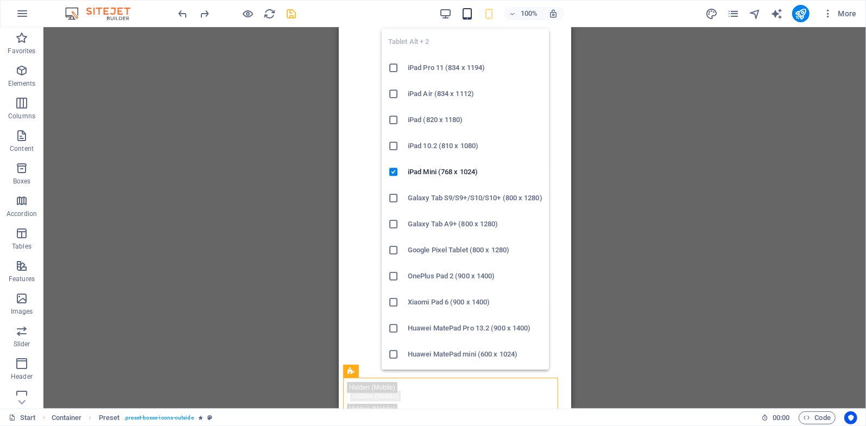
click at [469, 13] on icon "button" at bounding box center [467, 14] width 12 height 12
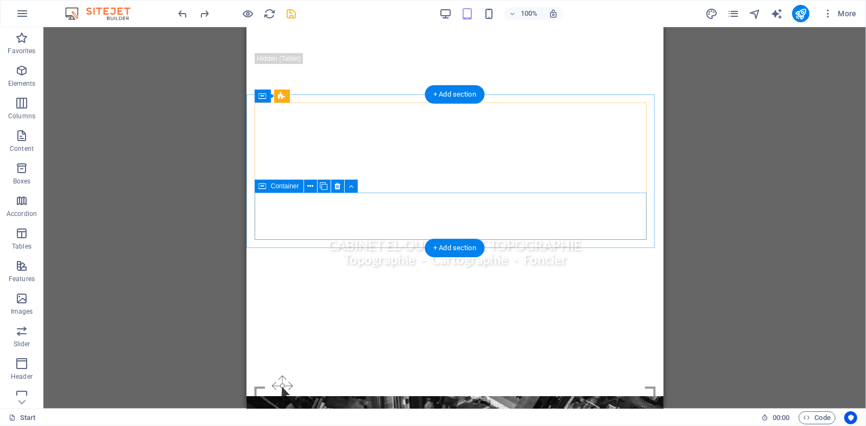
scroll to position [507, 0]
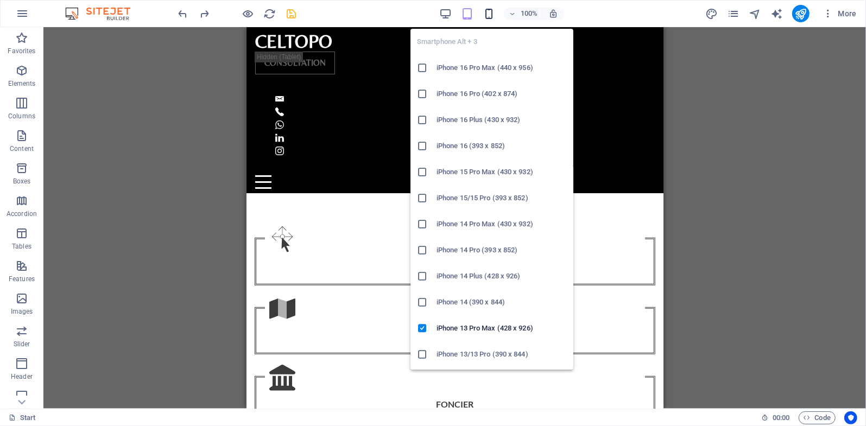
click at [486, 14] on icon "button" at bounding box center [489, 14] width 12 height 12
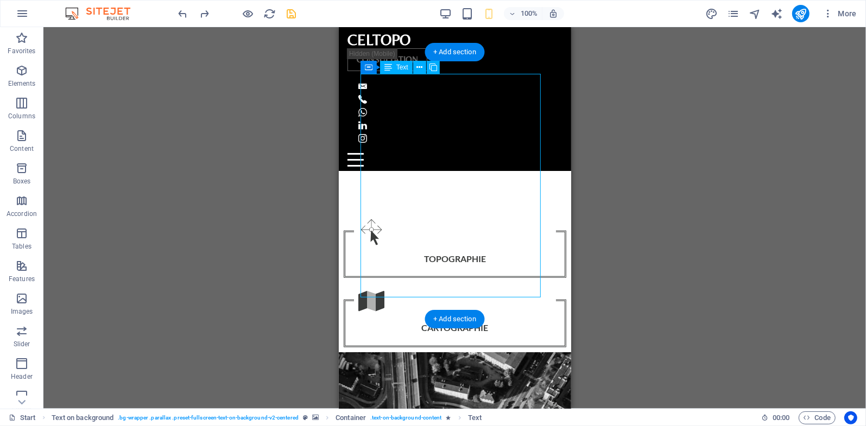
scroll to position [376, 0]
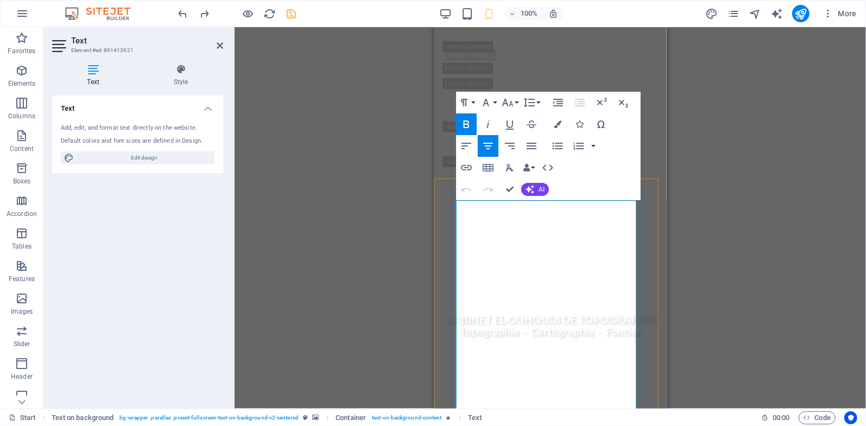
click at [534, 146] on icon "button" at bounding box center [532, 146] width 10 height 7
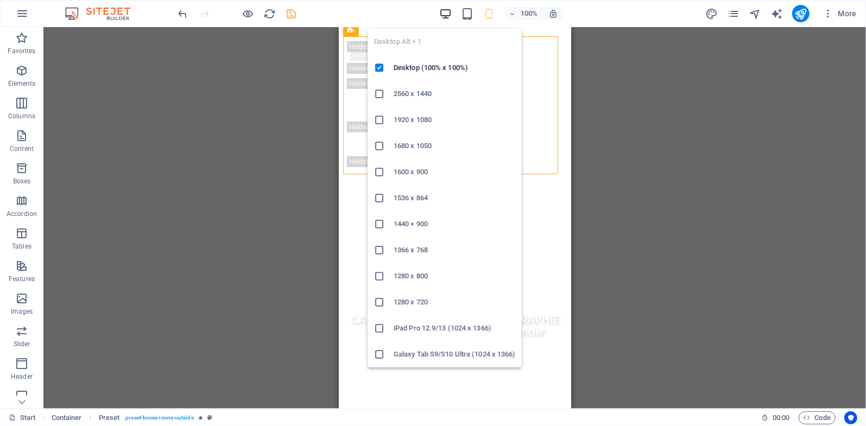
drag, startPoint x: 450, startPoint y: 18, endPoint x: 129, endPoint y: 228, distance: 384.0
click at [450, 18] on icon "button" at bounding box center [445, 14] width 12 height 12
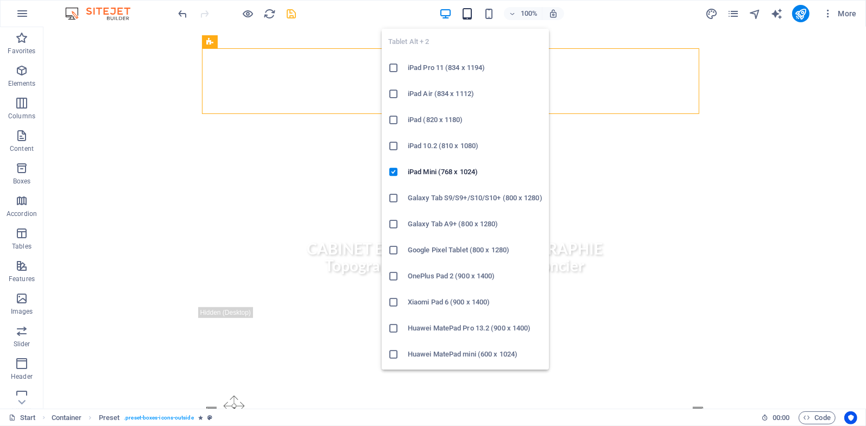
click at [470, 9] on icon "button" at bounding box center [467, 14] width 12 height 12
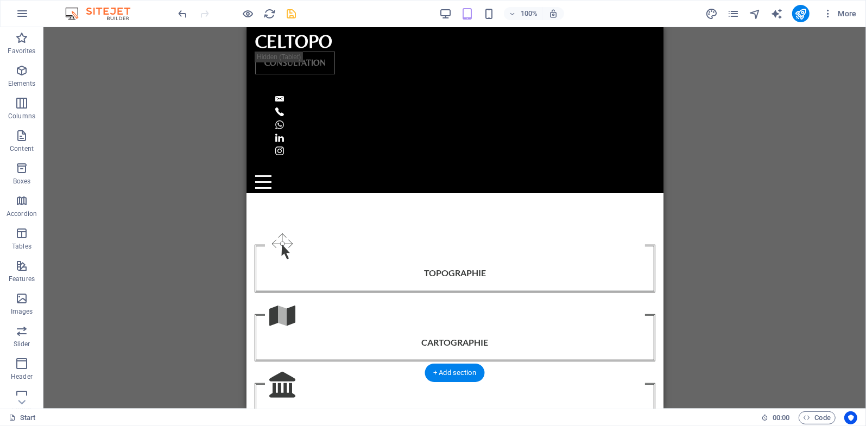
scroll to position [0, 0]
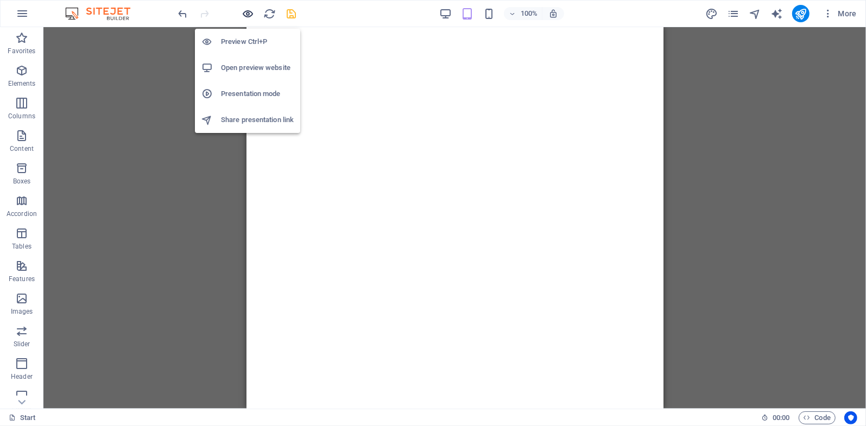
click at [244, 17] on icon "button" at bounding box center [248, 14] width 12 height 12
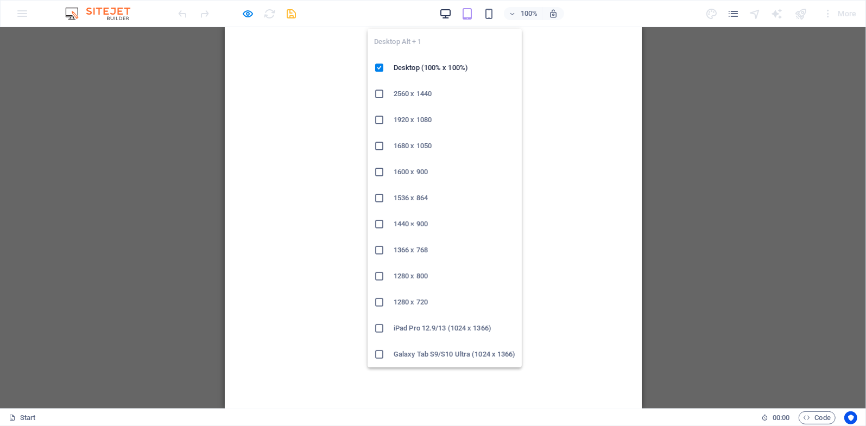
click at [442, 14] on icon "button" at bounding box center [445, 14] width 12 height 12
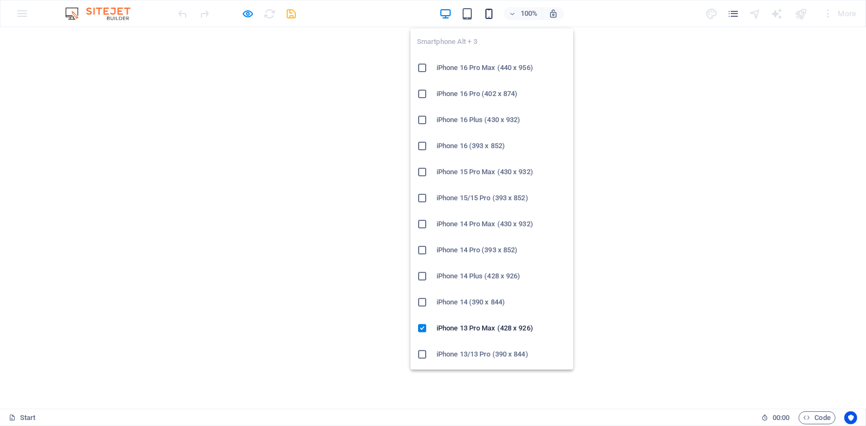
click at [486, 12] on icon "button" at bounding box center [489, 14] width 12 height 12
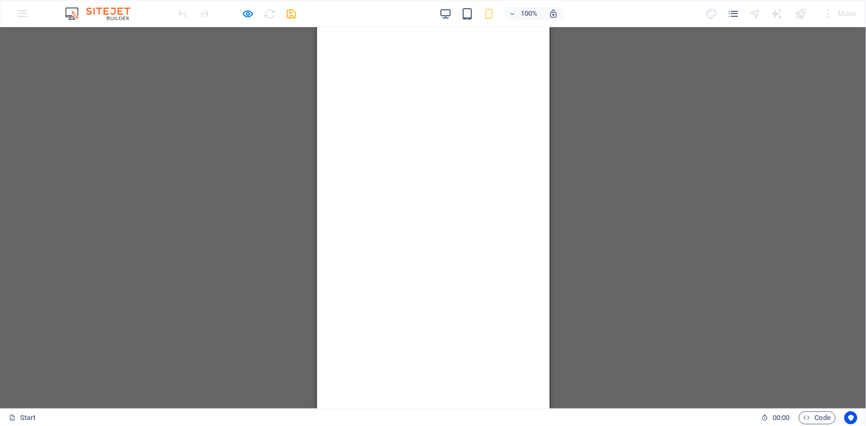
click at [243, 12] on icon "button" at bounding box center [248, 14] width 12 height 12
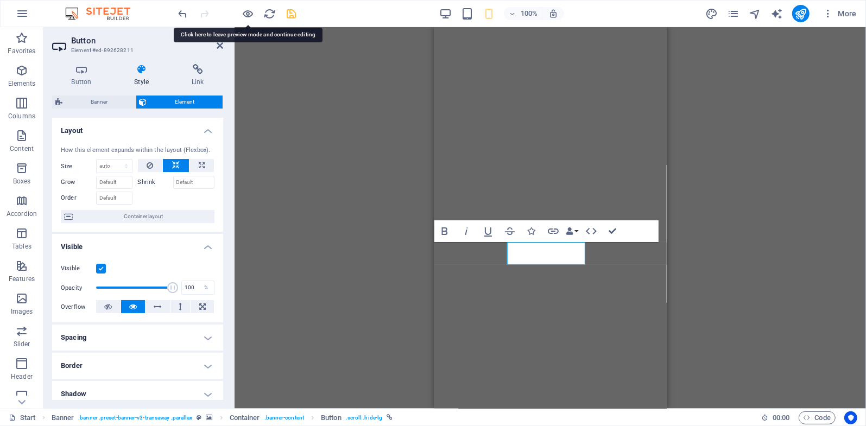
scroll to position [176, 0]
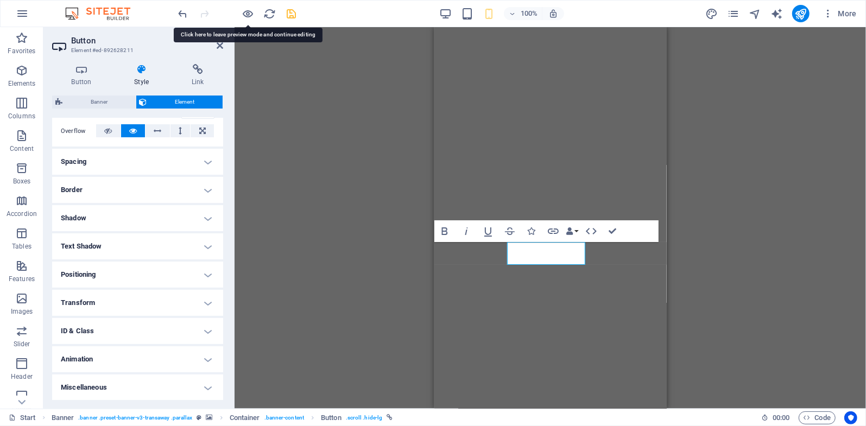
click at [125, 355] on h4 "Animation" at bounding box center [137, 359] width 171 height 26
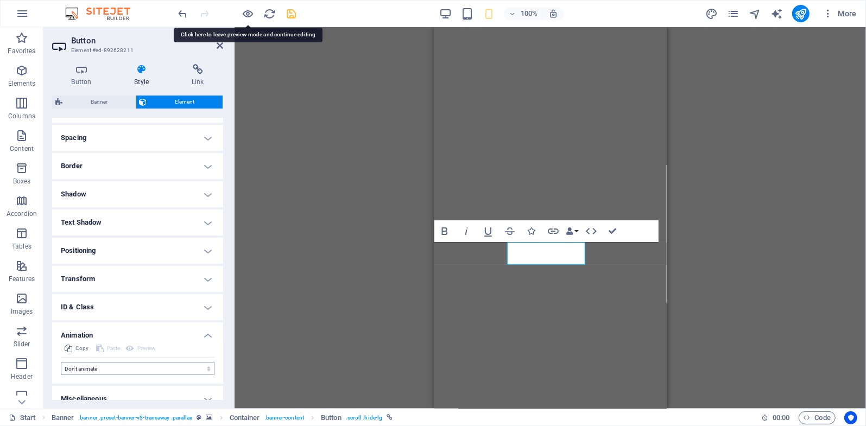
scroll to position [211, 0]
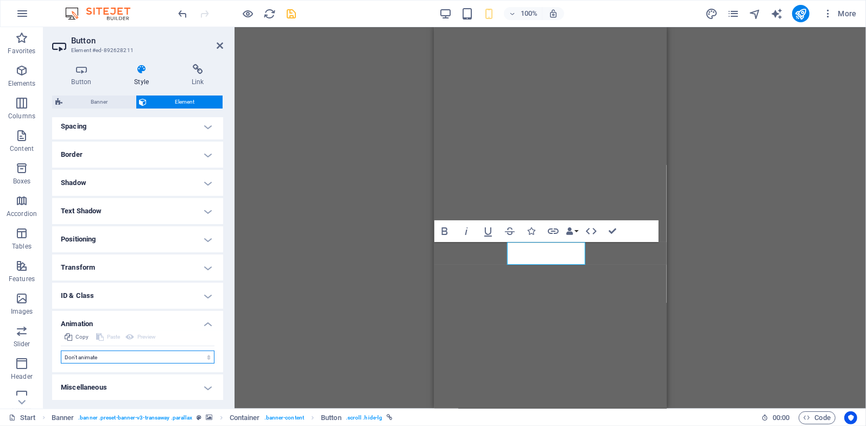
click at [104, 353] on select "Don't animate Show / Hide Slide up/down Zoom in/out Slide left to right Slide r…" at bounding box center [138, 357] width 154 height 13
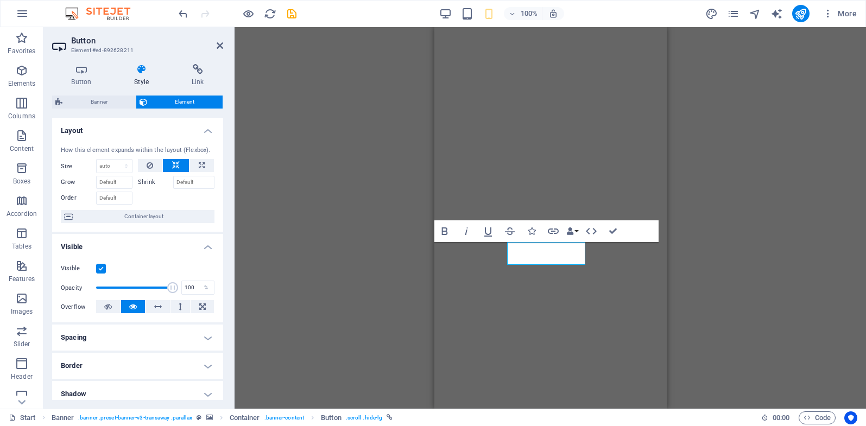
select select "s"
select select "fade"
select select "scroll"
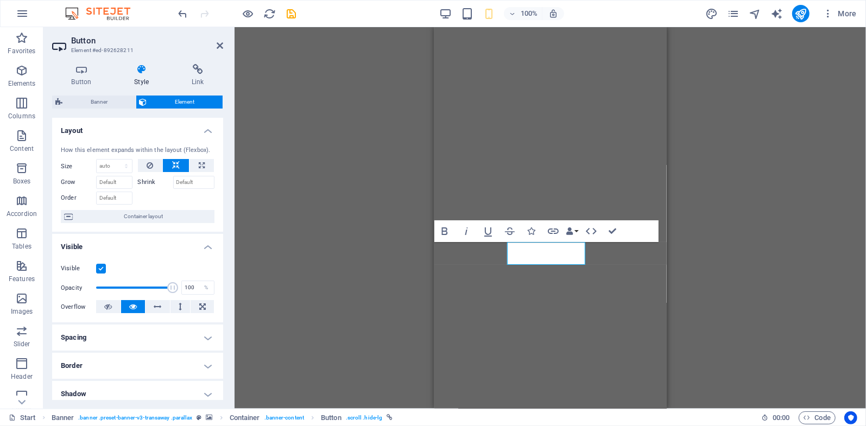
scroll to position [211, 0]
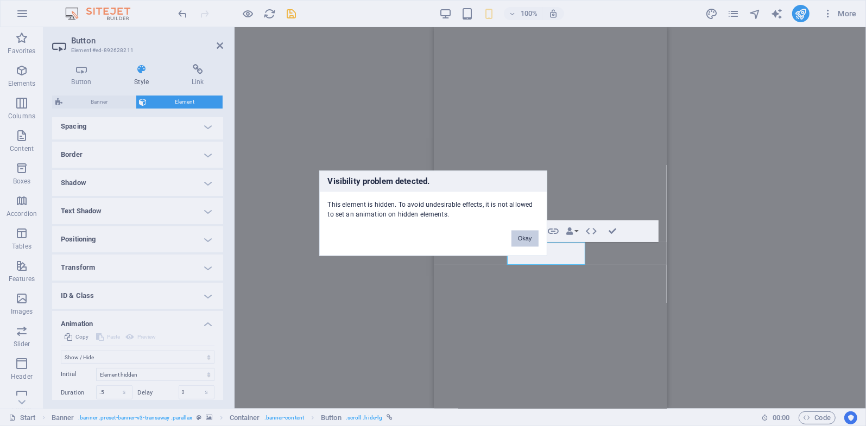
click at [526, 238] on button "Okay" at bounding box center [524, 238] width 27 height 16
select select "none"
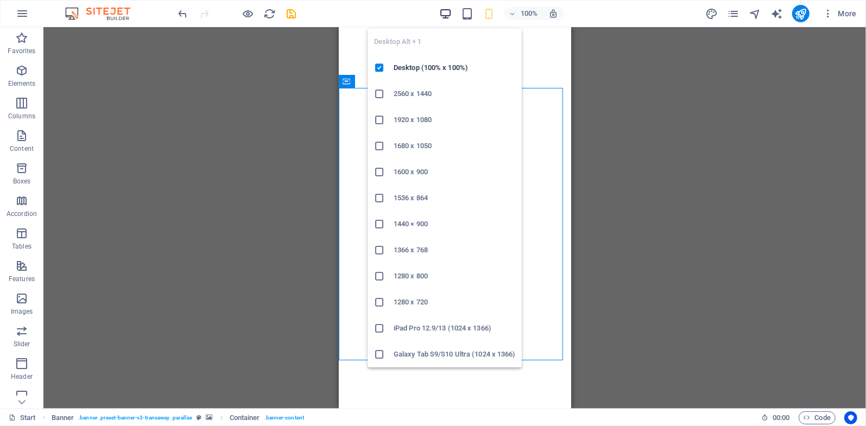
click at [445, 12] on icon "button" at bounding box center [445, 14] width 12 height 12
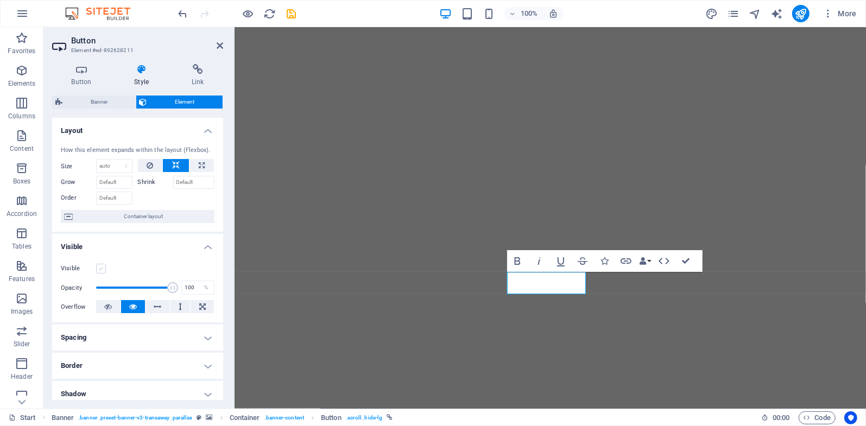
click at [100, 269] on label at bounding box center [101, 269] width 10 height 10
click at [0, 0] on input "Visible" at bounding box center [0, 0] width 0 height 0
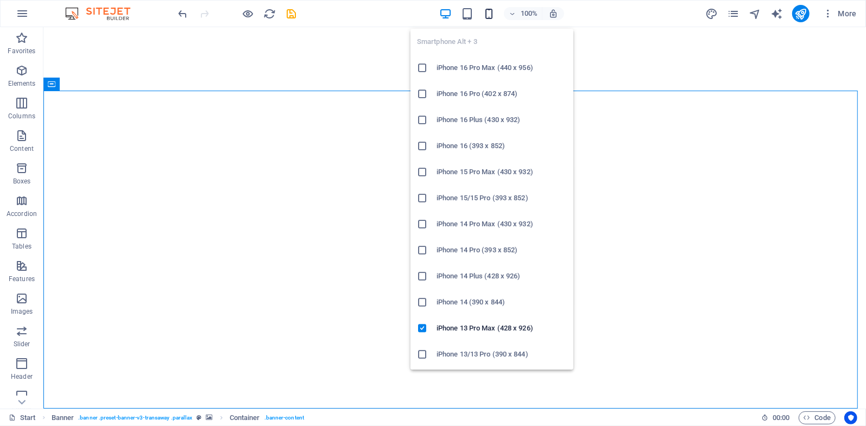
click at [487, 15] on icon "button" at bounding box center [489, 14] width 12 height 12
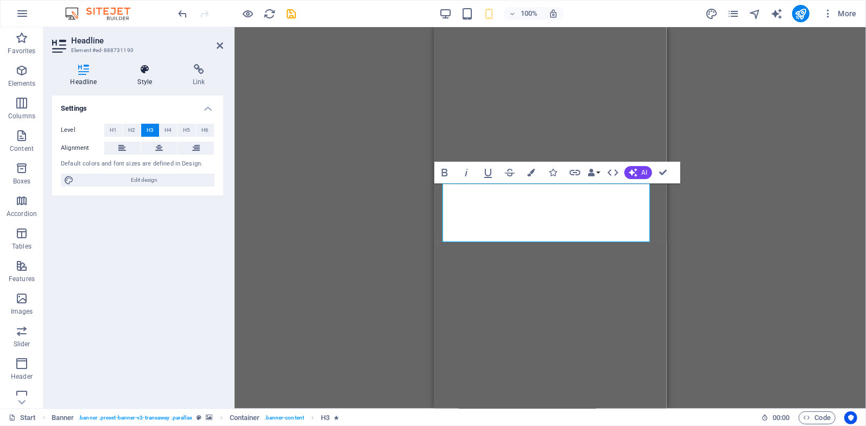
click at [151, 64] on icon at bounding box center [144, 69] width 51 height 11
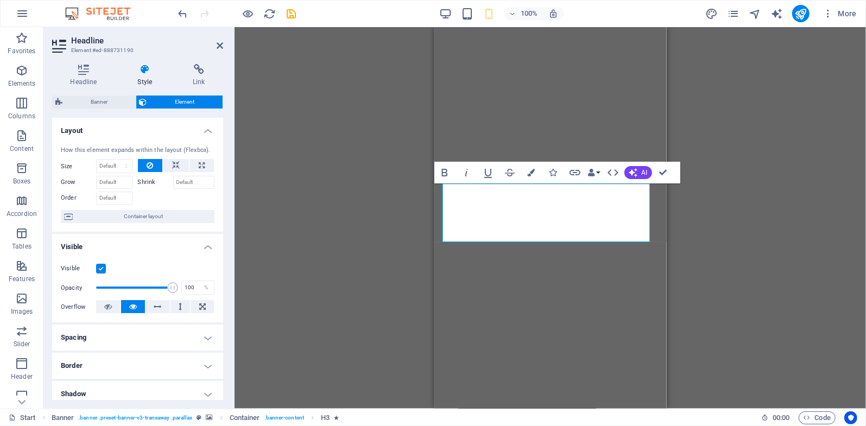
scroll to position [176, 0]
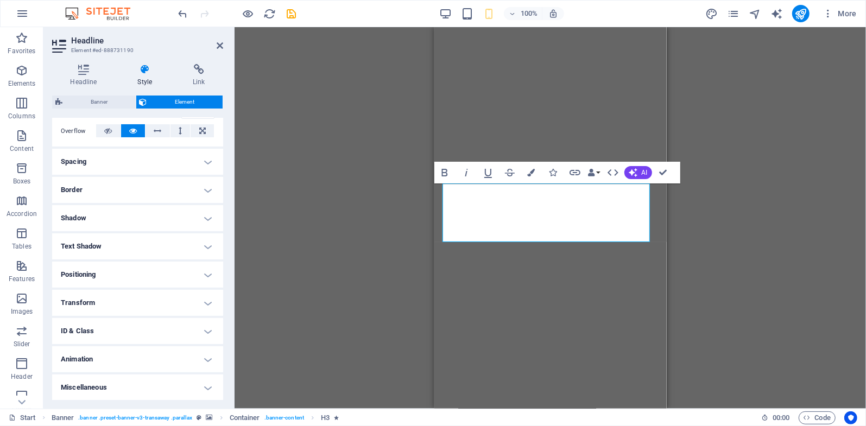
click at [124, 356] on h4 "Animation" at bounding box center [137, 359] width 171 height 26
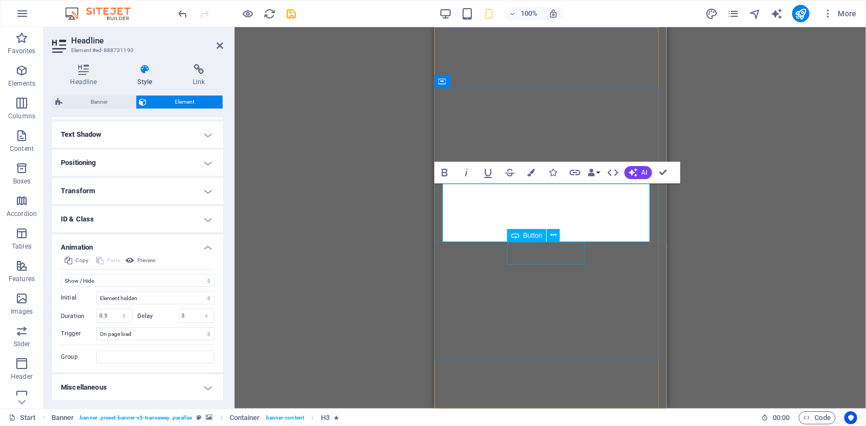
select select "s"
select select "scroll"
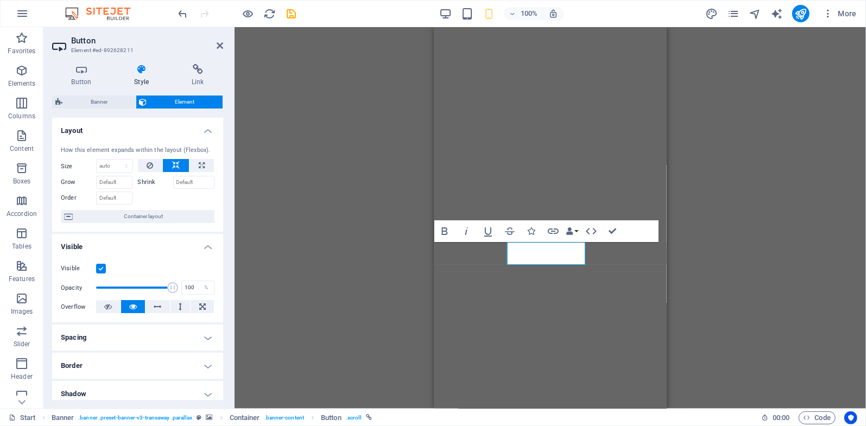
scroll to position [211, 0]
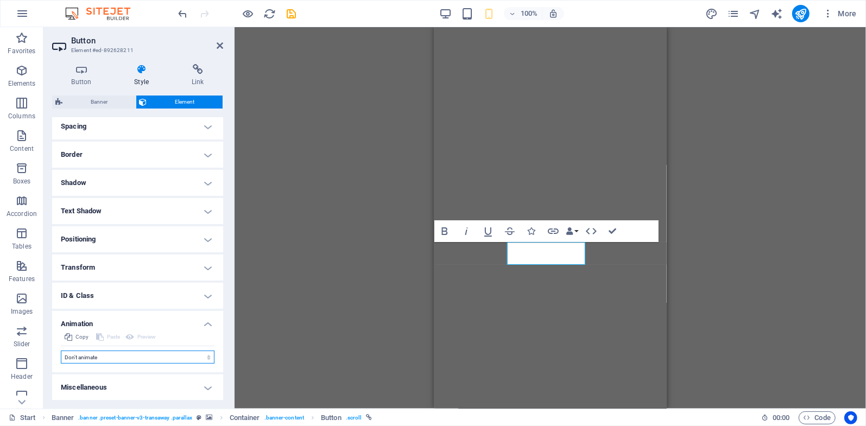
click at [99, 356] on select "Don't animate Show / Hide Slide up/down Zoom in/out Slide left to right Slide r…" at bounding box center [138, 357] width 154 height 13
select select "fade"
click at [61, 351] on select "Don't animate Show / Hide Slide up/down Zoom in/out Slide left to right Slide r…" at bounding box center [138, 357] width 154 height 13
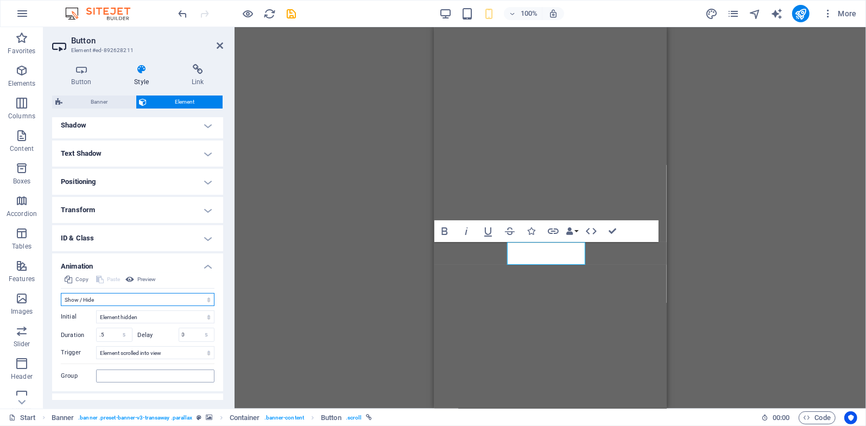
scroll to position [288, 0]
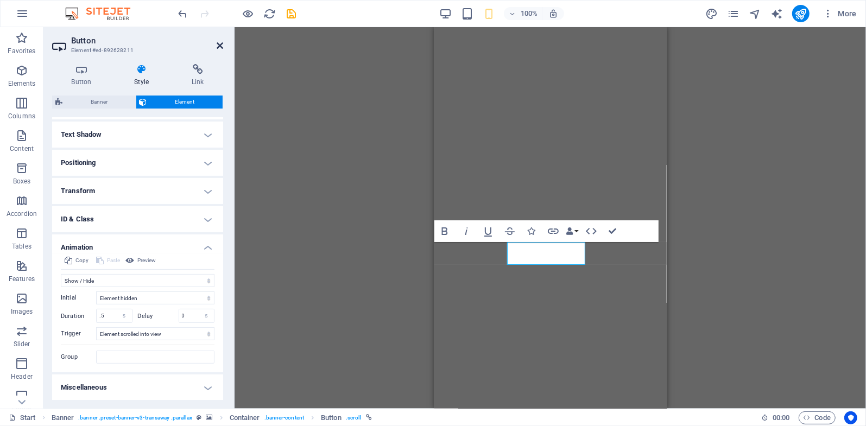
click at [223, 45] on icon at bounding box center [220, 45] width 7 height 9
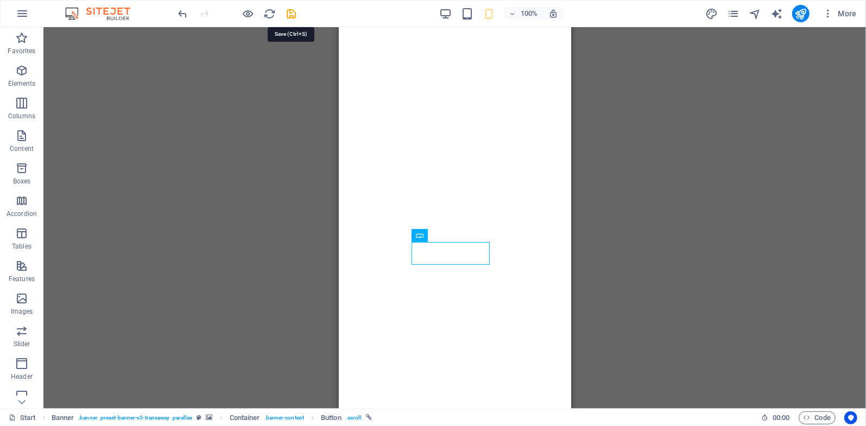
click at [293, 14] on icon "save" at bounding box center [292, 14] width 12 height 12
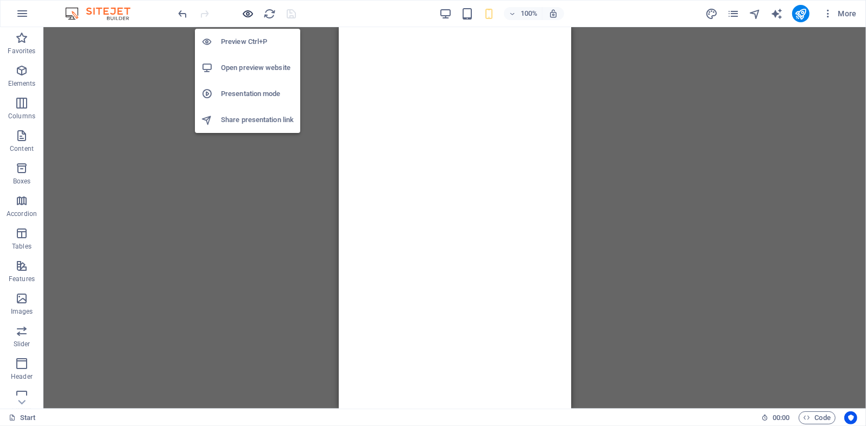
click at [246, 17] on icon "button" at bounding box center [248, 14] width 12 height 12
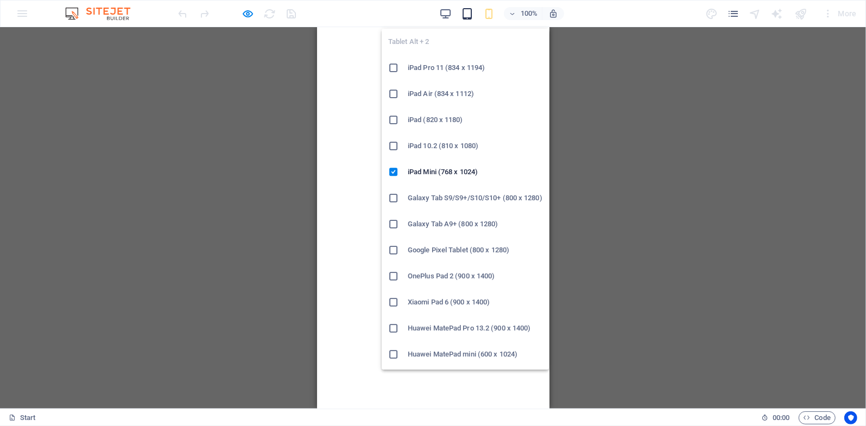
click at [469, 16] on icon "button" at bounding box center [467, 14] width 12 height 12
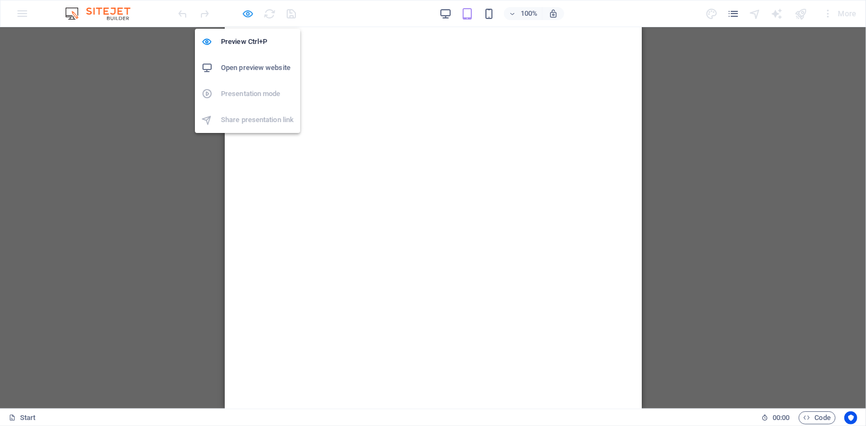
click at [250, 14] on icon "button" at bounding box center [248, 14] width 12 height 12
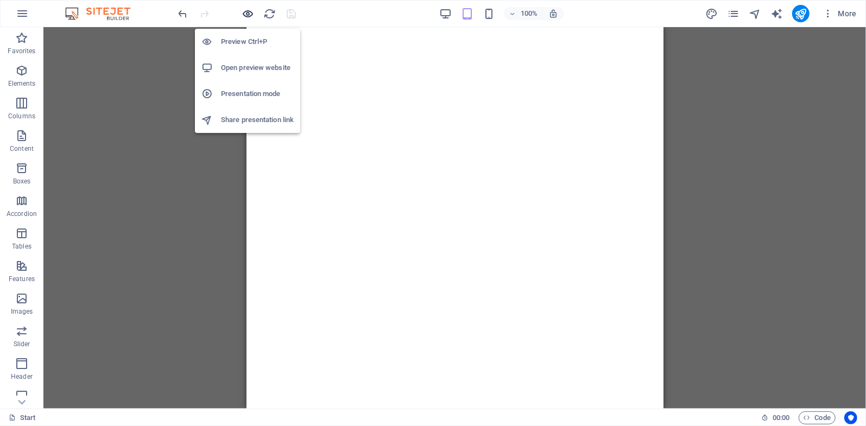
click at [250, 14] on icon "button" at bounding box center [248, 14] width 12 height 12
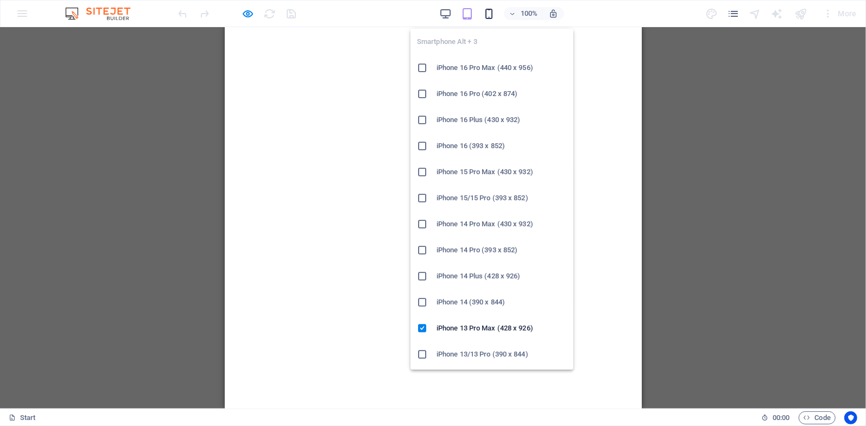
click at [488, 10] on icon "button" at bounding box center [489, 14] width 12 height 12
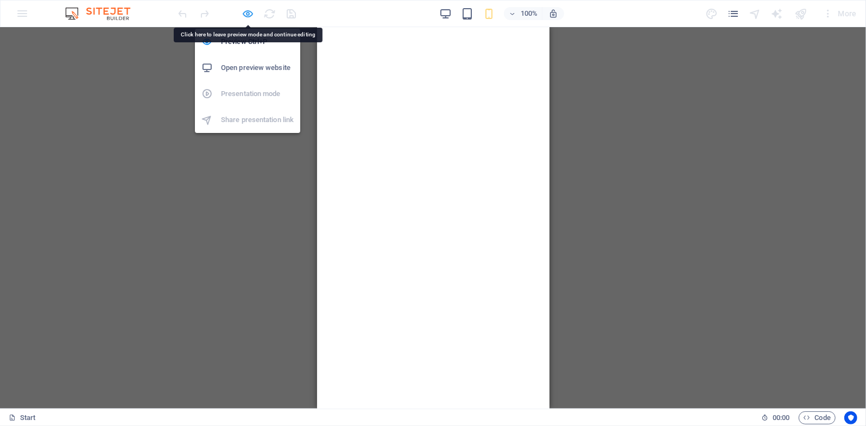
click at [247, 12] on icon "button" at bounding box center [248, 14] width 12 height 12
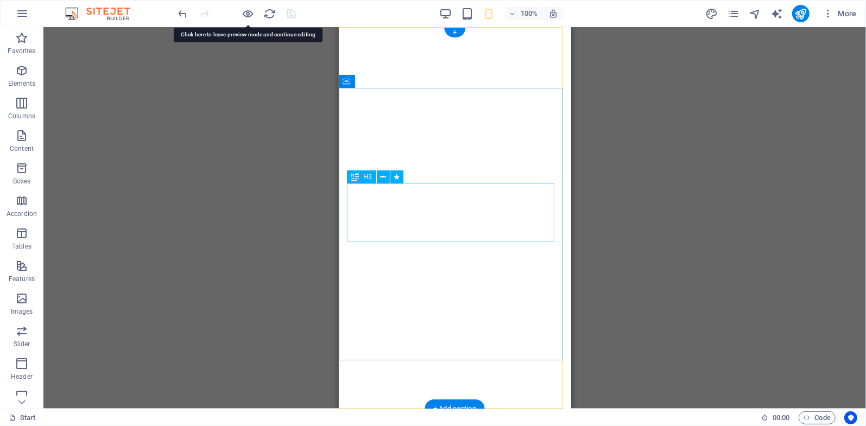
select select "fade"
select select "s"
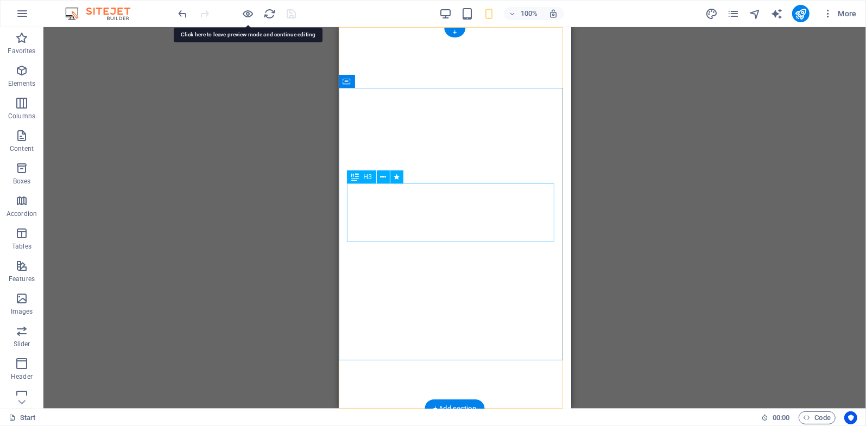
select select "onload"
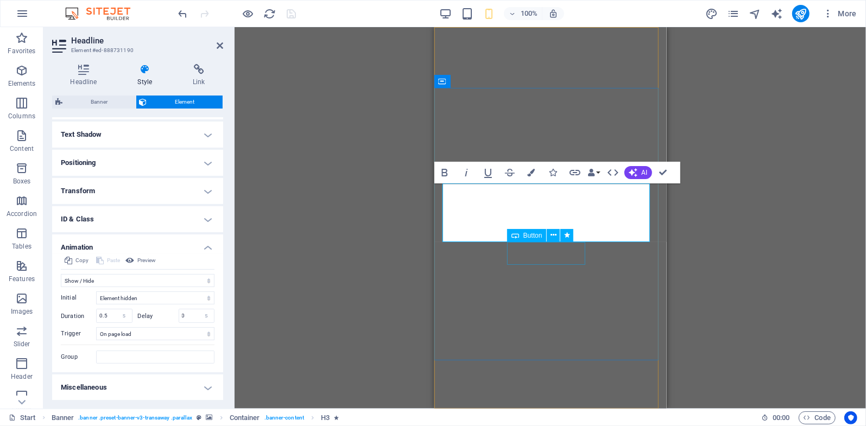
select select "fade"
select select "s"
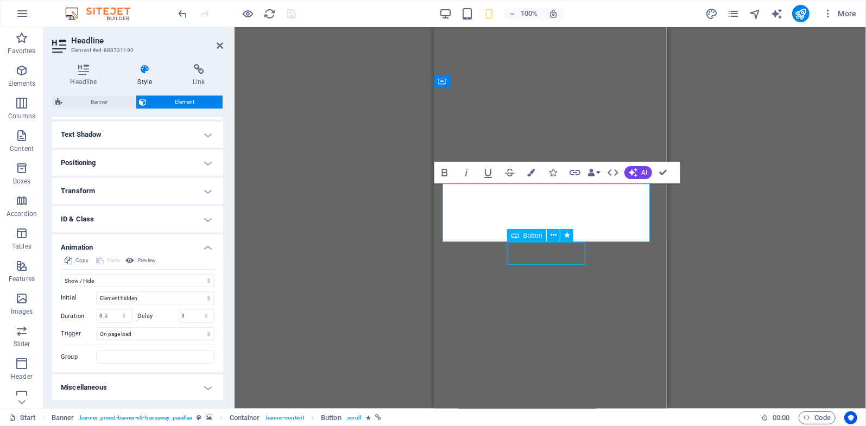
select select "scroll"
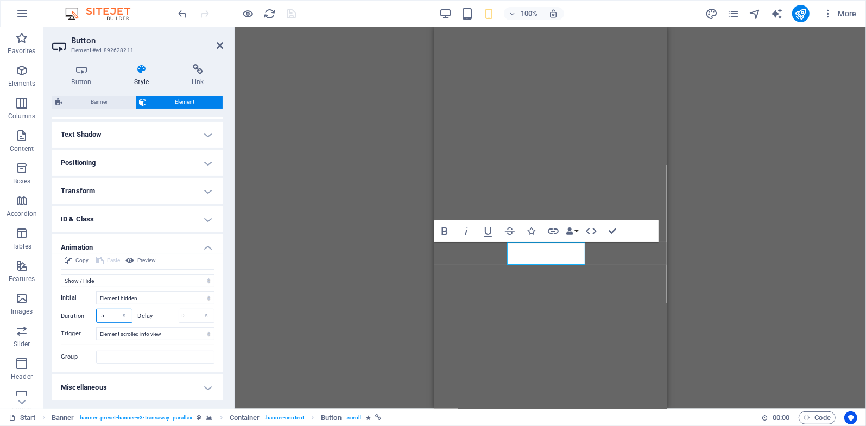
click at [98, 316] on input ".5" at bounding box center [114, 315] width 35 height 13
type input "0.5"
click at [219, 42] on icon at bounding box center [220, 45] width 7 height 9
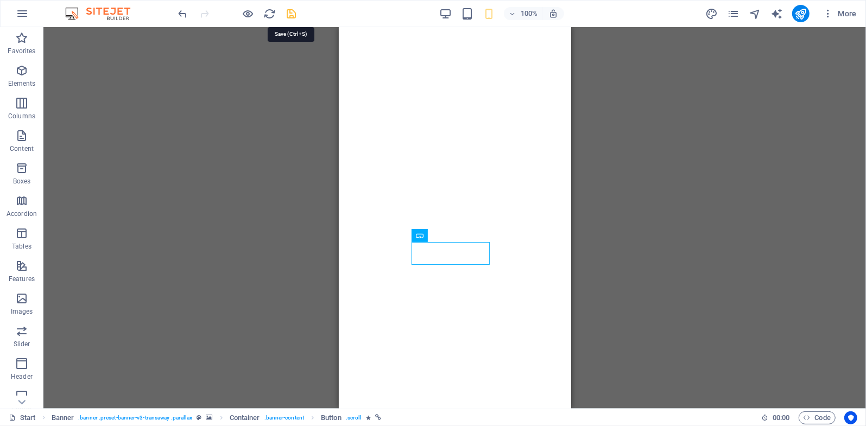
click at [294, 15] on icon "save" at bounding box center [292, 14] width 12 height 12
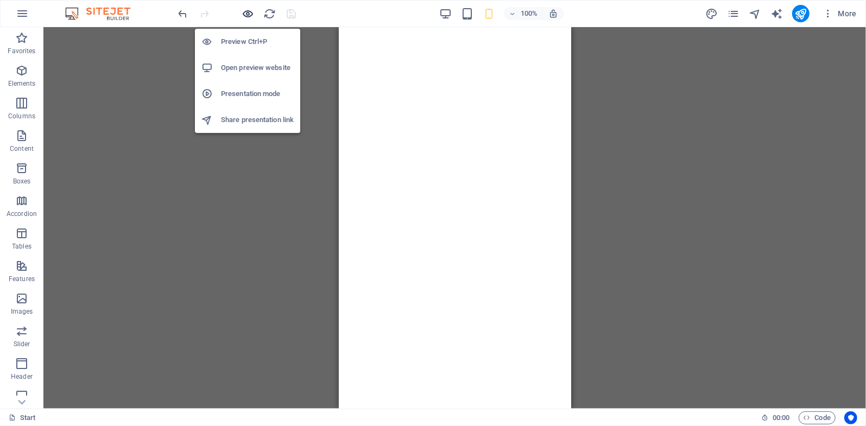
click at [248, 12] on icon "button" at bounding box center [248, 14] width 12 height 12
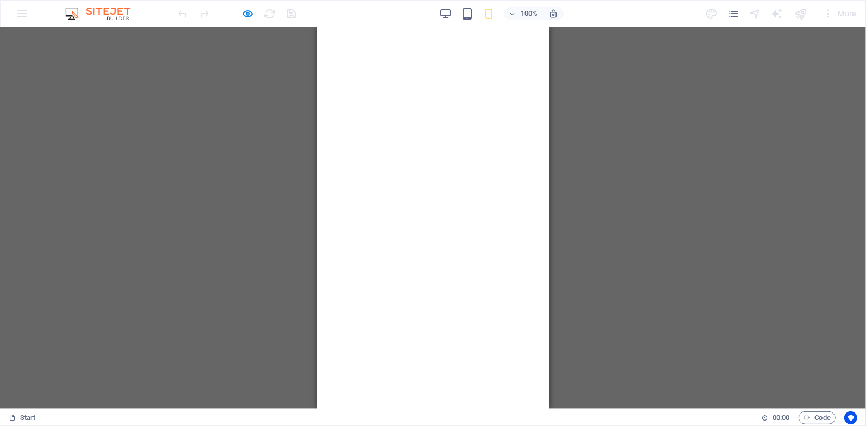
click at [453, 11] on div "100%" at bounding box center [501, 13] width 125 height 17
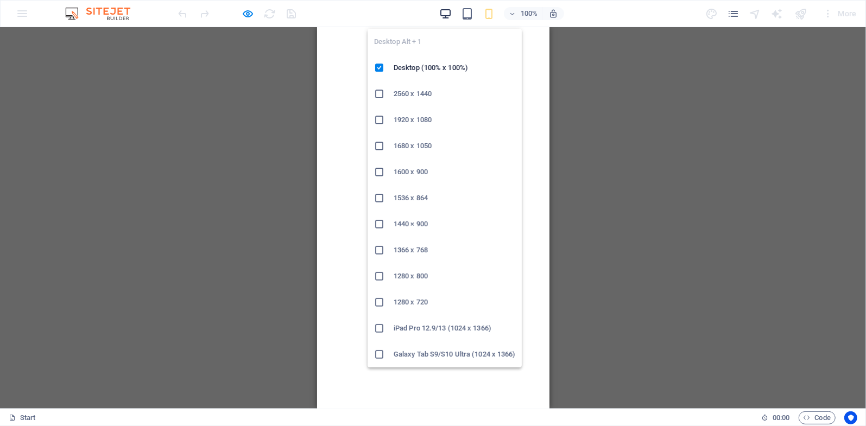
click at [448, 11] on icon "button" at bounding box center [445, 14] width 12 height 12
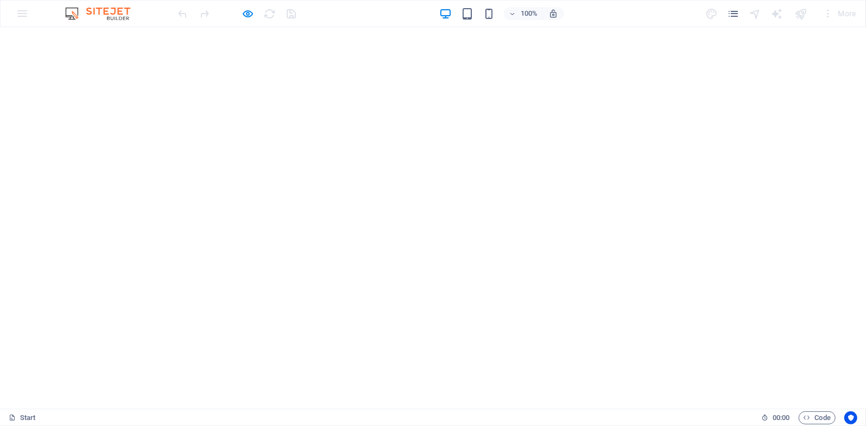
drag, startPoint x: 442, startPoint y: 286, endPoint x: 686, endPoint y: 137, distance: 285.6
drag, startPoint x: 629, startPoint y: 81, endPoint x: 403, endPoint y: 100, distance: 226.7
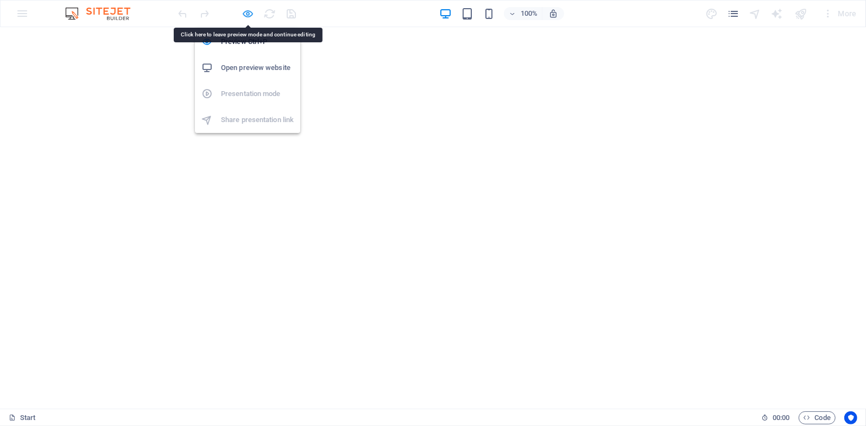
click at [247, 12] on icon "button" at bounding box center [248, 14] width 12 height 12
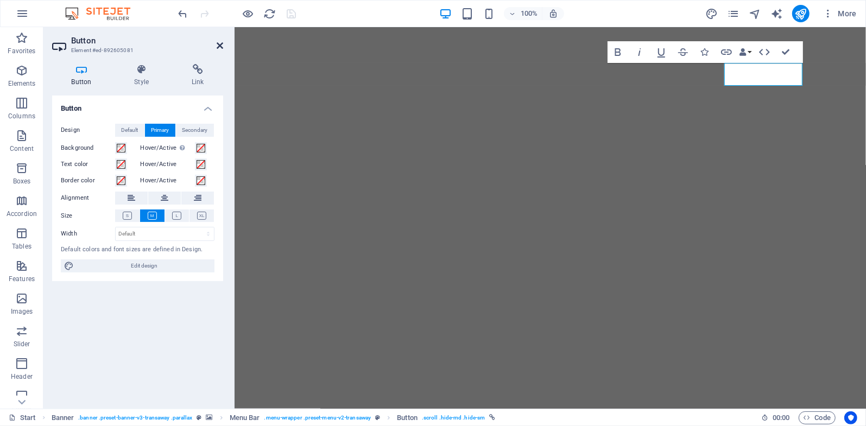
drag, startPoint x: 218, startPoint y: 45, endPoint x: 187, endPoint y: 22, distance: 38.9
click at [218, 45] on icon at bounding box center [220, 45] width 7 height 9
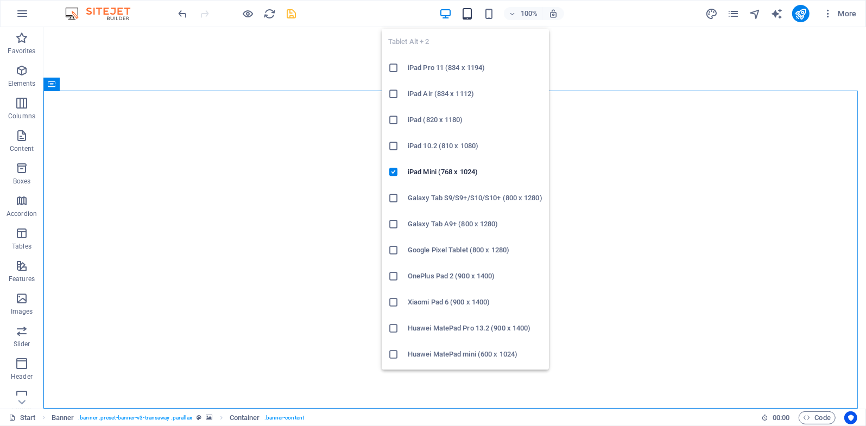
click at [467, 9] on icon "button" at bounding box center [467, 14] width 12 height 12
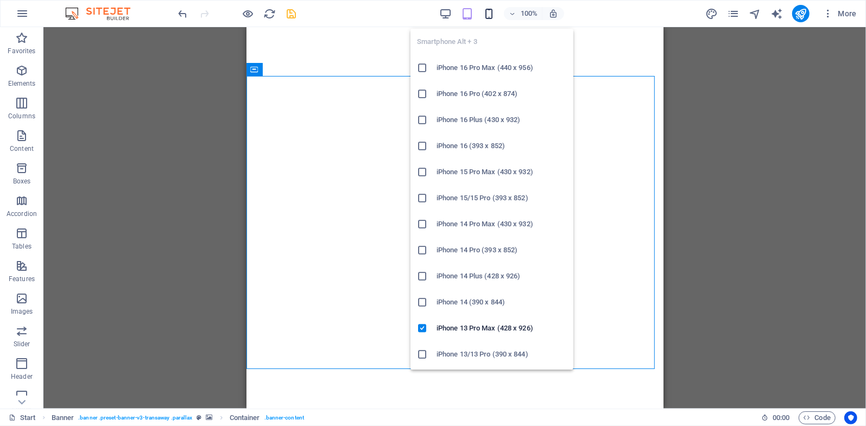
click at [491, 19] on icon "button" at bounding box center [489, 14] width 12 height 12
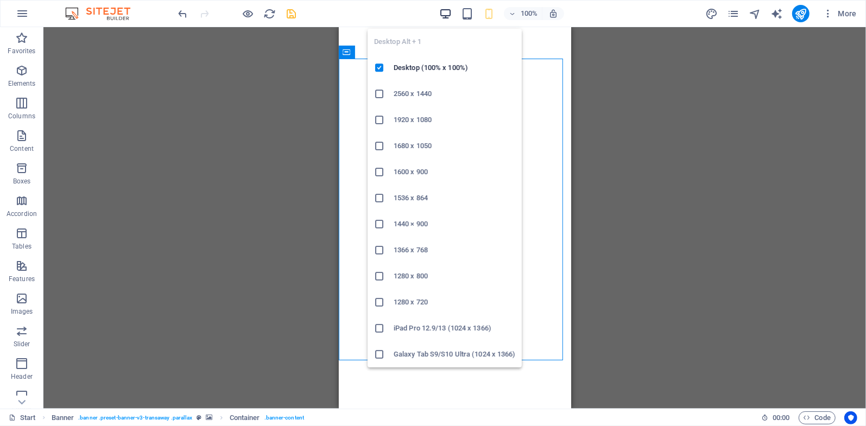
click at [447, 11] on icon "button" at bounding box center [445, 14] width 12 height 12
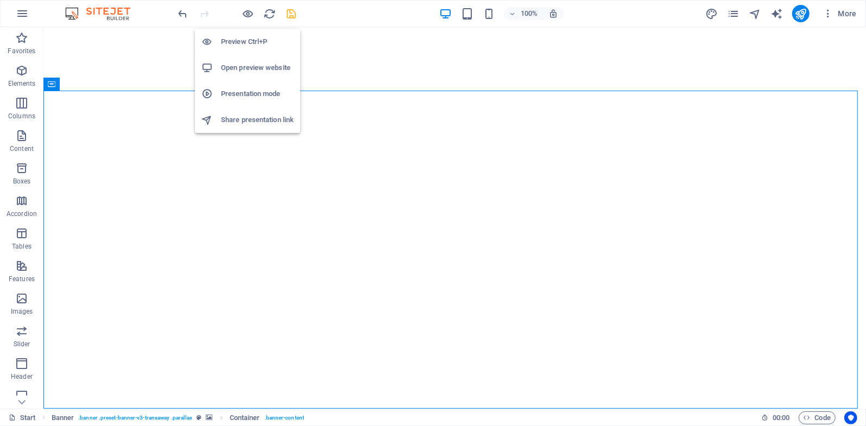
click at [252, 63] on h6 "Open preview website" at bounding box center [257, 67] width 73 height 13
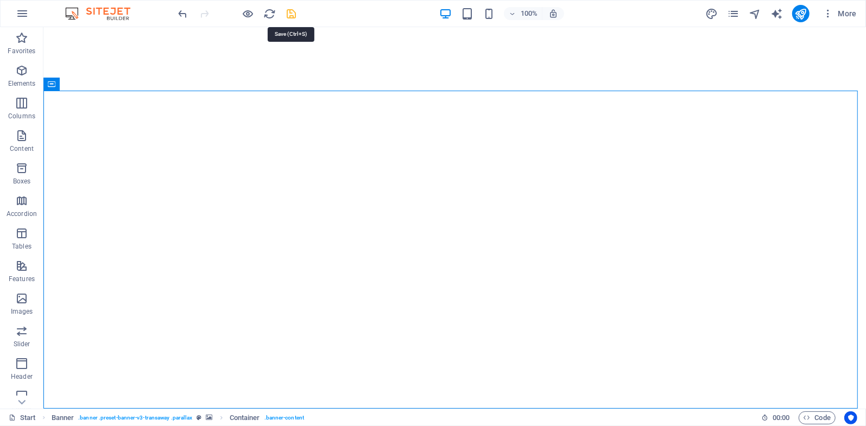
click at [287, 11] on icon "save" at bounding box center [292, 14] width 12 height 12
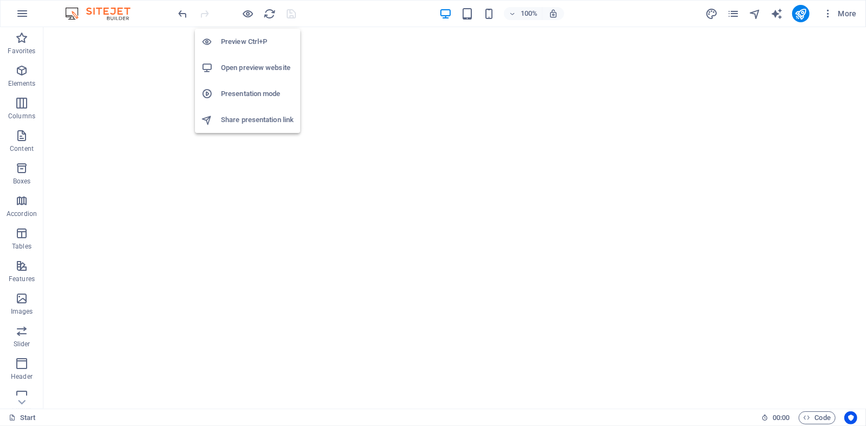
click at [247, 64] on h6 "Open preview website" at bounding box center [257, 67] width 73 height 13
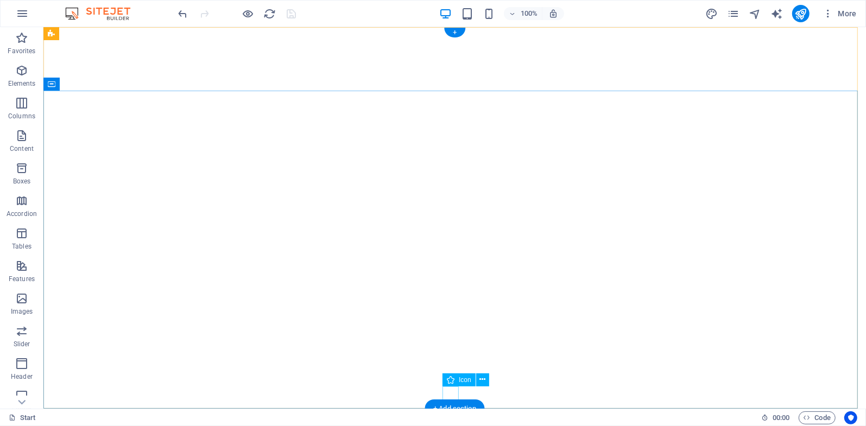
click at [448, 398] on figure at bounding box center [454, 391] width 16 height 16
select select "xMidYMid"
select select "px"
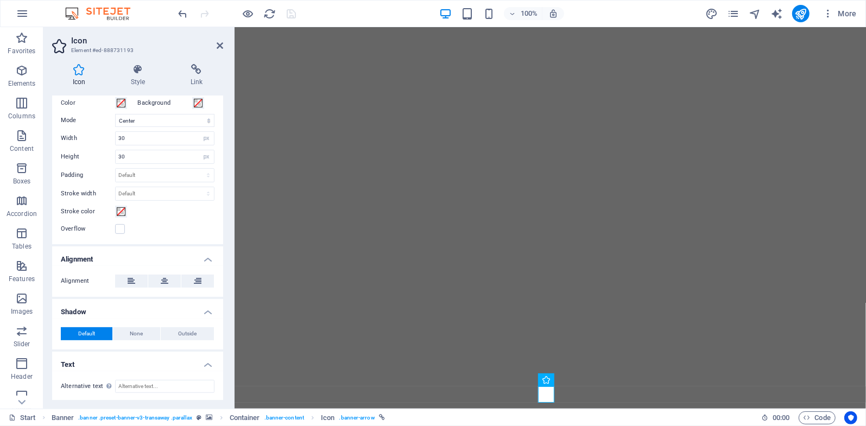
scroll to position [0, 0]
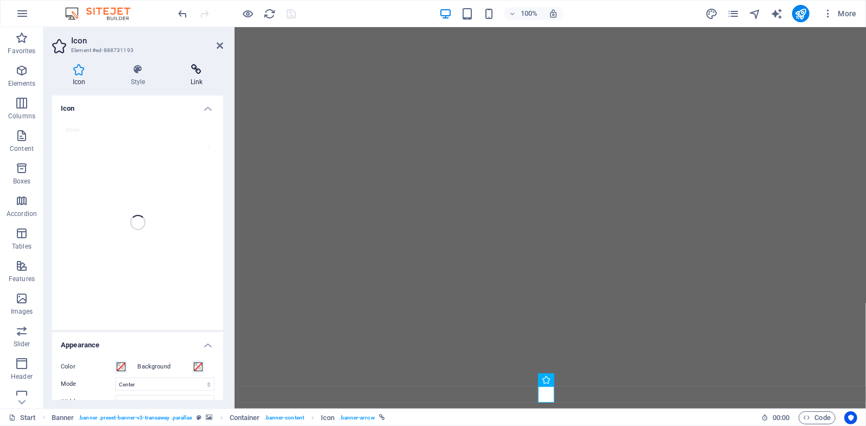
click at [192, 71] on icon at bounding box center [196, 69] width 53 height 11
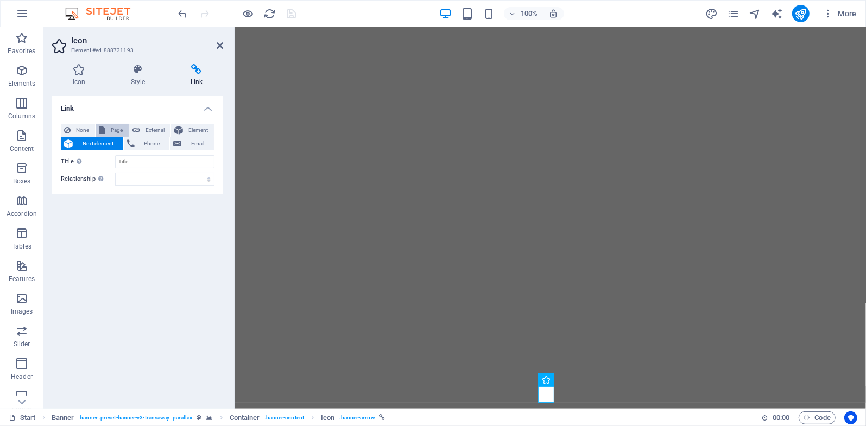
click at [110, 132] on span "Page" at bounding box center [117, 130] width 17 height 13
select select
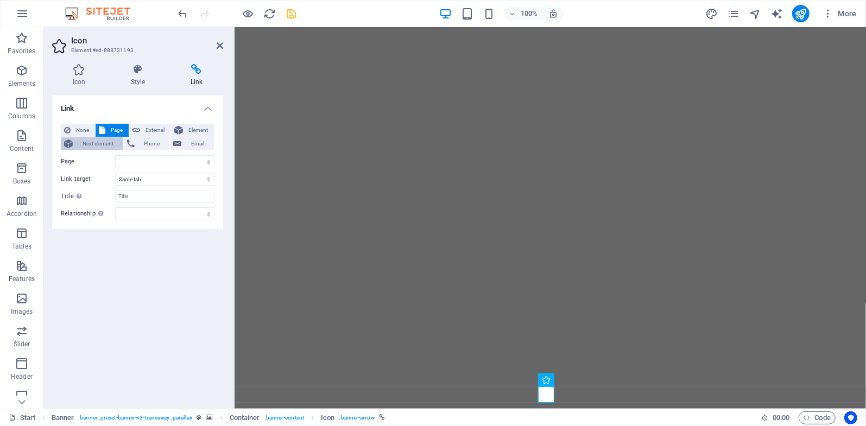
click at [95, 146] on span "Next element" at bounding box center [98, 143] width 44 height 13
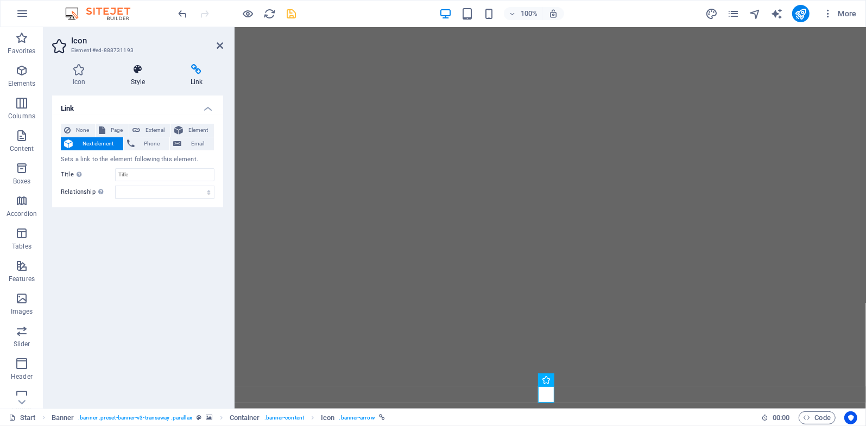
click at [136, 78] on h4 "Style" at bounding box center [140, 75] width 60 height 23
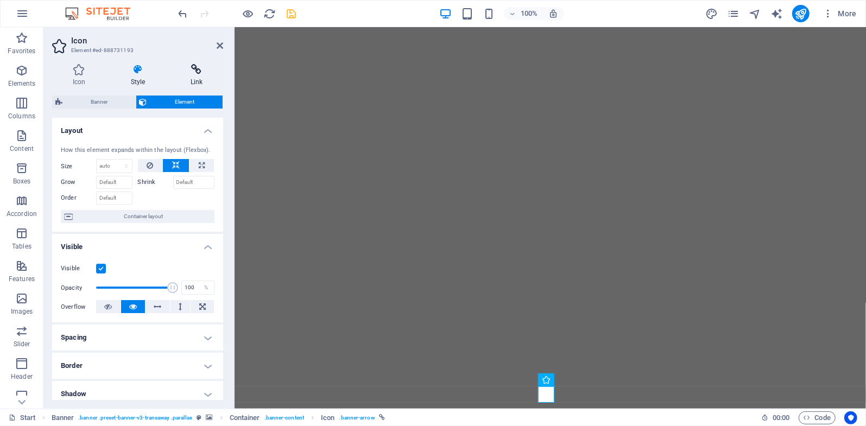
click at [194, 75] on h4 "Link" at bounding box center [196, 75] width 53 height 23
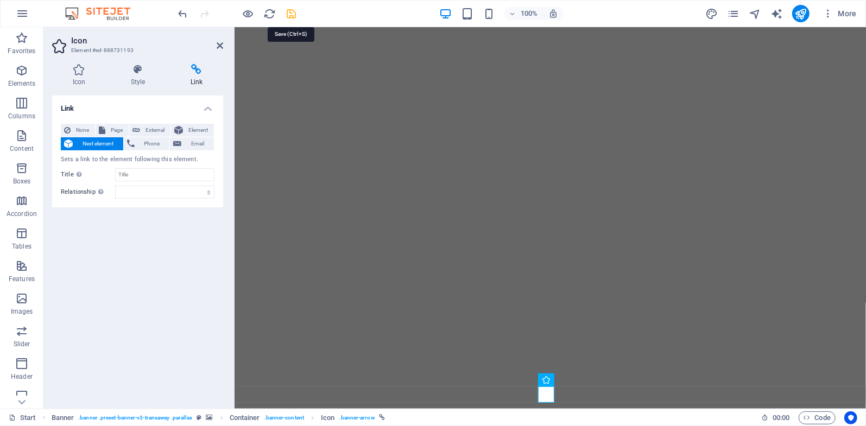
click at [293, 17] on icon "save" at bounding box center [292, 14] width 12 height 12
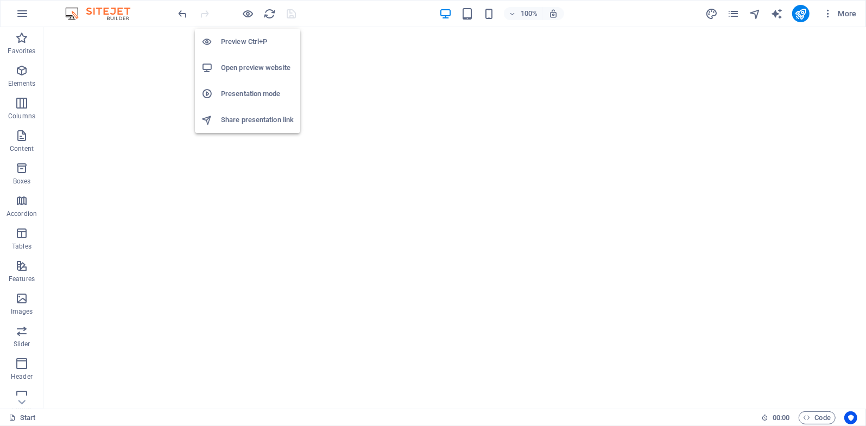
click at [243, 67] on h6 "Open preview website" at bounding box center [257, 67] width 73 height 13
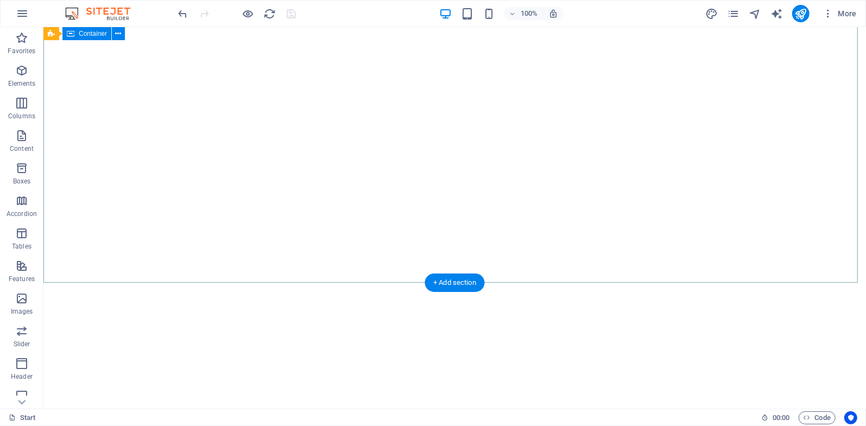
scroll to position [127, 0]
click at [450, 268] on figure at bounding box center [454, 265] width 16 height 16
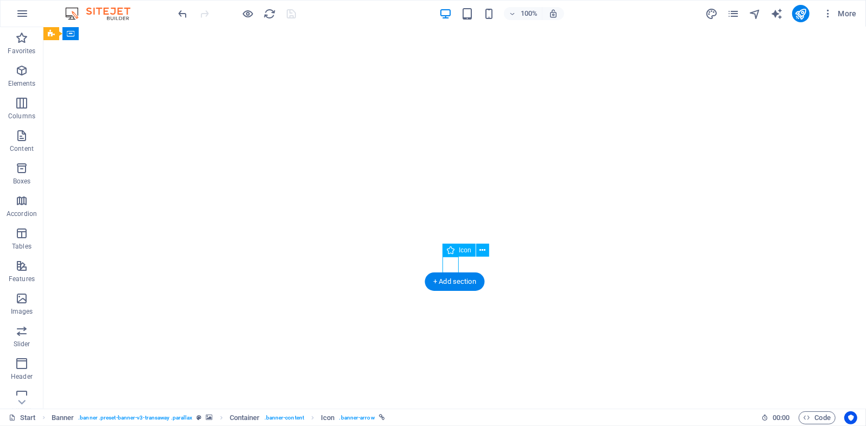
click at [450, 268] on figure at bounding box center [454, 265] width 16 height 16
select select
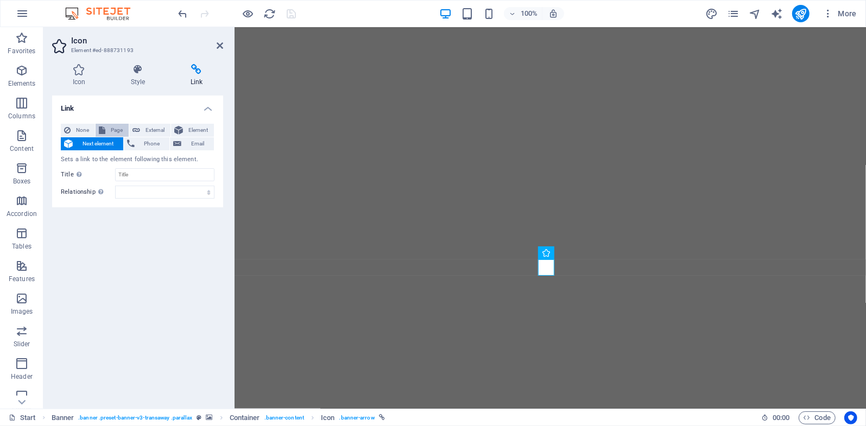
click at [113, 125] on span "Page" at bounding box center [117, 130] width 17 height 13
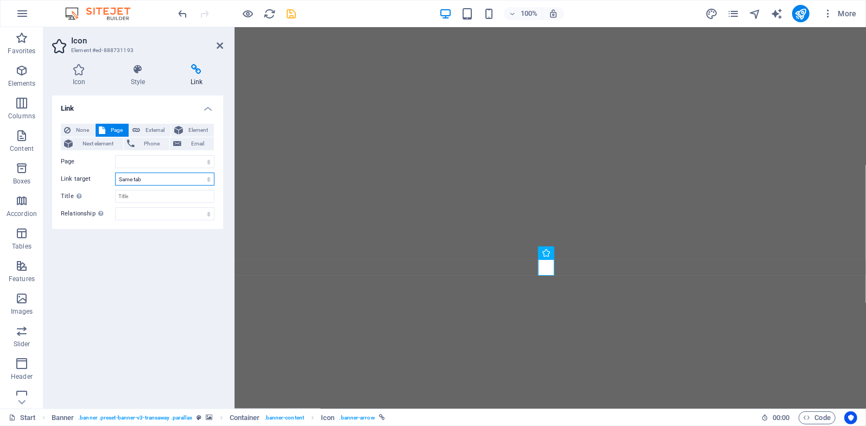
click at [147, 180] on select "New tab Same tab Overlay" at bounding box center [164, 179] width 99 height 13
click at [206, 159] on select "Start Subpage Legal Notice Privacy" at bounding box center [164, 161] width 99 height 13
select select "1"
click at [115, 155] on select "Start Subpage Legal Notice Privacy" at bounding box center [164, 161] width 99 height 13
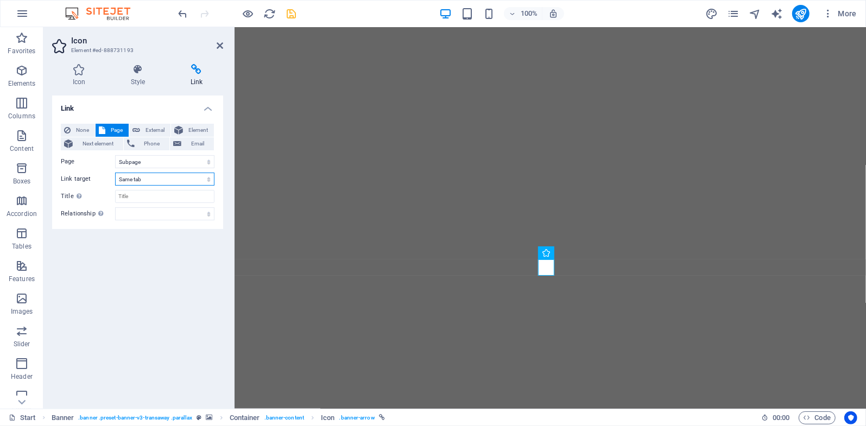
click at [138, 182] on select "New tab Same tab Overlay" at bounding box center [164, 179] width 99 height 13
click at [140, 181] on select "New tab Same tab Overlay" at bounding box center [164, 179] width 99 height 13
click at [156, 162] on select "Start Subpage Legal Notice Privacy" at bounding box center [164, 161] width 99 height 13
click at [188, 134] on span "Element" at bounding box center [198, 130] width 24 height 13
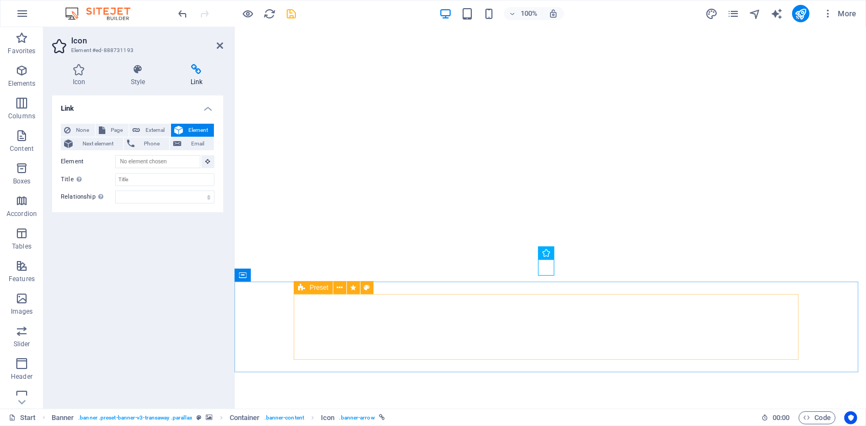
type input "#ed-888730755"
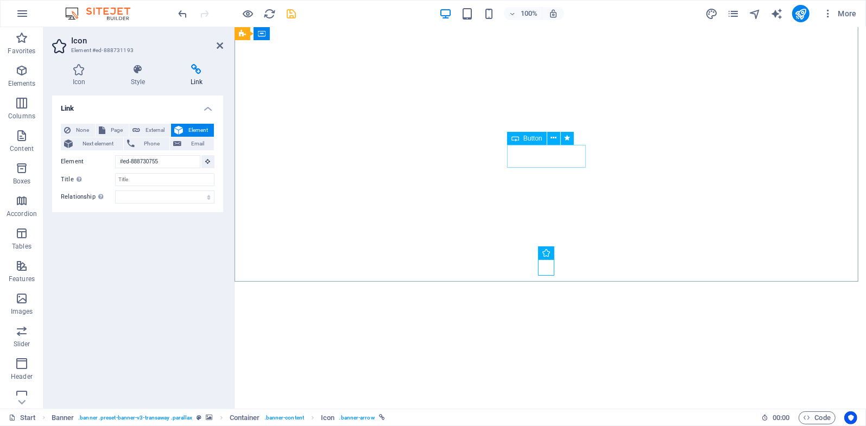
select select "fade"
select select "s"
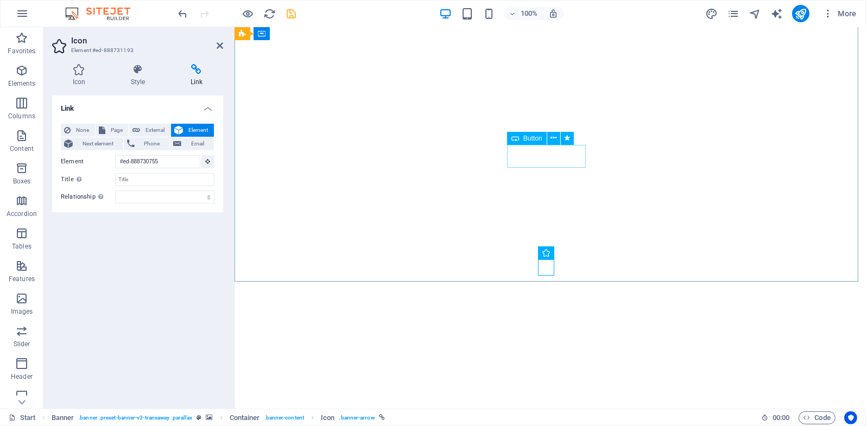
select select "scroll"
select select
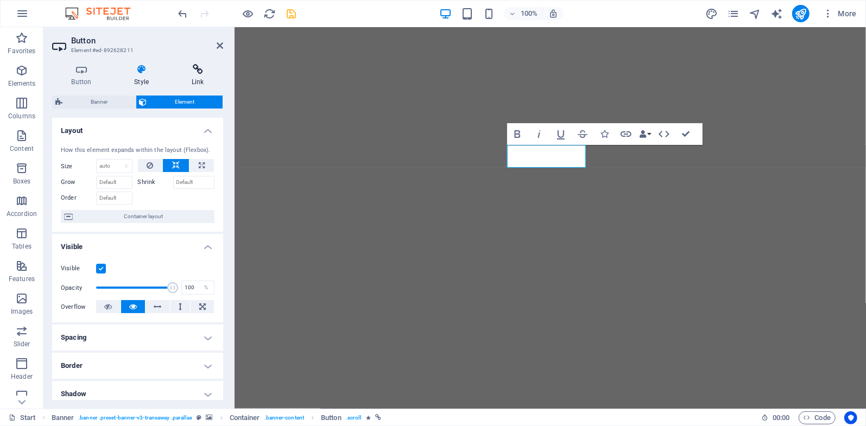
click at [197, 73] on icon at bounding box center [197, 69] width 51 height 11
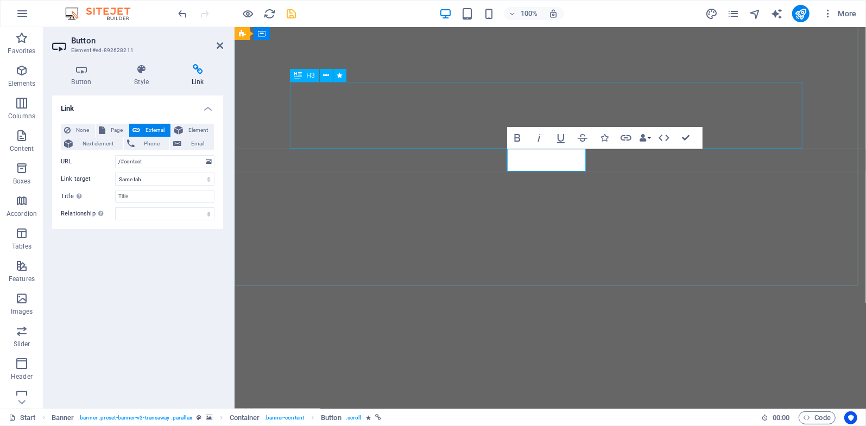
scroll to position [0, 0]
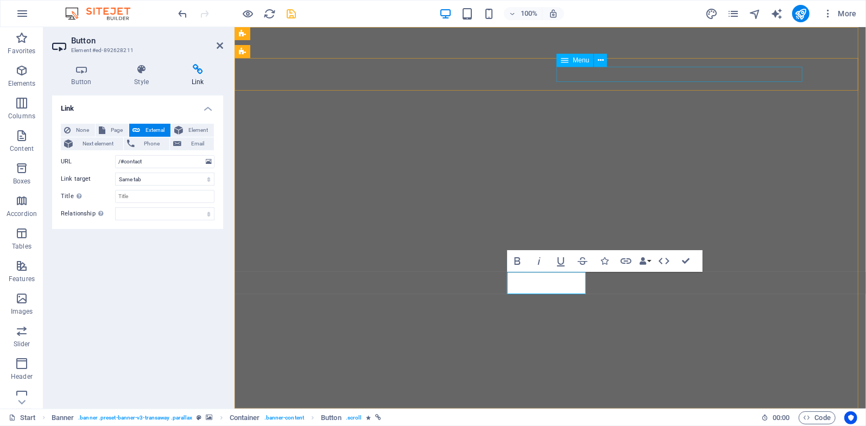
select select
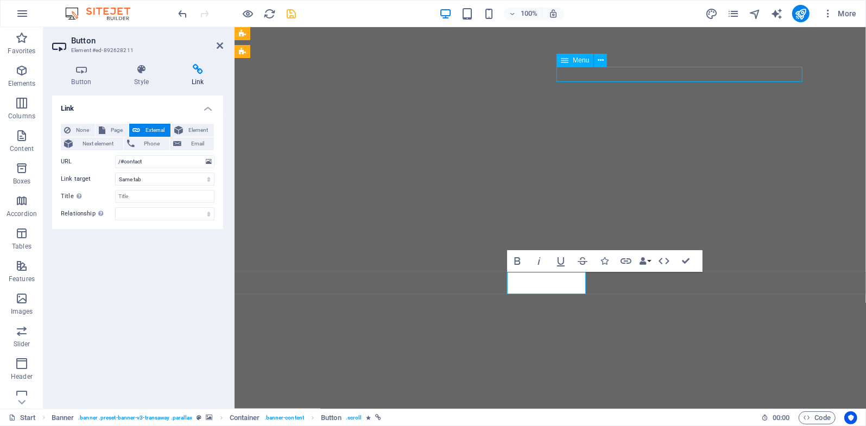
select select
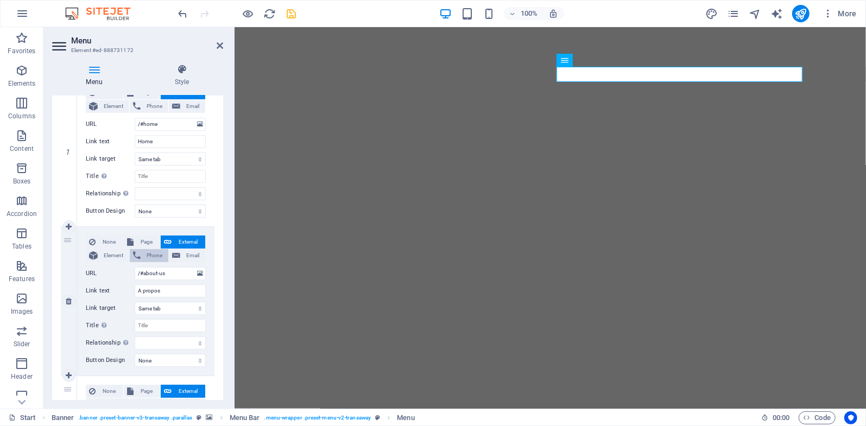
scroll to position [127, 0]
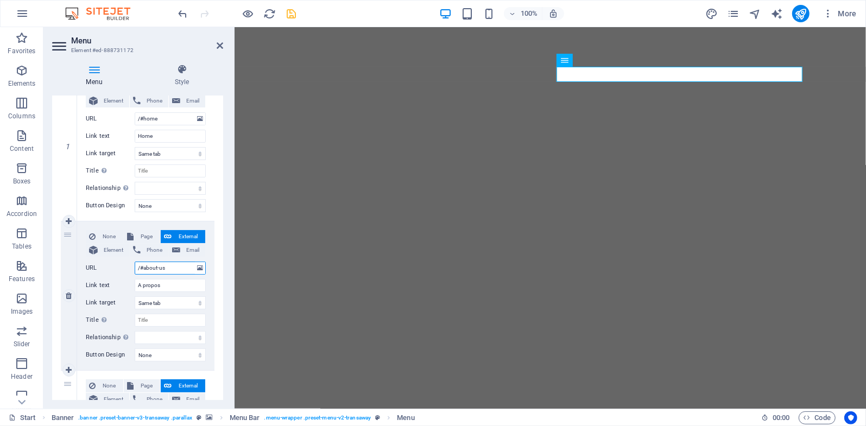
drag, startPoint x: 172, startPoint y: 269, endPoint x: 126, endPoint y: 269, distance: 45.6
click at [126, 269] on div "URL /#about-us" at bounding box center [146, 268] width 120 height 13
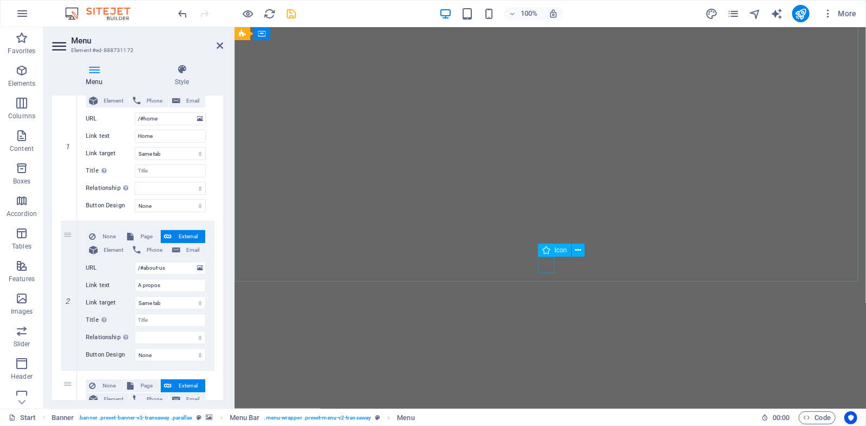
click at [546, 266] on figure at bounding box center [550, 265] width 16 height 16
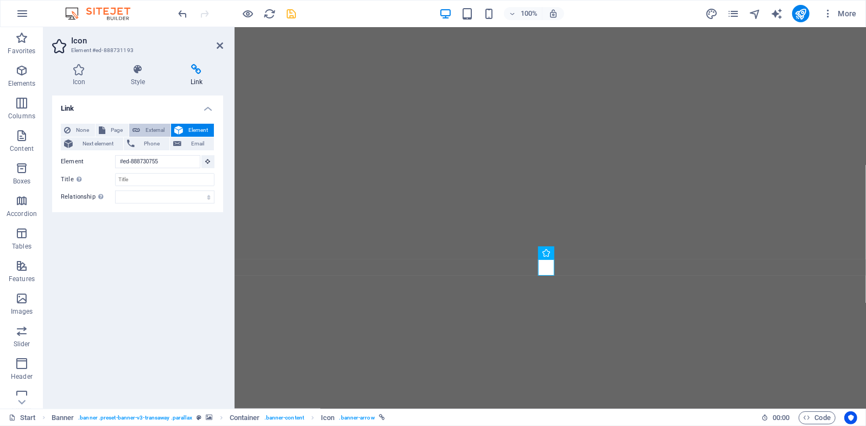
click at [145, 130] on span "External" at bounding box center [155, 130] width 24 height 13
select select "blank"
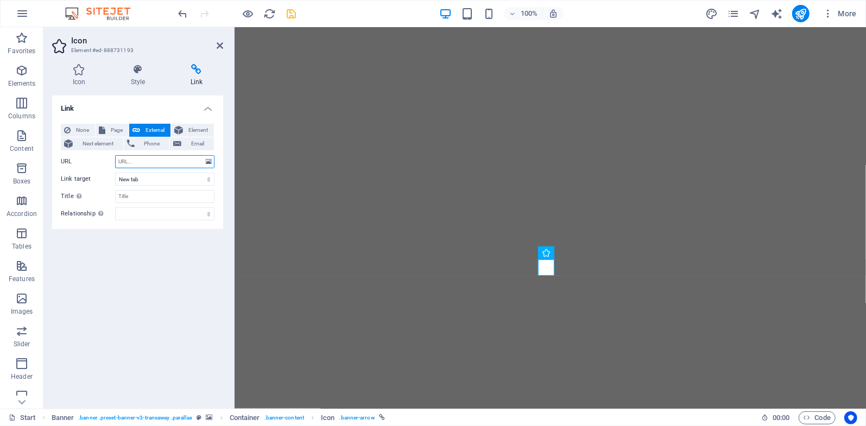
paste input "/#about-us"
type input "/#about-us"
click at [143, 197] on input "Title Additional link description, should not be the same as the link text. The…" at bounding box center [164, 196] width 99 height 13
type input "A"
click at [136, 182] on select "New tab Same tab Overlay" at bounding box center [164, 179] width 99 height 13
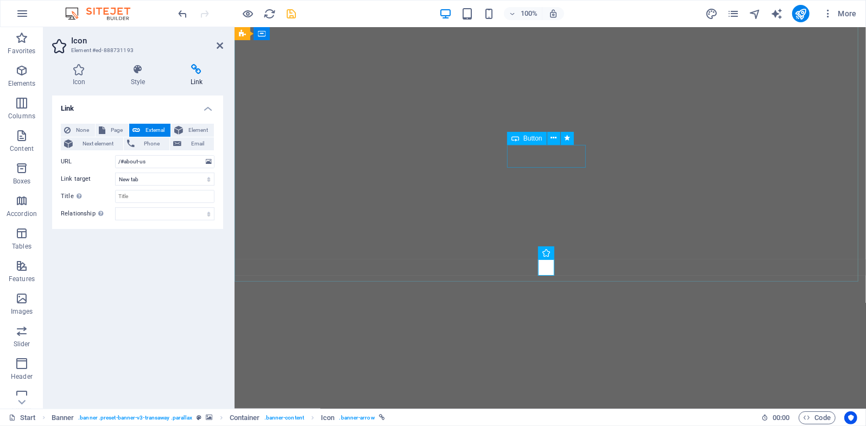
scroll to position [0, 0]
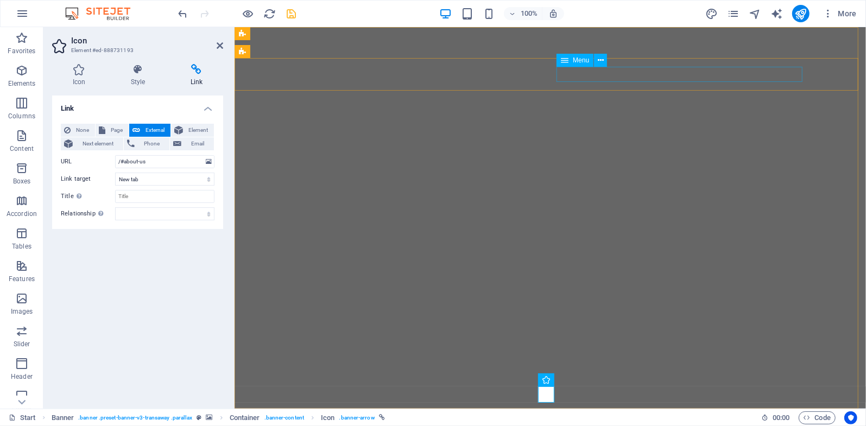
select select
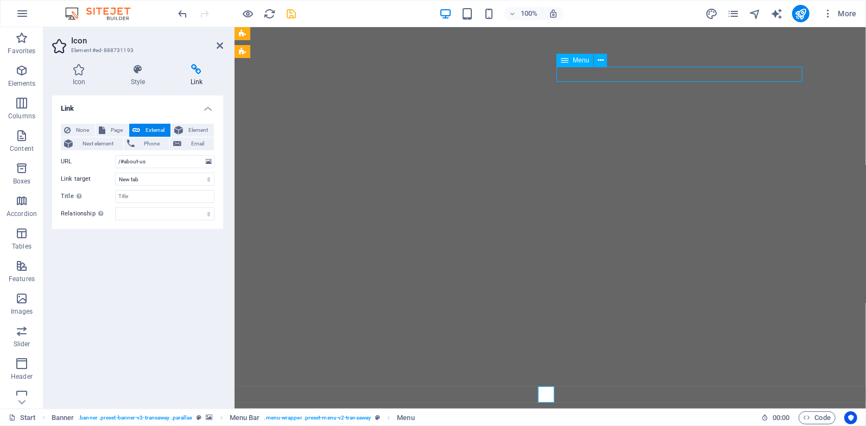
select select
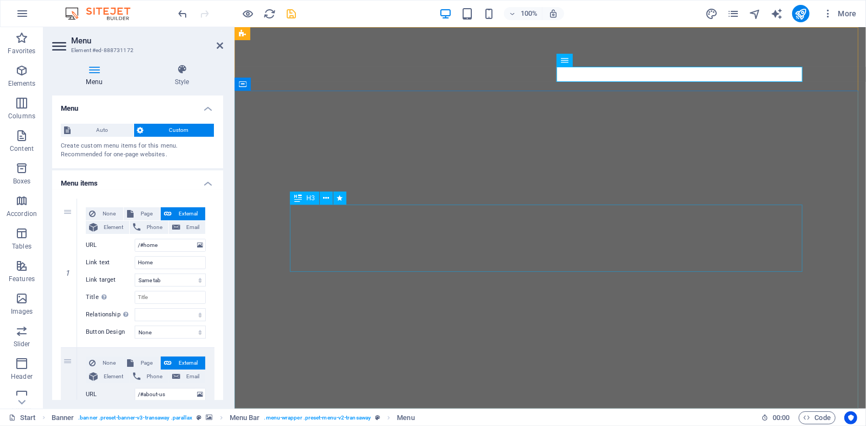
scroll to position [127, 0]
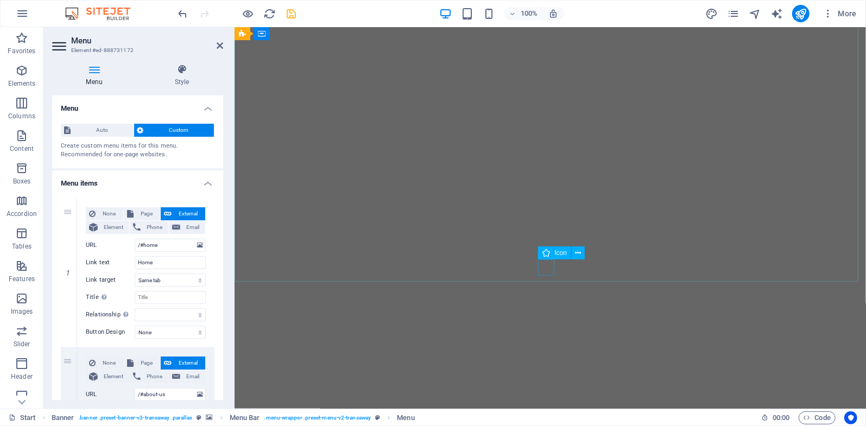
click at [548, 267] on figure at bounding box center [550, 265] width 16 height 16
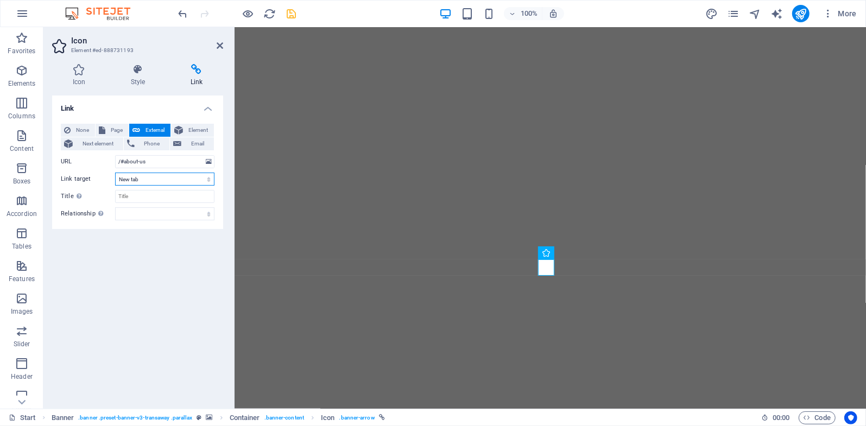
click at [143, 176] on select "New tab Same tab Overlay" at bounding box center [164, 179] width 99 height 13
select select
click at [115, 173] on select "New tab Same tab Overlay" at bounding box center [164, 179] width 99 height 13
click at [292, 13] on icon "save" at bounding box center [292, 14] width 12 height 12
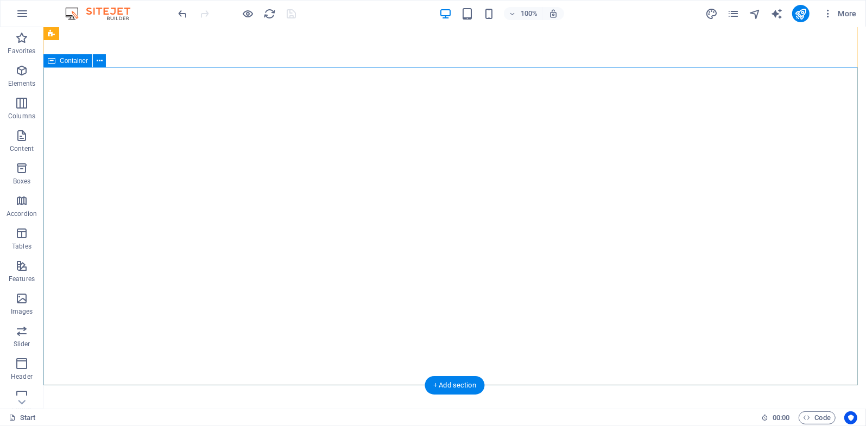
scroll to position [0, 0]
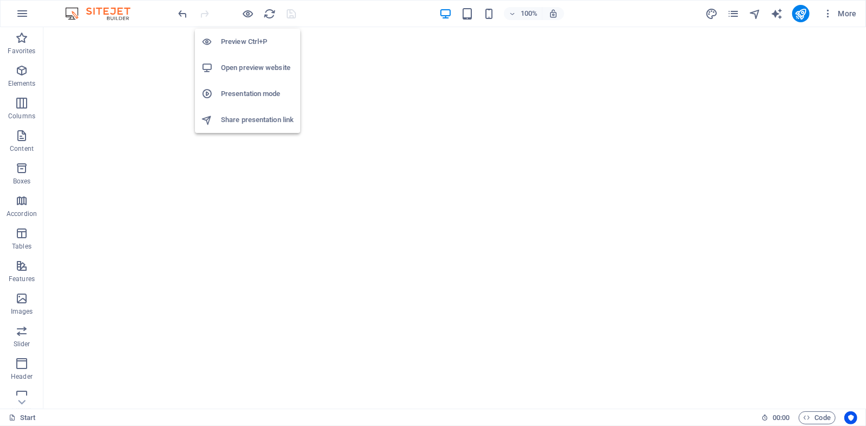
click at [246, 66] on h6 "Open preview website" at bounding box center [257, 67] width 73 height 13
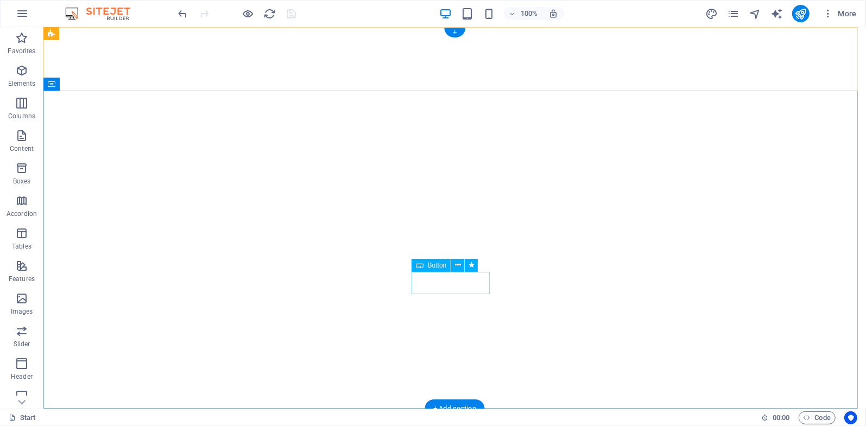
scroll to position [127, 0]
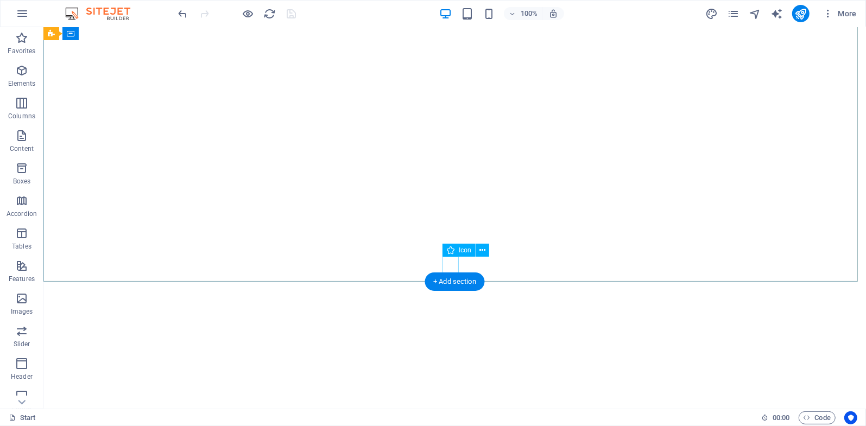
click at [450, 267] on figure at bounding box center [454, 265] width 16 height 16
select select
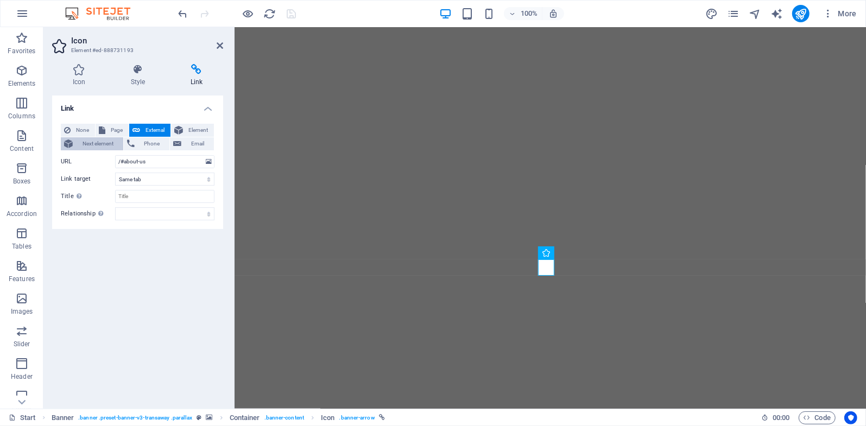
click at [86, 143] on span "Next element" at bounding box center [98, 143] width 44 height 13
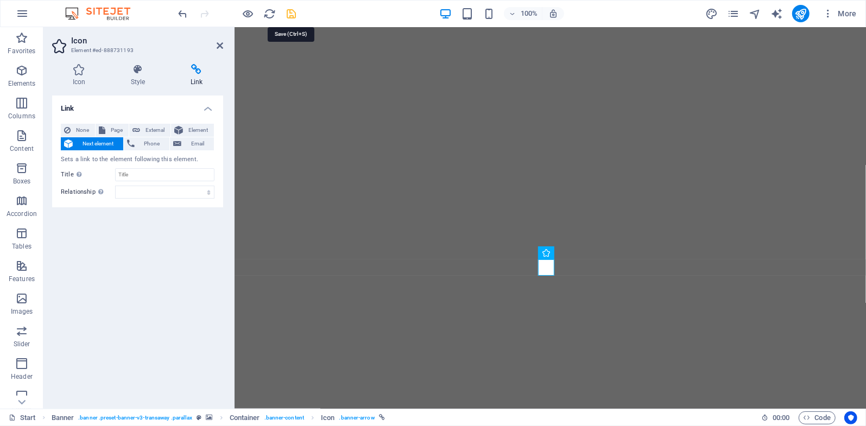
click at [294, 12] on icon "save" at bounding box center [292, 14] width 12 height 12
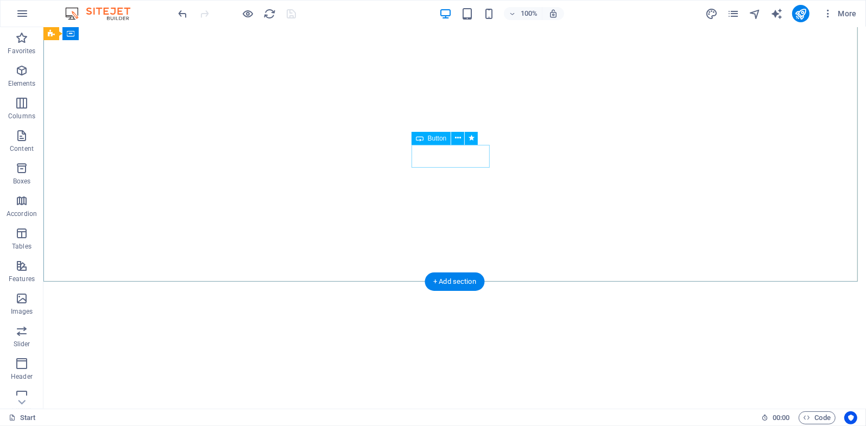
select select
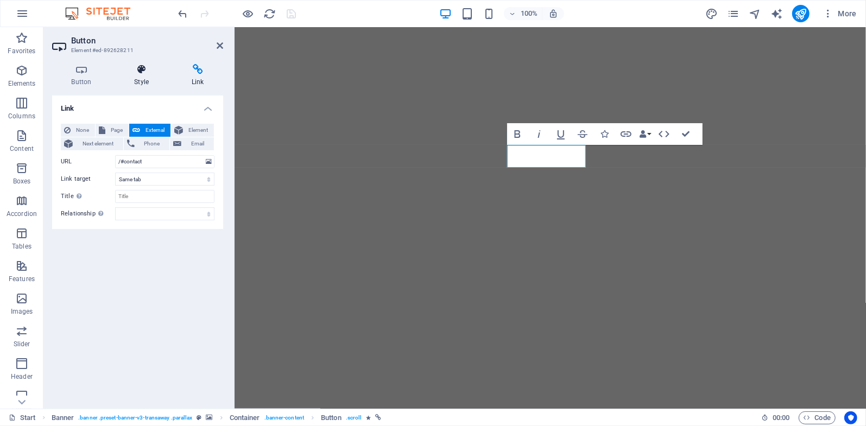
click at [142, 81] on h4 "Style" at bounding box center [144, 75] width 58 height 23
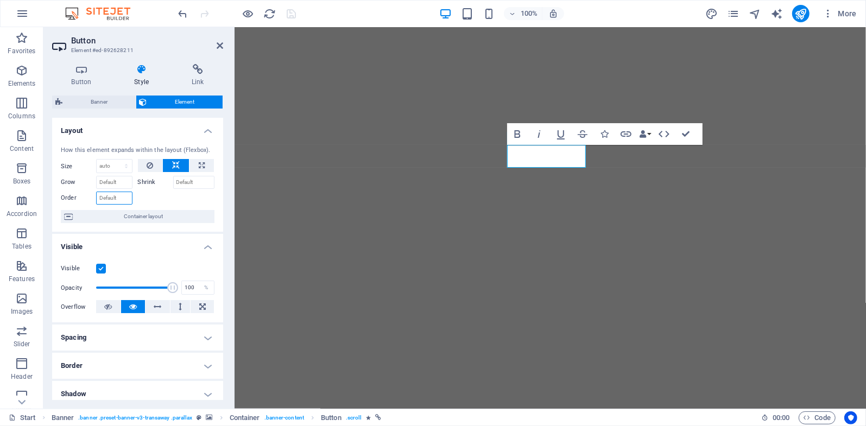
click at [117, 197] on input "Order" at bounding box center [114, 198] width 36 height 13
type input "2"
click at [294, 16] on icon "save" at bounding box center [292, 14] width 12 height 12
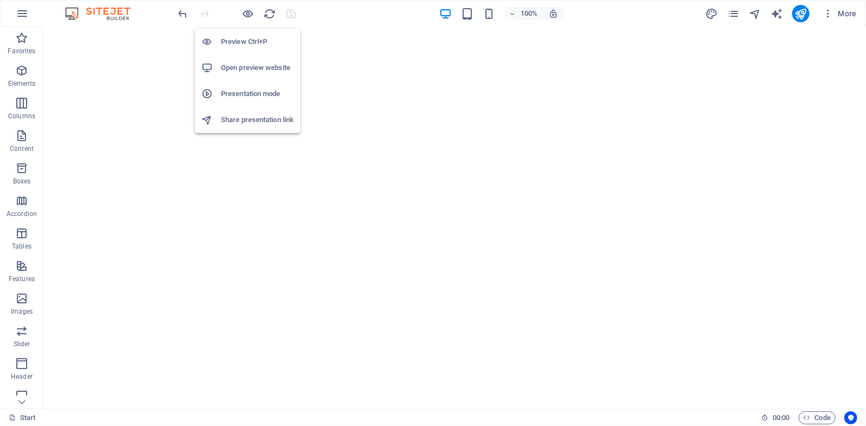
click at [245, 66] on h6 "Open preview website" at bounding box center [257, 67] width 73 height 13
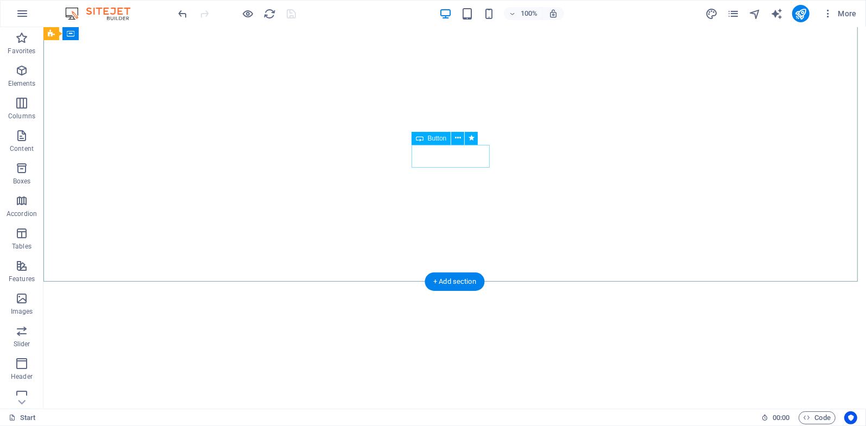
select select "fade"
select select "s"
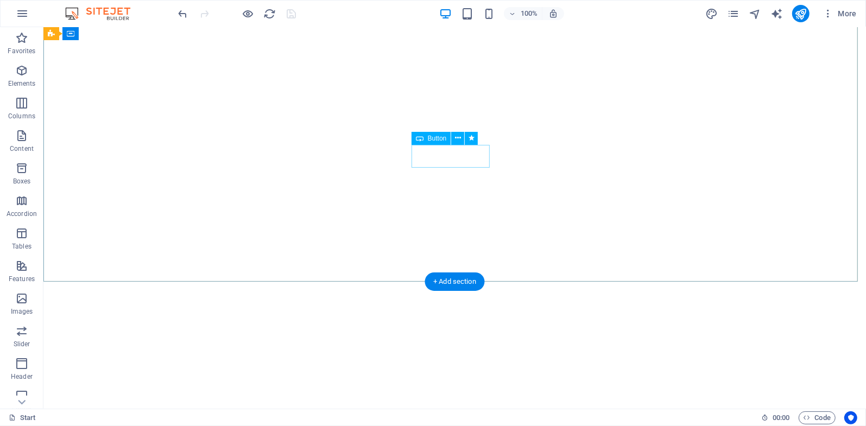
select select "scroll"
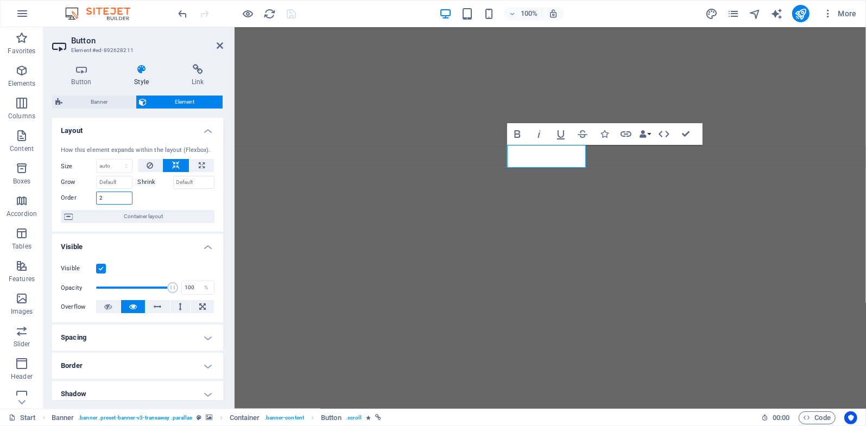
drag, startPoint x: 107, startPoint y: 199, endPoint x: 88, endPoint y: 199, distance: 19.0
click at [90, 199] on div "Order 2" at bounding box center [97, 198] width 72 height 13
type input "1"
click at [296, 17] on icon "save" at bounding box center [292, 14] width 12 height 12
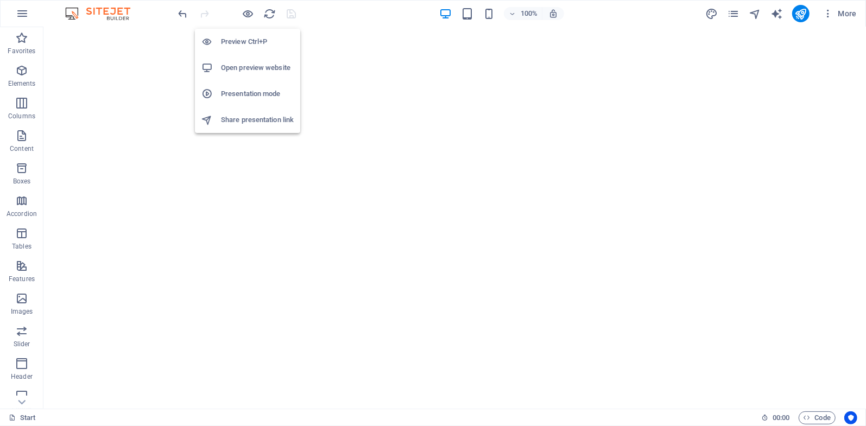
click at [241, 65] on h6 "Open preview website" at bounding box center [257, 67] width 73 height 13
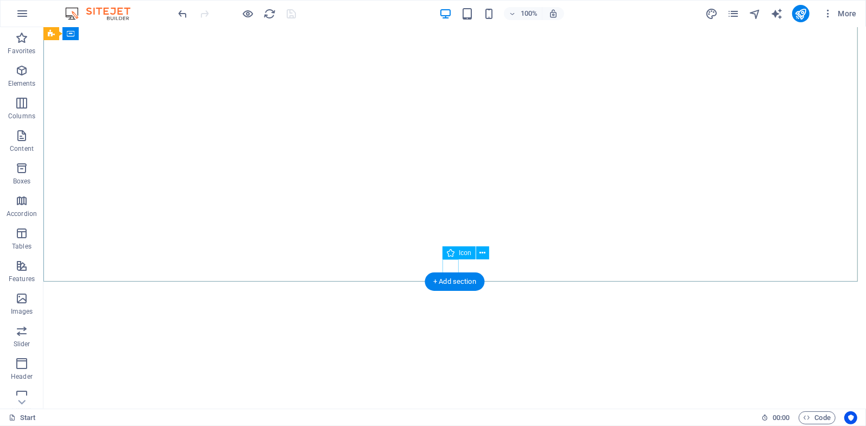
click at [454, 268] on figure at bounding box center [454, 265] width 16 height 16
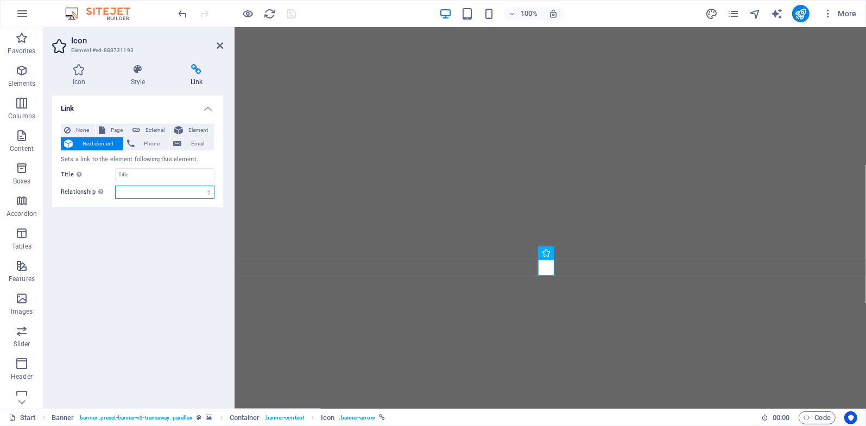
click at [168, 193] on select "alternate author bookmark external help license next nofollow noreferrer noopen…" at bounding box center [164, 192] width 99 height 13
click at [172, 193] on select "alternate author bookmark external help license next nofollow noreferrer noopen…" at bounding box center [164, 192] width 99 height 13
click at [158, 179] on input "Title Additional link description, should not be the same as the link text. The…" at bounding box center [164, 174] width 99 height 13
click at [137, 243] on div "Link None Page External Element Next element Phone Email Sets a link to the ele…" at bounding box center [137, 248] width 171 height 305
click at [219, 44] on icon at bounding box center [220, 45] width 7 height 9
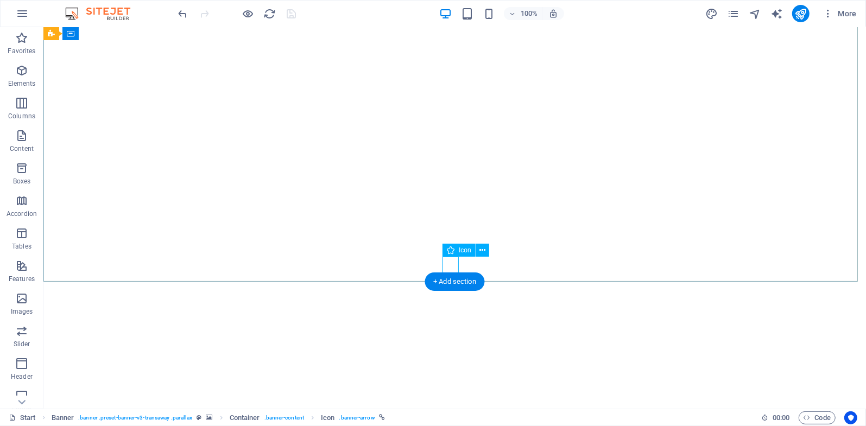
click at [452, 265] on figure at bounding box center [454, 265] width 16 height 16
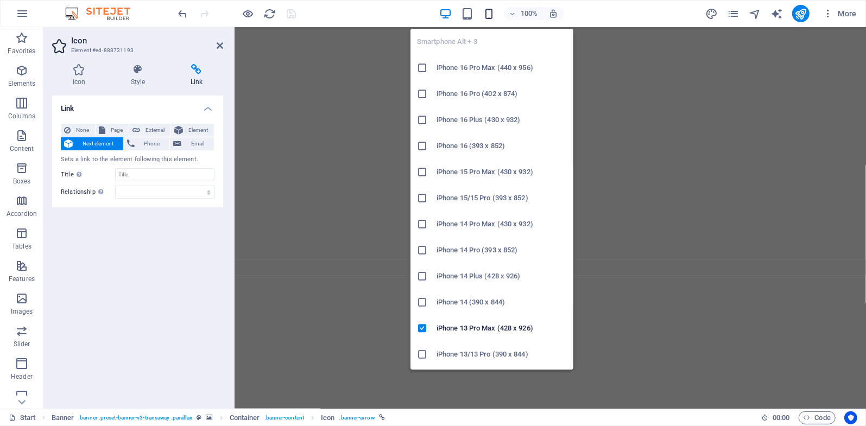
click at [494, 12] on icon "button" at bounding box center [489, 14] width 12 height 12
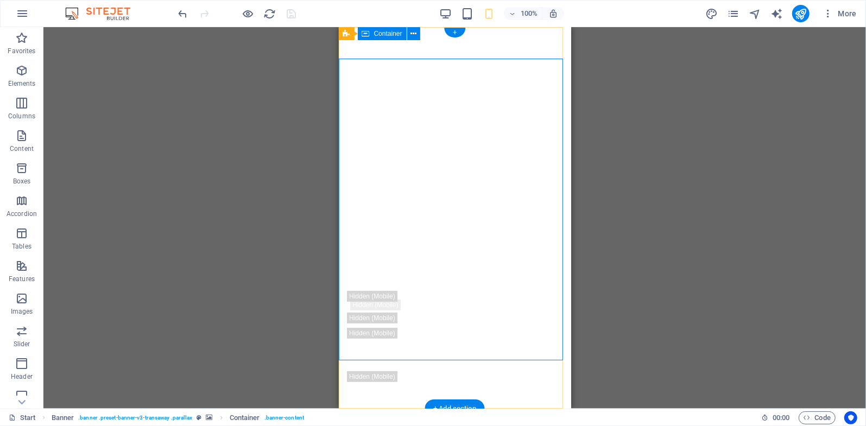
scroll to position [0, 0]
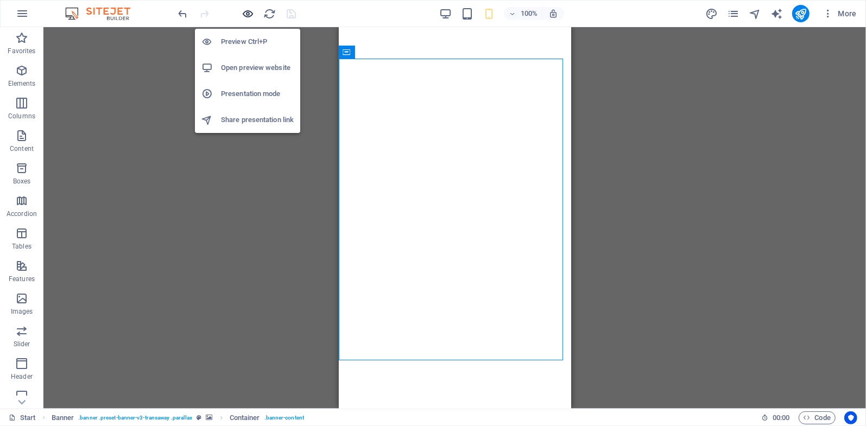
click at [244, 16] on icon "button" at bounding box center [248, 14] width 12 height 12
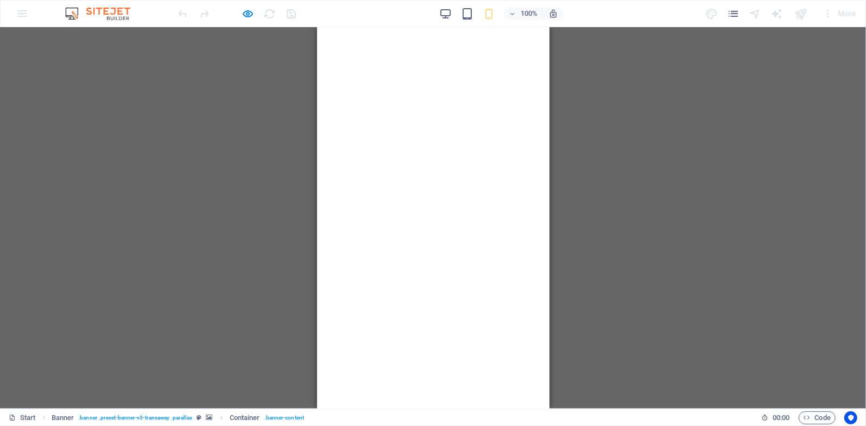
click at [433, 355] on icon at bounding box center [433, 363] width 16 height 16
click at [425, 355] on icon at bounding box center [433, 363] width 16 height 16
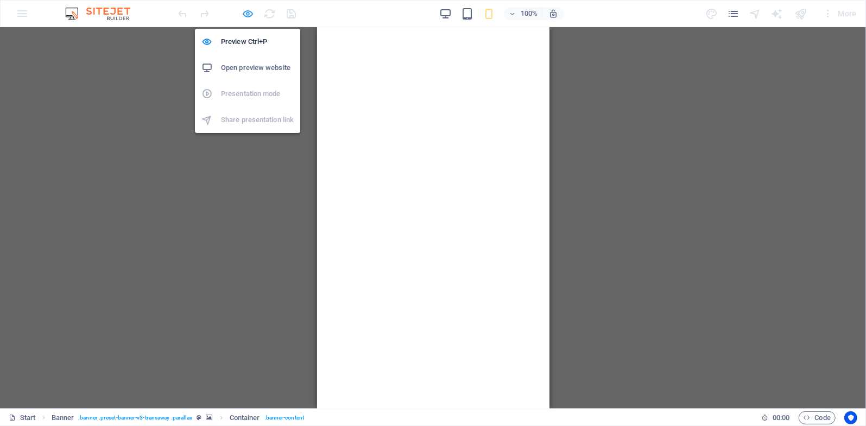
click at [247, 11] on icon "button" at bounding box center [248, 14] width 12 height 12
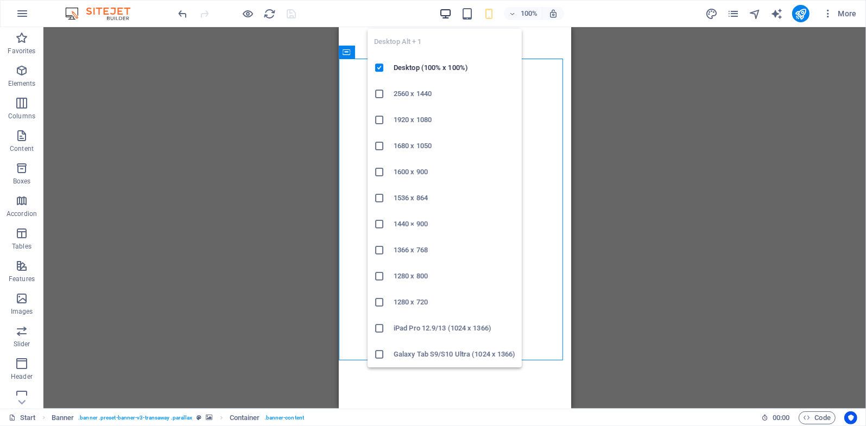
click at [449, 15] on icon "button" at bounding box center [445, 14] width 12 height 12
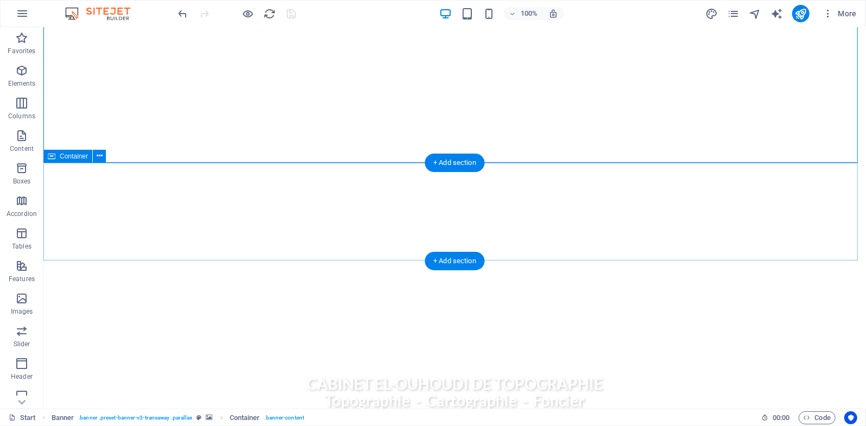
scroll to position [253, 0]
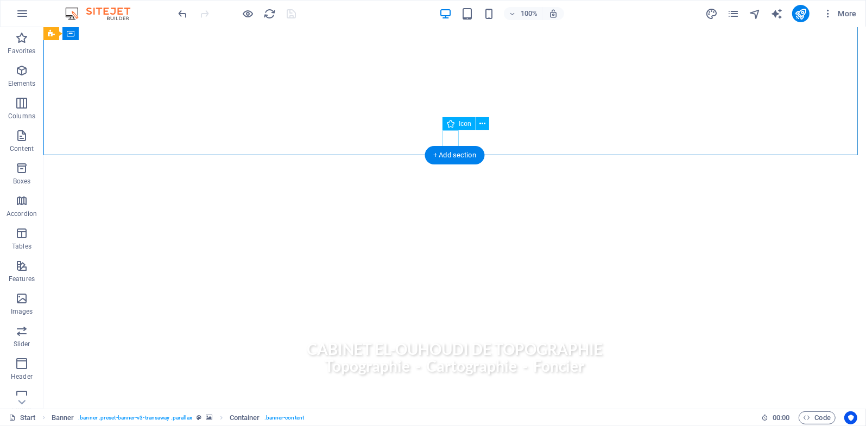
click at [456, 136] on figure at bounding box center [454, 138] width 16 height 16
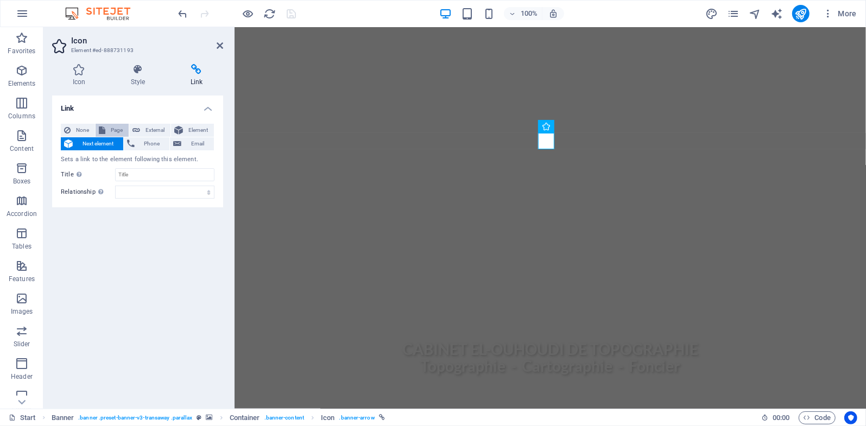
click at [105, 132] on button "Page" at bounding box center [112, 130] width 33 height 13
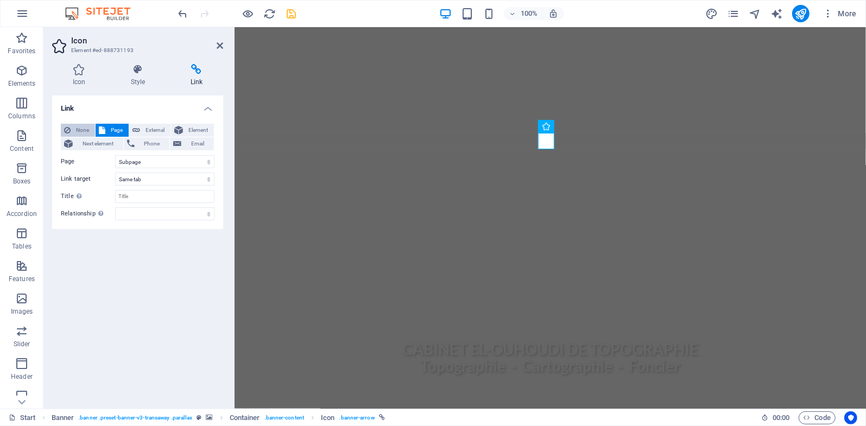
click at [85, 127] on span "None" at bounding box center [83, 130] width 18 height 13
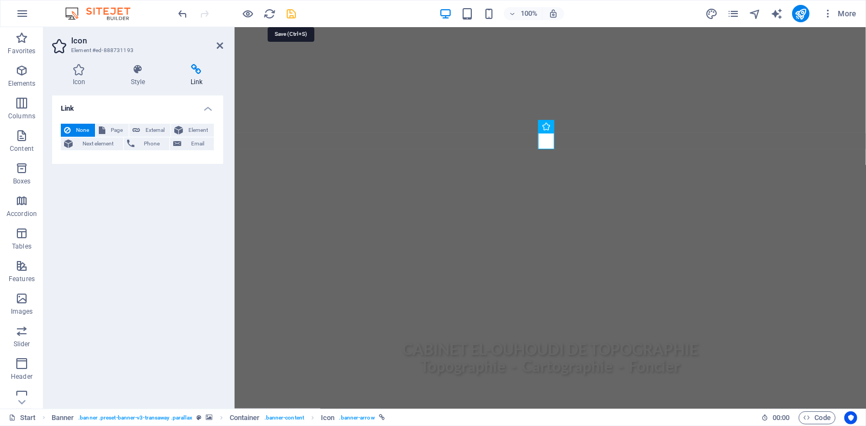
click at [291, 17] on icon "save" at bounding box center [292, 14] width 12 height 12
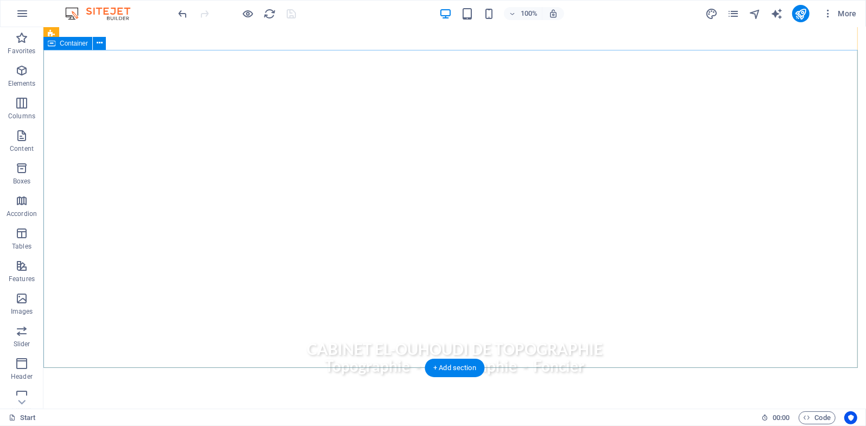
scroll to position [0, 0]
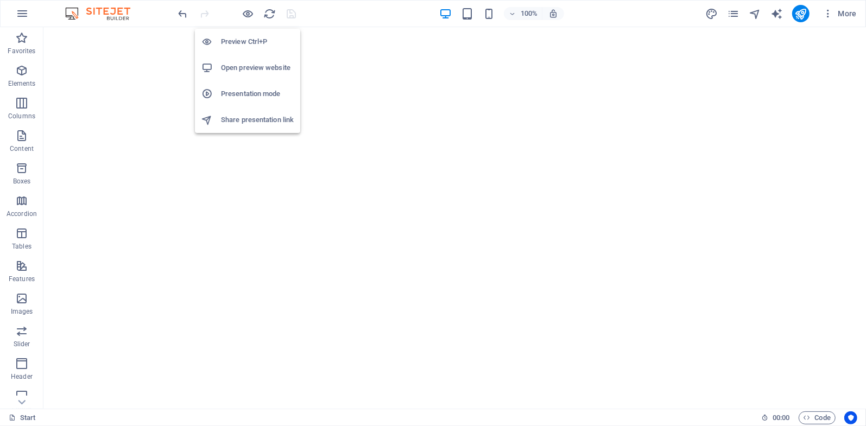
click at [246, 62] on h6 "Open preview website" at bounding box center [257, 67] width 73 height 13
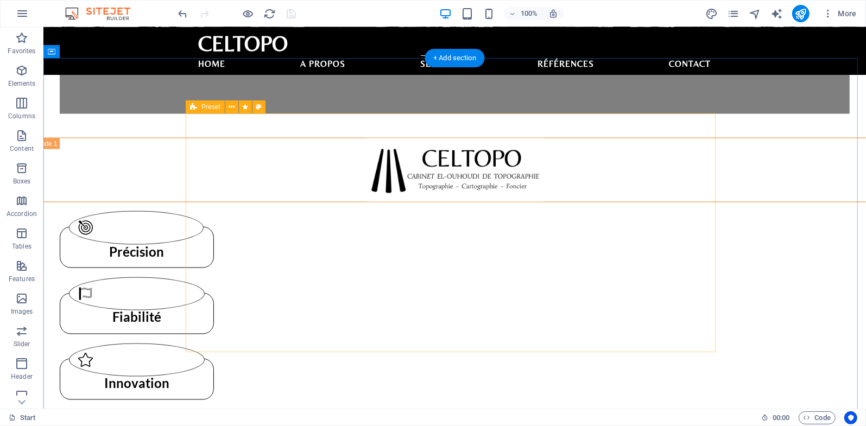
scroll to position [1140, 0]
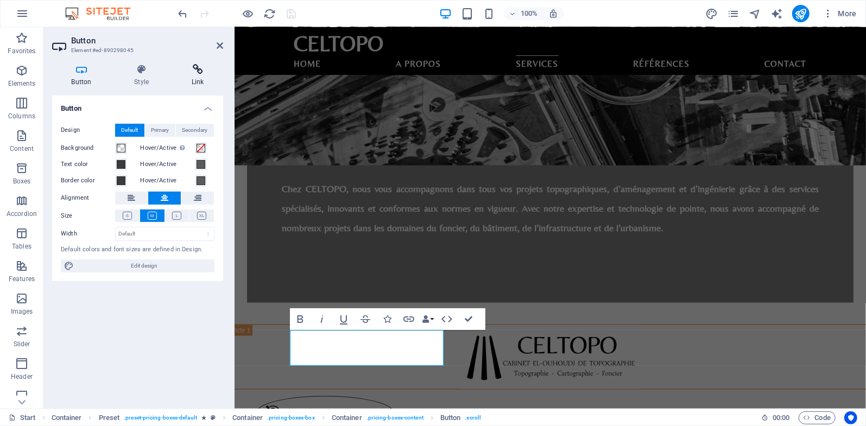
click at [195, 76] on h4 "Link" at bounding box center [197, 75] width 51 height 23
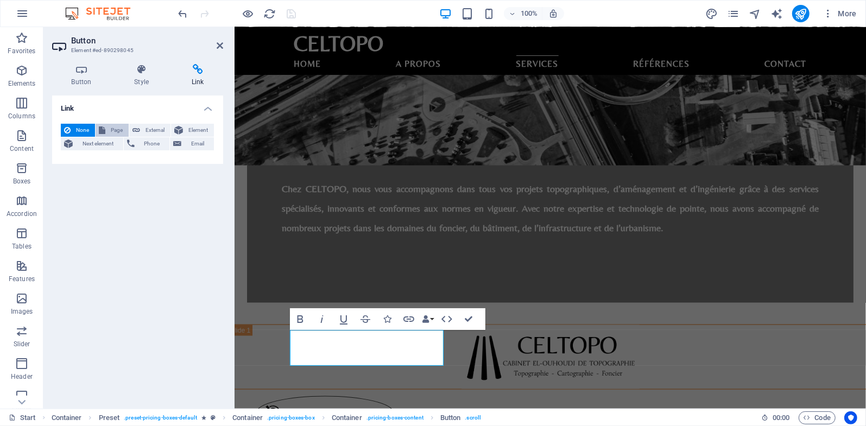
click at [103, 129] on icon at bounding box center [102, 130] width 7 height 13
select select
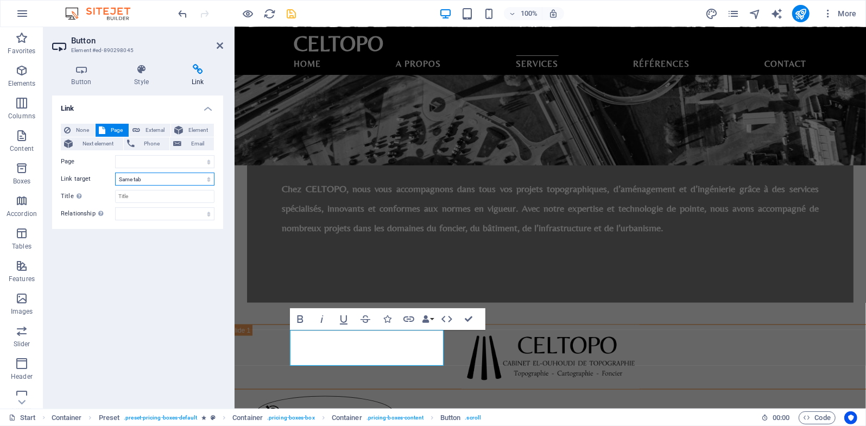
click at [142, 173] on select "New tab Same tab Overlay" at bounding box center [164, 179] width 99 height 13
click at [138, 181] on select "New tab Same tab Overlay" at bounding box center [164, 179] width 99 height 13
click at [132, 198] on input "Title Additional link description, should not be the same as the link text. The…" at bounding box center [164, 196] width 99 height 13
click at [167, 159] on select "Start Subpage Legal Notice Privacy" at bounding box center [164, 161] width 99 height 13
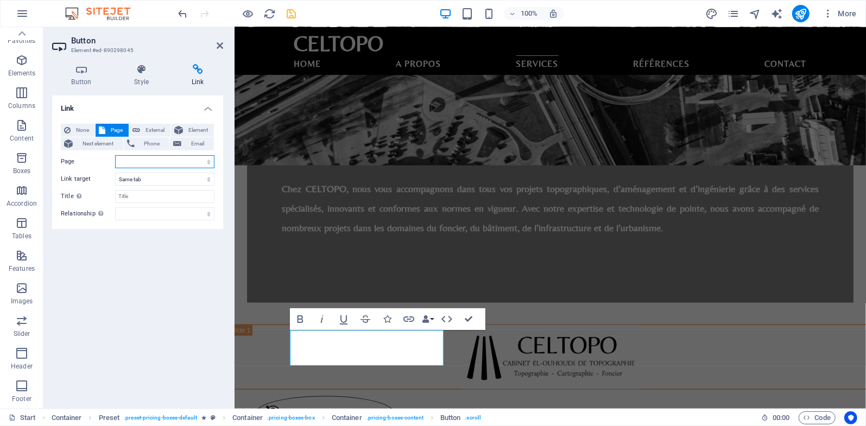
scroll to position [0, 0]
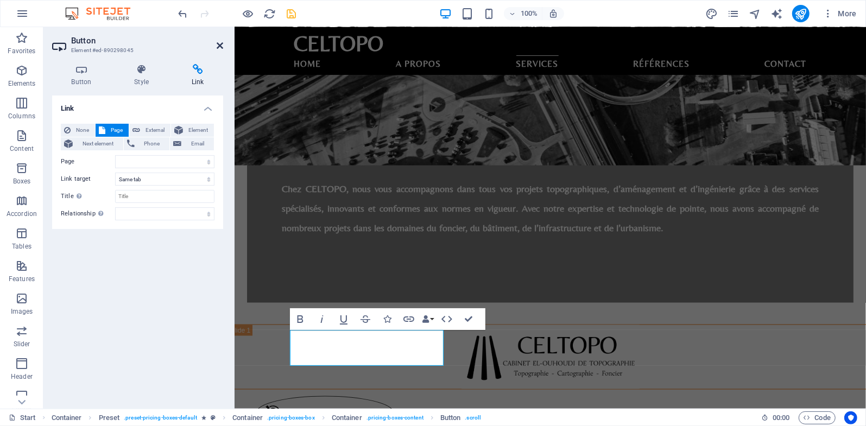
click at [217, 45] on icon at bounding box center [220, 45] width 7 height 9
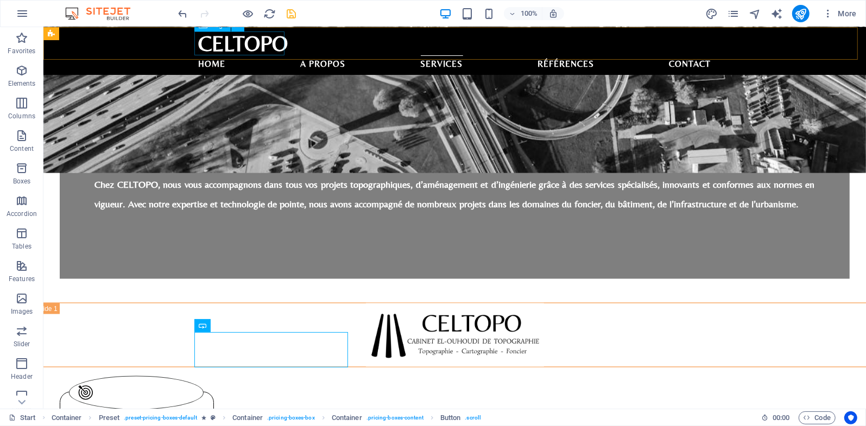
scroll to position [1140, 0]
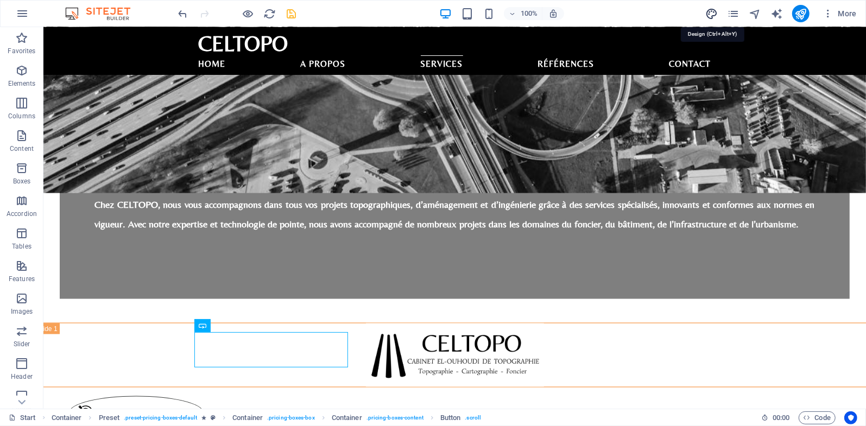
click at [716, 12] on icon "design" at bounding box center [711, 14] width 12 height 12
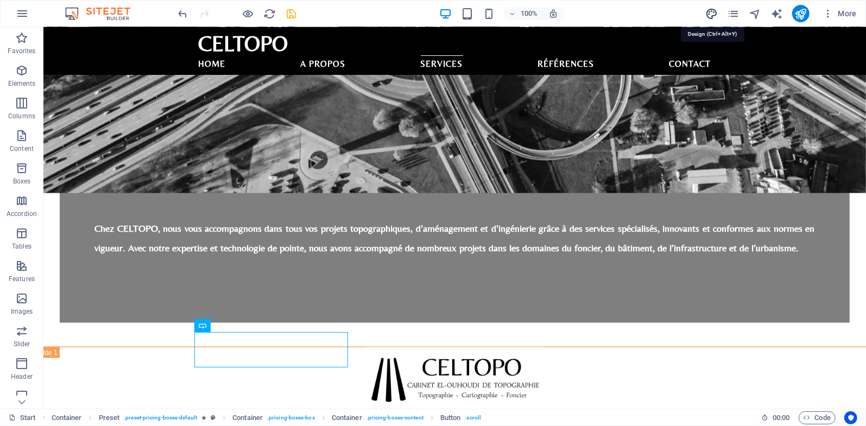
select select "px"
select select "400"
select select "px"
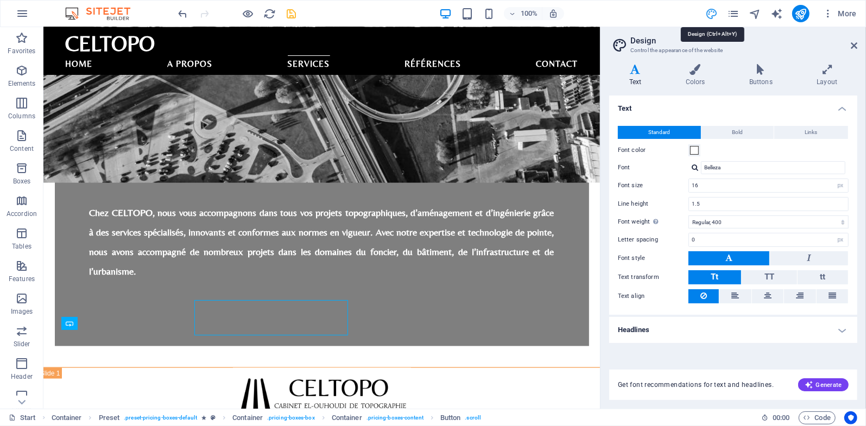
scroll to position [1172, 0]
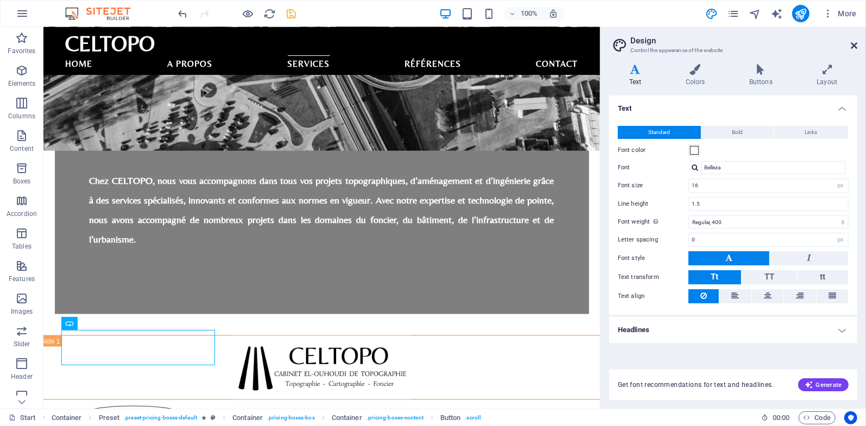
click at [852, 44] on icon at bounding box center [854, 45] width 7 height 9
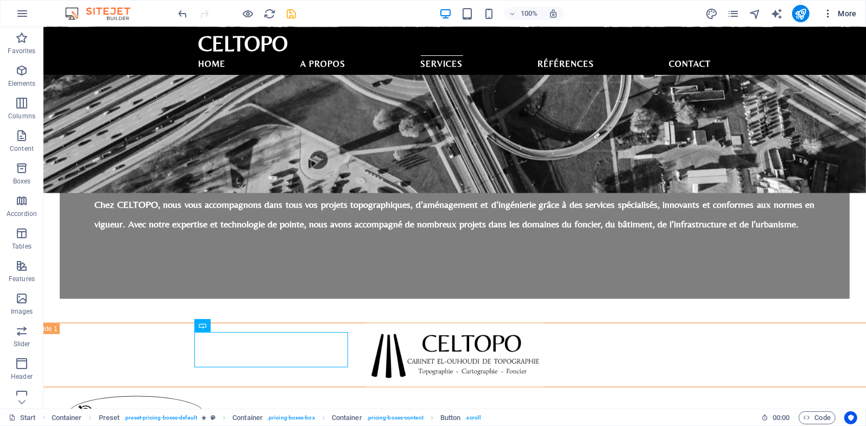
click at [834, 11] on span "More" at bounding box center [840, 13] width 34 height 11
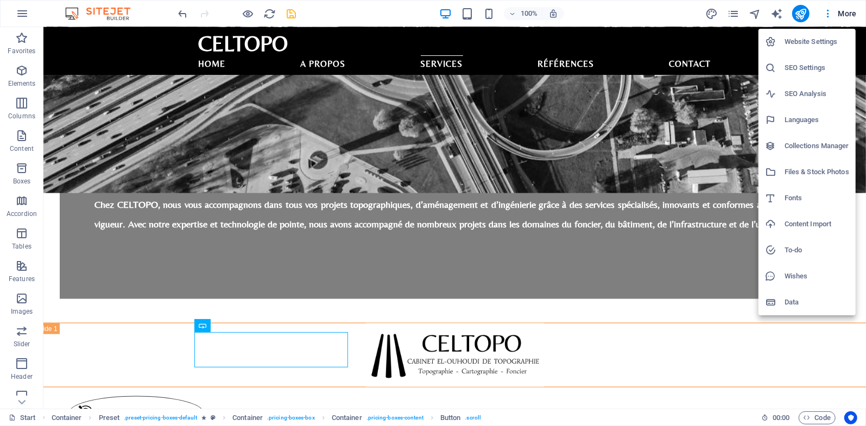
click at [811, 47] on h6 "Website Settings" at bounding box center [817, 41] width 65 height 13
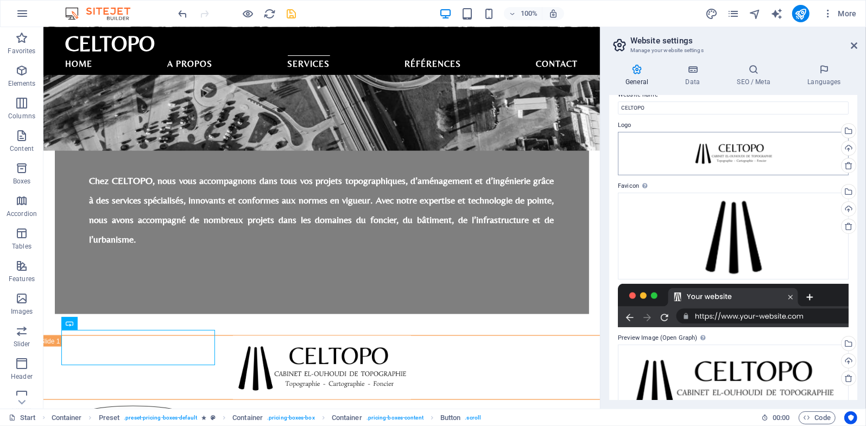
scroll to position [0, 0]
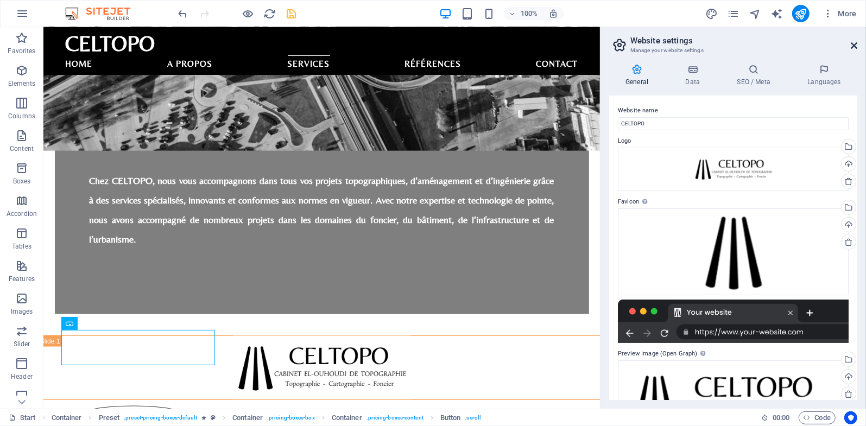
drag, startPoint x: 855, startPoint y: 45, endPoint x: 714, endPoint y: 5, distance: 145.4
click at [855, 45] on icon at bounding box center [854, 45] width 7 height 9
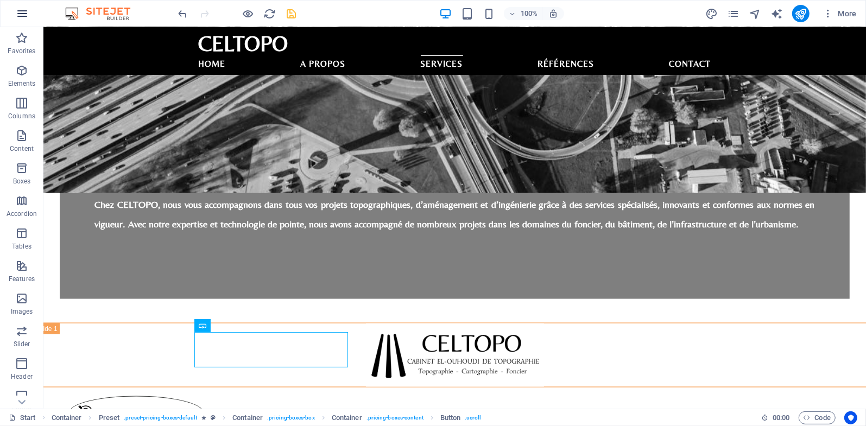
click at [21, 19] on icon "button" at bounding box center [22, 13] width 13 height 13
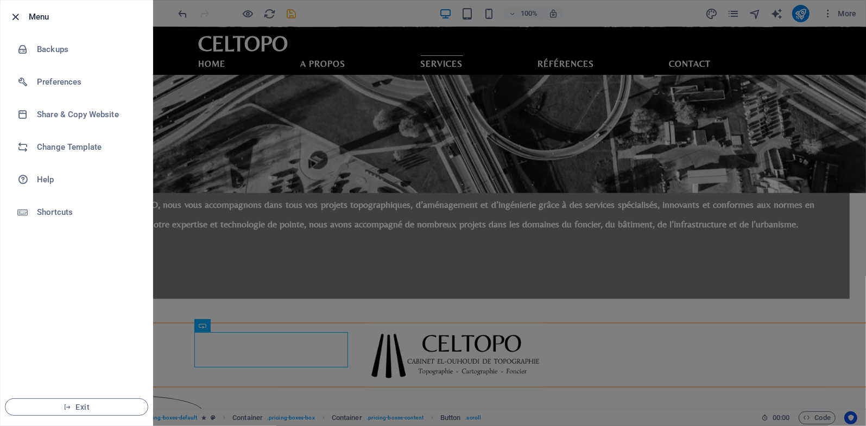
click at [18, 17] on icon "button" at bounding box center [16, 17] width 12 height 12
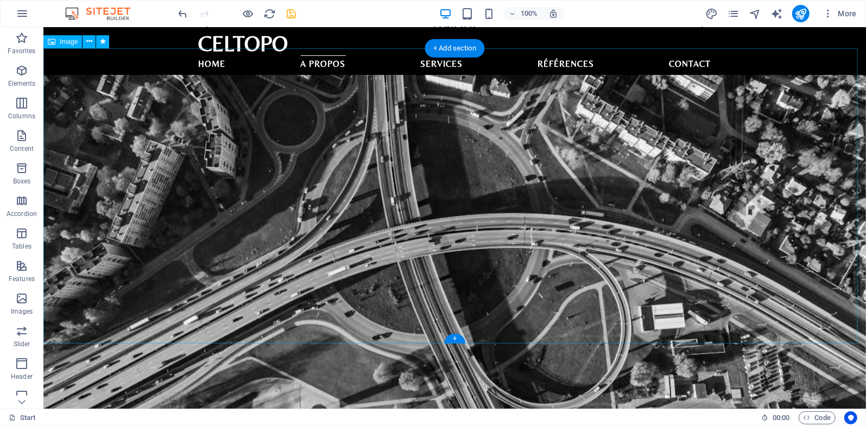
scroll to position [760, 0]
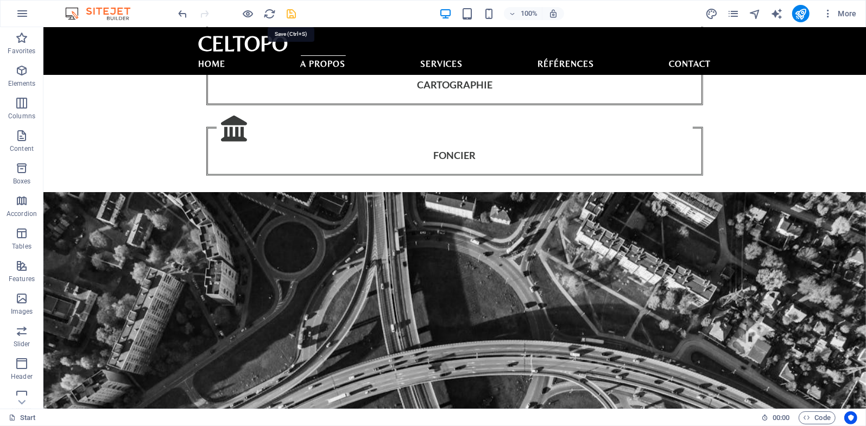
click at [288, 15] on icon "save" at bounding box center [292, 14] width 12 height 12
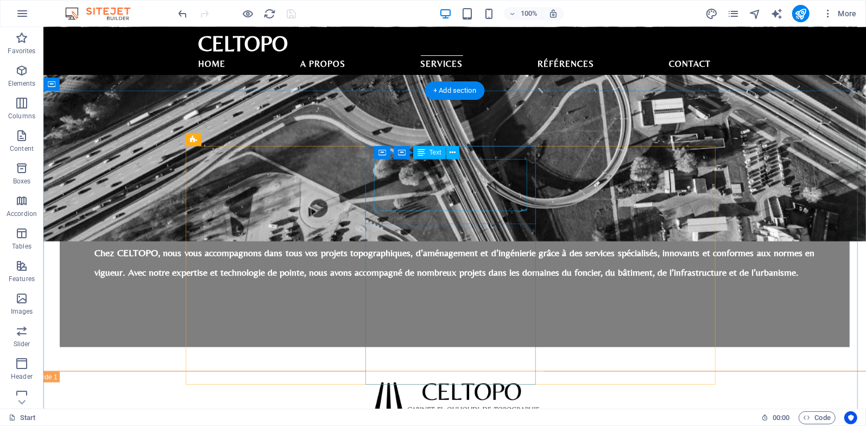
scroll to position [1140, 0]
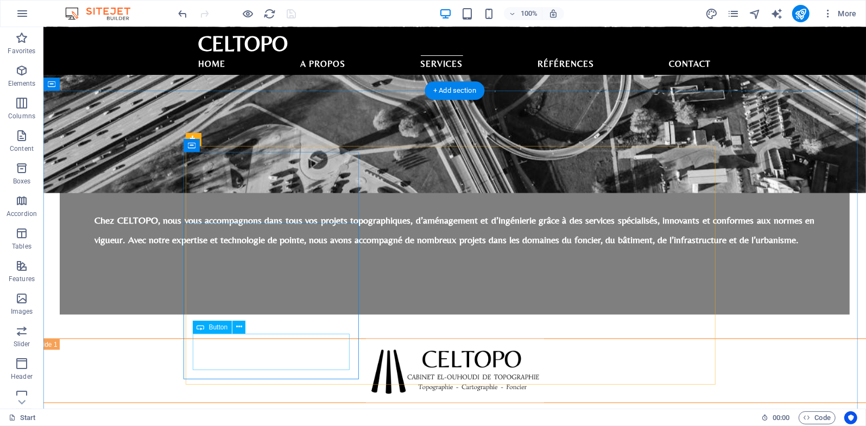
select select
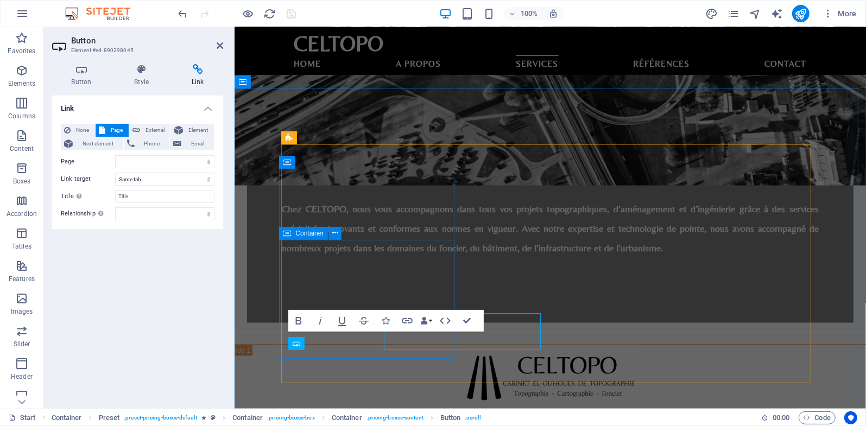
scroll to position [1160, 0]
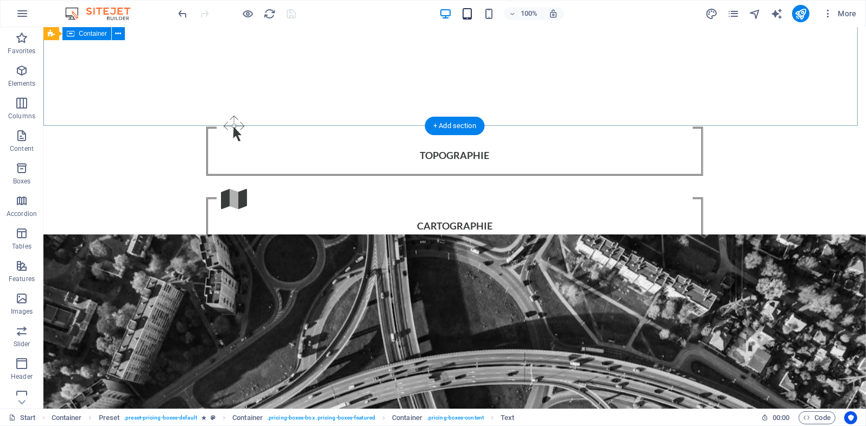
scroll to position [253, 0]
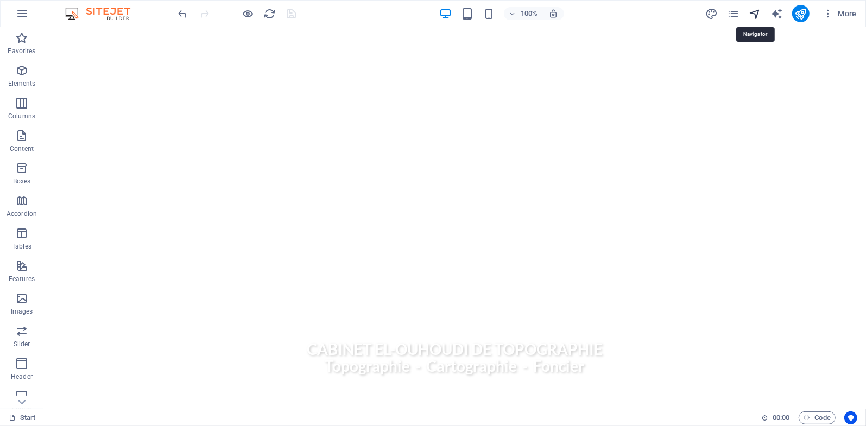
click at [757, 16] on icon "navigator" at bounding box center [755, 14] width 12 height 12
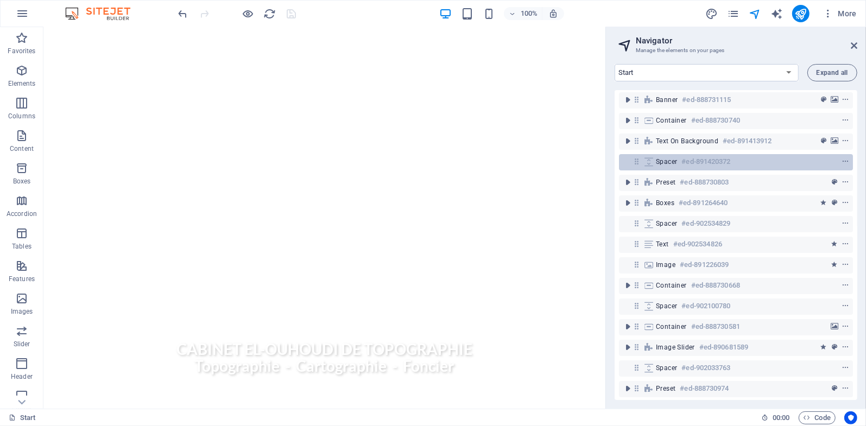
scroll to position [0, 0]
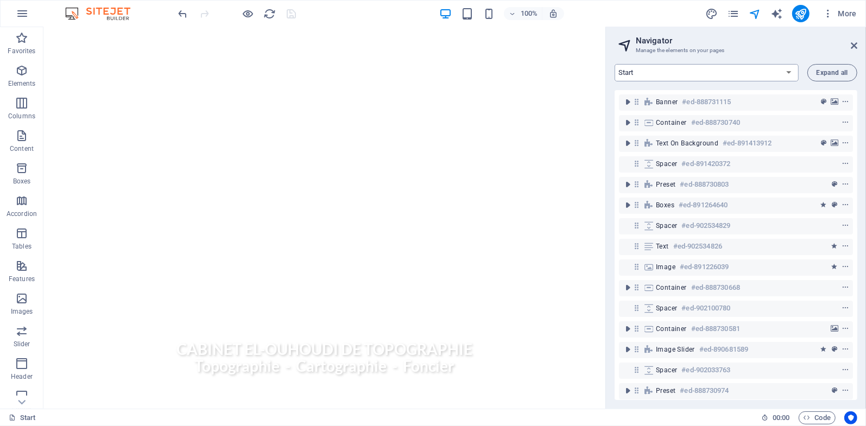
click at [782, 71] on select "Start Subpage Legal Notice Privacy" at bounding box center [707, 72] width 184 height 17
select select "16780026-fr"
click at [615, 64] on select "Start Subpage Legal Notice Privacy" at bounding box center [707, 72] width 184 height 17
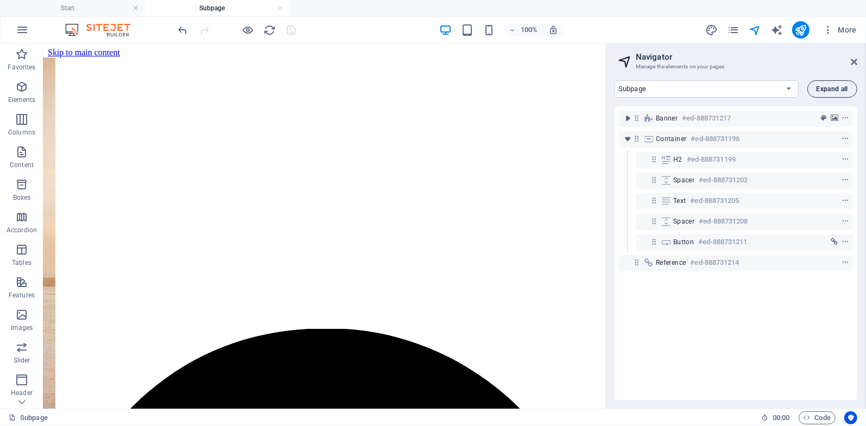
click at [823, 90] on span "Expand all" at bounding box center [832, 89] width 31 height 7
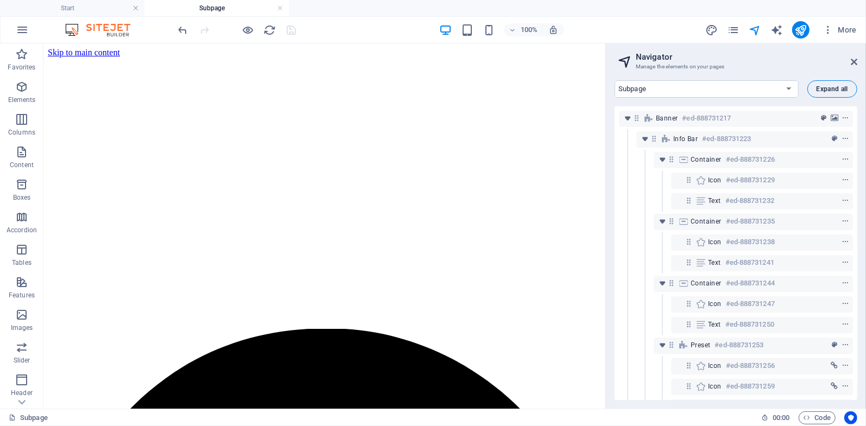
click at [823, 90] on span "Expand all" at bounding box center [832, 89] width 31 height 7
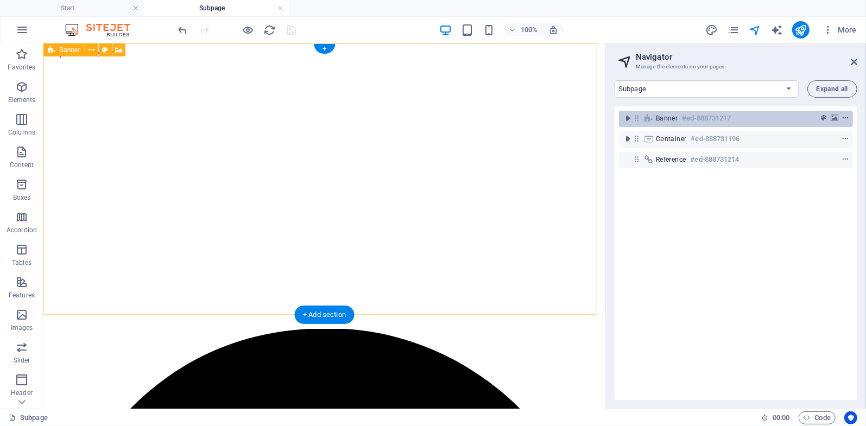
click at [845, 118] on icon "context-menu" at bounding box center [846, 119] width 8 height 8
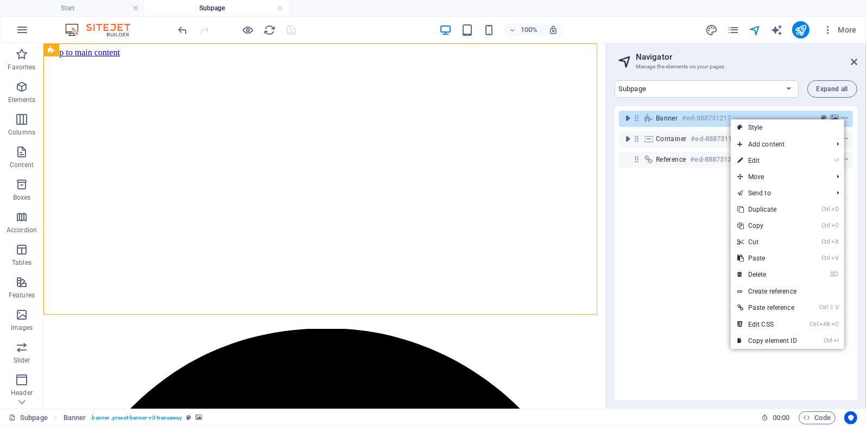
click at [640, 220] on div "Banner #ed-888731217 Container #ed-888731196 Reference #ed-888731214" at bounding box center [736, 253] width 243 height 294
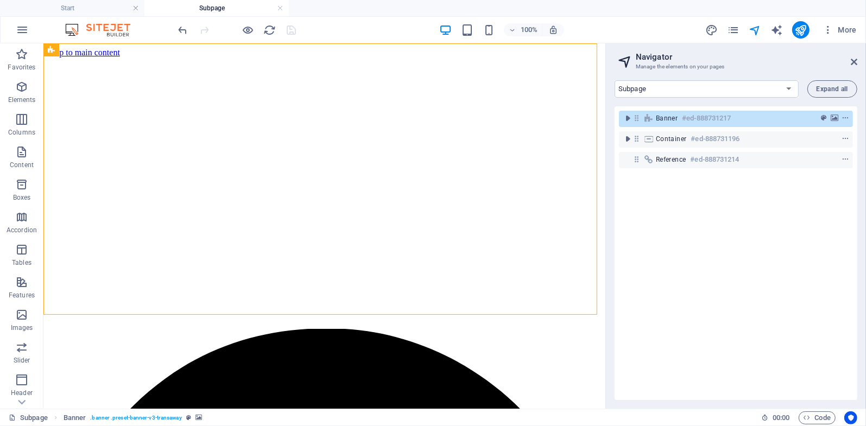
click at [855, 67] on header "Navigator Manage the elements on your pages" at bounding box center [737, 57] width 241 height 28
click at [855, 66] on icon at bounding box center [854, 62] width 7 height 9
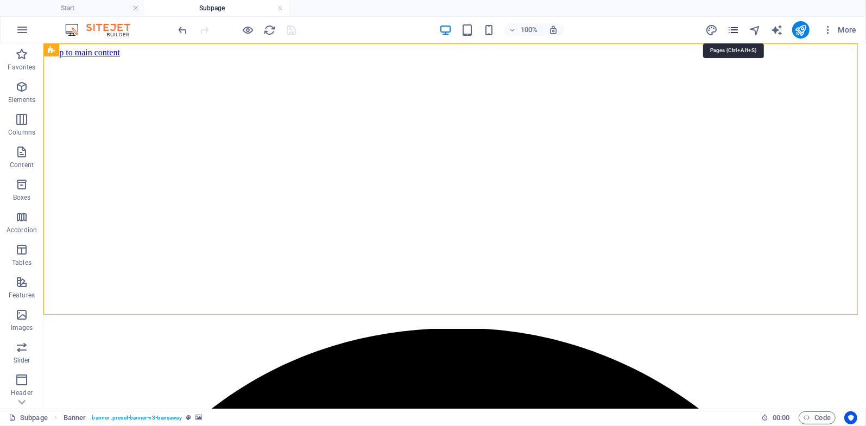
click at [738, 28] on icon "pages" at bounding box center [733, 30] width 12 height 12
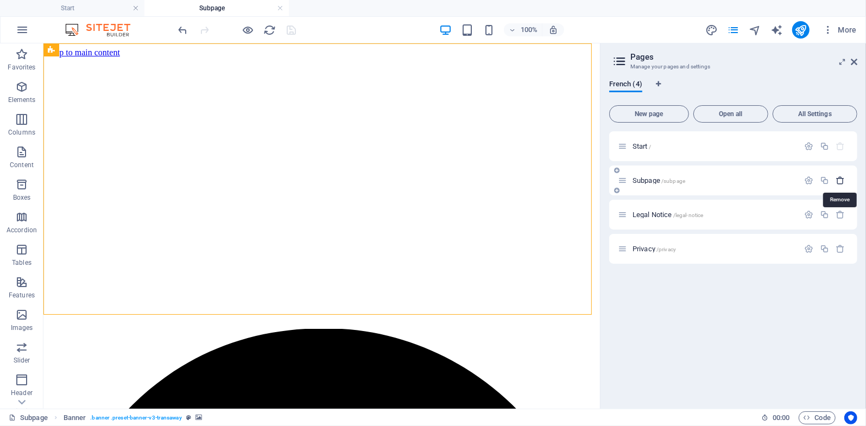
click at [839, 180] on icon "button" at bounding box center [840, 180] width 9 height 9
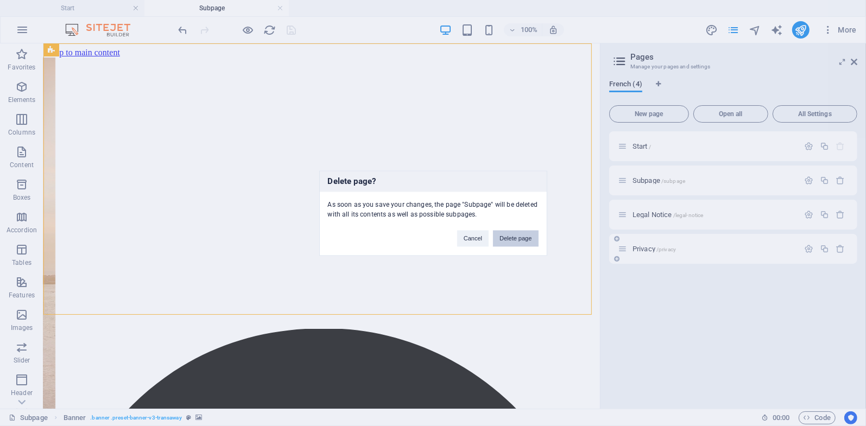
drag, startPoint x: 520, startPoint y: 237, endPoint x: 690, endPoint y: 192, distance: 176.3
click at [520, 237] on button "Delete page" at bounding box center [515, 238] width 45 height 16
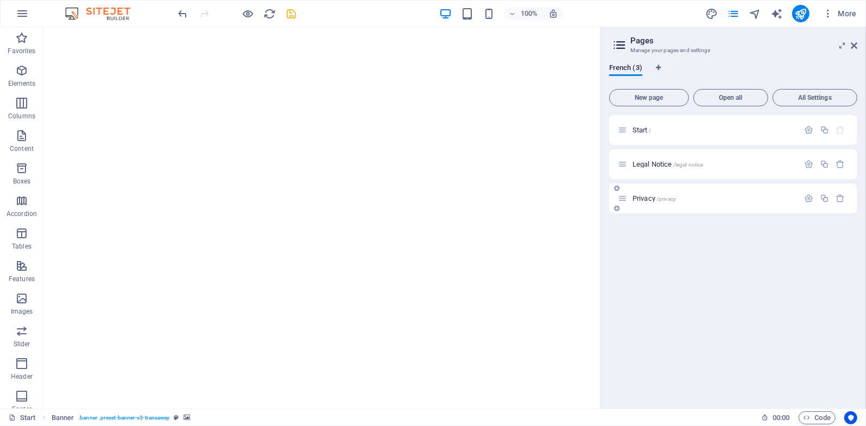
scroll to position [253, 0]
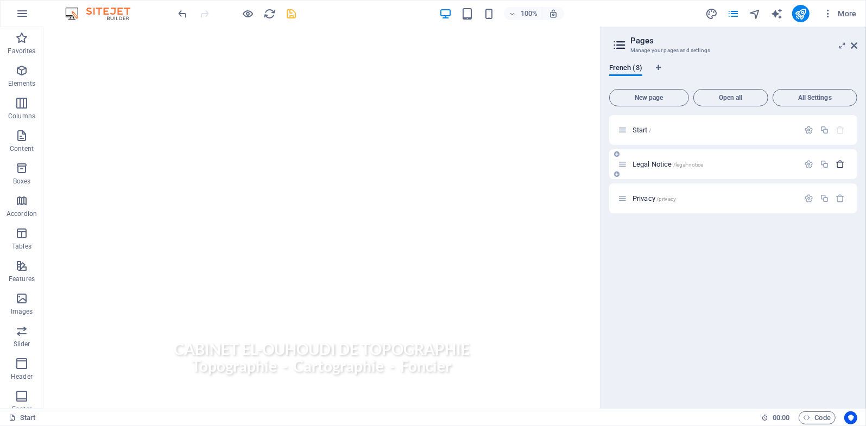
click at [840, 163] on icon "button" at bounding box center [840, 164] width 9 height 9
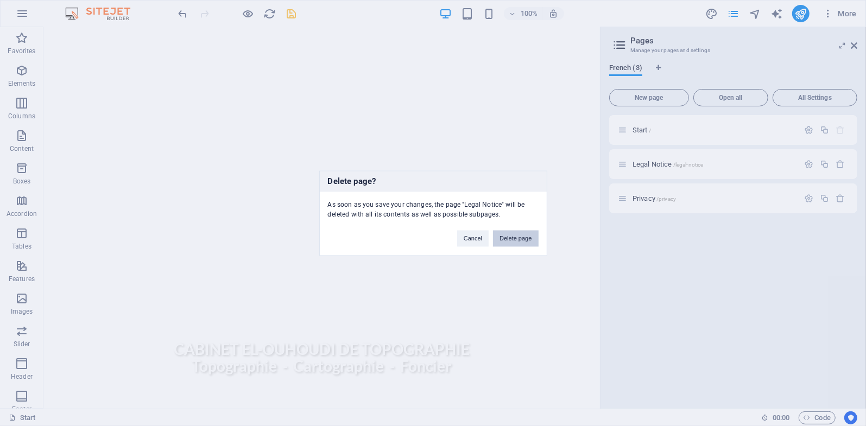
click at [513, 238] on button "Delete page" at bounding box center [515, 238] width 45 height 16
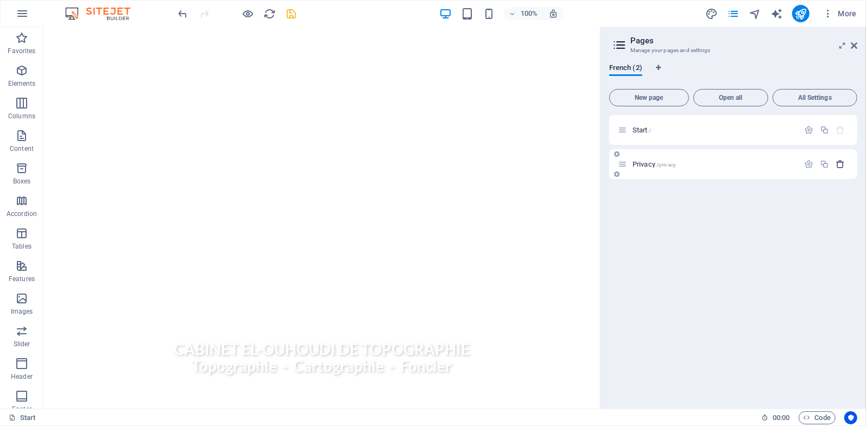
click at [843, 162] on icon "button" at bounding box center [840, 164] width 9 height 9
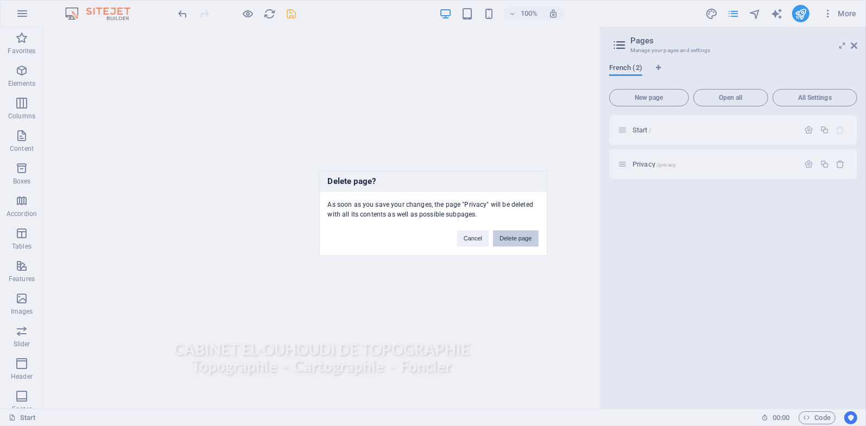
click at [520, 238] on button "Delete page" at bounding box center [515, 238] width 45 height 16
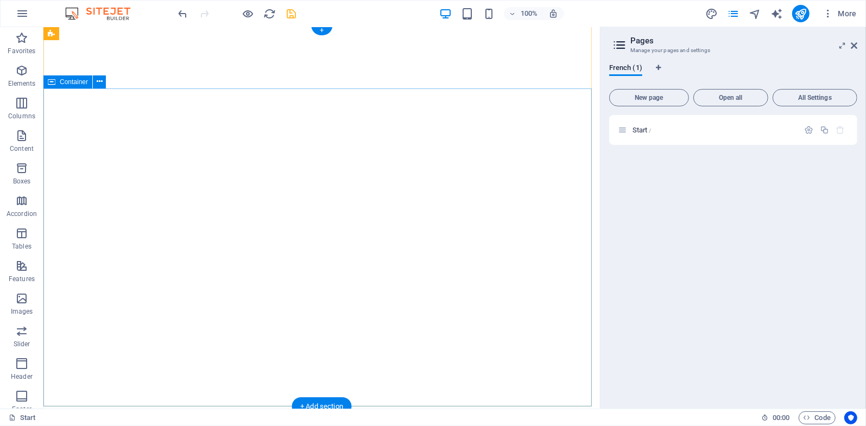
scroll to position [0, 0]
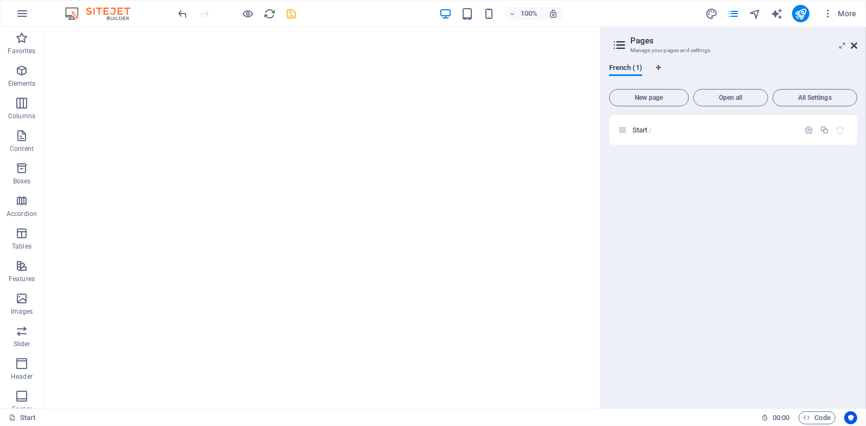
click at [855, 43] on icon at bounding box center [854, 45] width 7 height 9
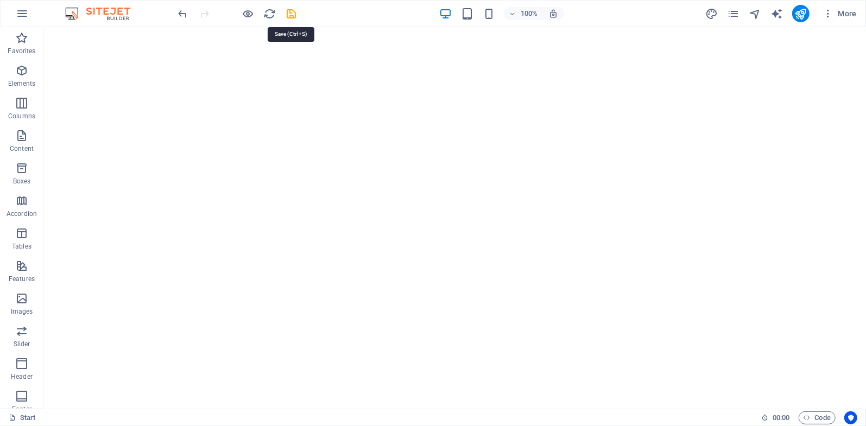
click at [294, 9] on icon "save" at bounding box center [292, 14] width 12 height 12
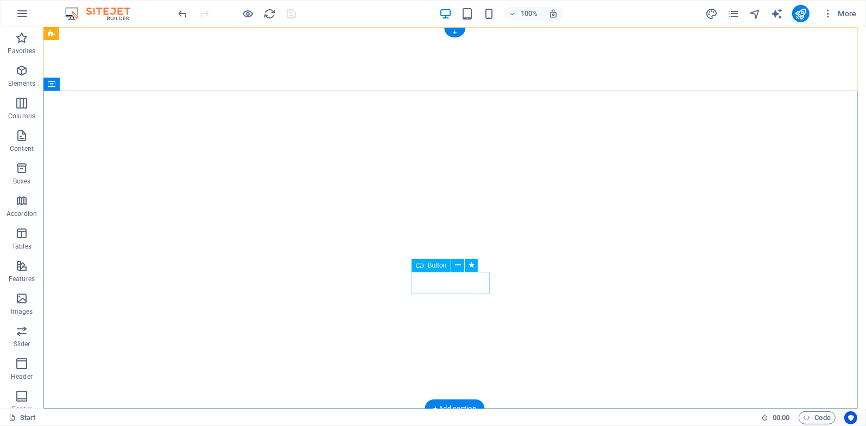
select select "fade"
select select "s"
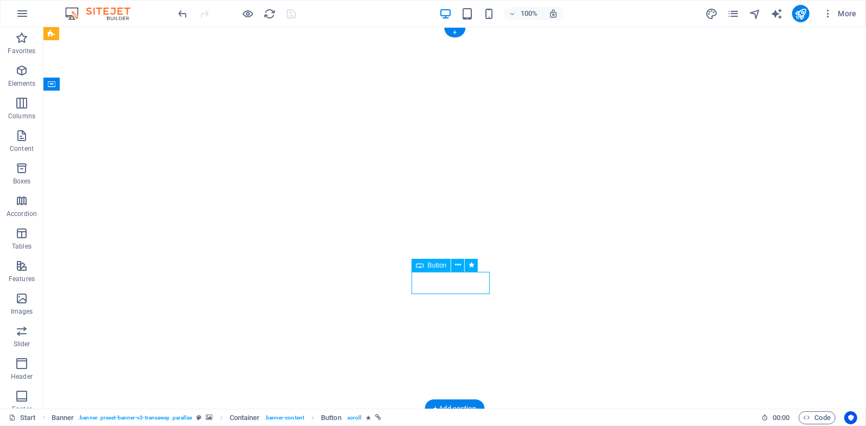
select select "scroll"
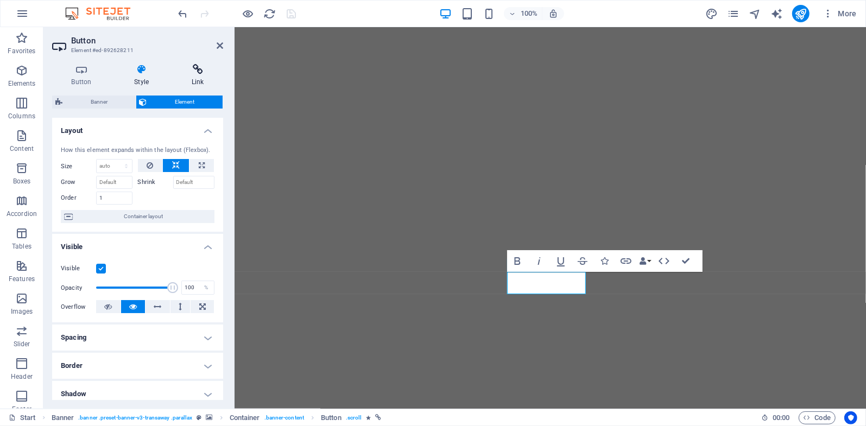
click at [191, 77] on h4 "Link" at bounding box center [197, 75] width 51 height 23
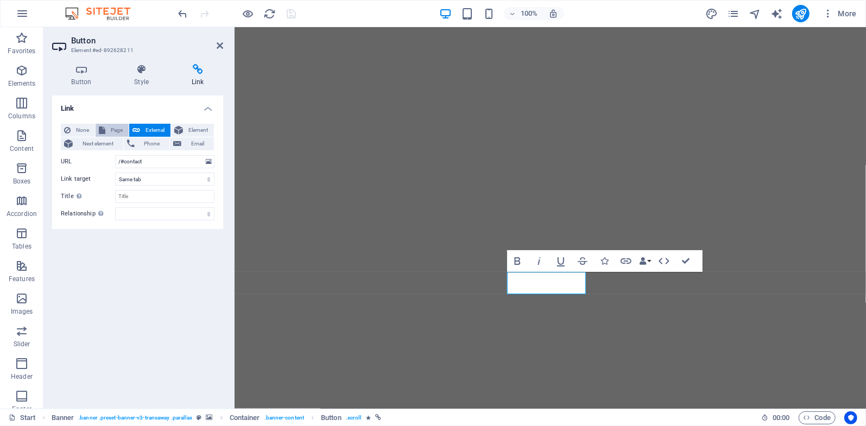
click at [113, 127] on span "Page" at bounding box center [117, 130] width 17 height 13
click at [161, 178] on select "New tab Same tab Overlay" at bounding box center [164, 179] width 99 height 13
click at [162, 178] on select "New tab Same tab Overlay" at bounding box center [164, 179] width 99 height 13
click at [188, 158] on select "Start" at bounding box center [164, 161] width 99 height 13
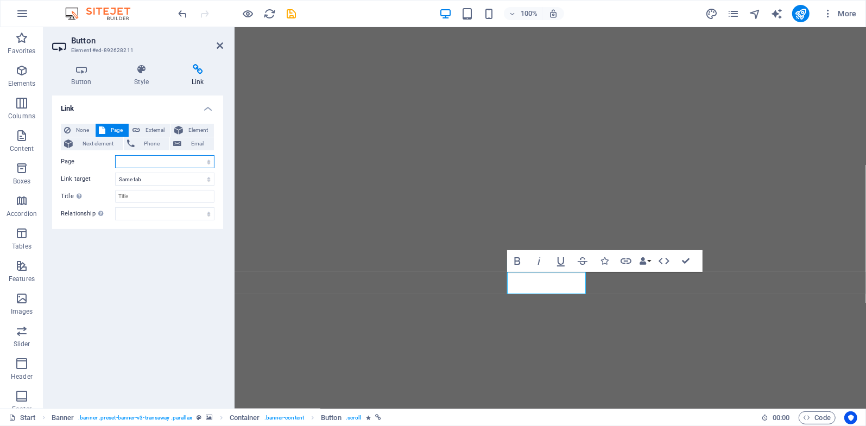
click at [175, 163] on select "Start" at bounding box center [164, 161] width 99 height 13
select select "0"
click at [115, 155] on select "Start" at bounding box center [164, 161] width 99 height 13
select select
click at [218, 47] on icon at bounding box center [220, 45] width 7 height 9
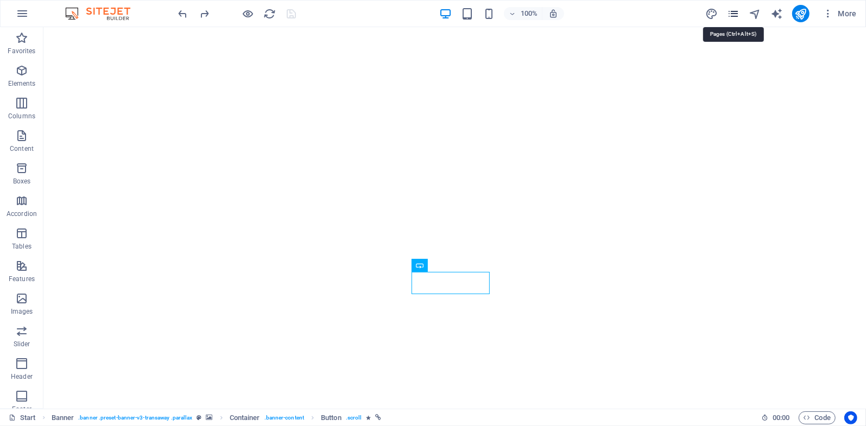
click at [737, 14] on icon "pages" at bounding box center [733, 14] width 12 height 12
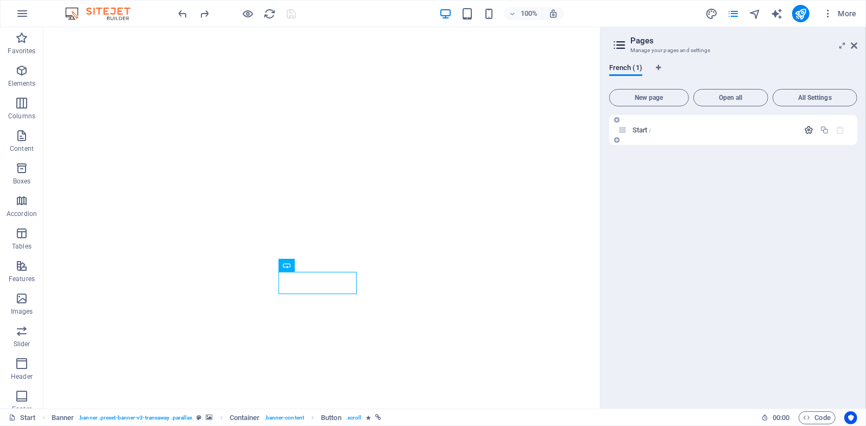
click at [812, 129] on icon "button" at bounding box center [808, 129] width 9 height 9
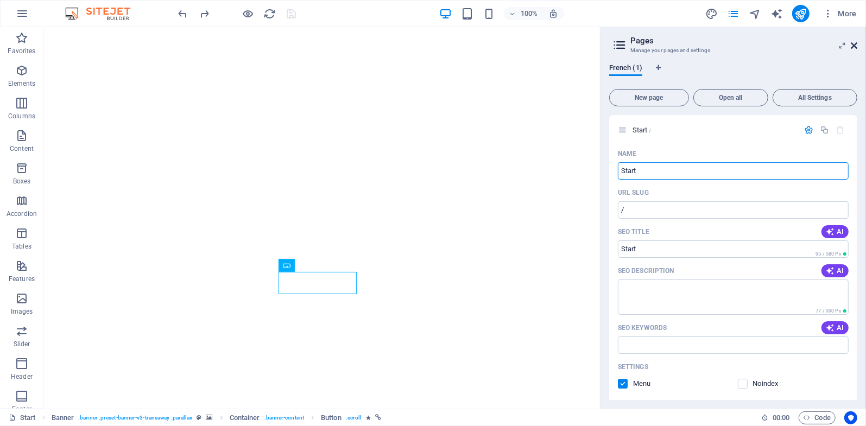
click at [856, 45] on icon at bounding box center [854, 45] width 7 height 9
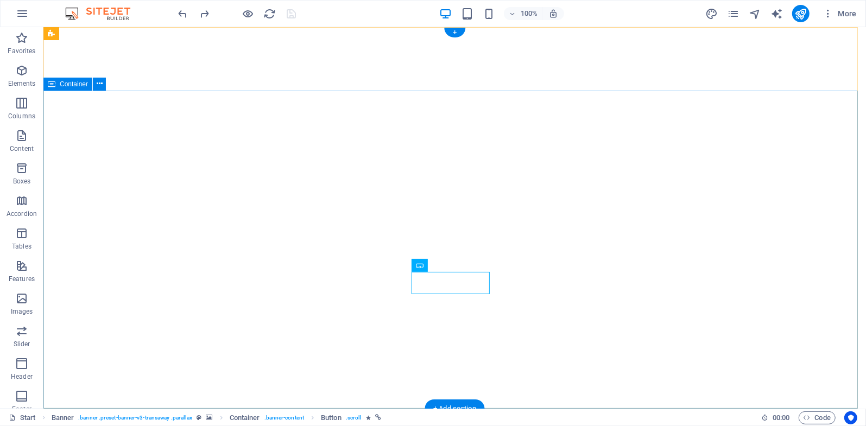
scroll to position [127, 0]
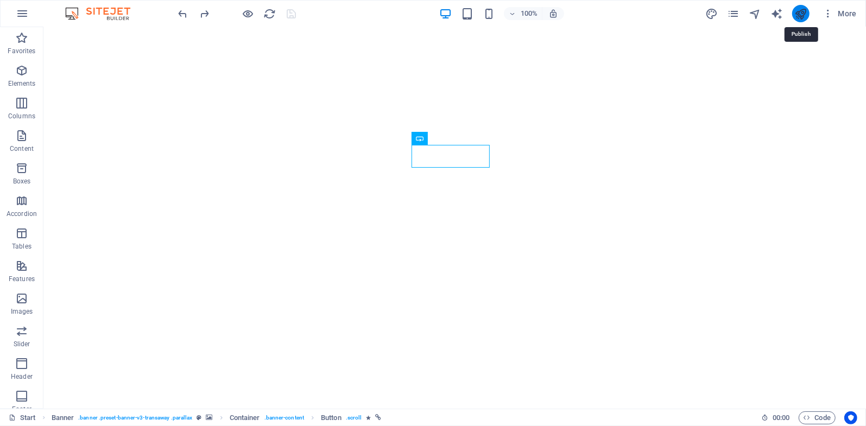
click at [800, 16] on icon "publish" at bounding box center [800, 14] width 12 height 12
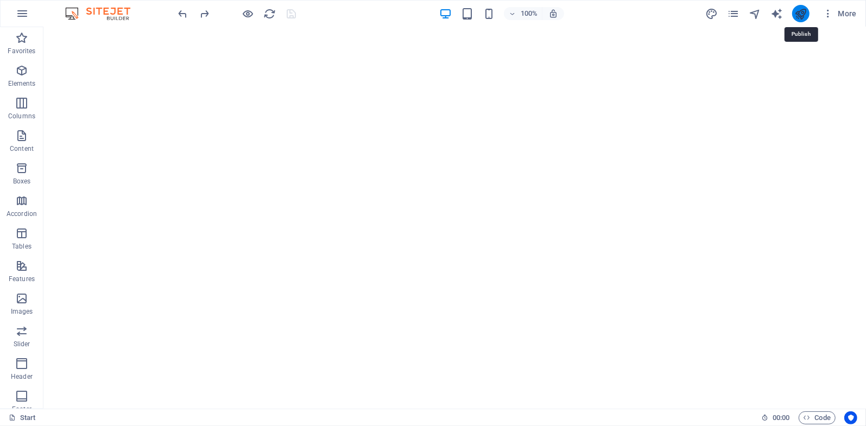
drag, startPoint x: 802, startPoint y: 9, endPoint x: 666, endPoint y: 11, distance: 136.3
click at [802, 9] on icon "publish" at bounding box center [800, 14] width 12 height 12
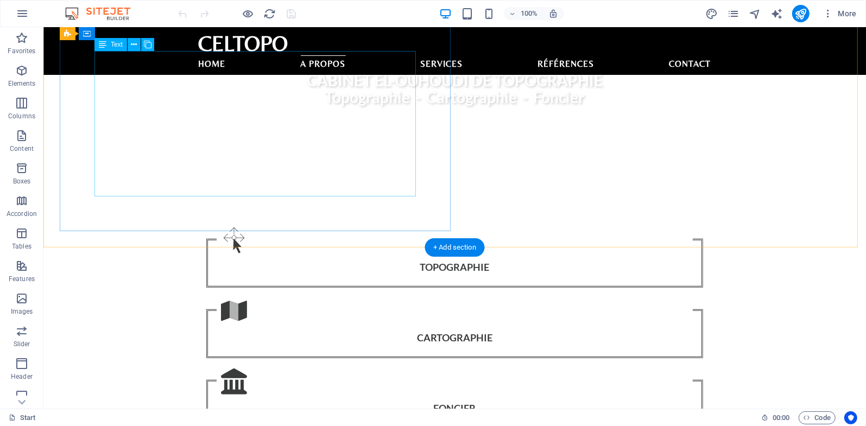
scroll to position [380, 0]
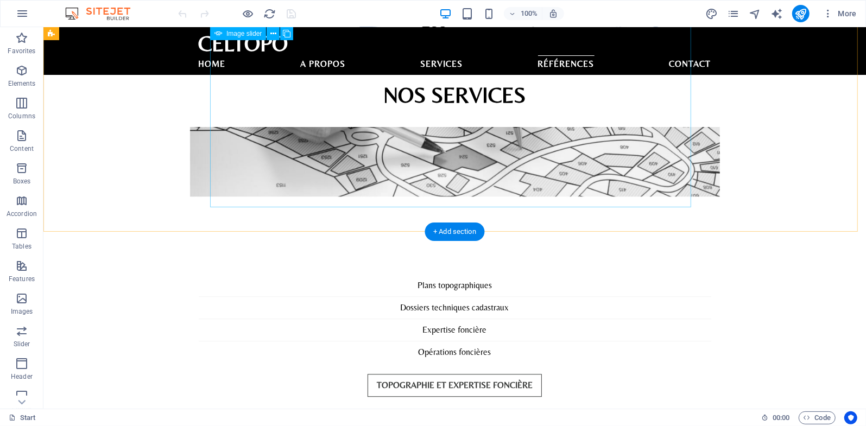
scroll to position [1968, 0]
